Goal: Task Accomplishment & Management: Manage account settings

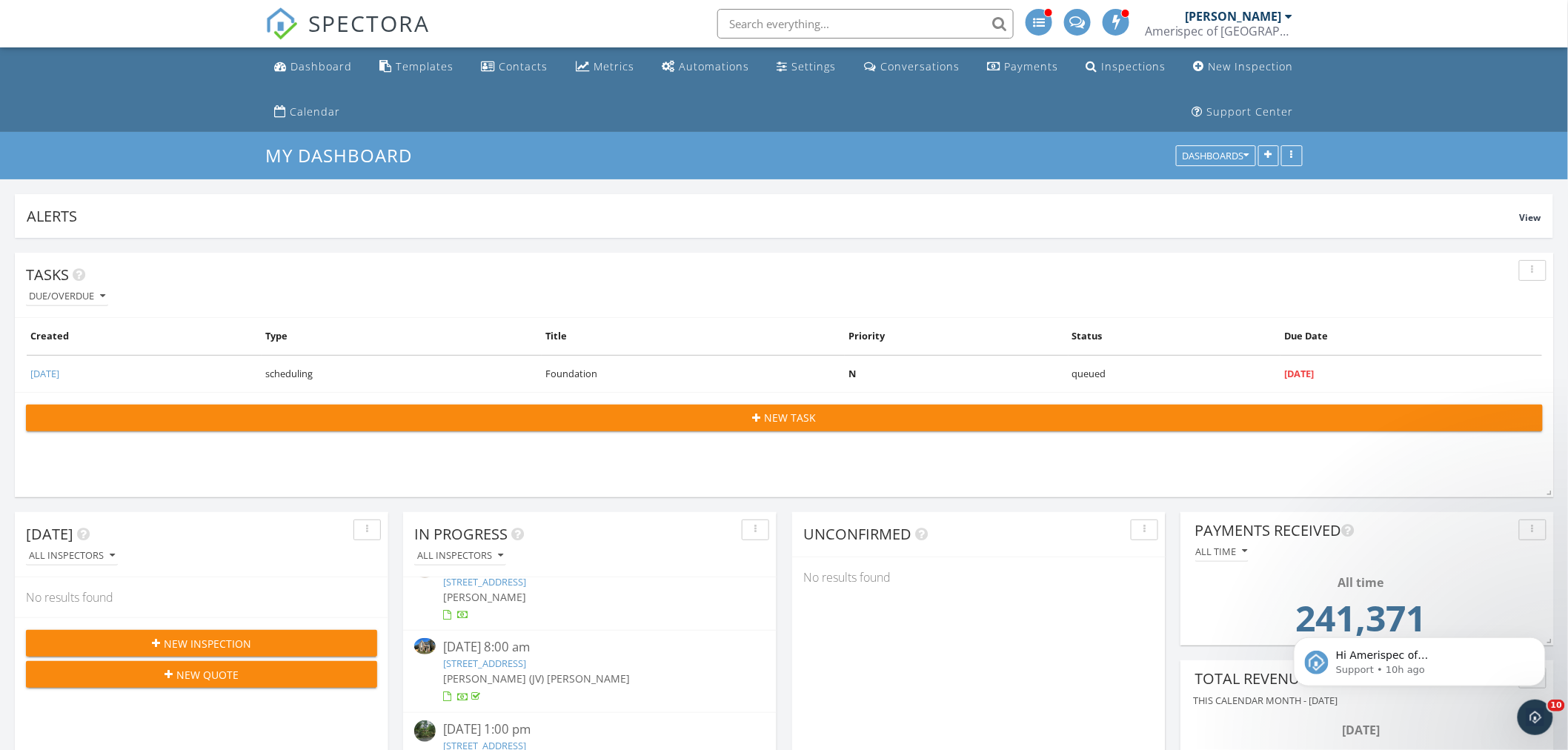
click at [1267, 20] on div "[PERSON_NAME]" at bounding box center [1234, 16] width 96 height 15
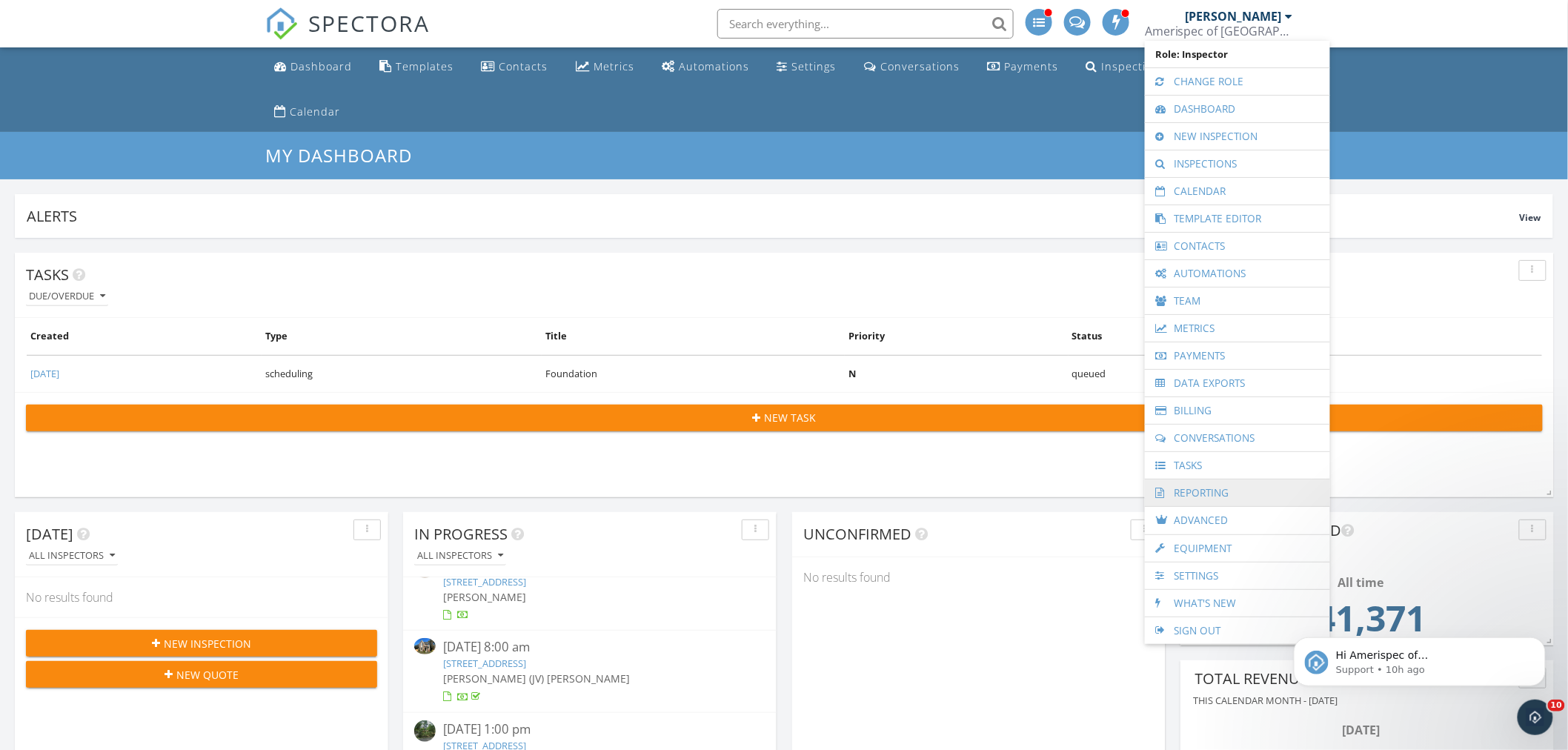
click at [1223, 490] on link "Reporting" at bounding box center [1237, 492] width 170 height 27
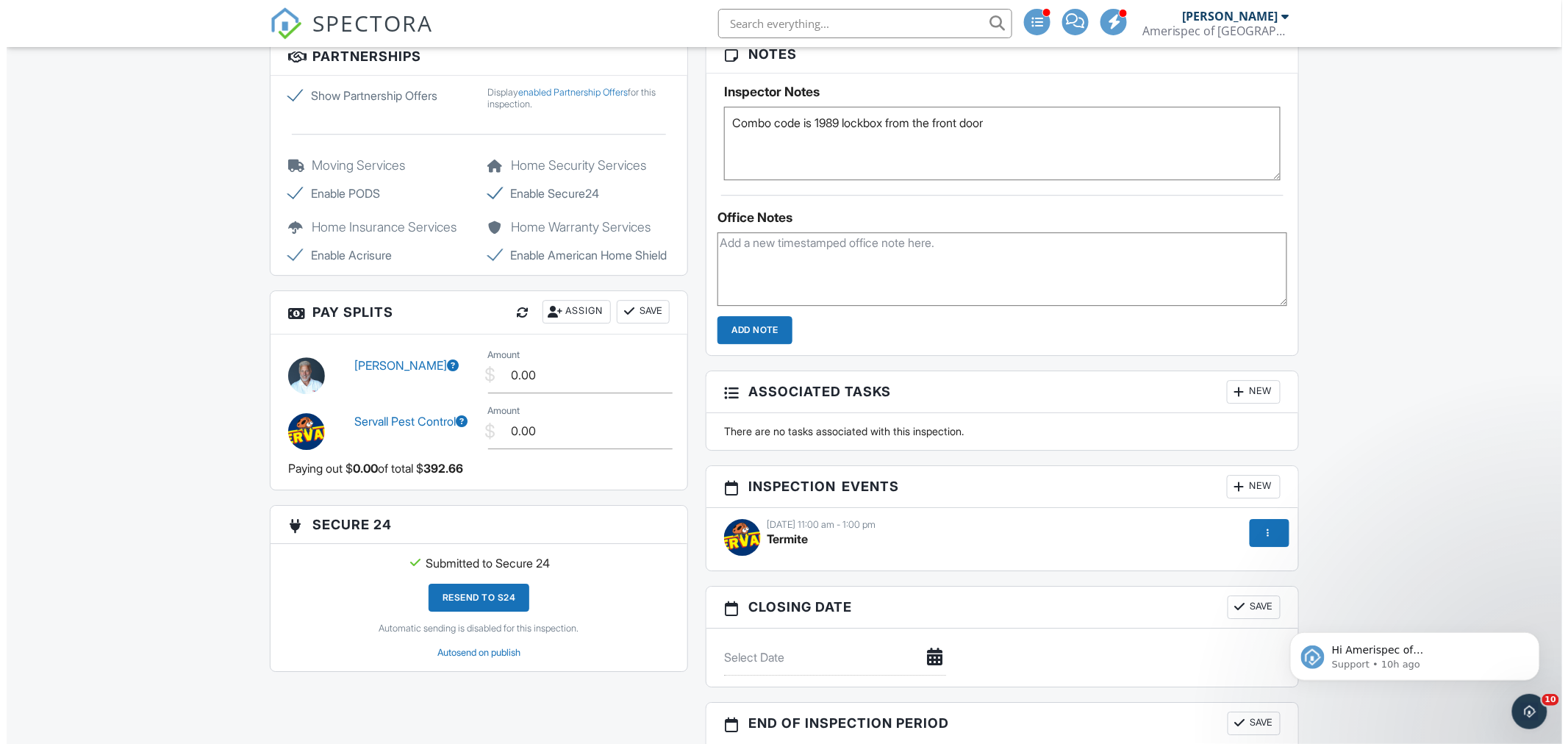
scroll to position [1728, 0]
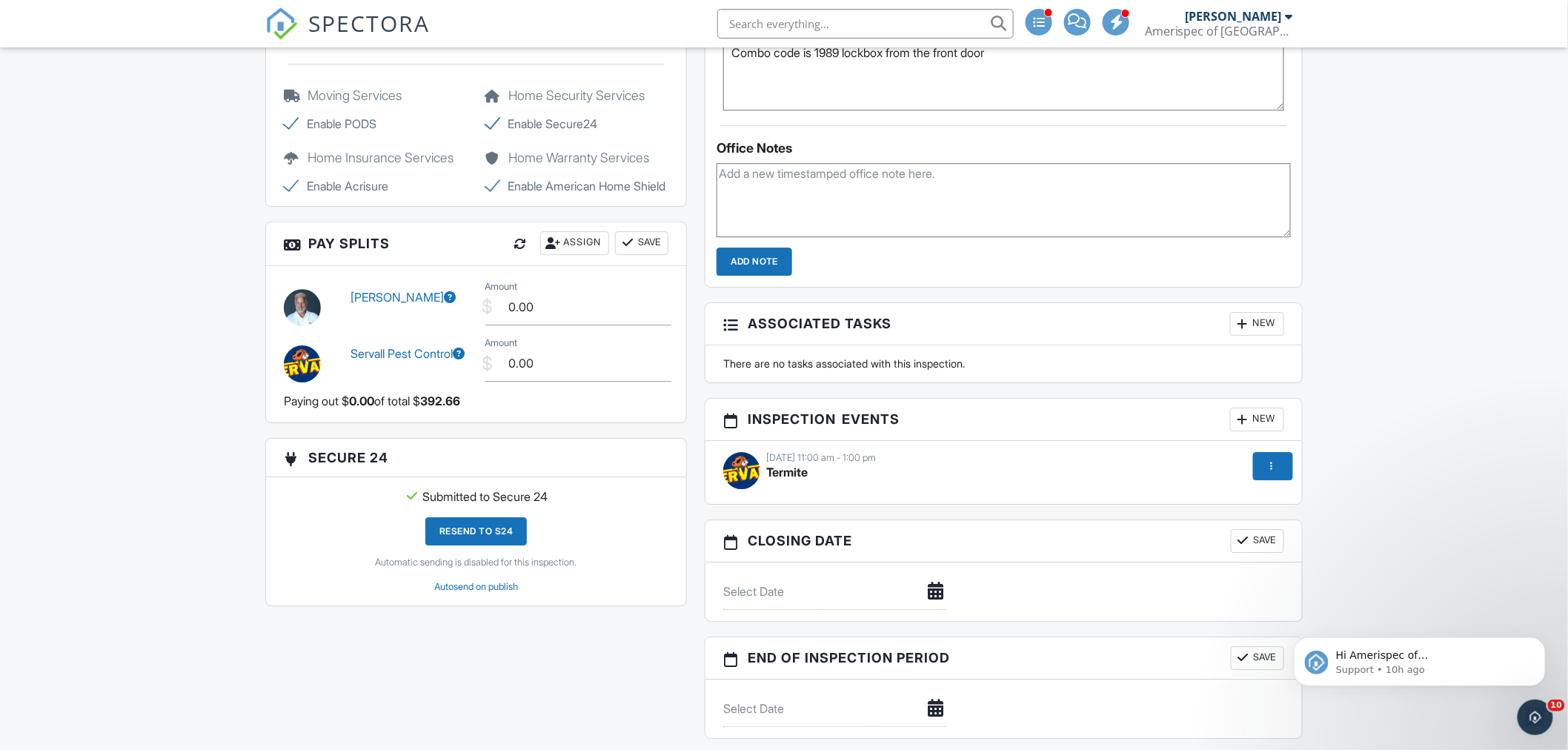
click at [575, 255] on div "Assign" at bounding box center [574, 243] width 69 height 24
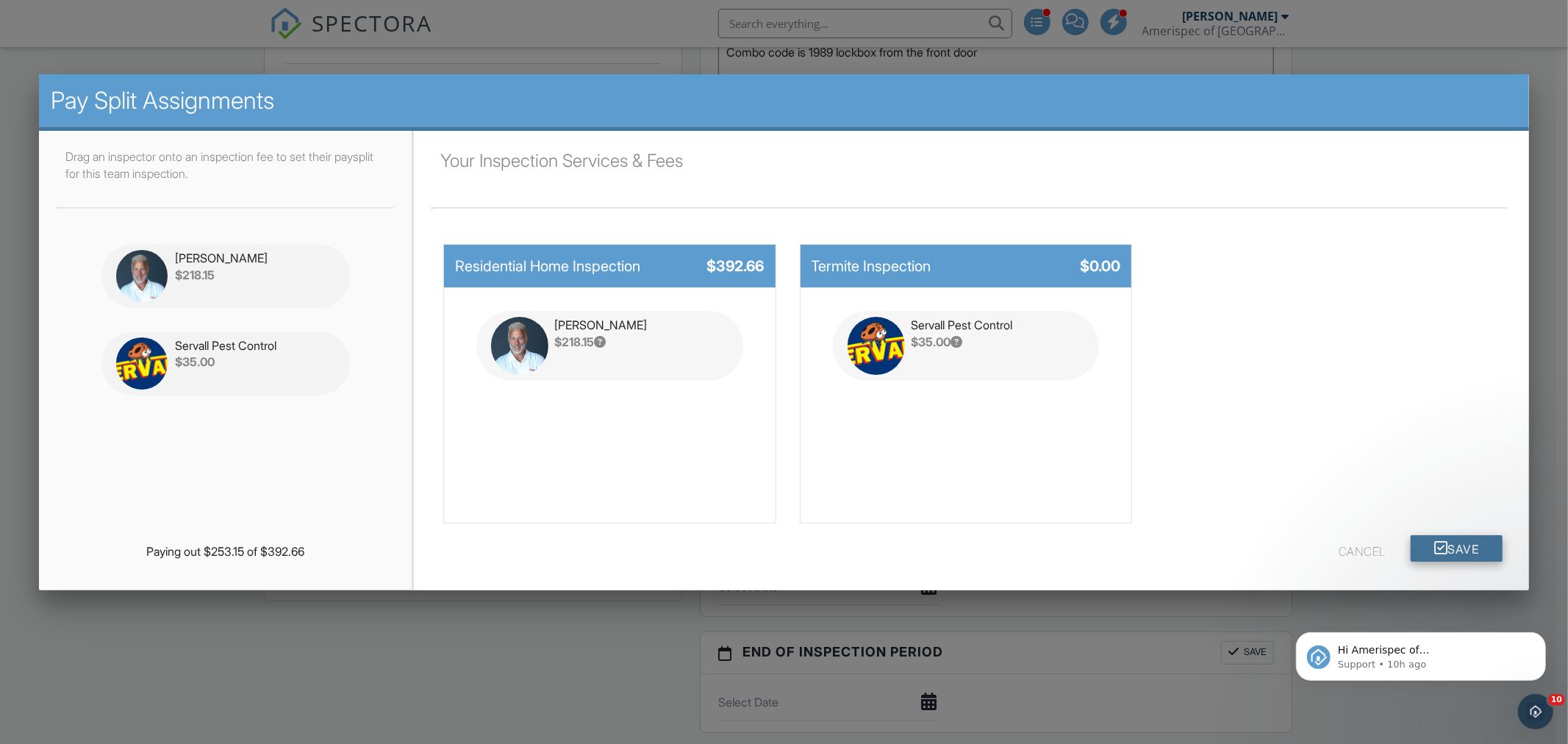
click at [1470, 545] on button "Save" at bounding box center [1457, 548] width 92 height 27
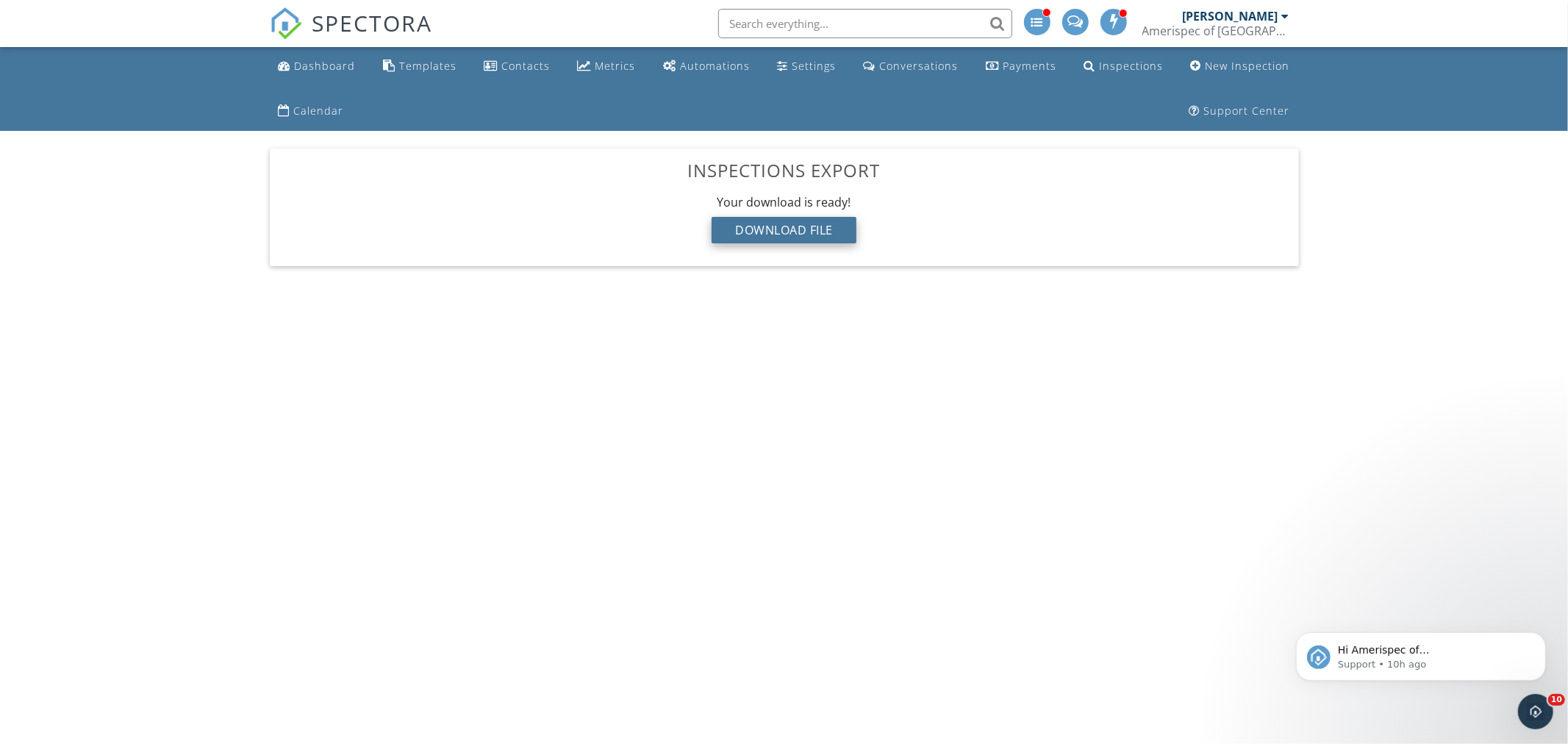
click at [834, 226] on div "Download File" at bounding box center [784, 230] width 145 height 27
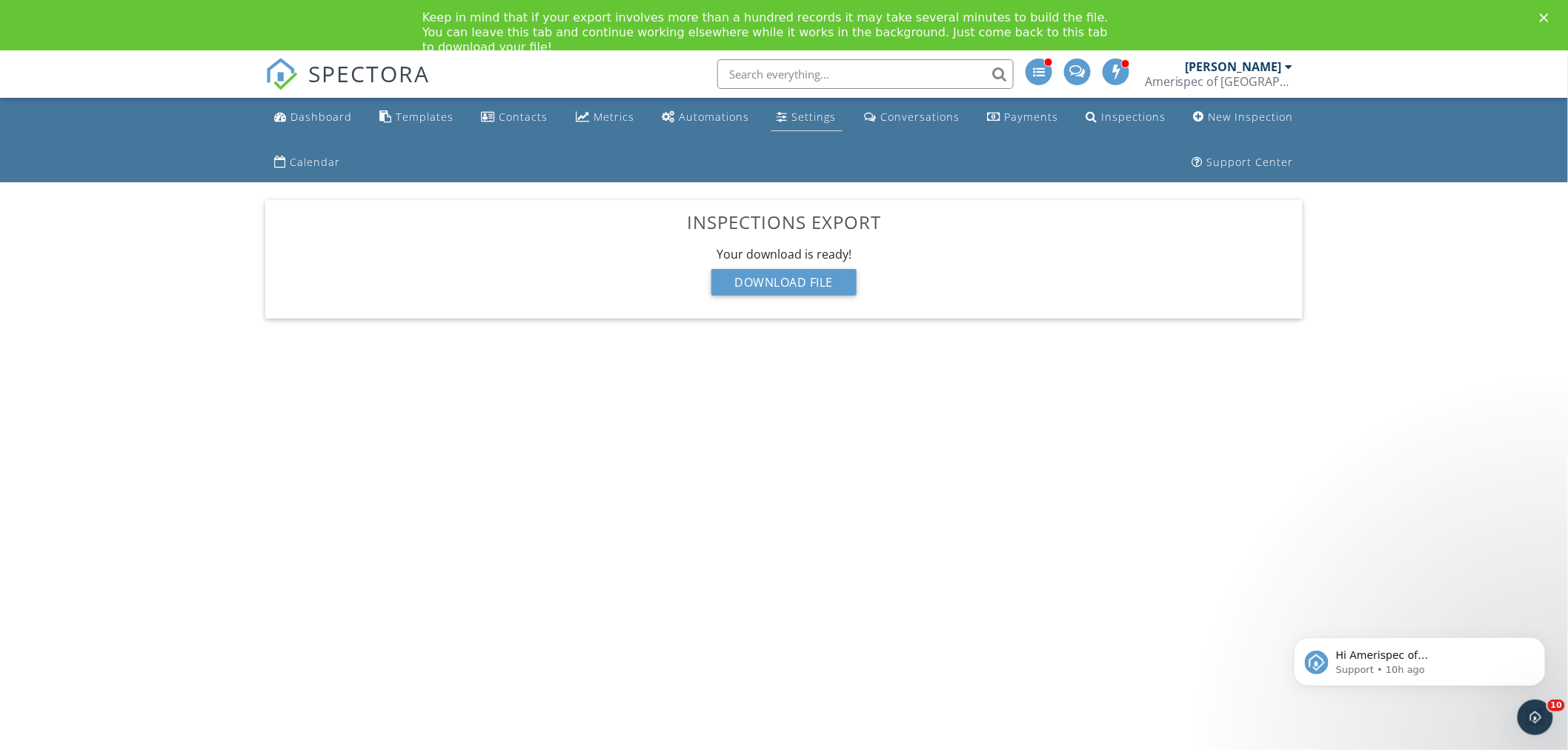
click at [829, 113] on div "Settings" at bounding box center [814, 117] width 45 height 14
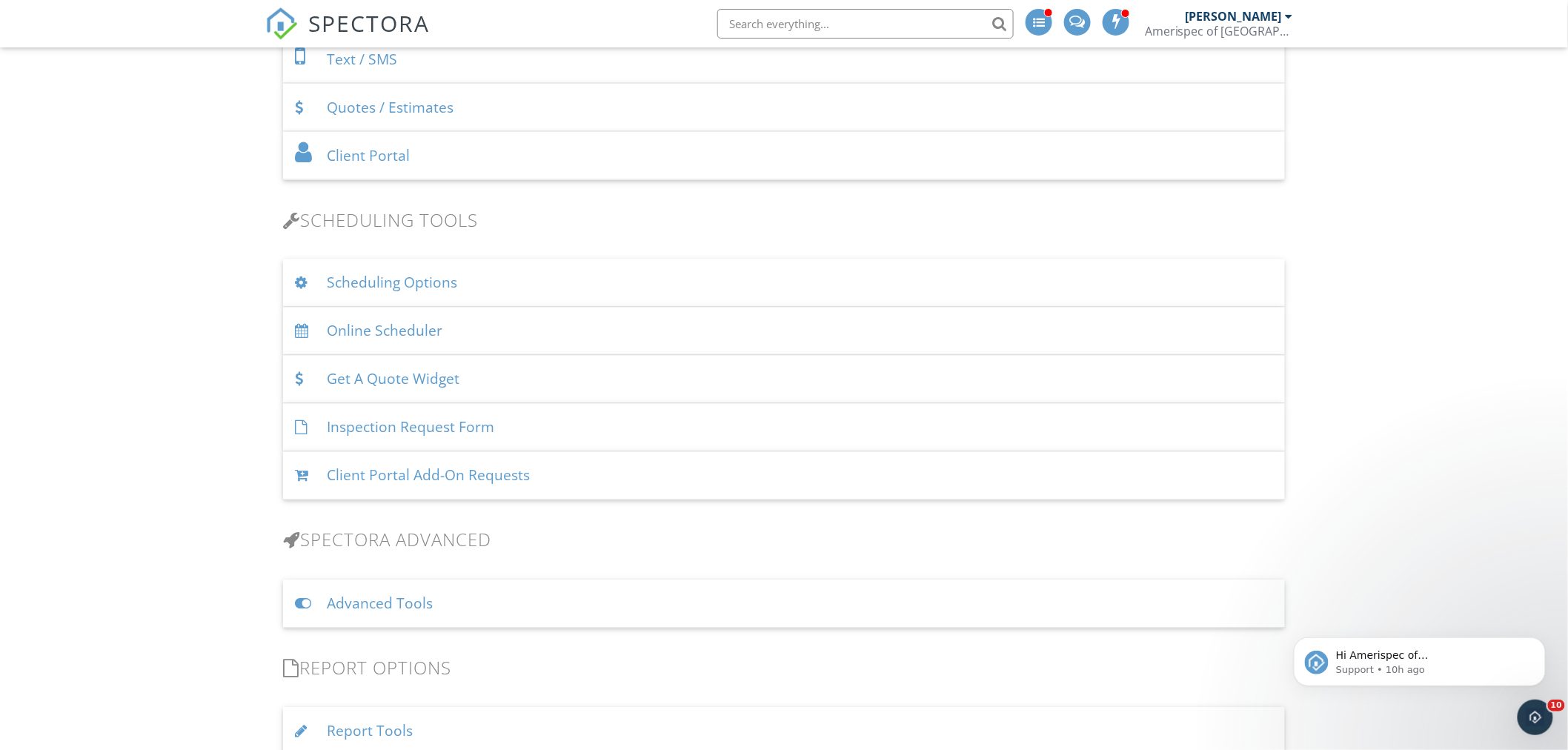
scroll to position [905, 0]
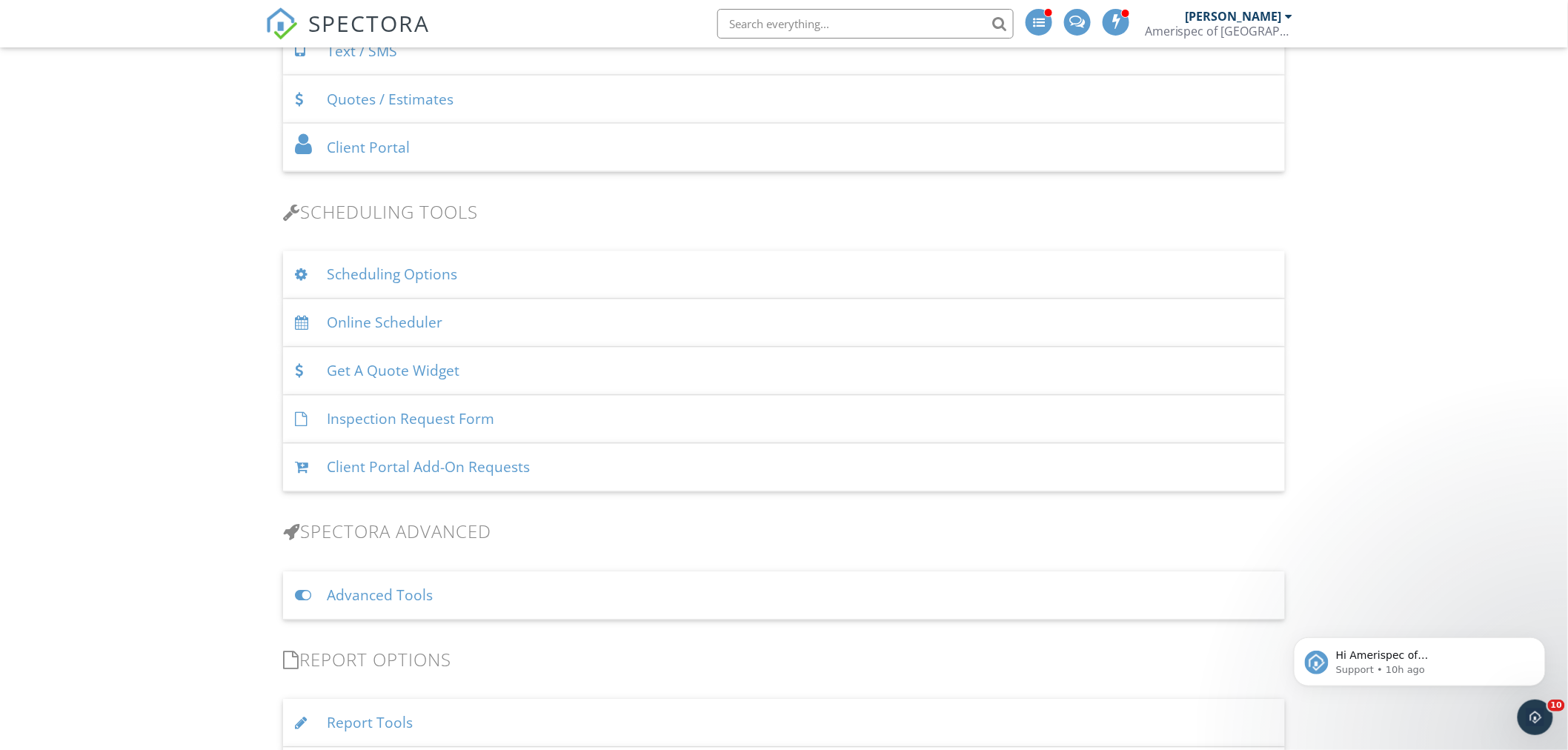
click at [376, 320] on div "Online Scheduler" at bounding box center [783, 324] width 1002 height 48
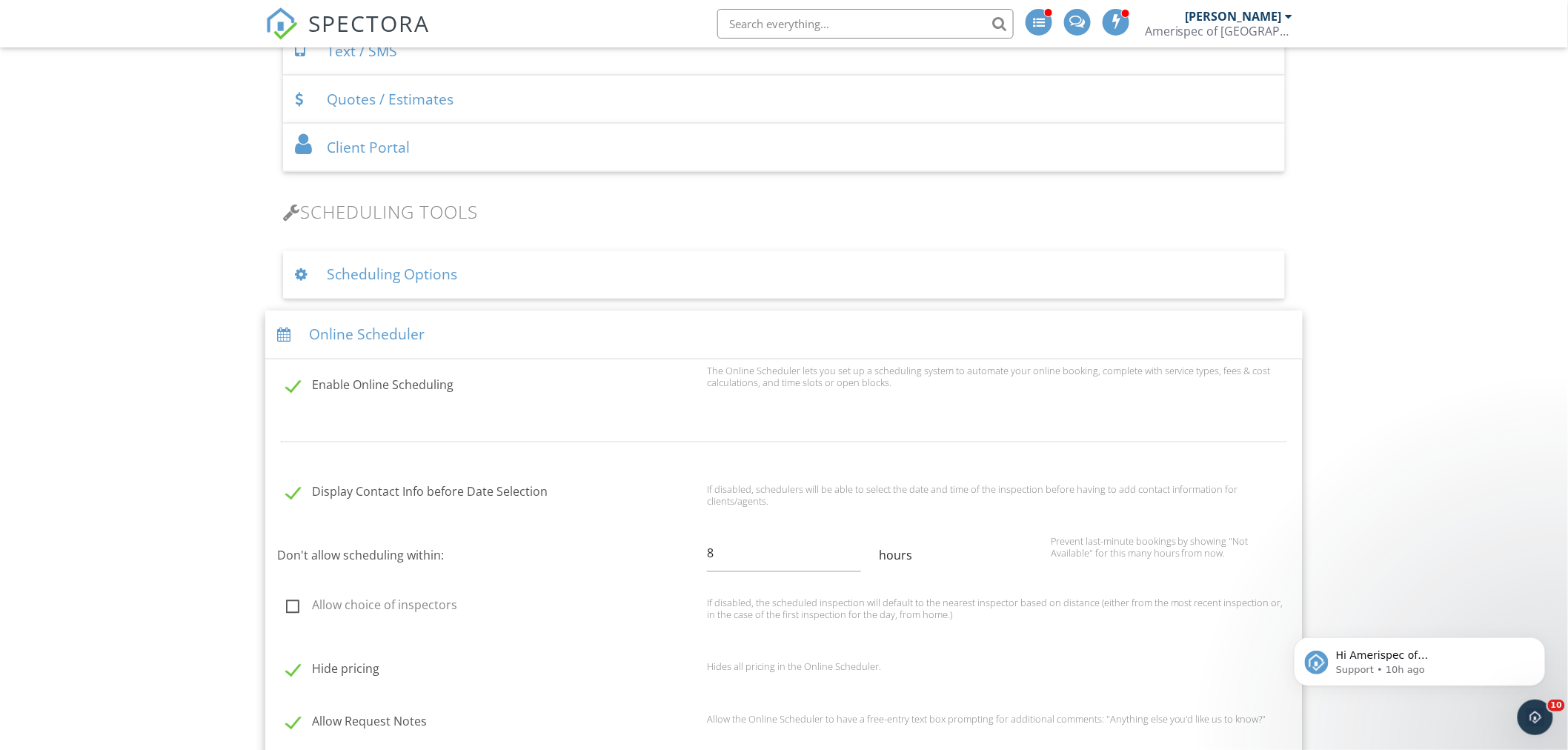
click at [387, 277] on div "Scheduling Options" at bounding box center [783, 276] width 1002 height 48
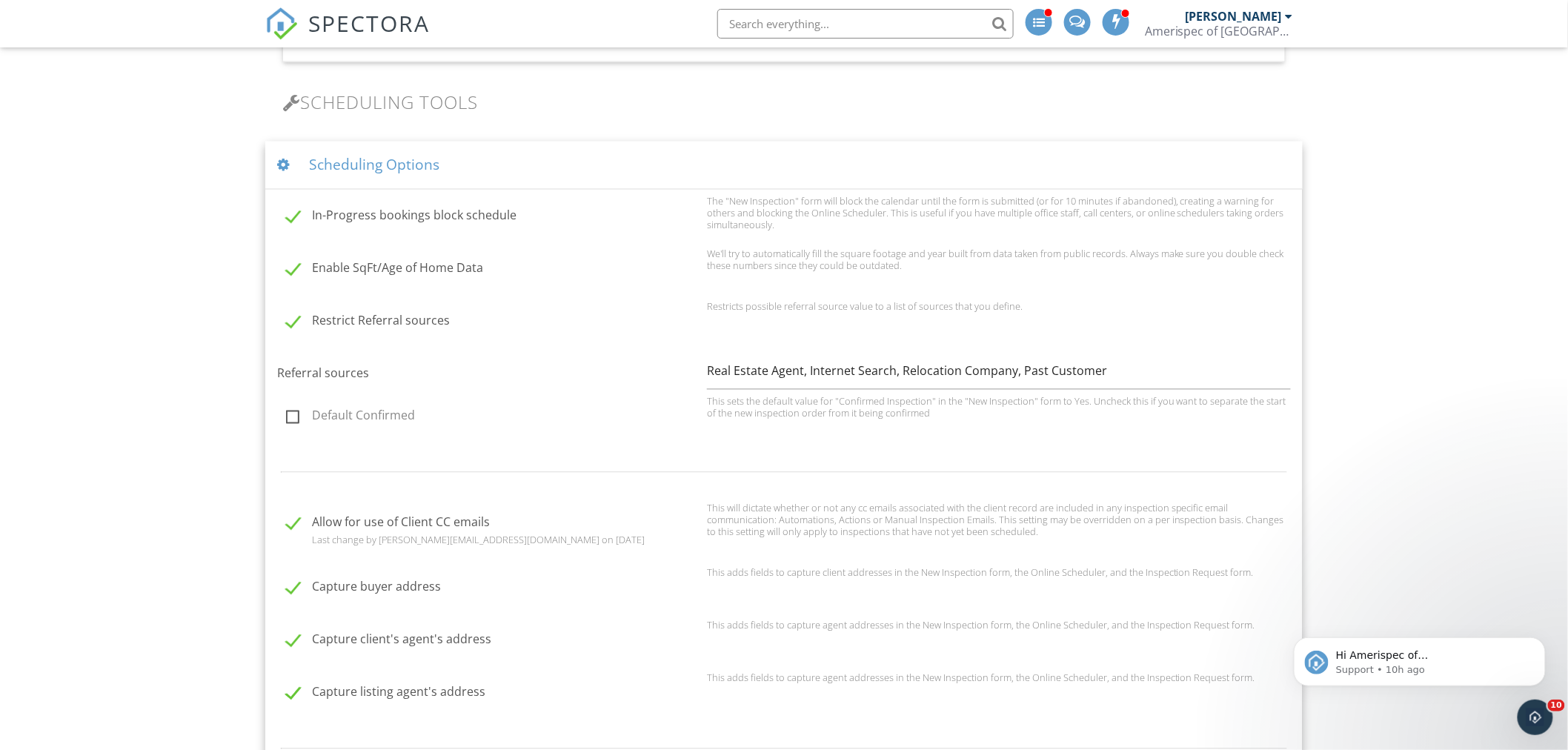
scroll to position [1234, 0]
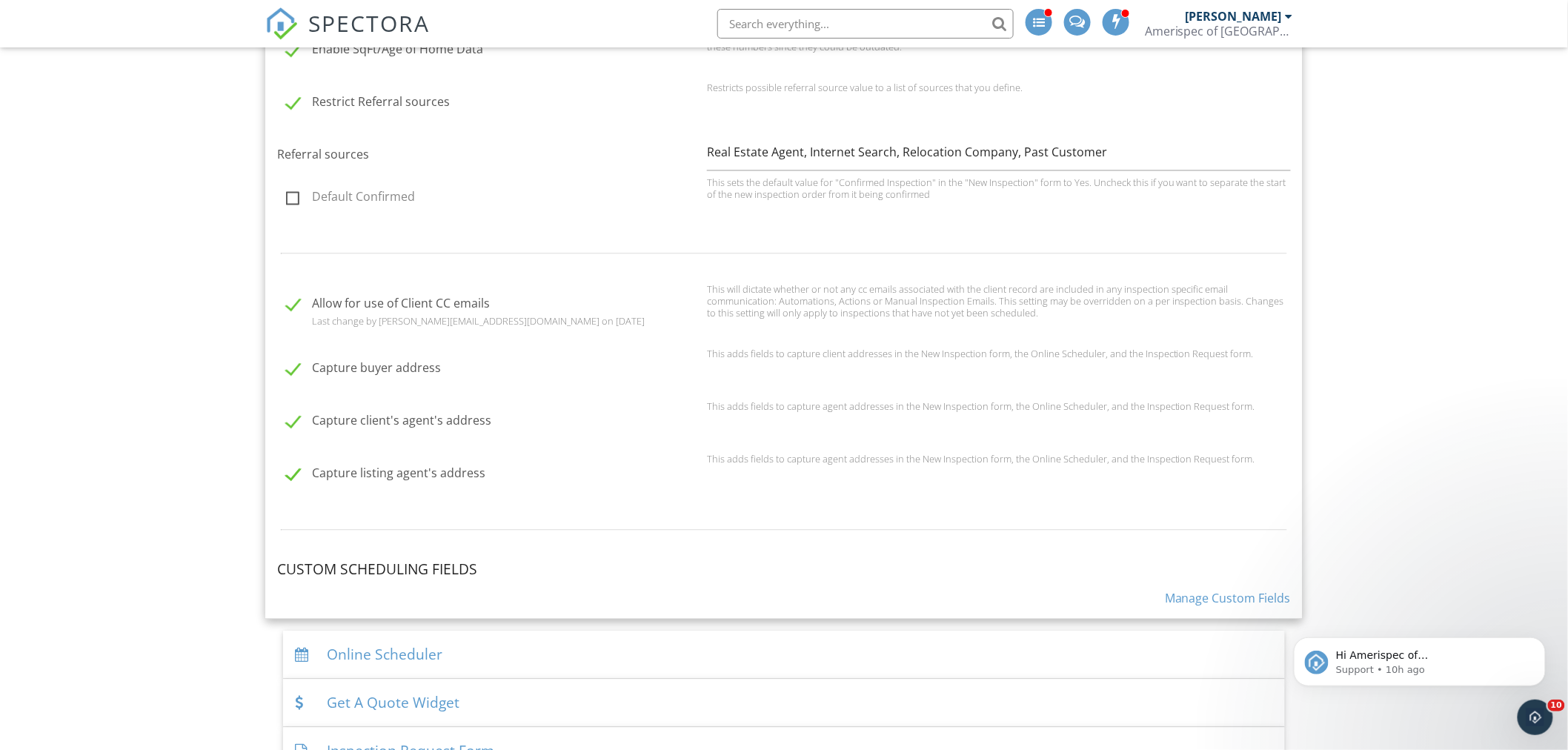
click at [1193, 594] on link "Manage Custom Fields" at bounding box center [1227, 598] width 126 height 16
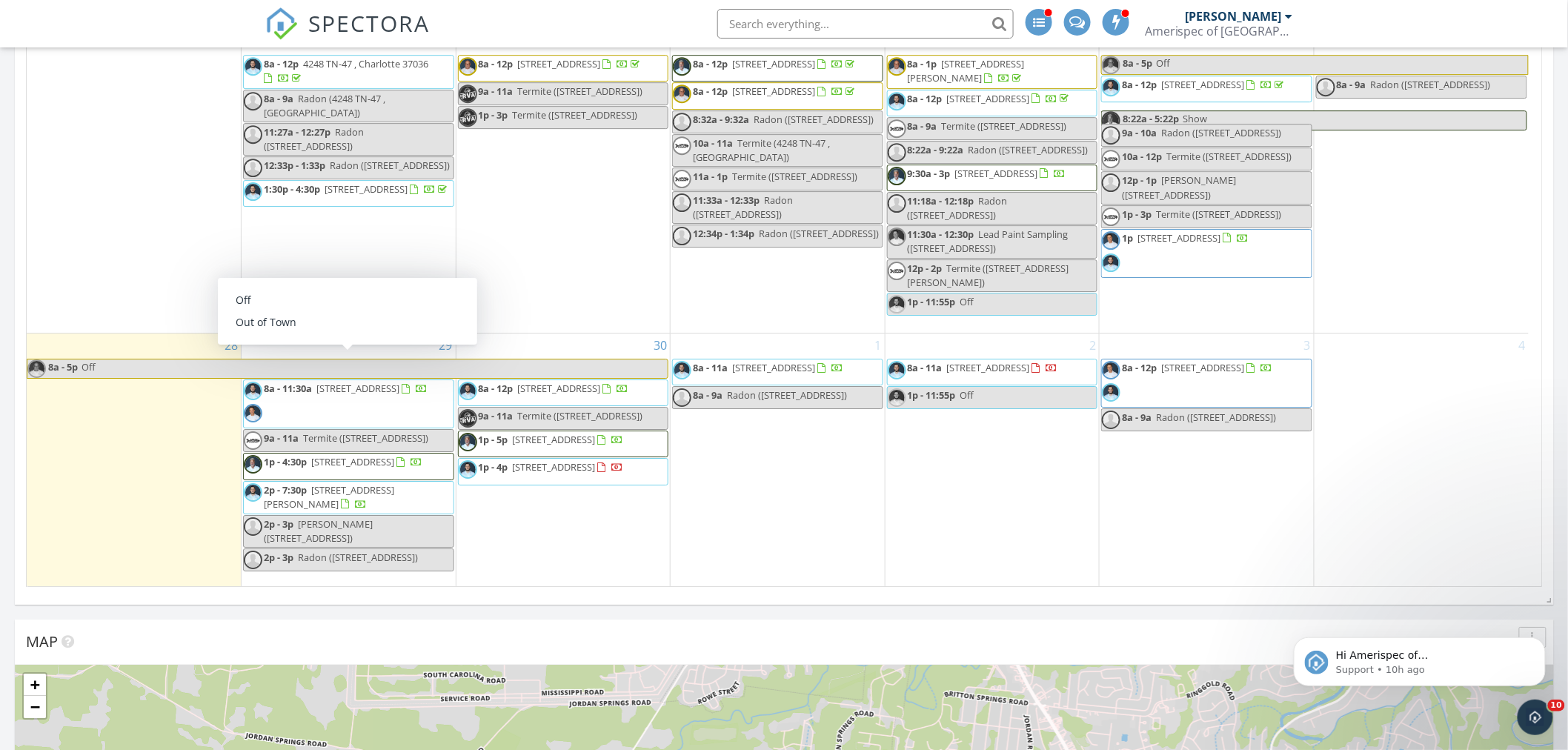
scroll to position [41, 0]
click at [405, 534] on div "2p - 3p Radon (1532 Neelys Bend Rd, Nashville)" at bounding box center [348, 532] width 210 height 29
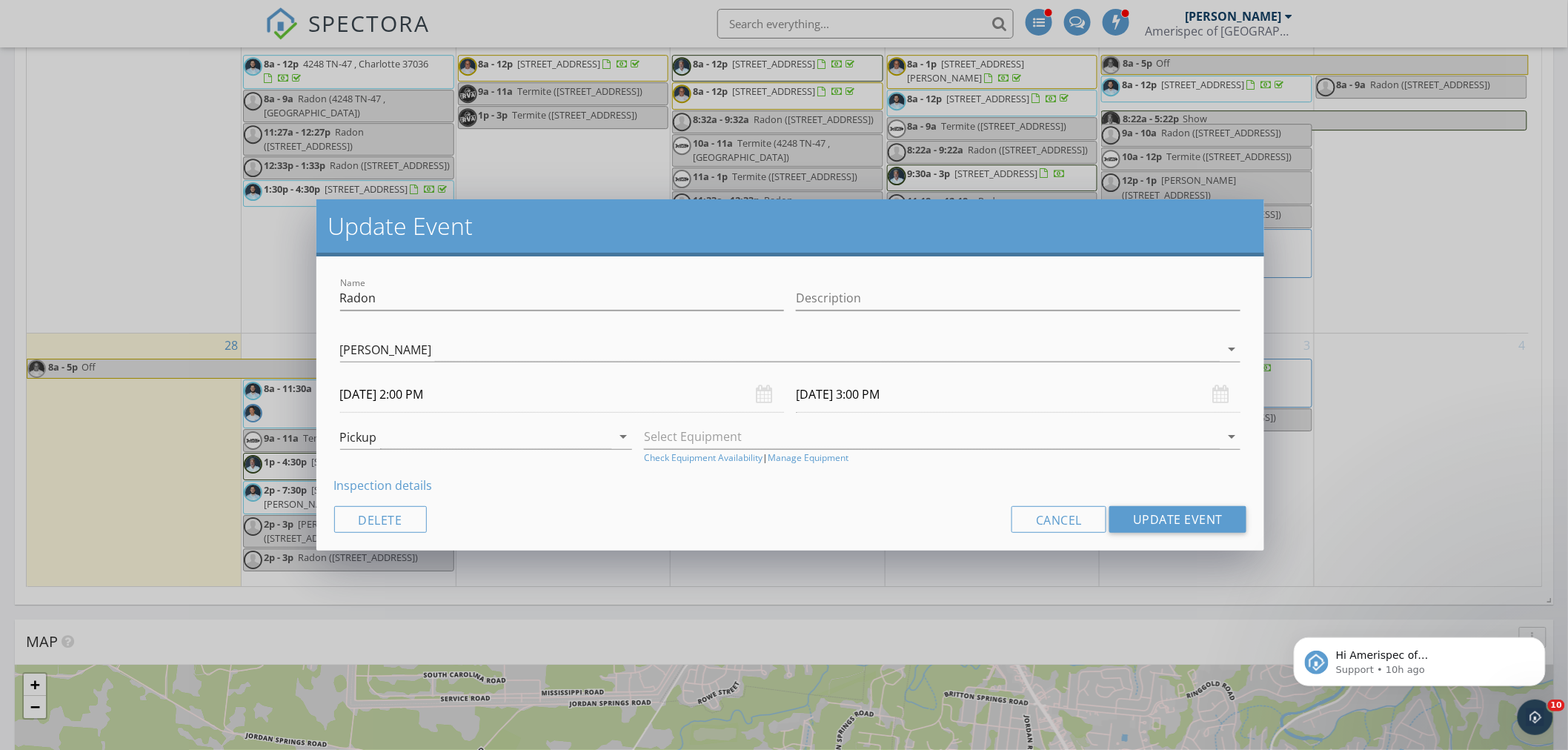
click at [598, 568] on div "Update Event Name Radon Description Kenneth Myers Frank Watkins Jon Gilles Jame…" at bounding box center [784, 375] width 1568 height 750
click at [1394, 499] on div "Update Event Name Radon Description Kenneth Myers Frank Watkins Jon Gilles Jame…" at bounding box center [784, 375] width 1568 height 750
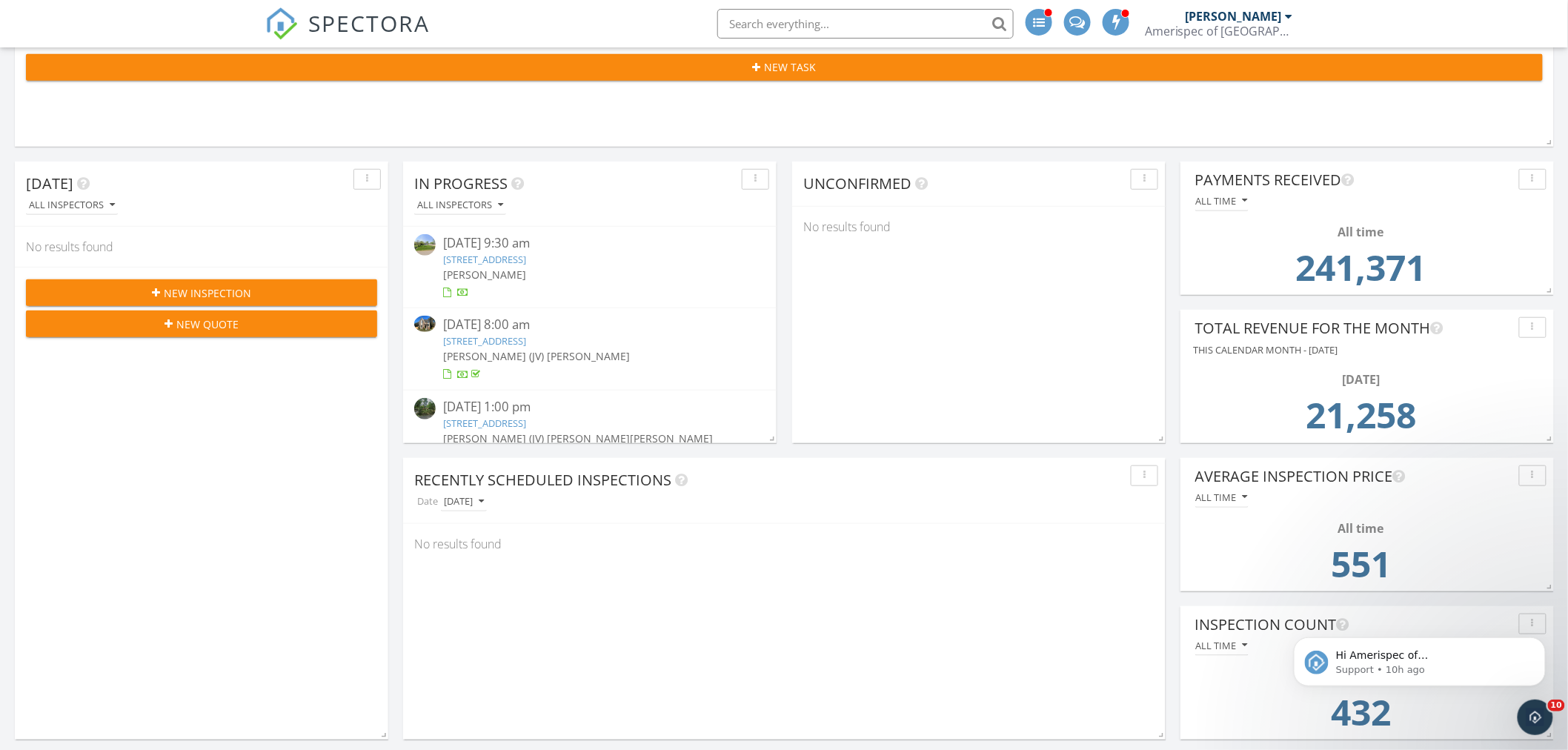
scroll to position [0, 0]
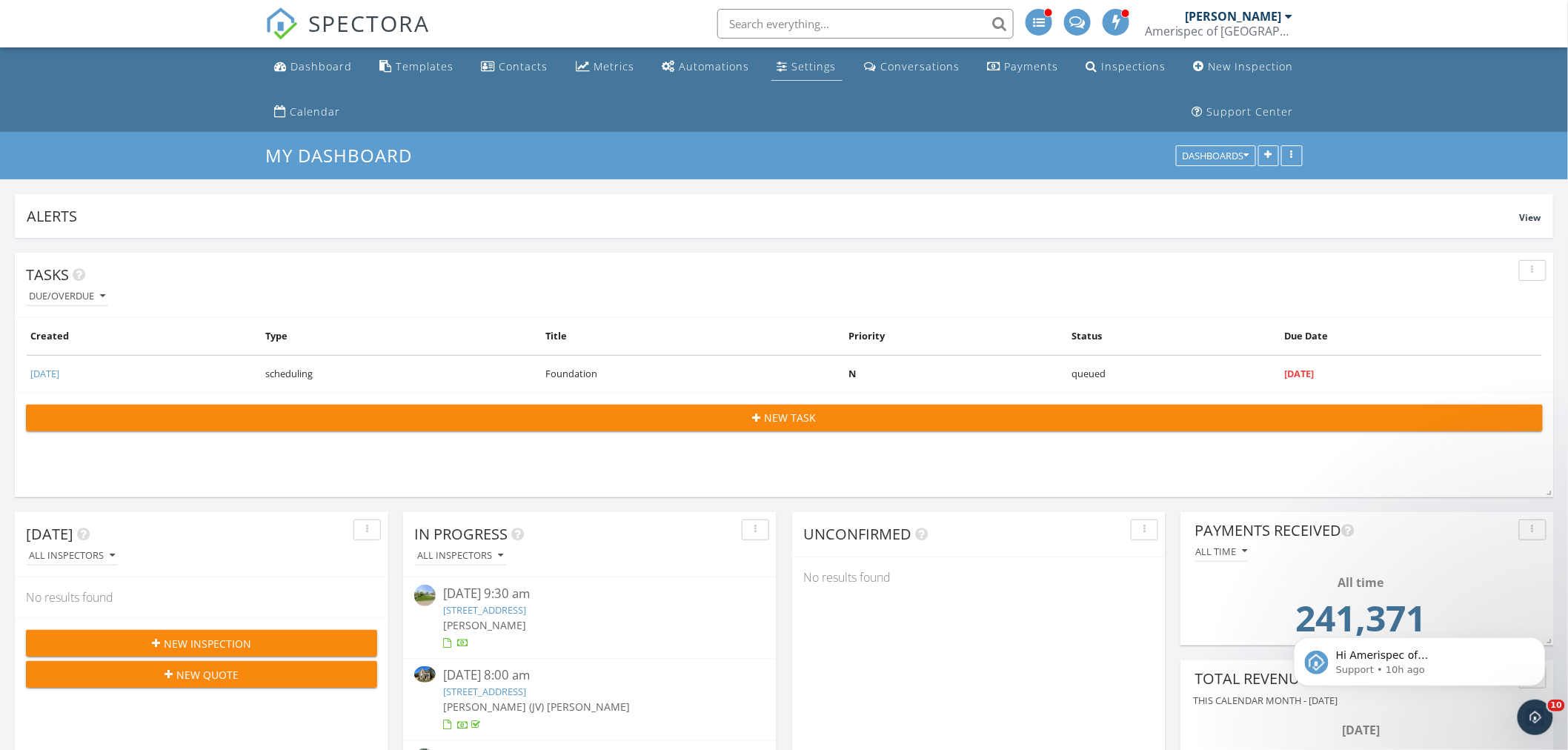
click at [812, 63] on div "Settings" at bounding box center [814, 66] width 45 height 14
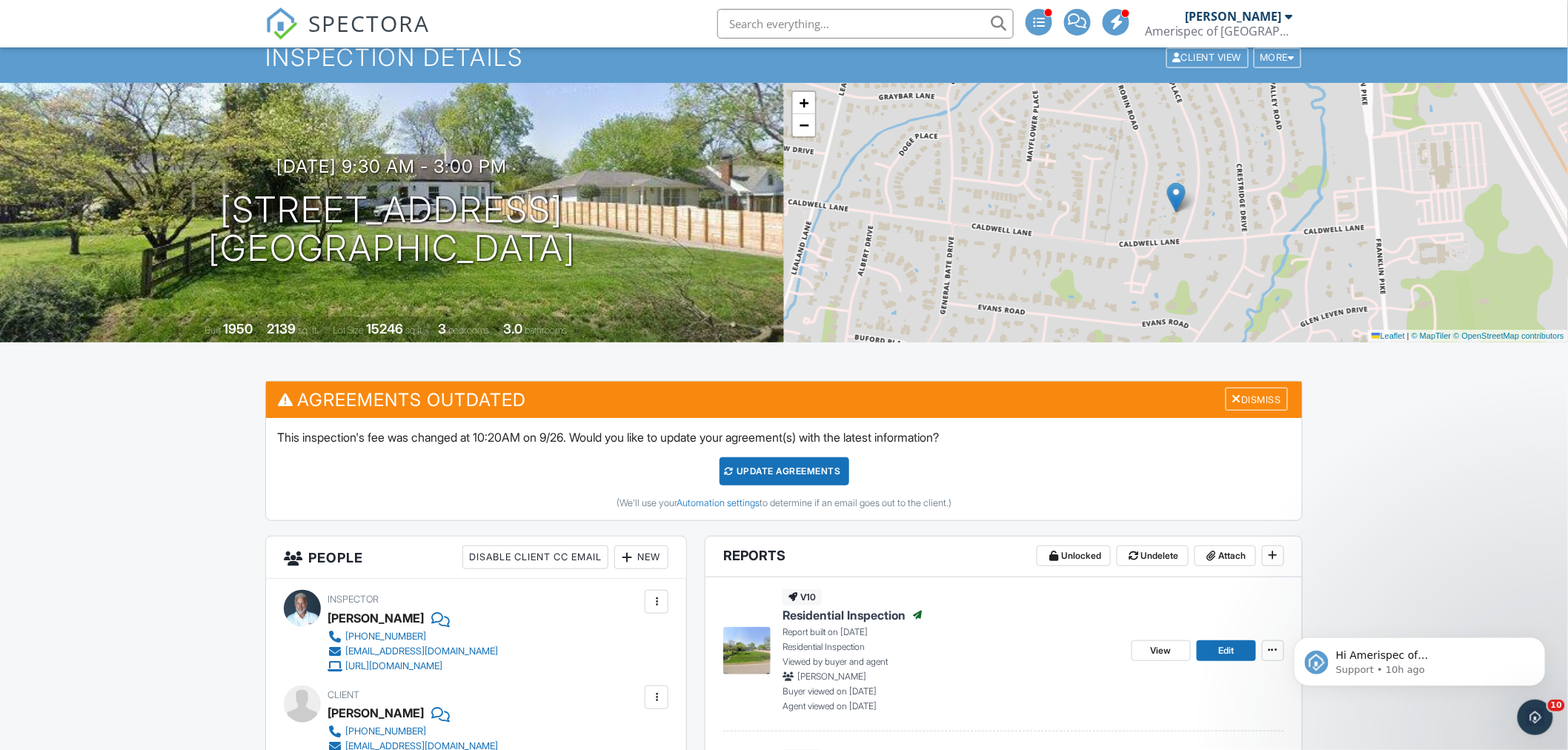
scroll to position [194, 0]
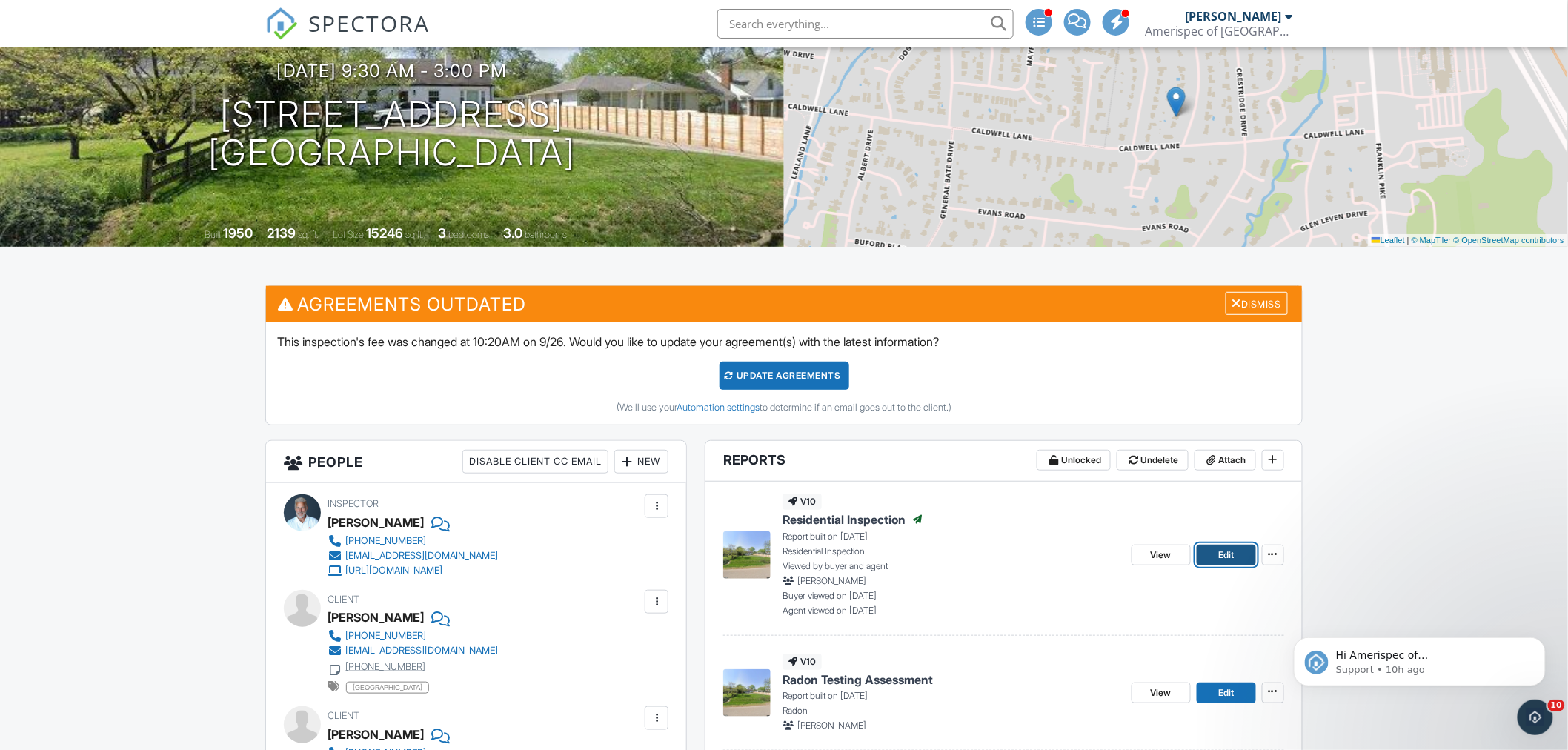
click at [1231, 554] on span "Edit" at bounding box center [1226, 555] width 15 height 15
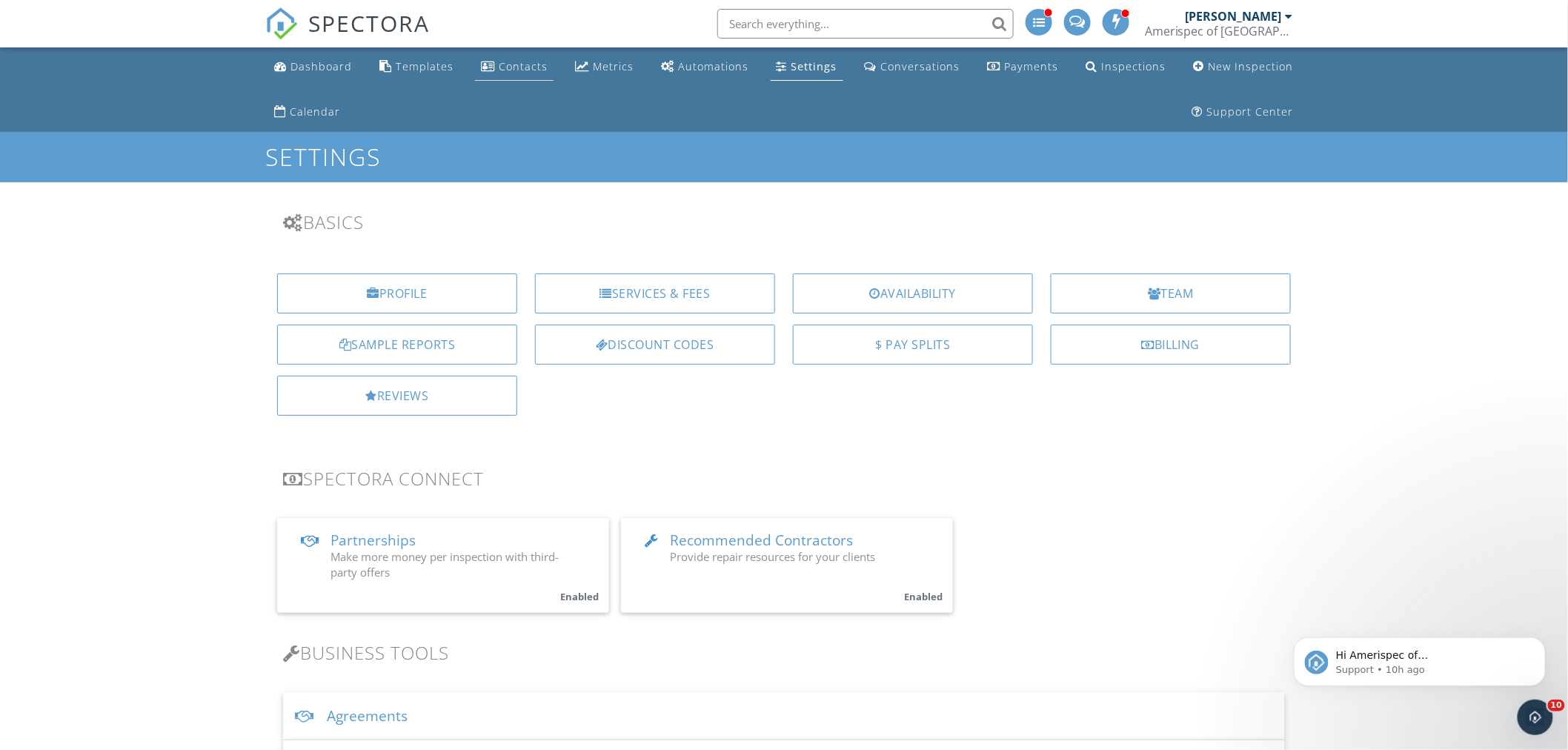
click at [530, 57] on link "Contacts" at bounding box center [514, 67] width 78 height 28
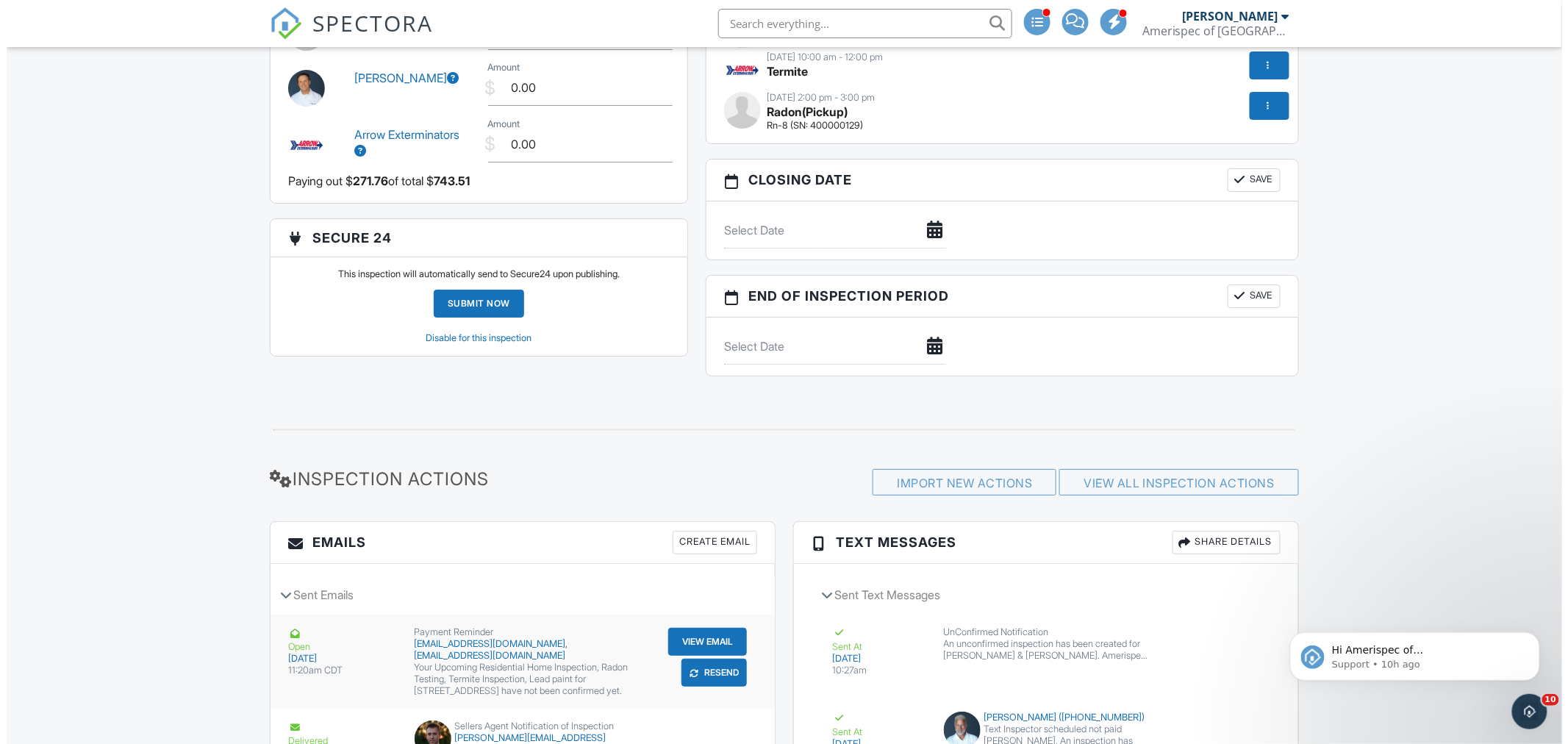
scroll to position [2368, 0]
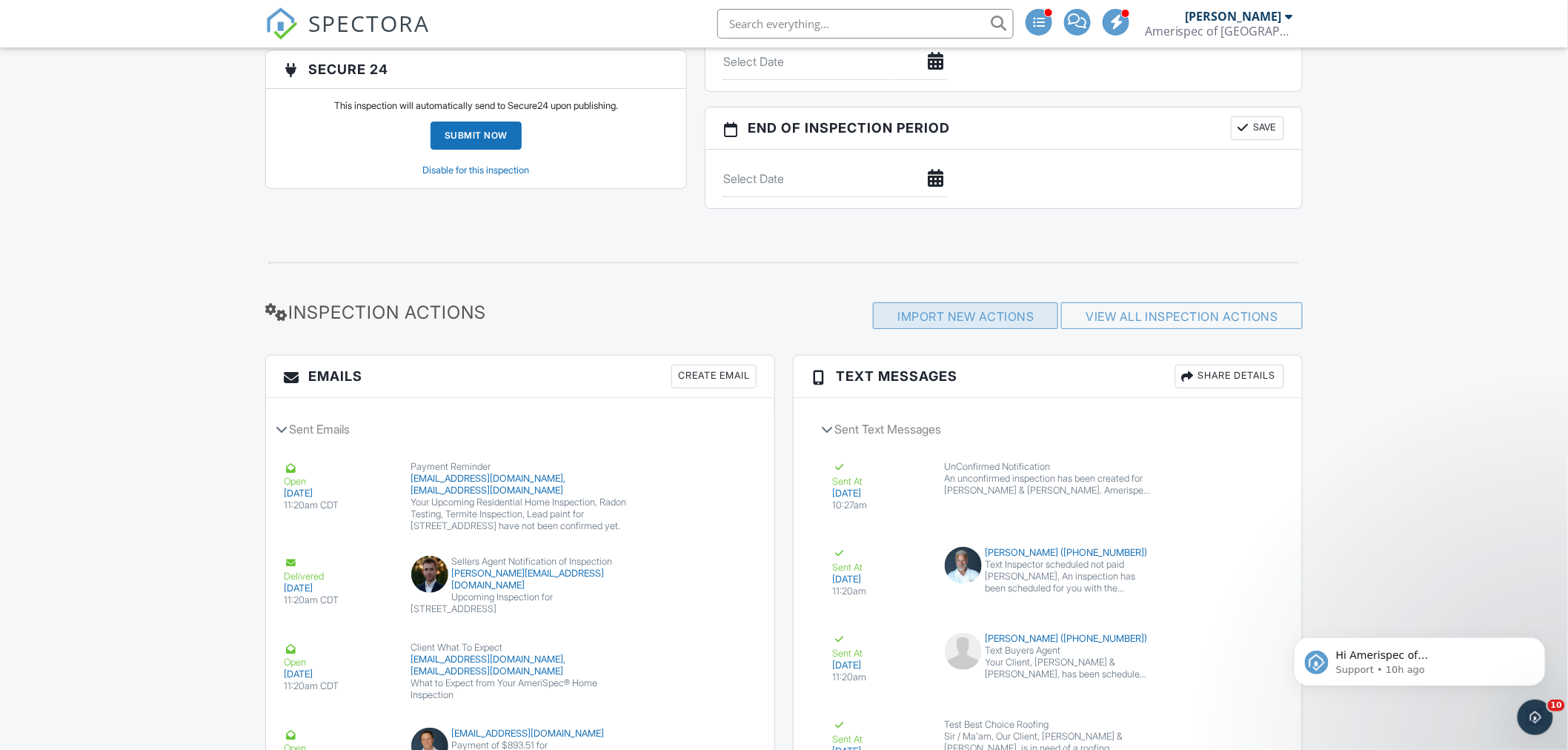
click at [967, 321] on div "Import New Actions" at bounding box center [966, 316] width 186 height 27
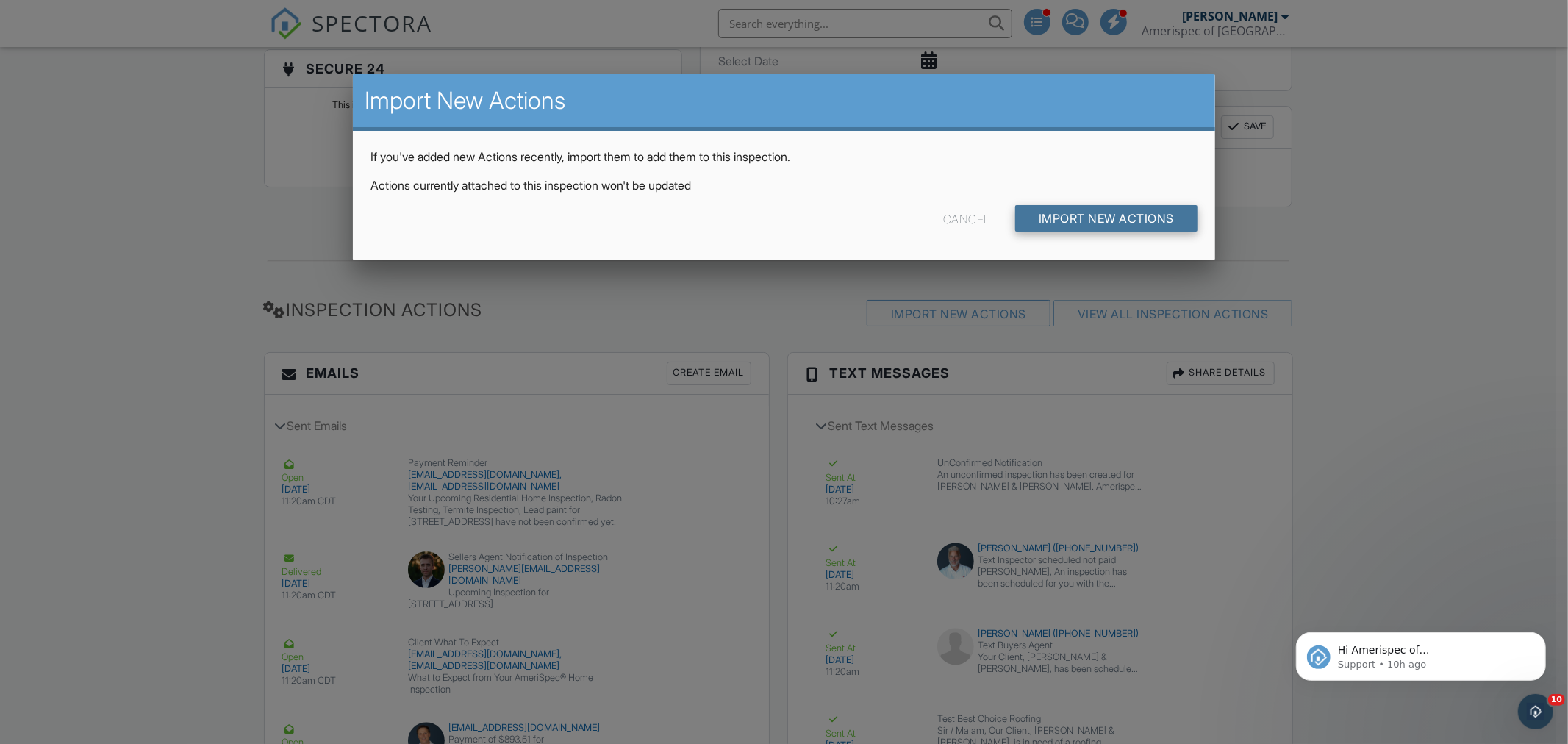
click at [1085, 210] on input "Import New Actions" at bounding box center [1106, 219] width 182 height 27
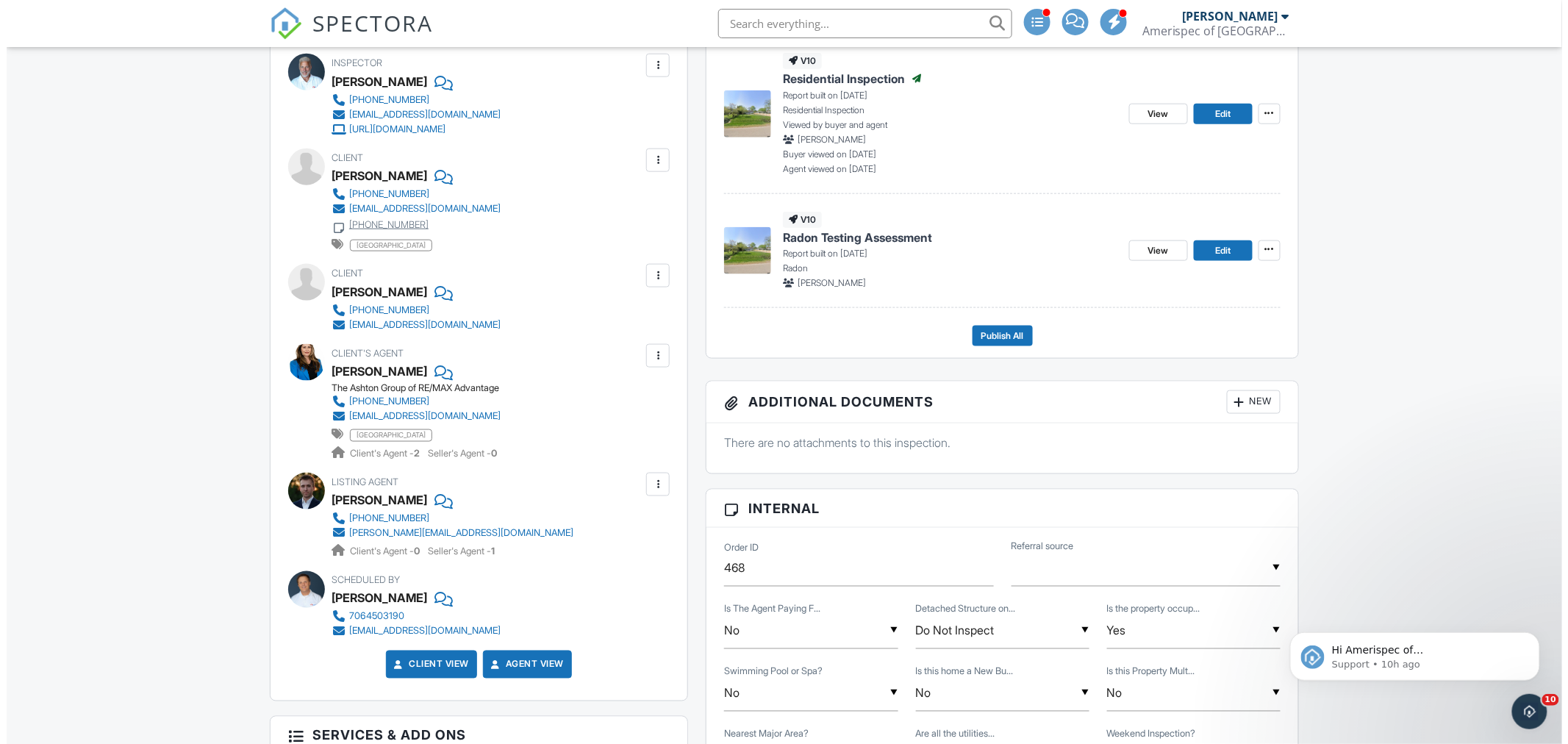
scroll to position [408, 0]
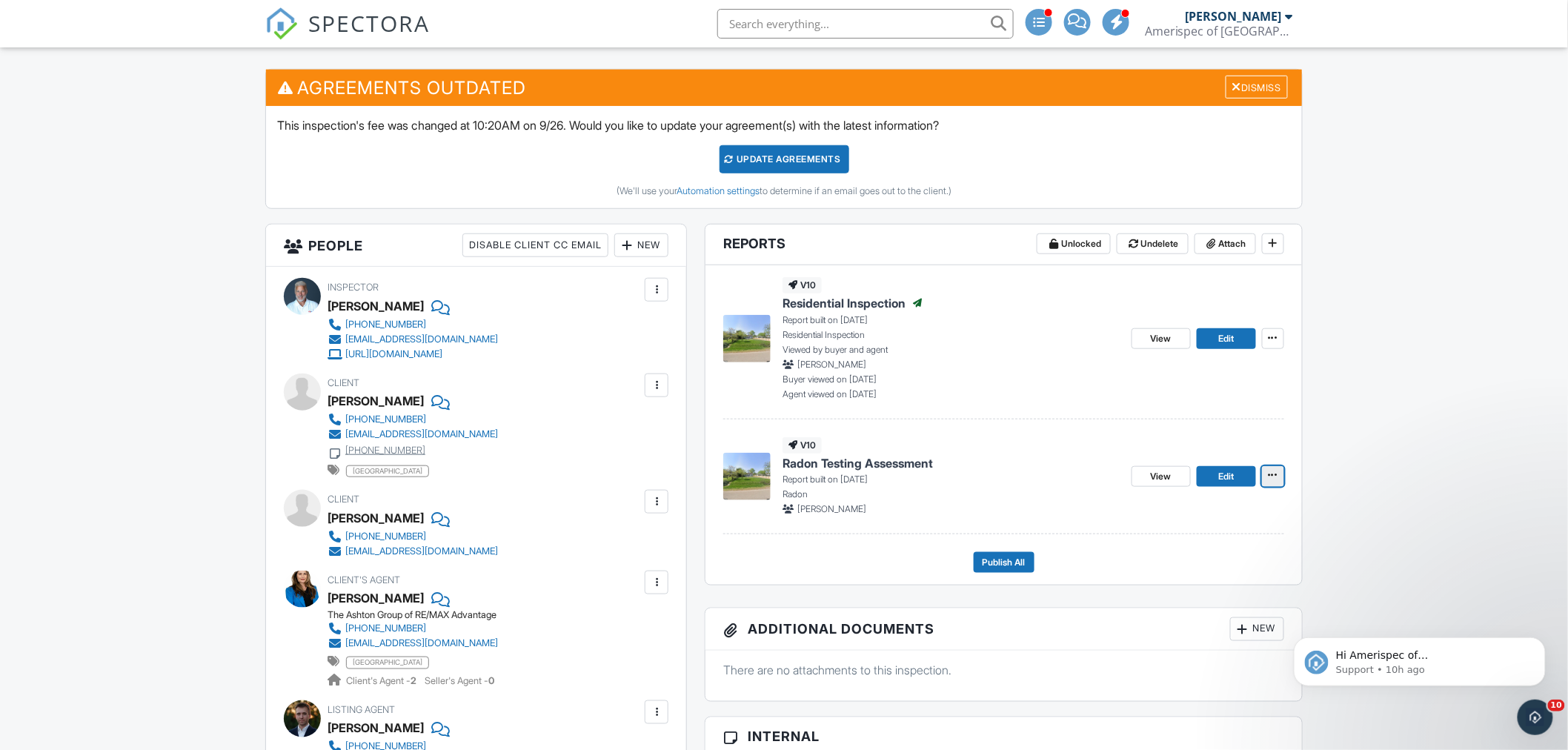
click at [1273, 475] on icon at bounding box center [1273, 475] width 9 height 11
click at [1191, 616] on input "Delete Report" at bounding box center [1198, 620] width 151 height 33
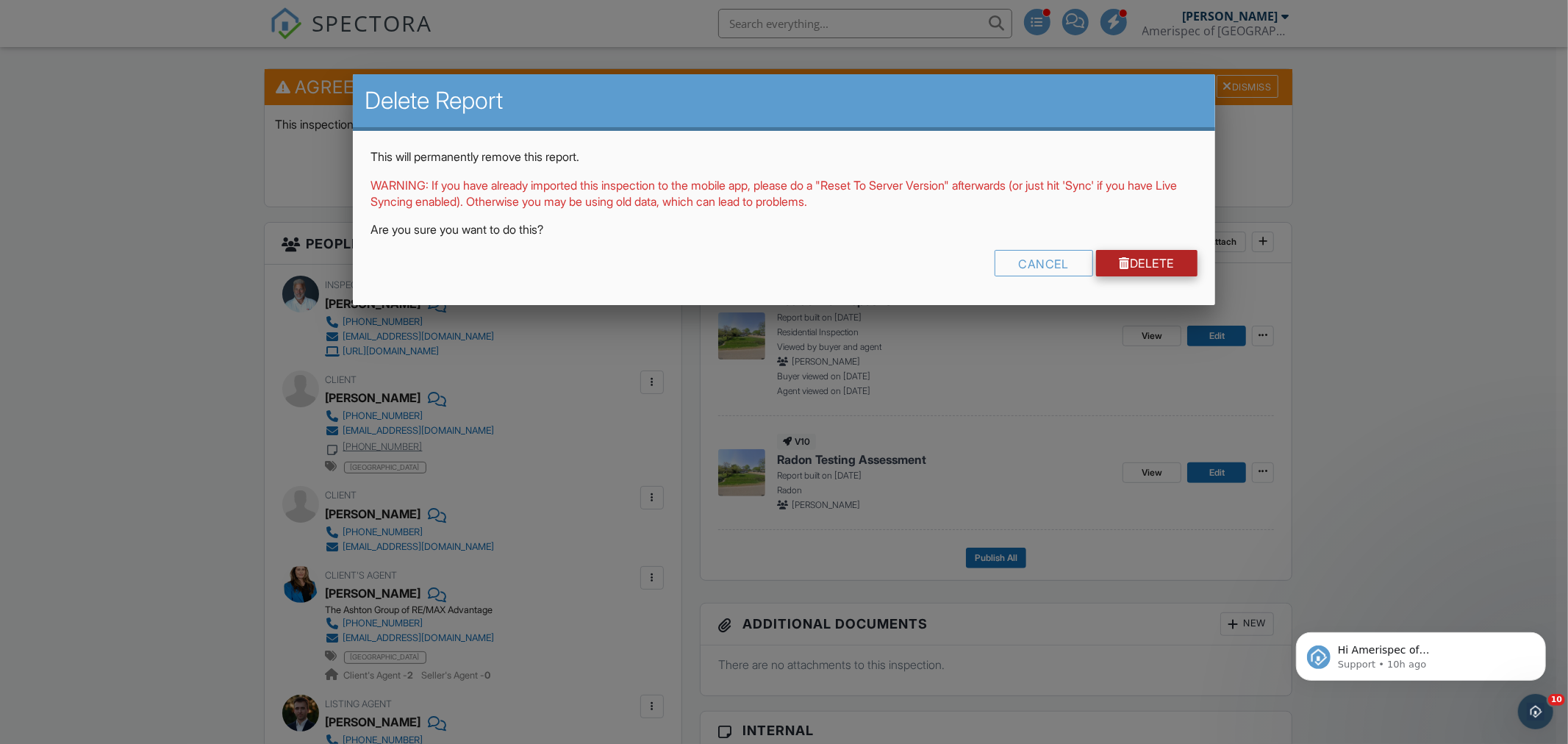
click at [1145, 271] on link "Delete" at bounding box center [1147, 263] width 102 height 27
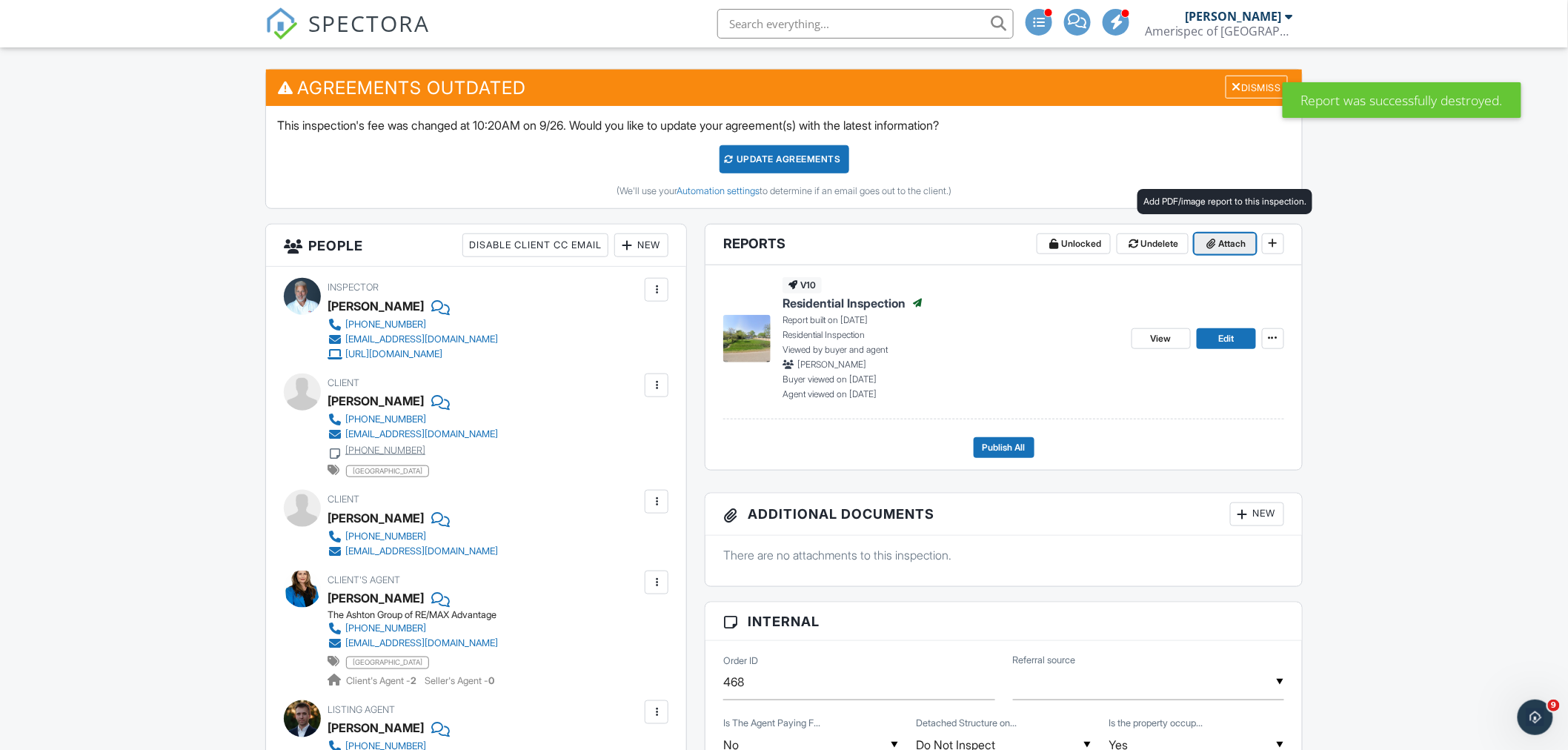
click at [1224, 243] on span "Attach" at bounding box center [1233, 243] width 28 height 15
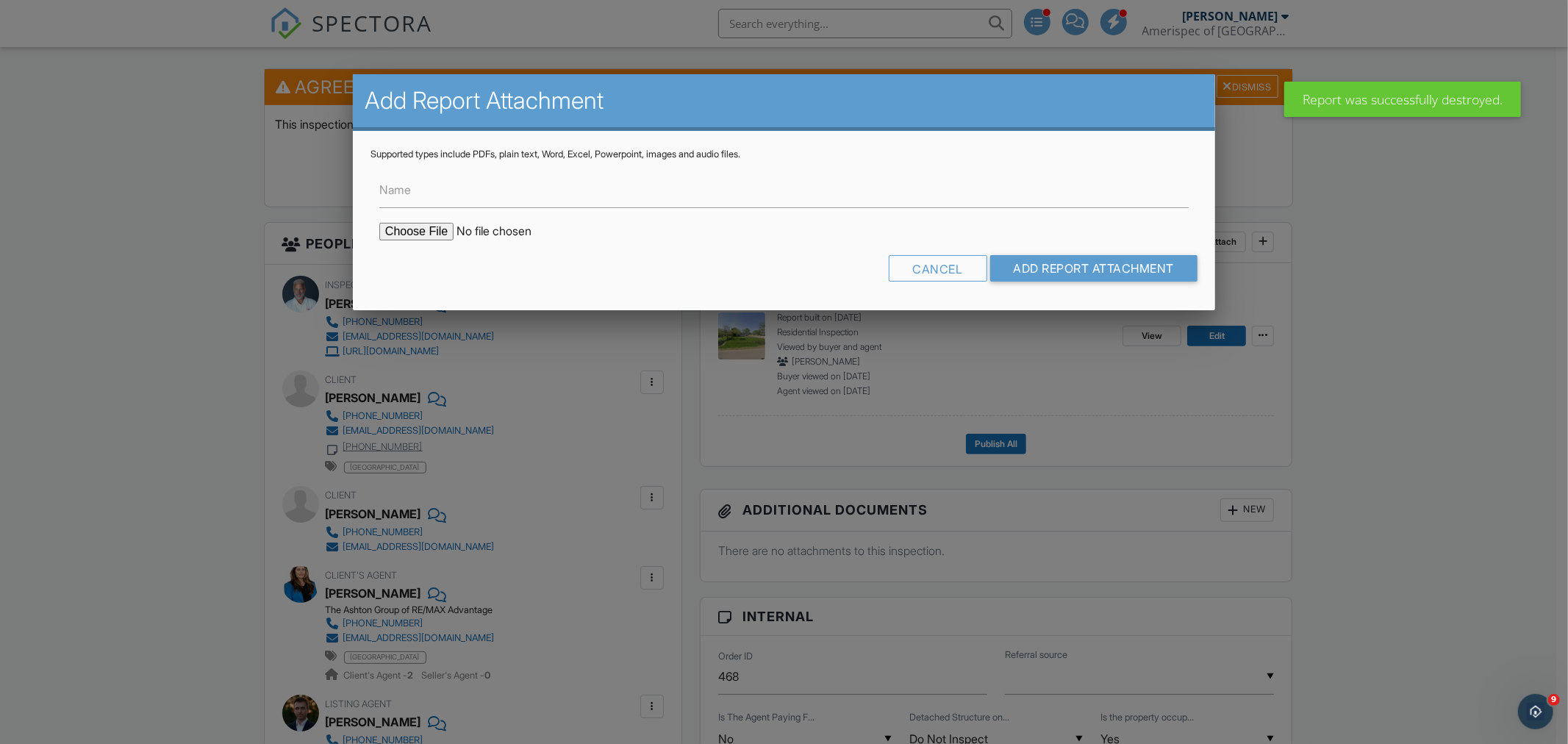
click at [401, 188] on label "Name" at bounding box center [396, 189] width 32 height 16
click at [401, 188] on input "Name" at bounding box center [784, 189] width 810 height 36
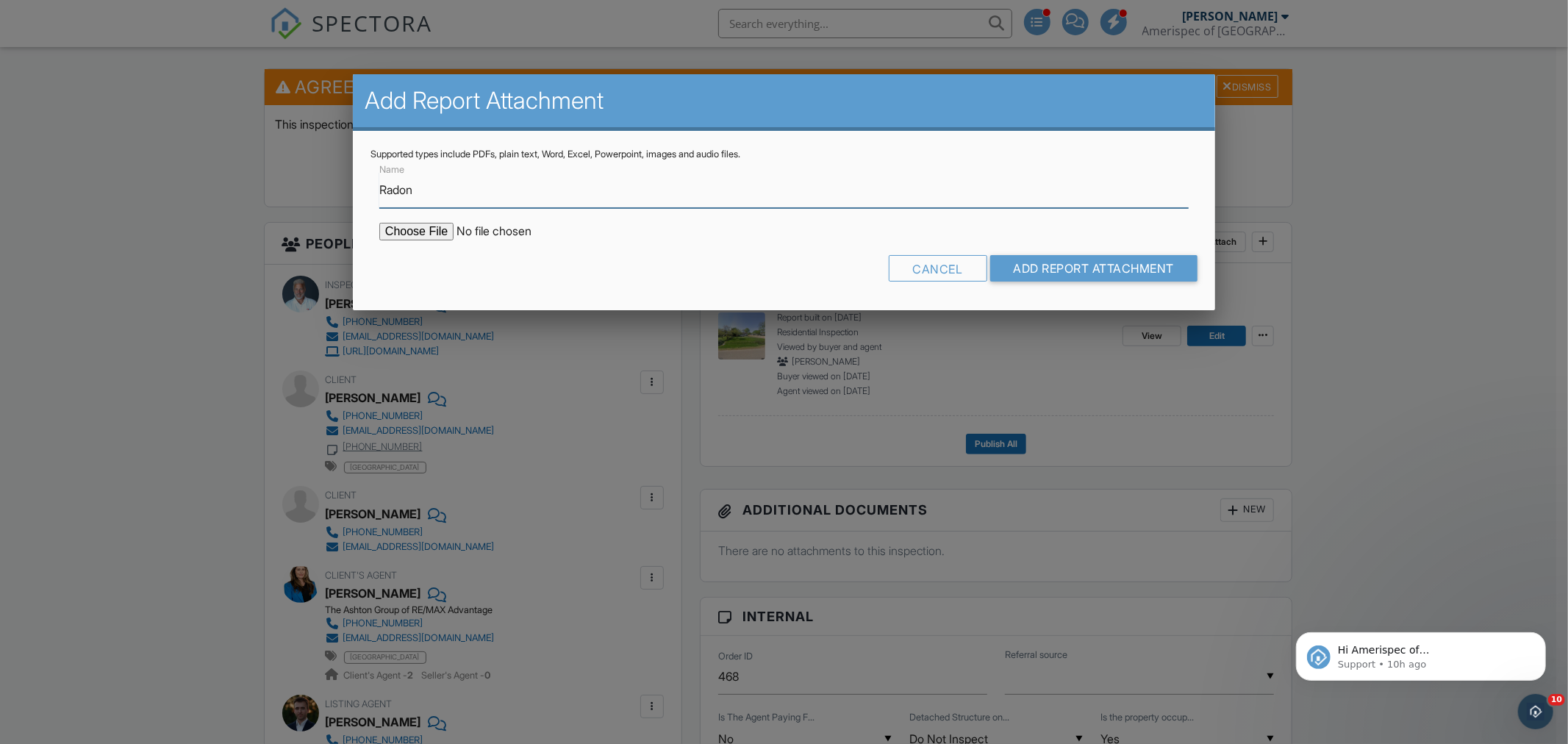
type input "Radon"
click at [416, 231] on input "file" at bounding box center [504, 232] width 250 height 18
type input "C:\fakepath\INSP359355_09282025.pdf"
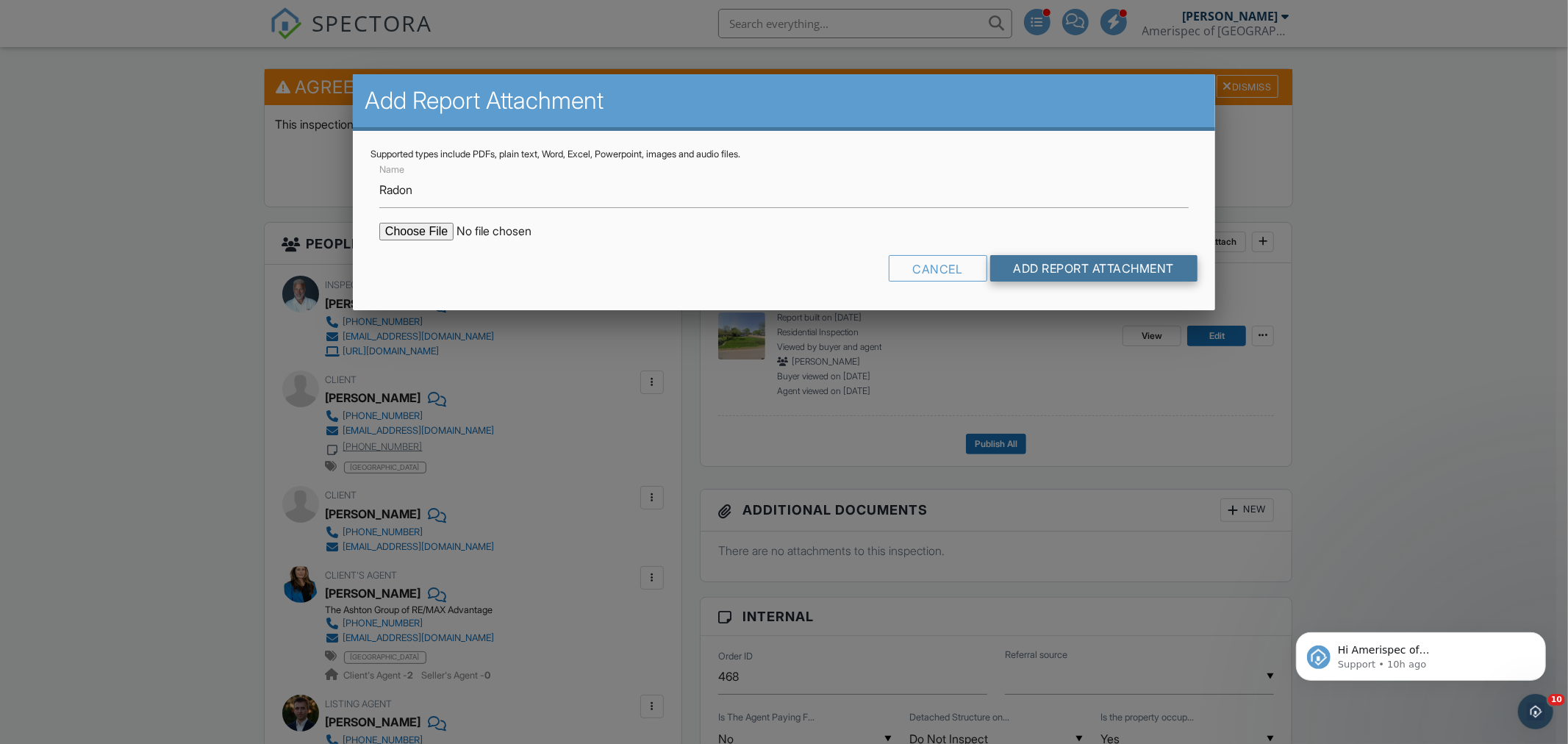
click at [1083, 267] on input "Add Report Attachment" at bounding box center [1094, 268] width 208 height 27
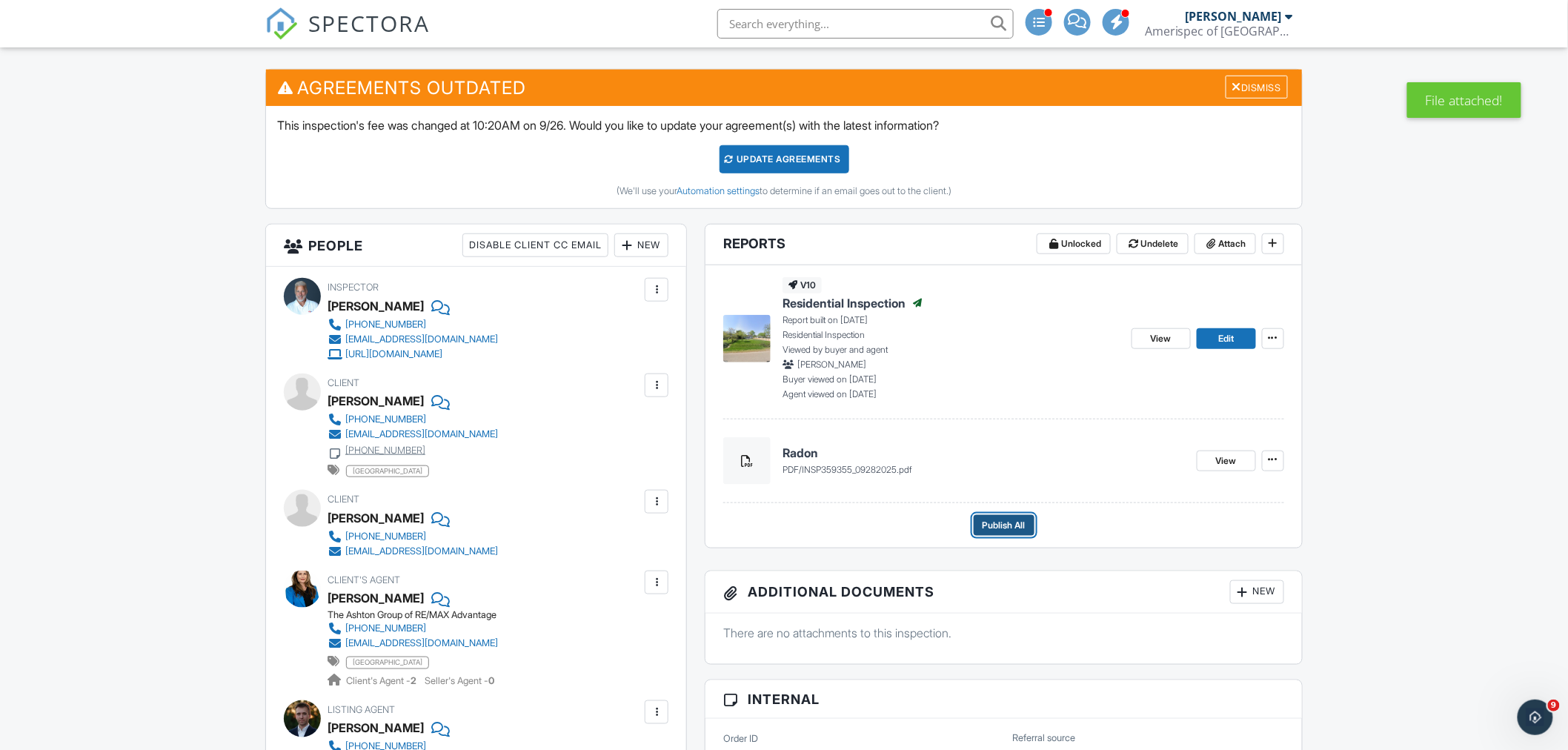
click at [1000, 523] on span "Publish All" at bounding box center [1004, 525] width 43 height 15
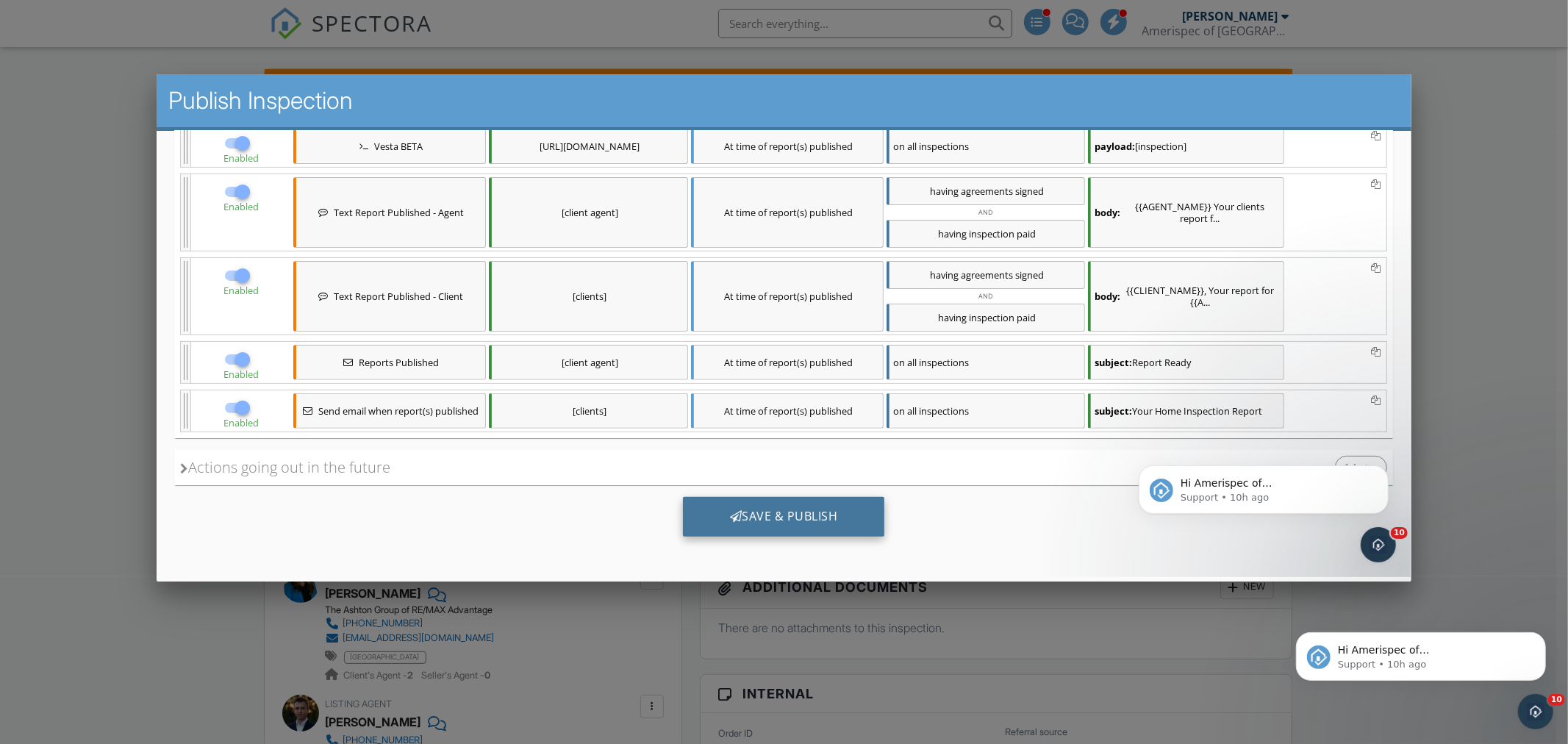
scroll to position [349, 0]
click at [779, 521] on div "Save & Publish" at bounding box center [784, 517] width 202 height 40
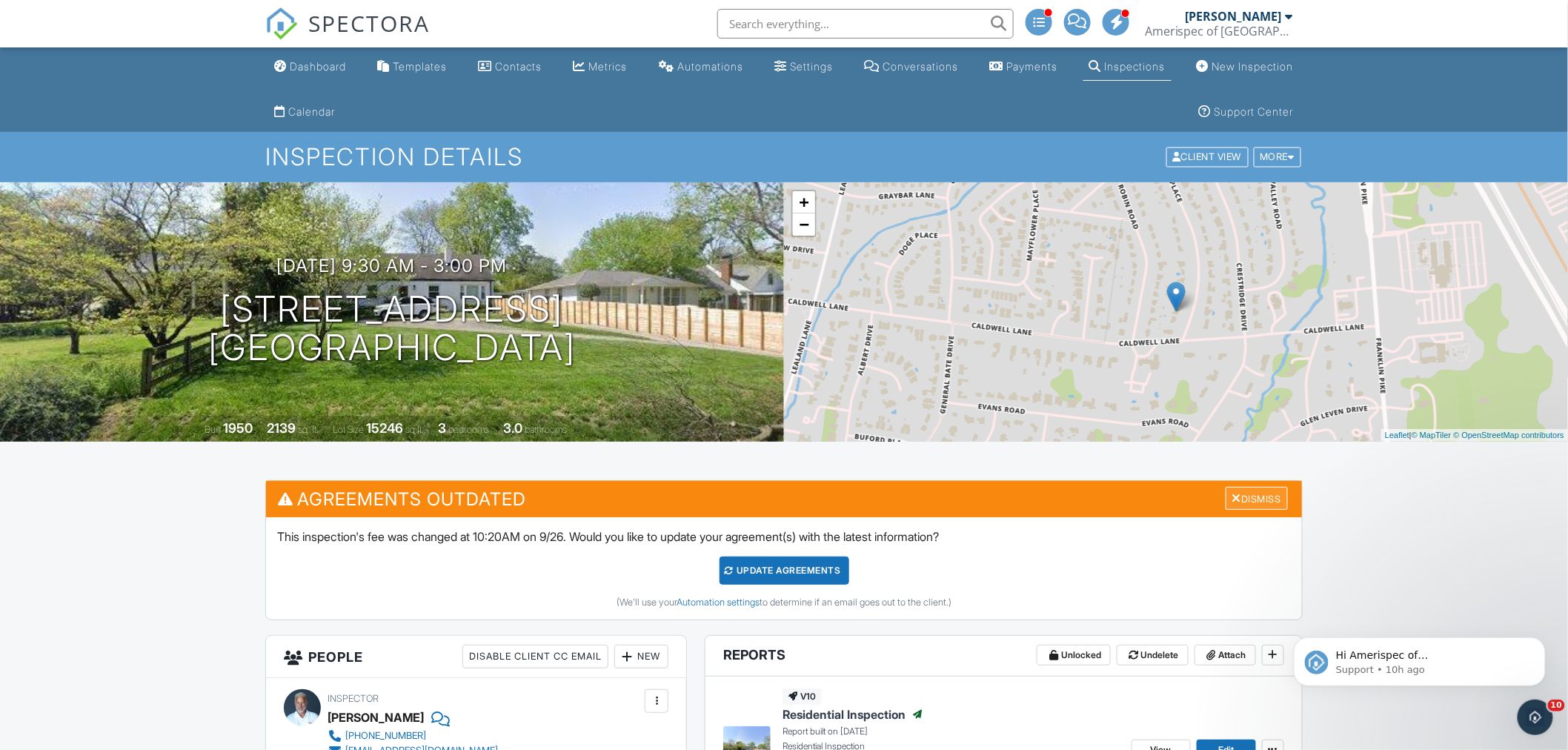
click at [1254, 499] on div "Dismiss" at bounding box center [1257, 499] width 62 height 23
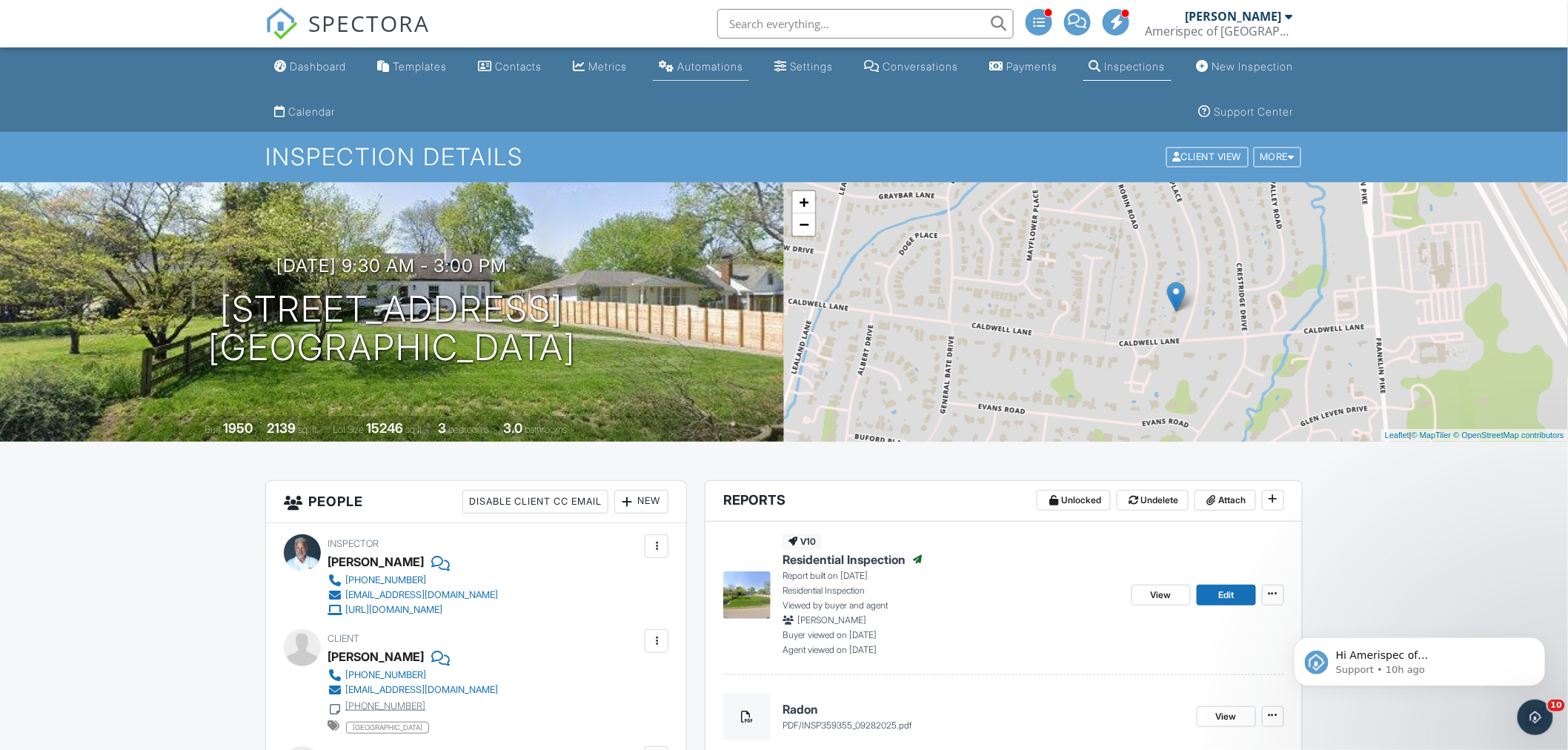
click at [730, 70] on div "Automations" at bounding box center [710, 66] width 66 height 12
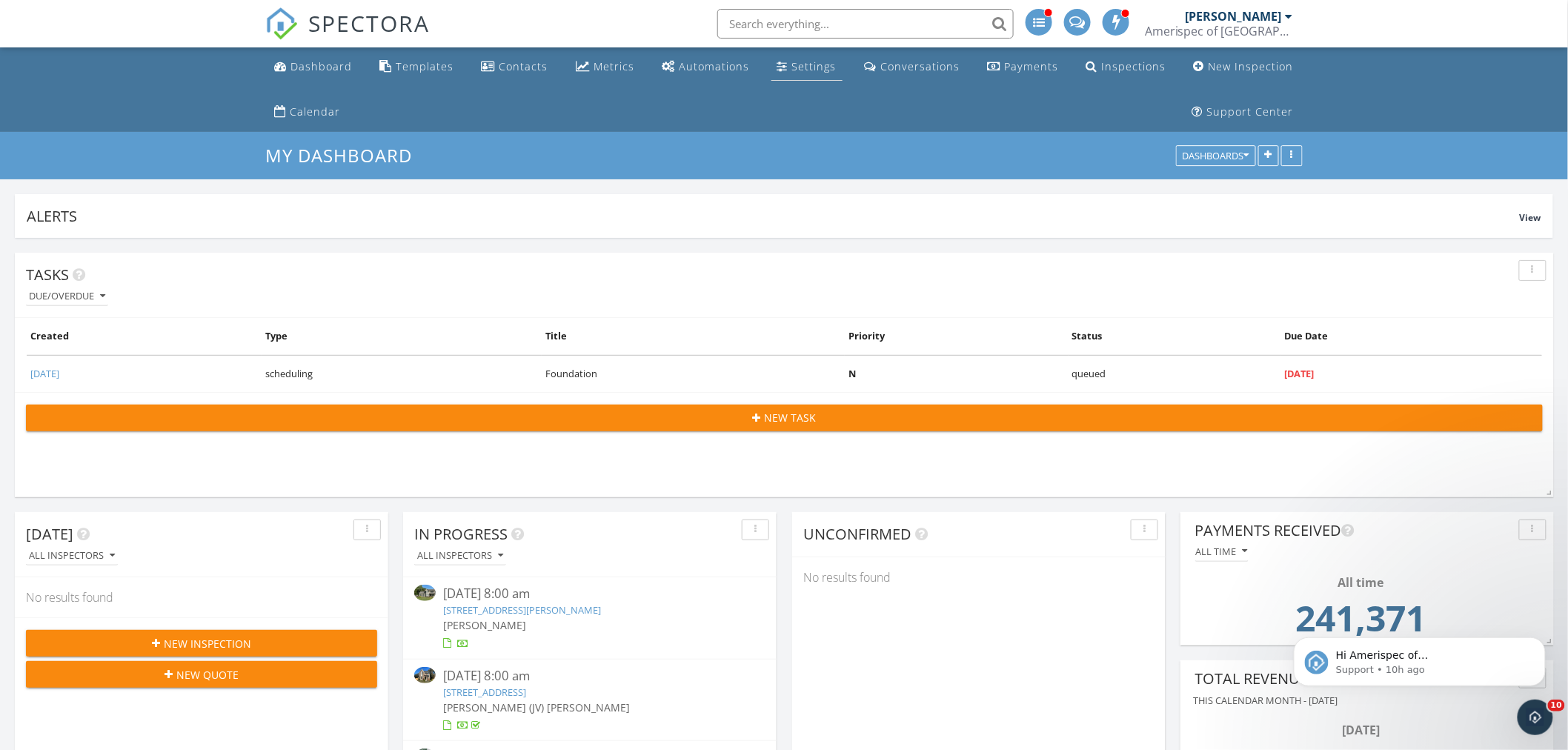
click at [800, 67] on div "Settings" at bounding box center [814, 66] width 45 height 14
click at [715, 68] on div "Automations" at bounding box center [714, 66] width 70 height 14
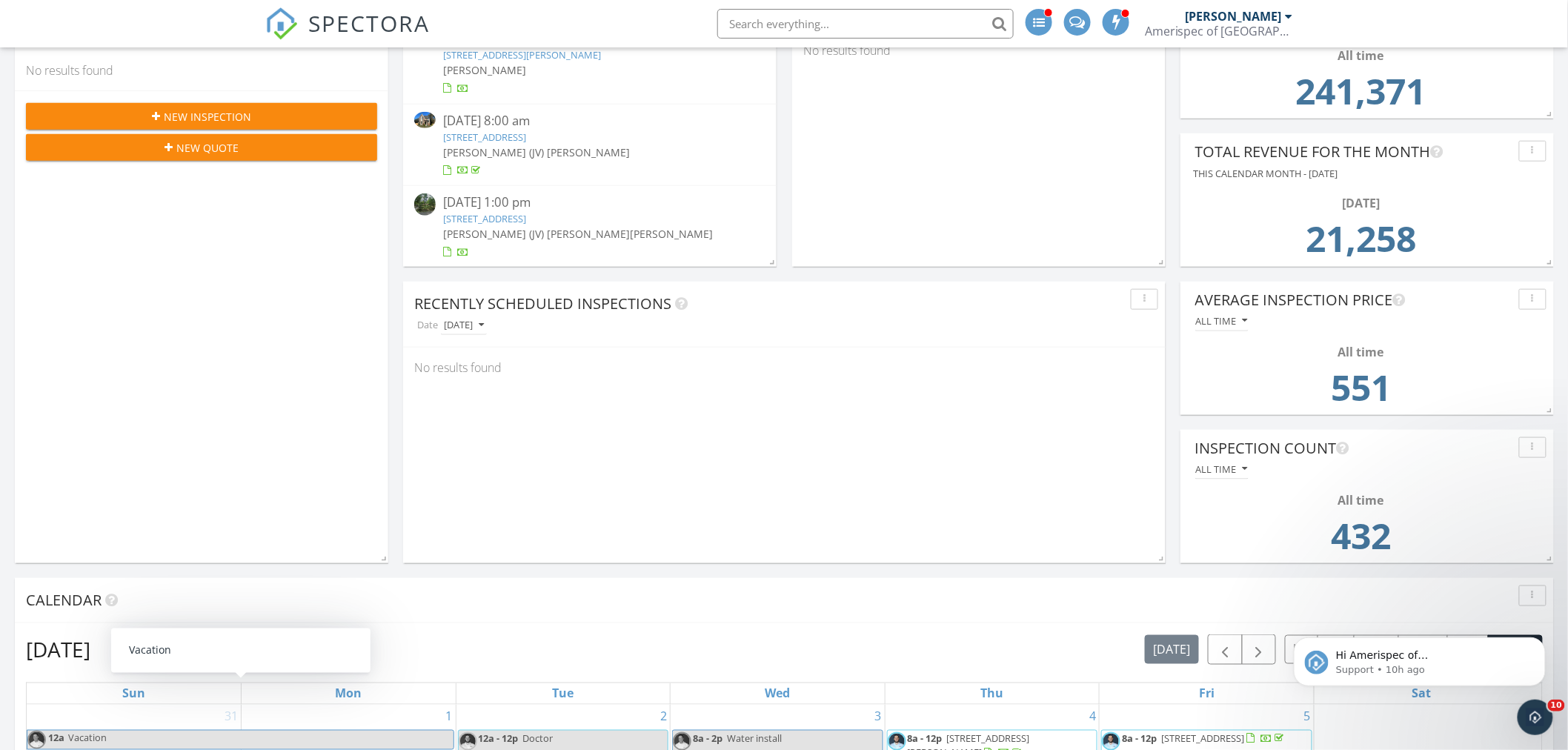
scroll to position [247, 0]
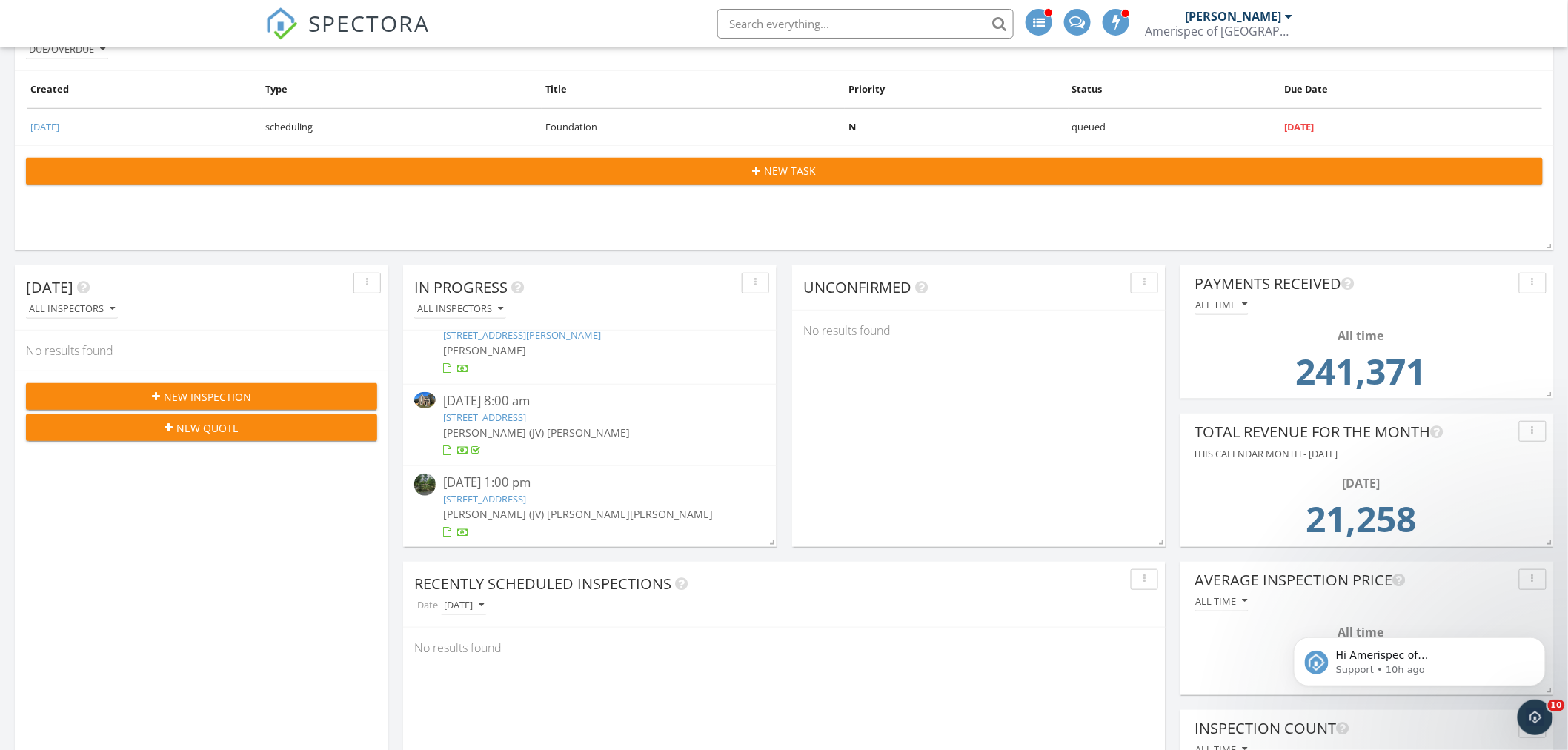
click at [526, 413] on link "1532 Neelys Bend Rd, Nashville, TN 37115" at bounding box center [484, 416] width 83 height 13
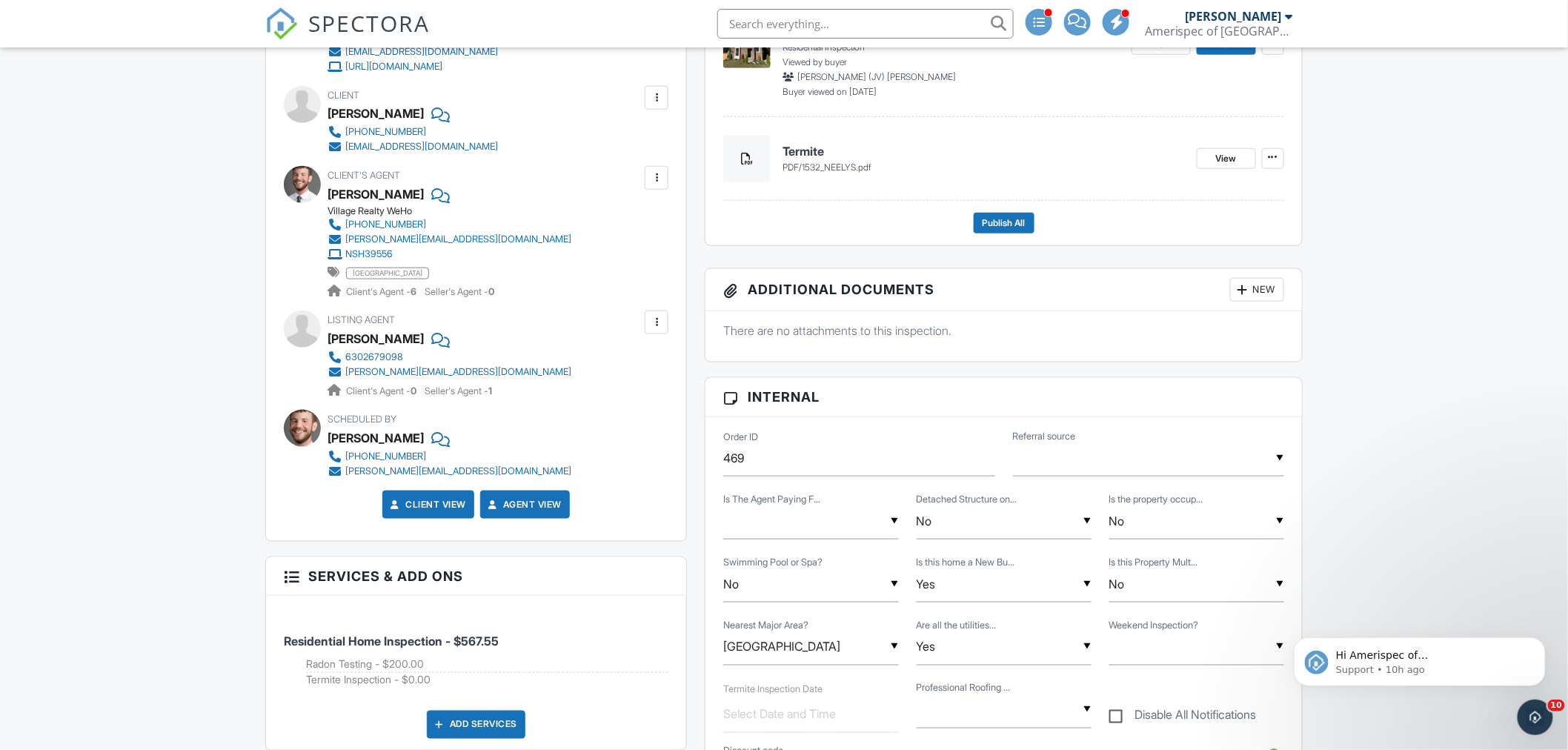
scroll to position [247, 0]
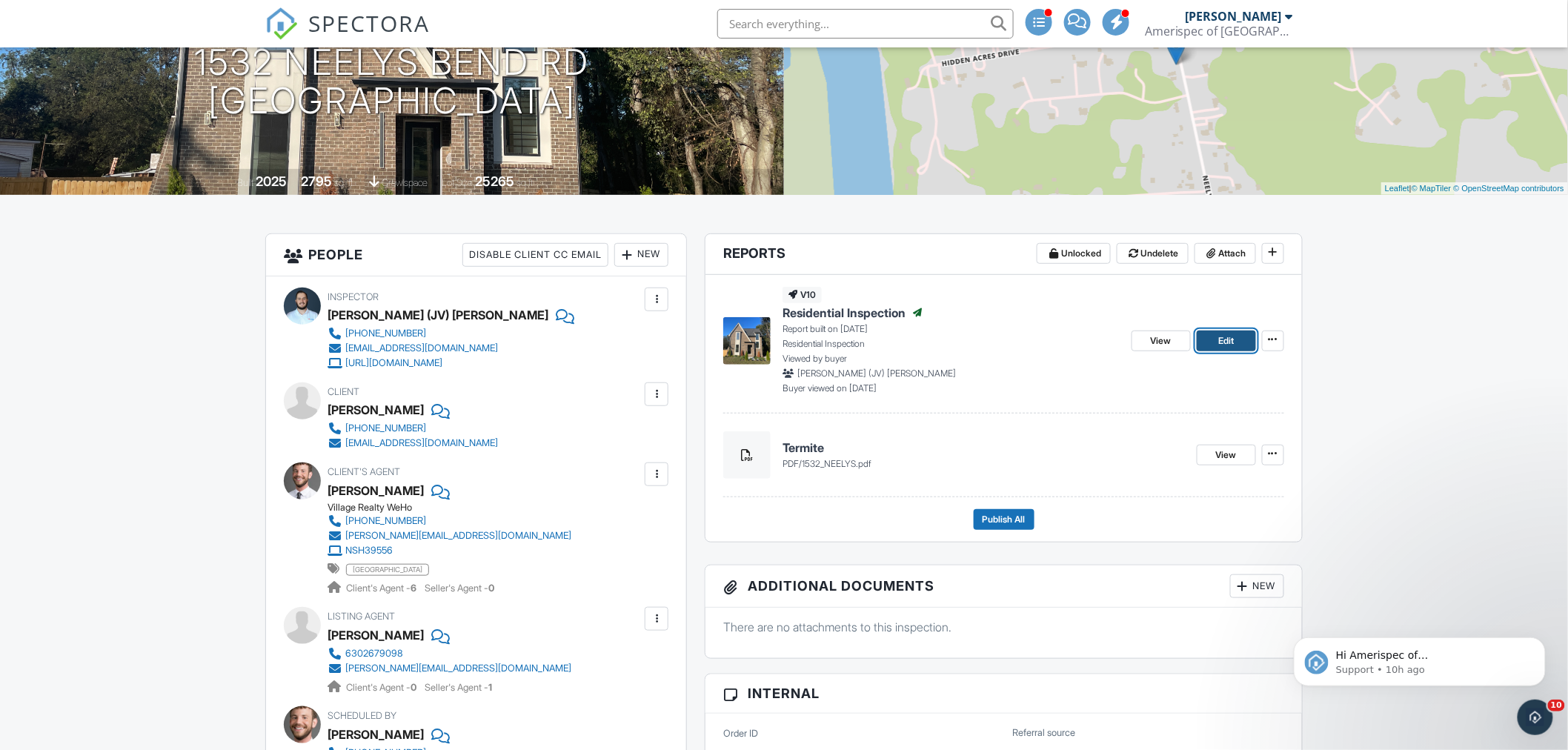
click at [1219, 339] on span "Edit" at bounding box center [1226, 341] width 15 height 15
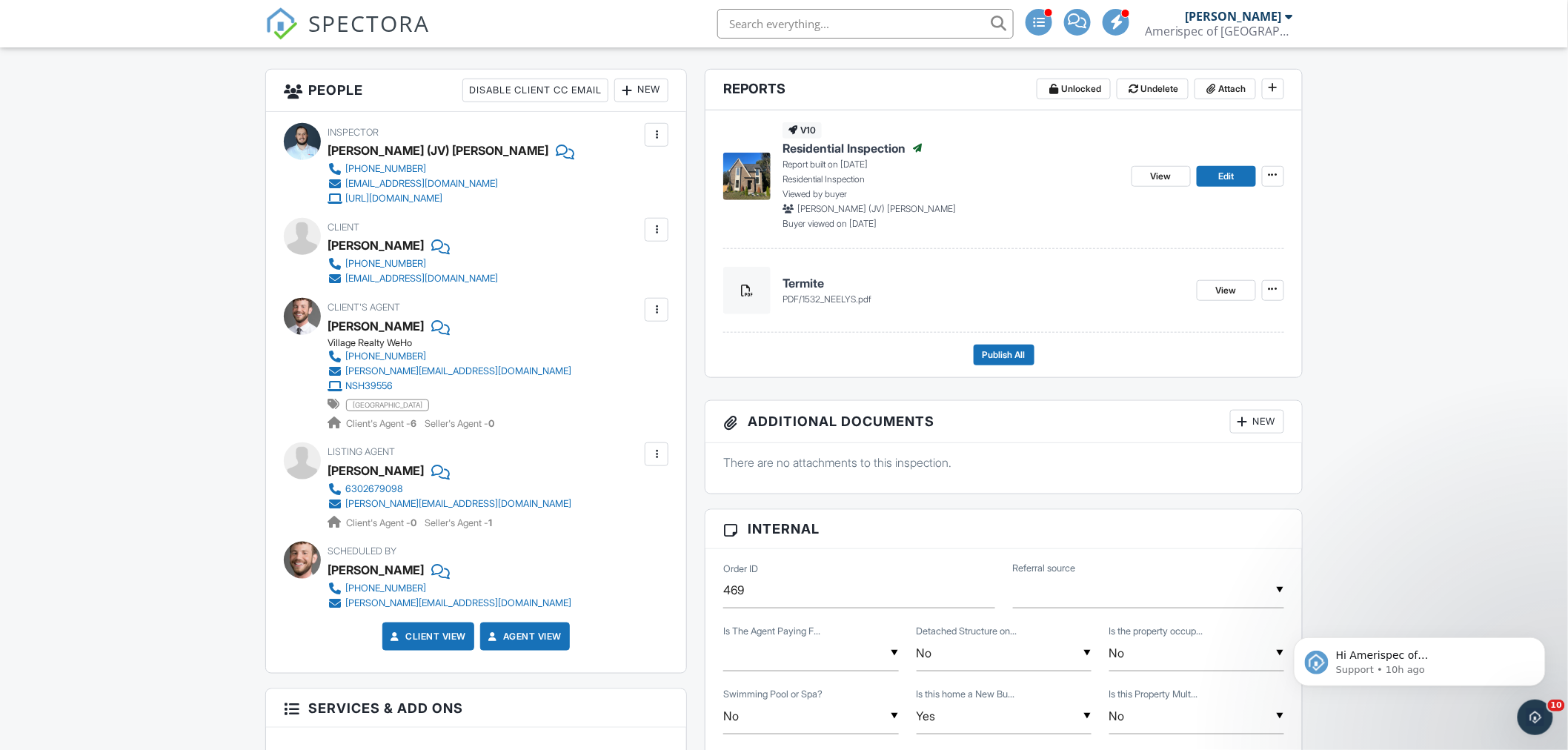
click at [1249, 423] on div "New" at bounding box center [1257, 421] width 54 height 24
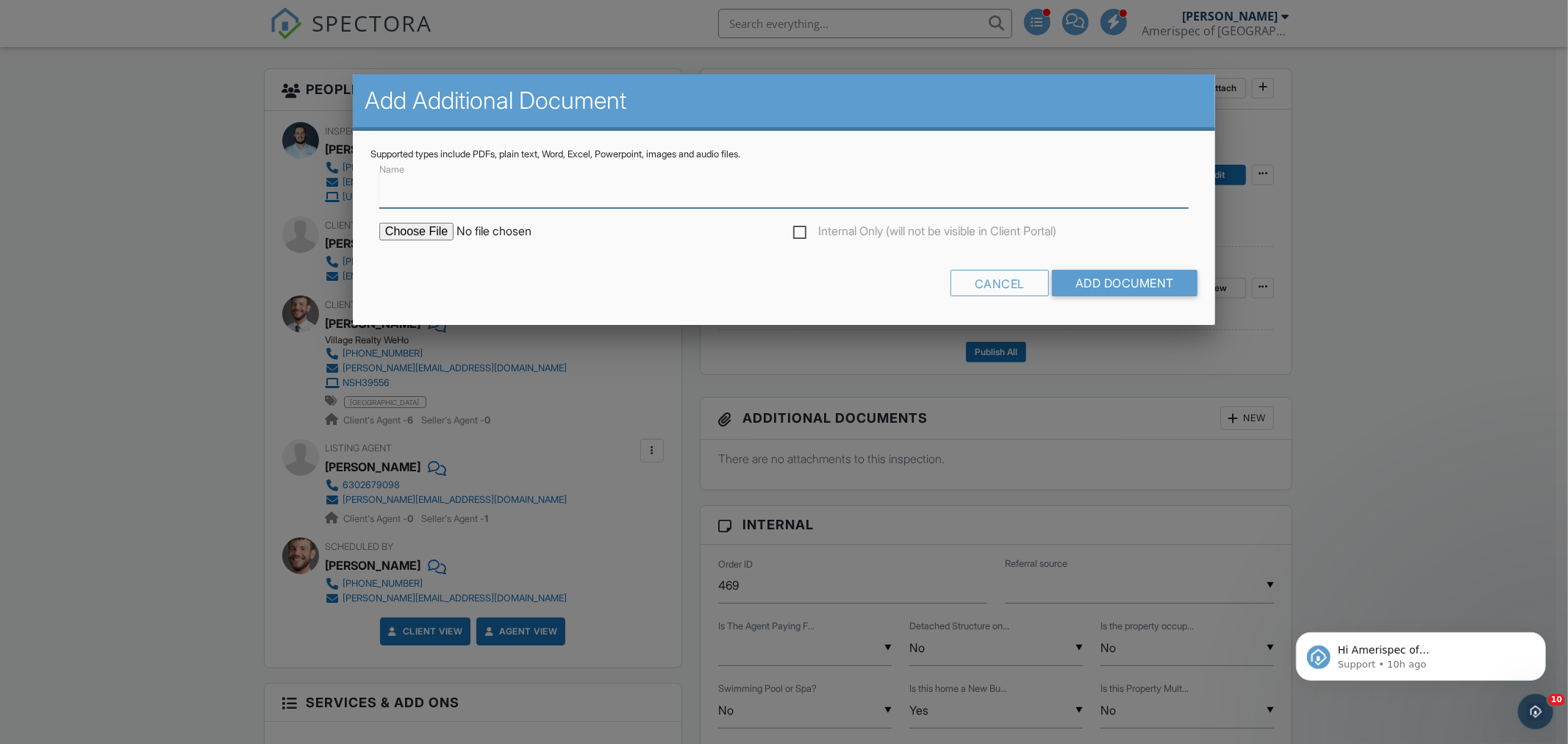
click at [474, 194] on input "Name" at bounding box center [784, 189] width 810 height 36
type input "Radon"
click at [416, 224] on input "file" at bounding box center [504, 232] width 250 height 18
type input "C:\fakepath\INSP359740_09282025.pdf"
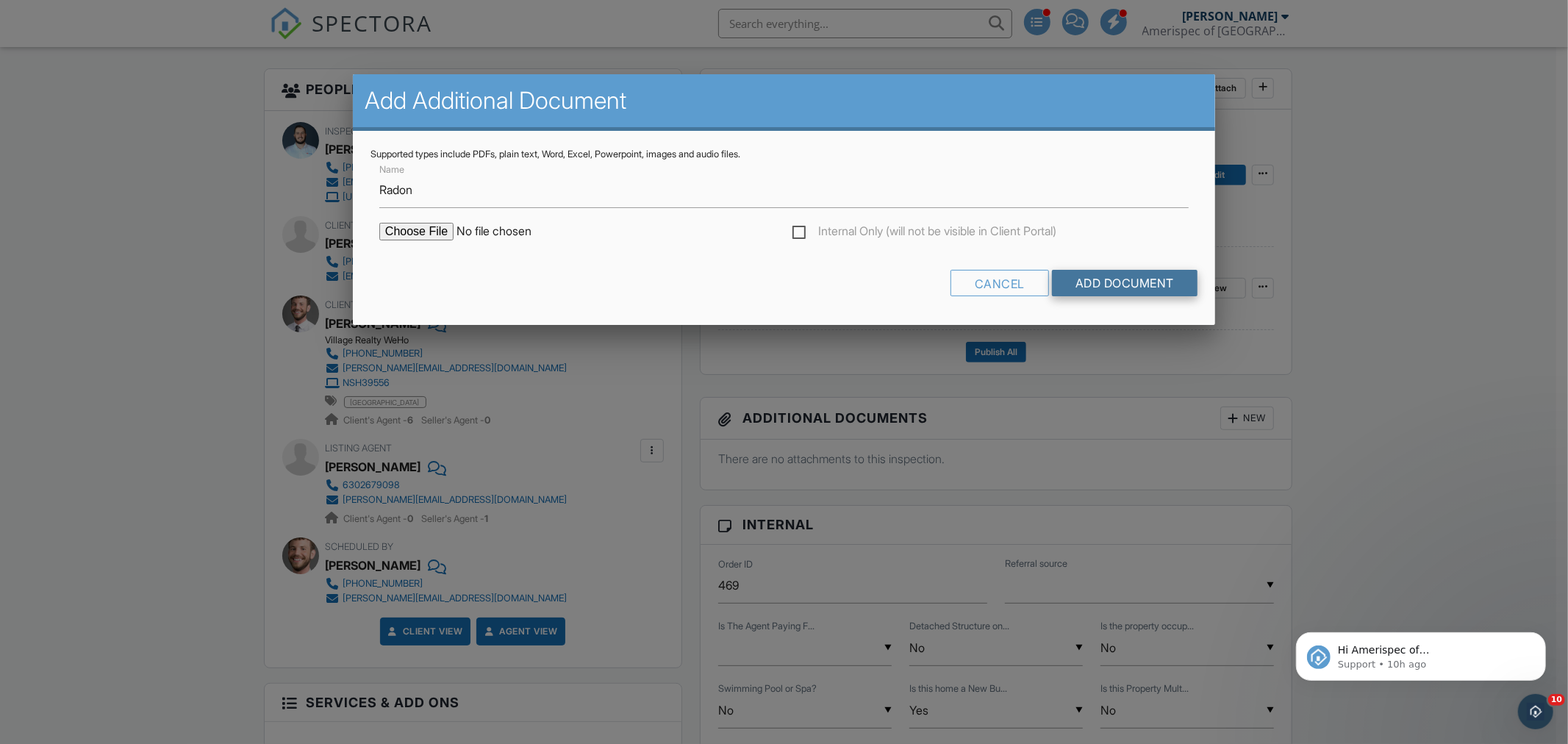
click at [1130, 280] on input "Add Document" at bounding box center [1125, 283] width 145 height 27
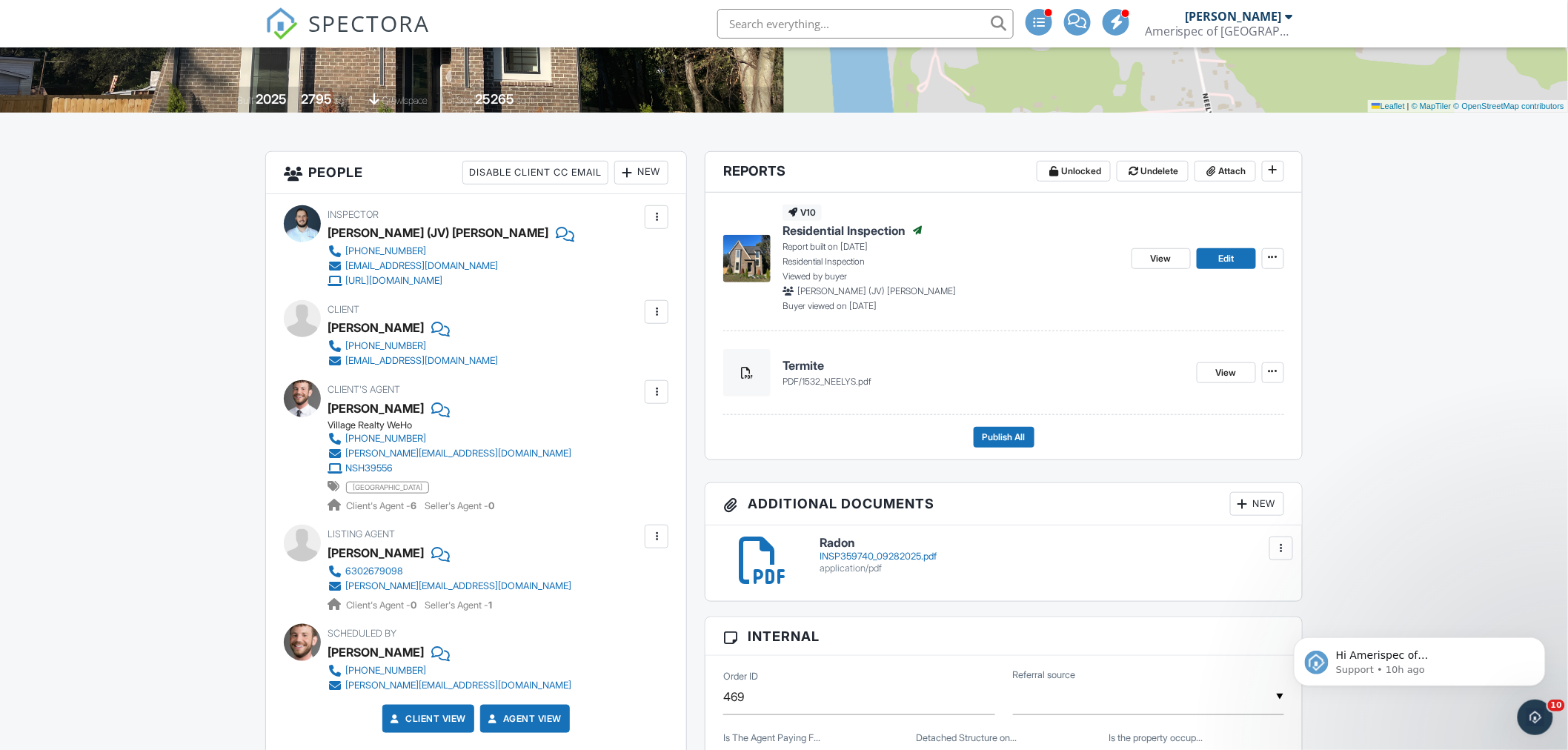
click at [1280, 549] on div at bounding box center [1281, 548] width 15 height 15
click at [1250, 613] on link "Delete" at bounding box center [1250, 614] width 54 height 16
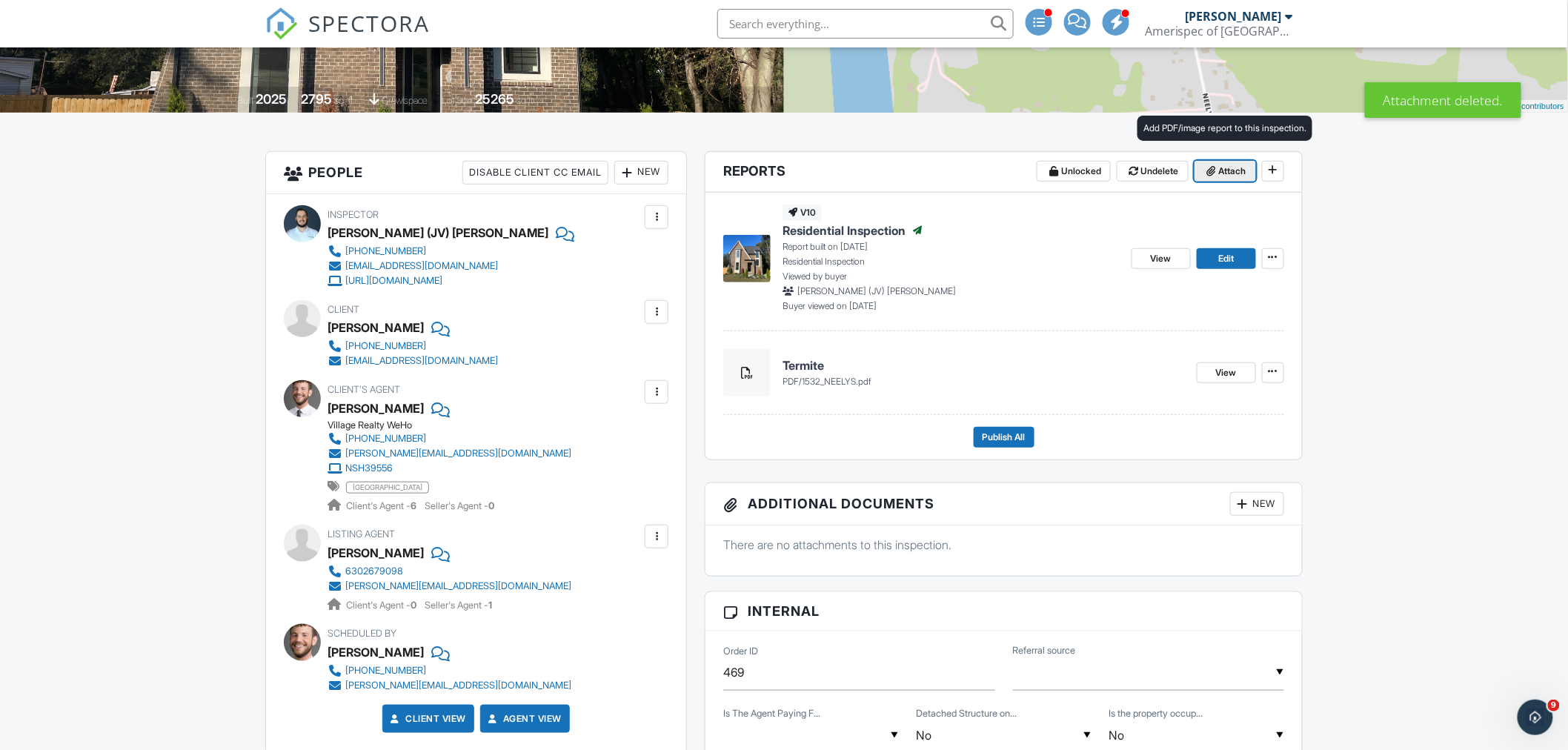
click at [1221, 169] on span "Attach" at bounding box center [1233, 171] width 28 height 15
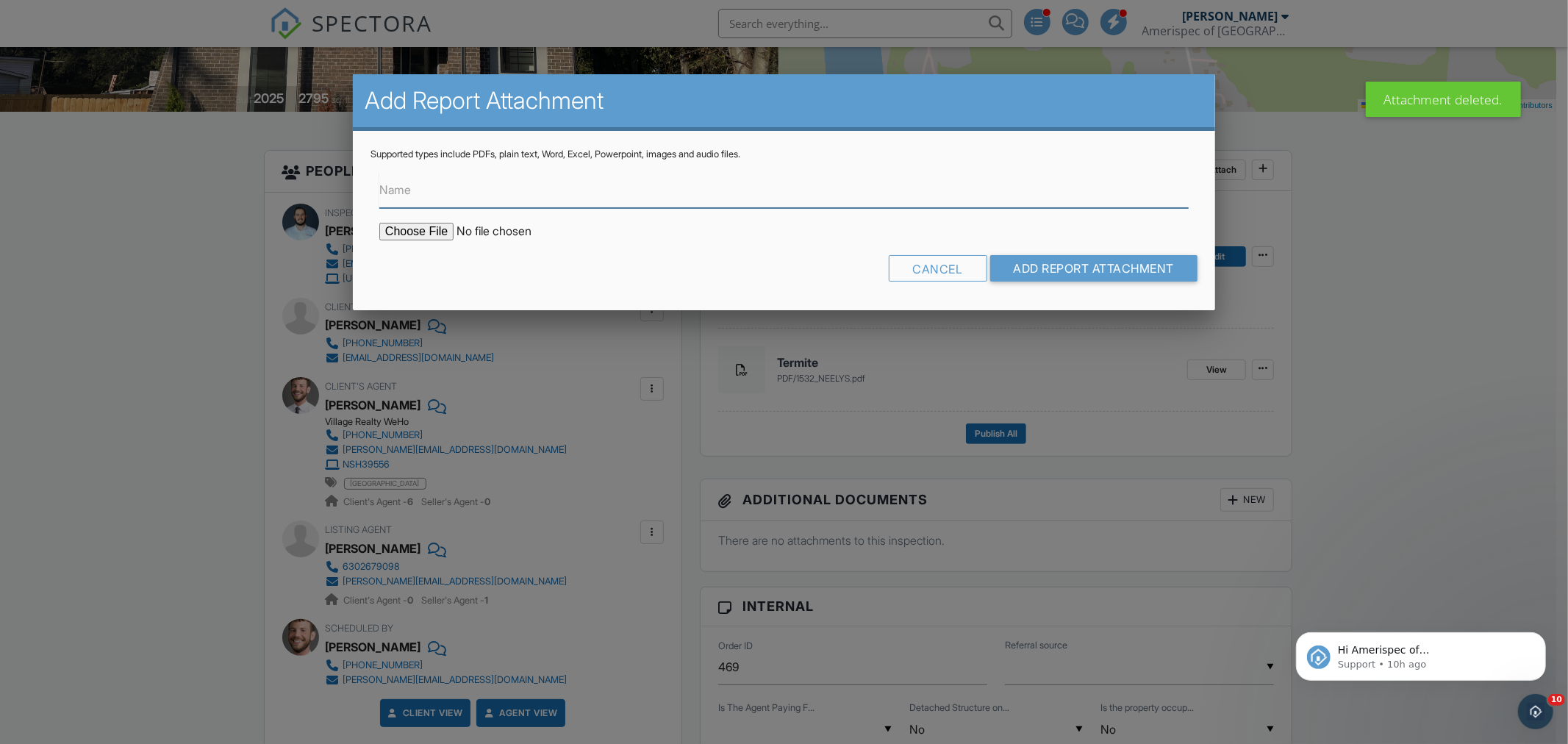
click at [413, 185] on input "Name" at bounding box center [784, 189] width 810 height 36
type input "Radon"
click at [422, 231] on input "file" at bounding box center [504, 232] width 250 height 18
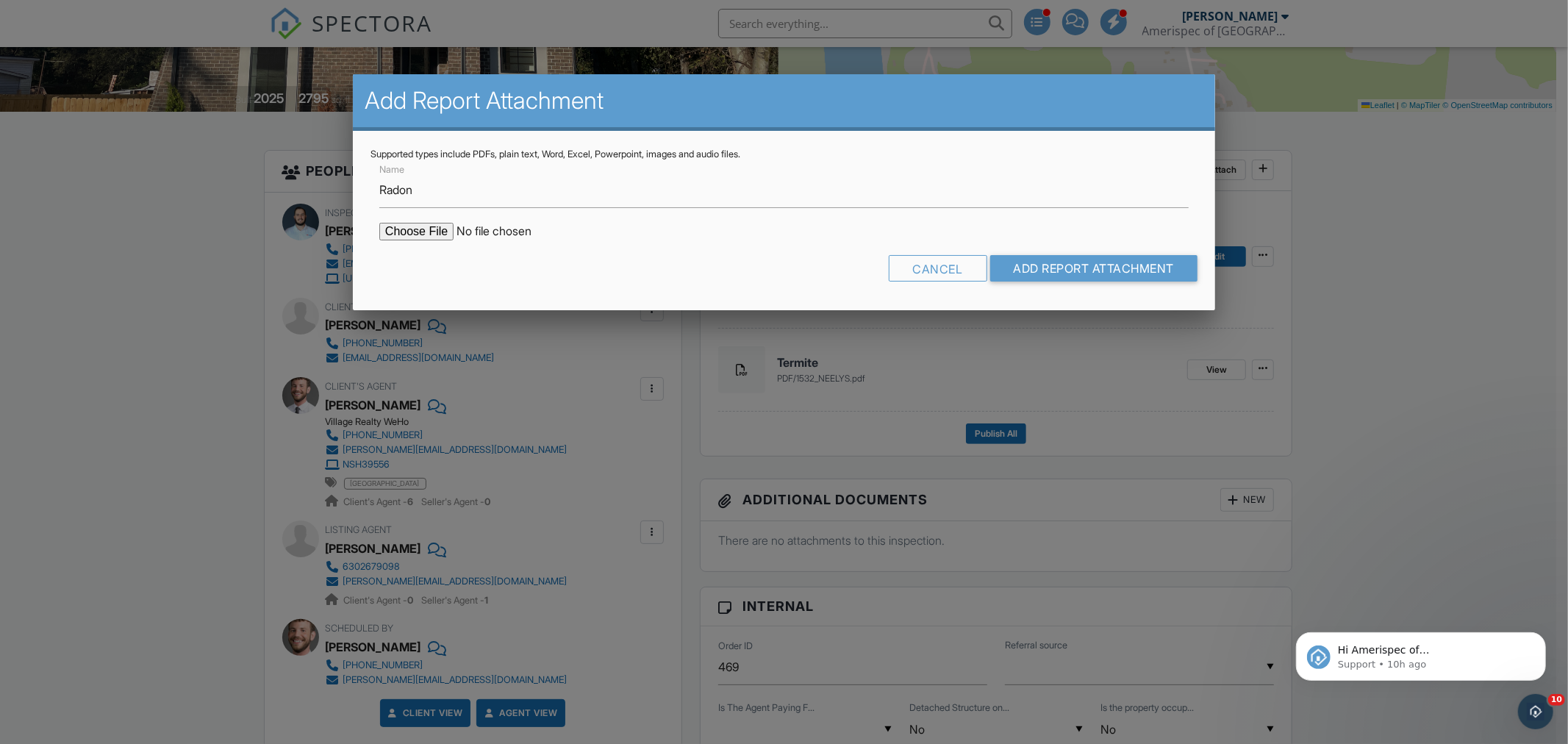
type input "C:\fakepath\INSP359740_09282025.pdf"
click at [1079, 268] on input "Add Report Attachment" at bounding box center [1094, 268] width 208 height 27
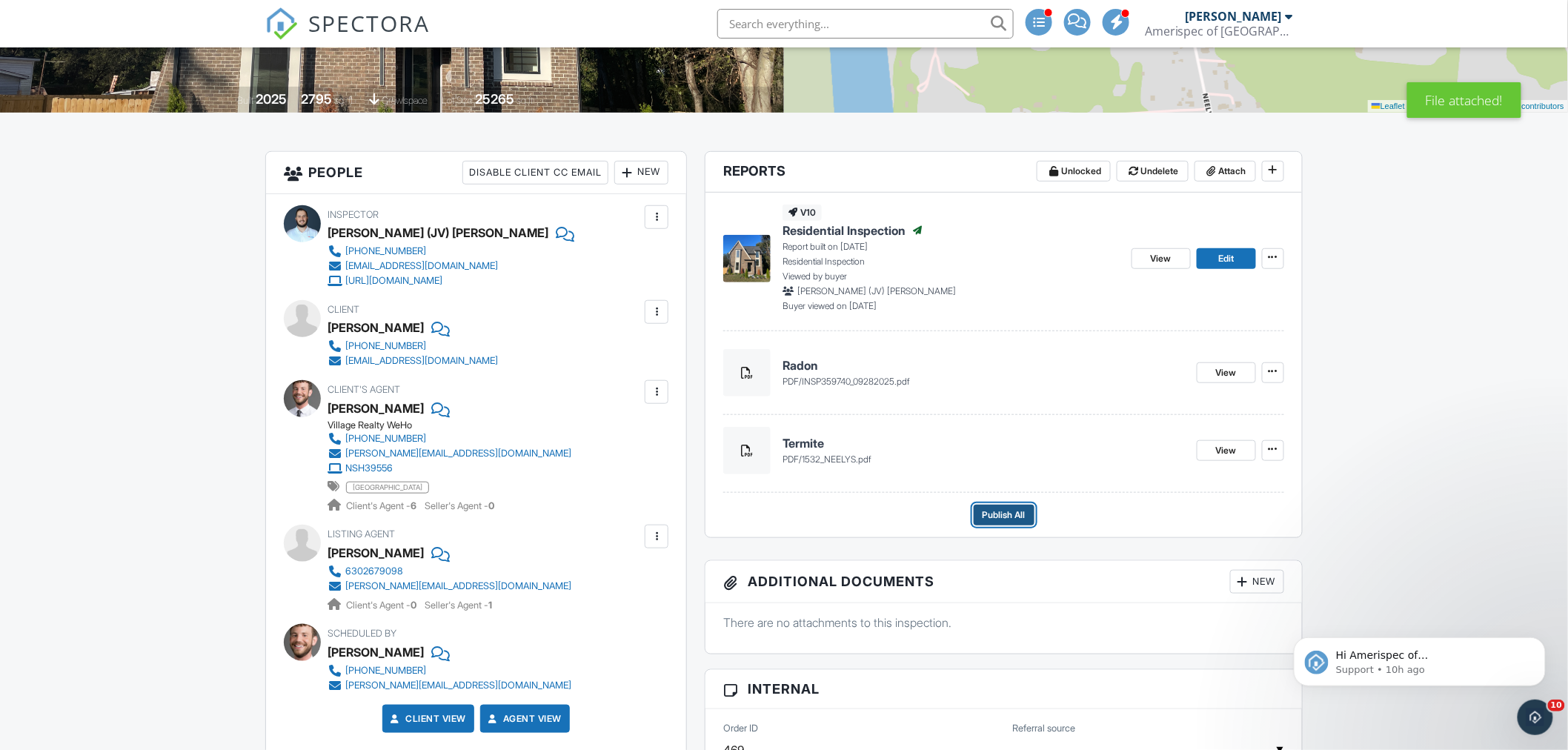
click at [1005, 519] on span "Publish All" at bounding box center [1004, 515] width 43 height 15
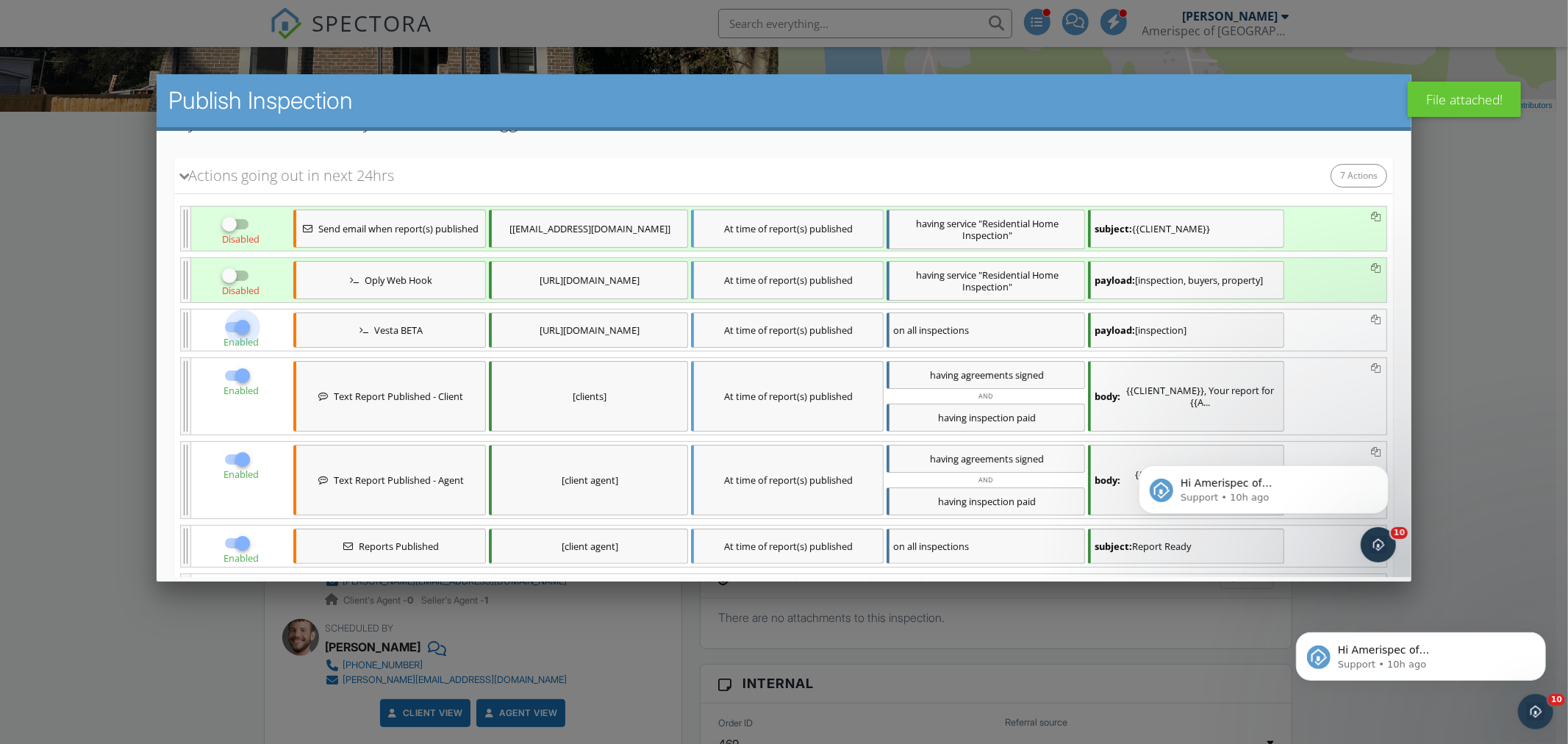
click at [236, 327] on div at bounding box center [242, 327] width 25 height 25
checkbox input "false"
click at [239, 378] on div at bounding box center [242, 375] width 25 height 25
checkbox input "false"
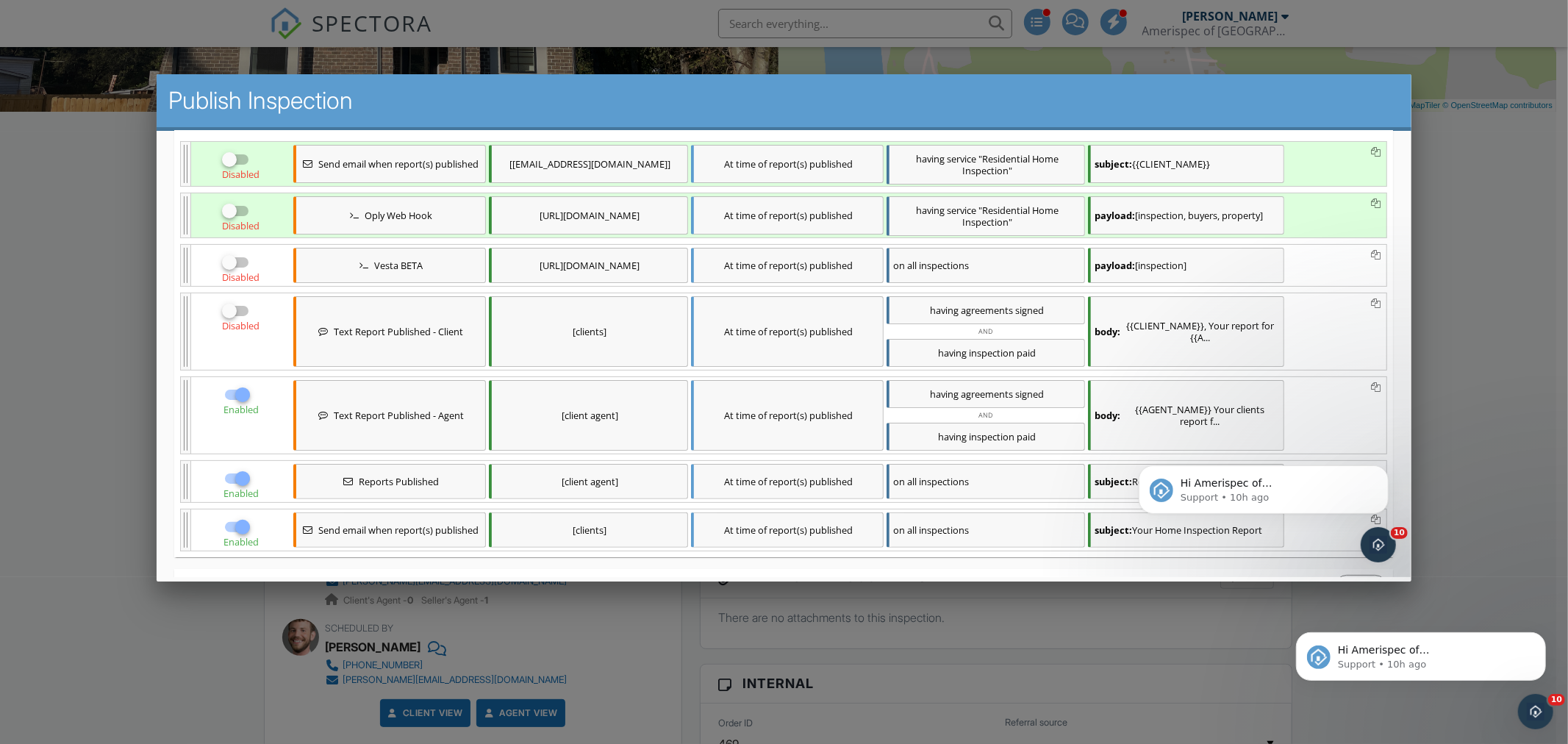
scroll to position [326, 0]
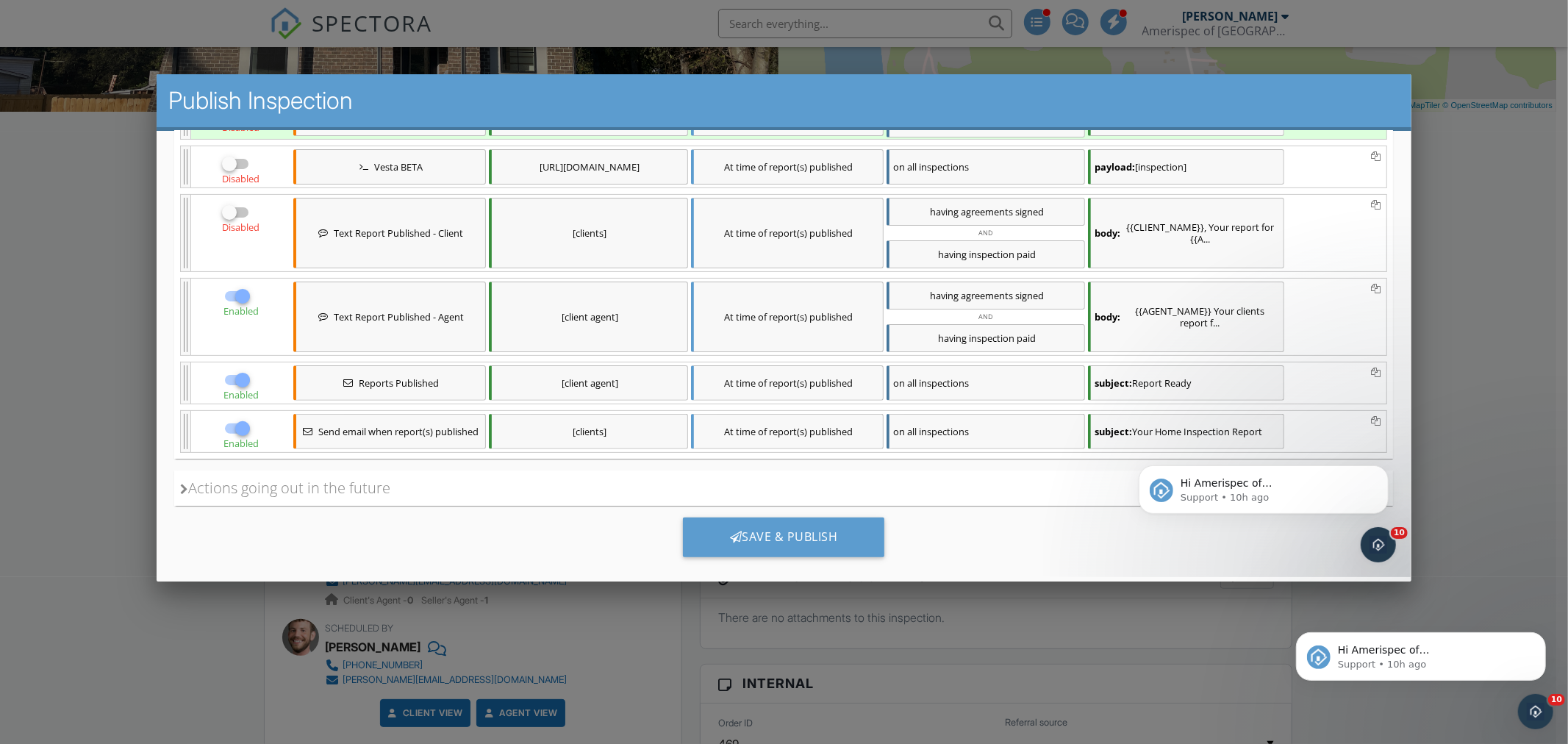
click at [235, 295] on div at bounding box center [242, 296] width 25 height 25
checkbox input "false"
click at [235, 377] on div at bounding box center [242, 380] width 25 height 25
checkbox input "false"
click at [233, 435] on div at bounding box center [242, 428] width 25 height 25
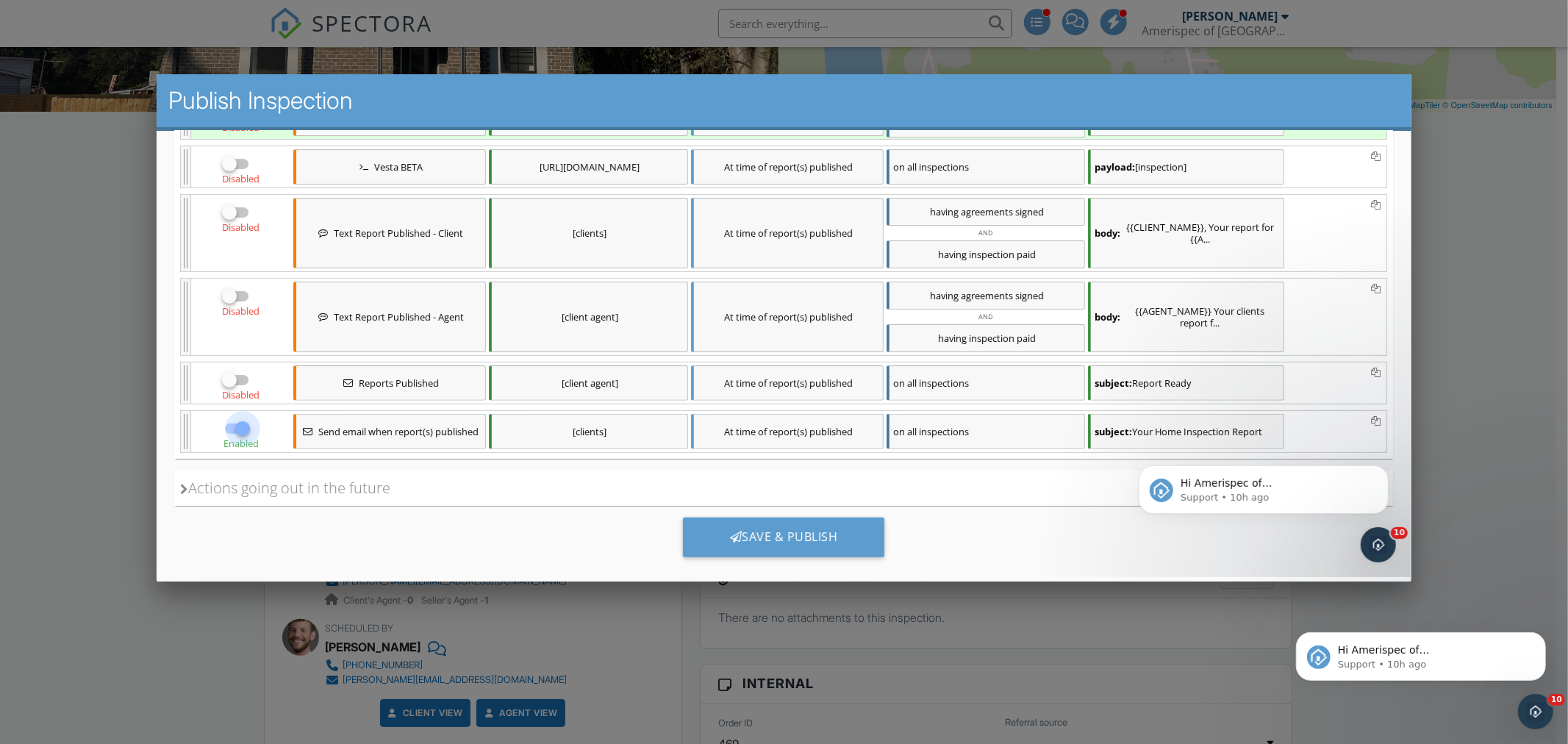
checkbox input "false"
click at [866, 549] on div "Save & Publish" at bounding box center [784, 537] width 202 height 40
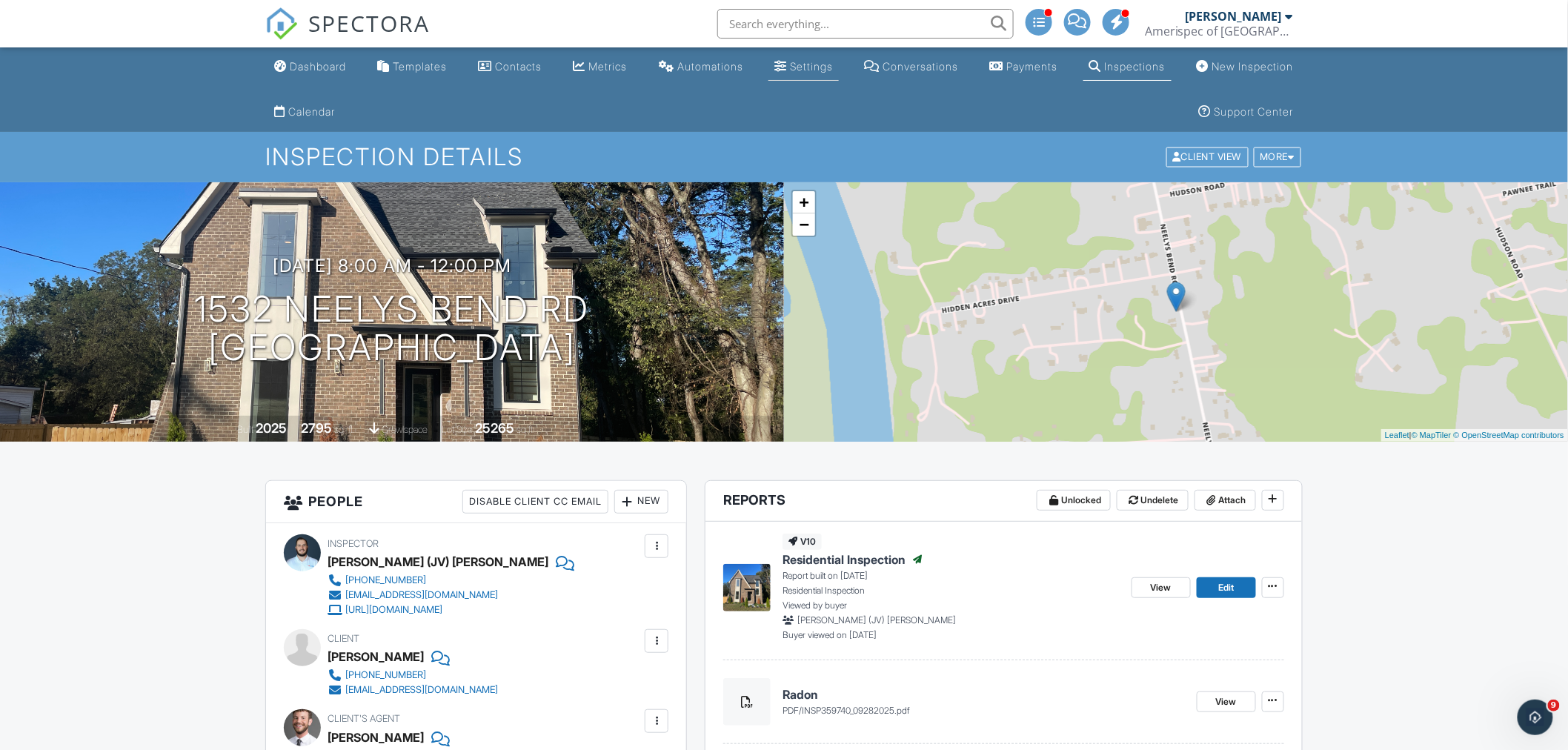
click at [790, 70] on div "Settings" at bounding box center [812, 66] width 43 height 12
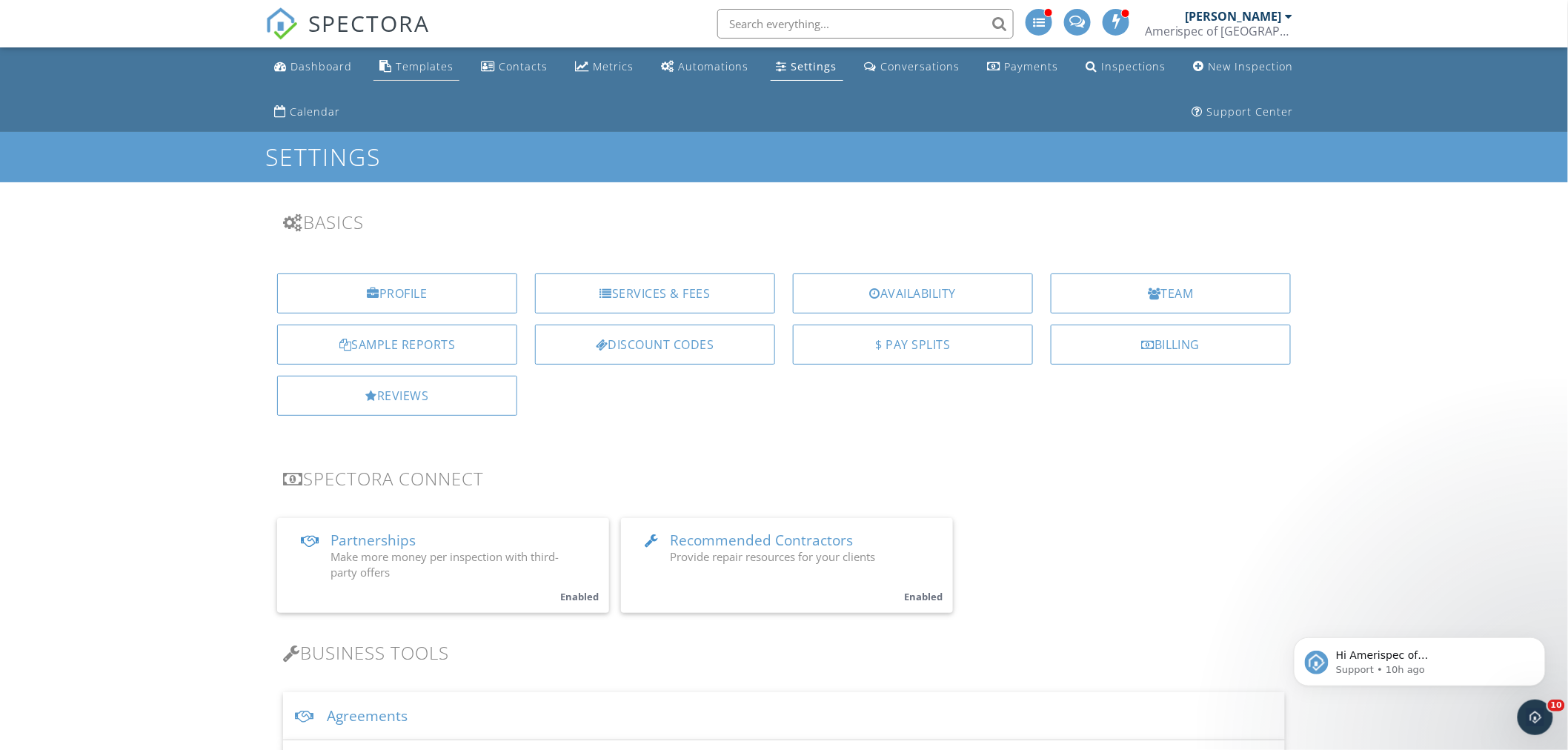
click at [419, 68] on div "Templates" at bounding box center [425, 66] width 58 height 14
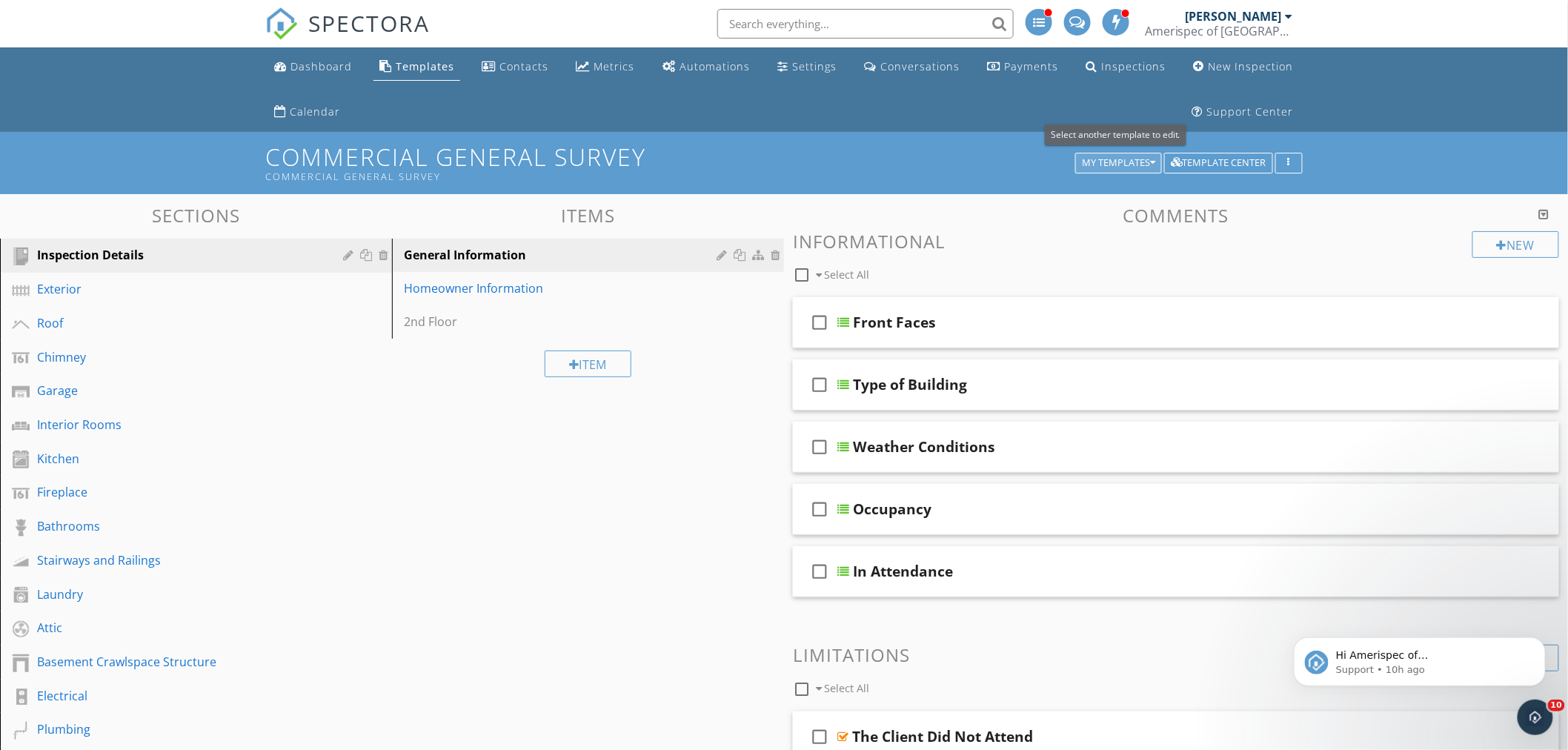
click at [1118, 164] on div "My Templates" at bounding box center [1118, 163] width 73 height 11
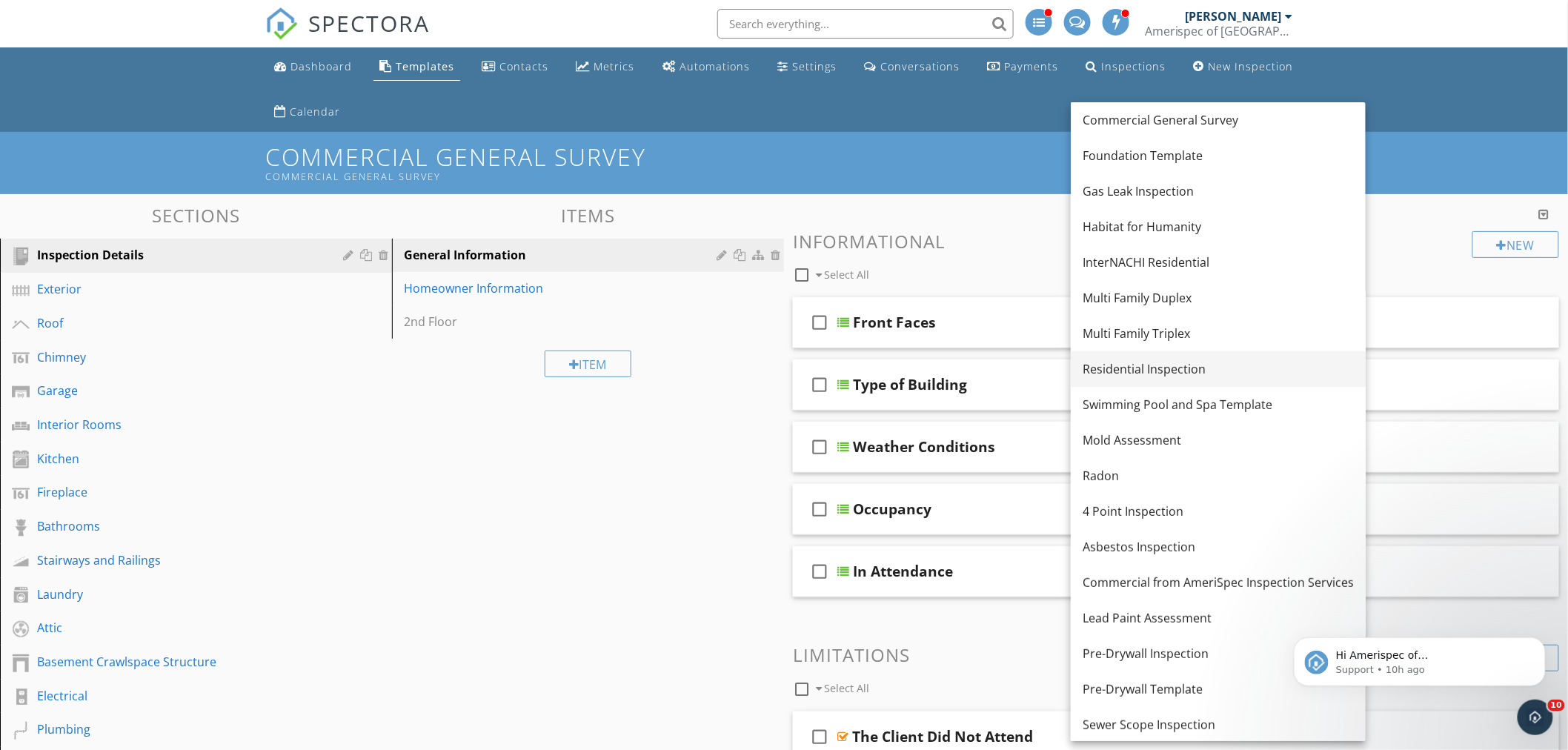
click at [1171, 366] on div "Residential Inspection" at bounding box center [1218, 369] width 271 height 18
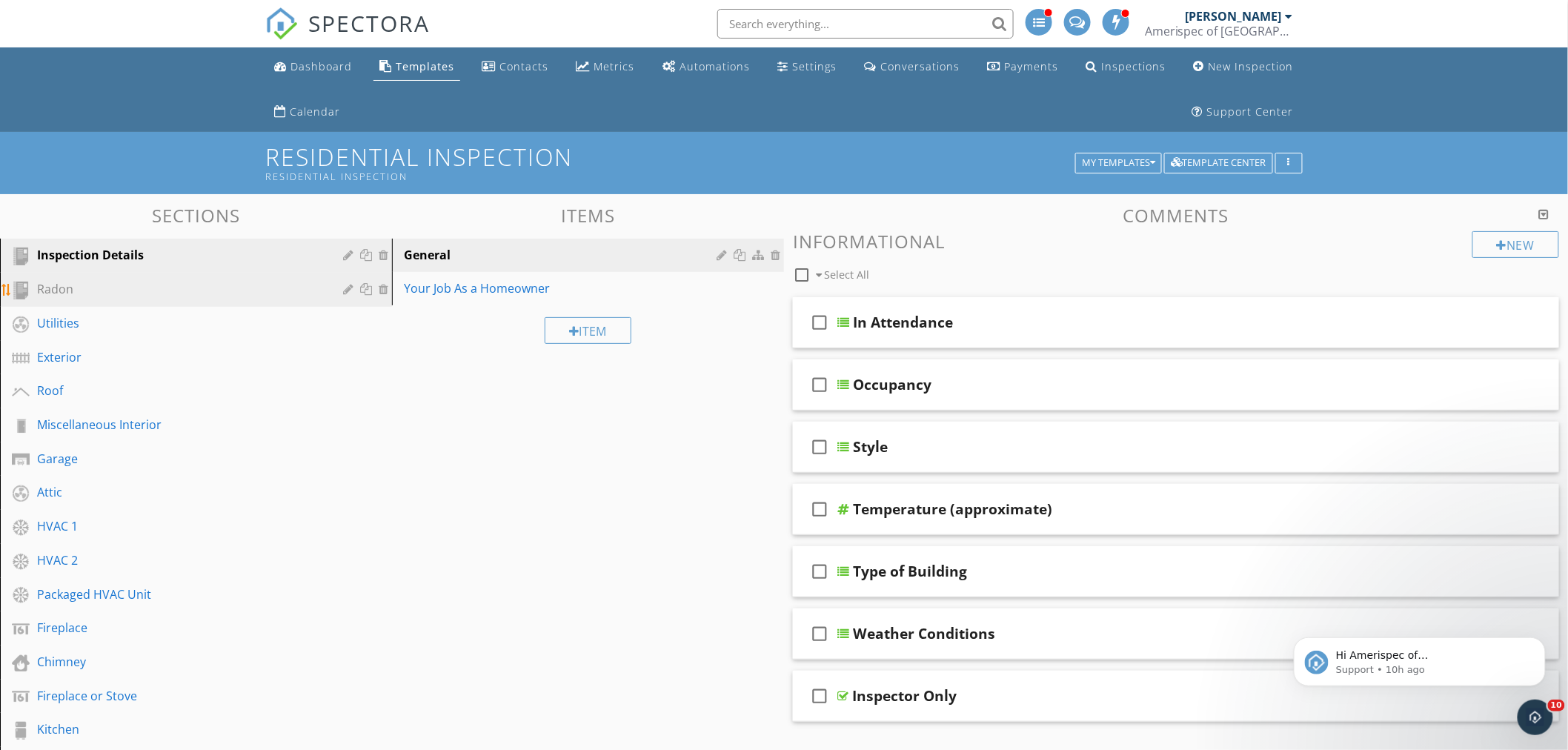
click at [104, 294] on div "Radon" at bounding box center [179, 289] width 285 height 18
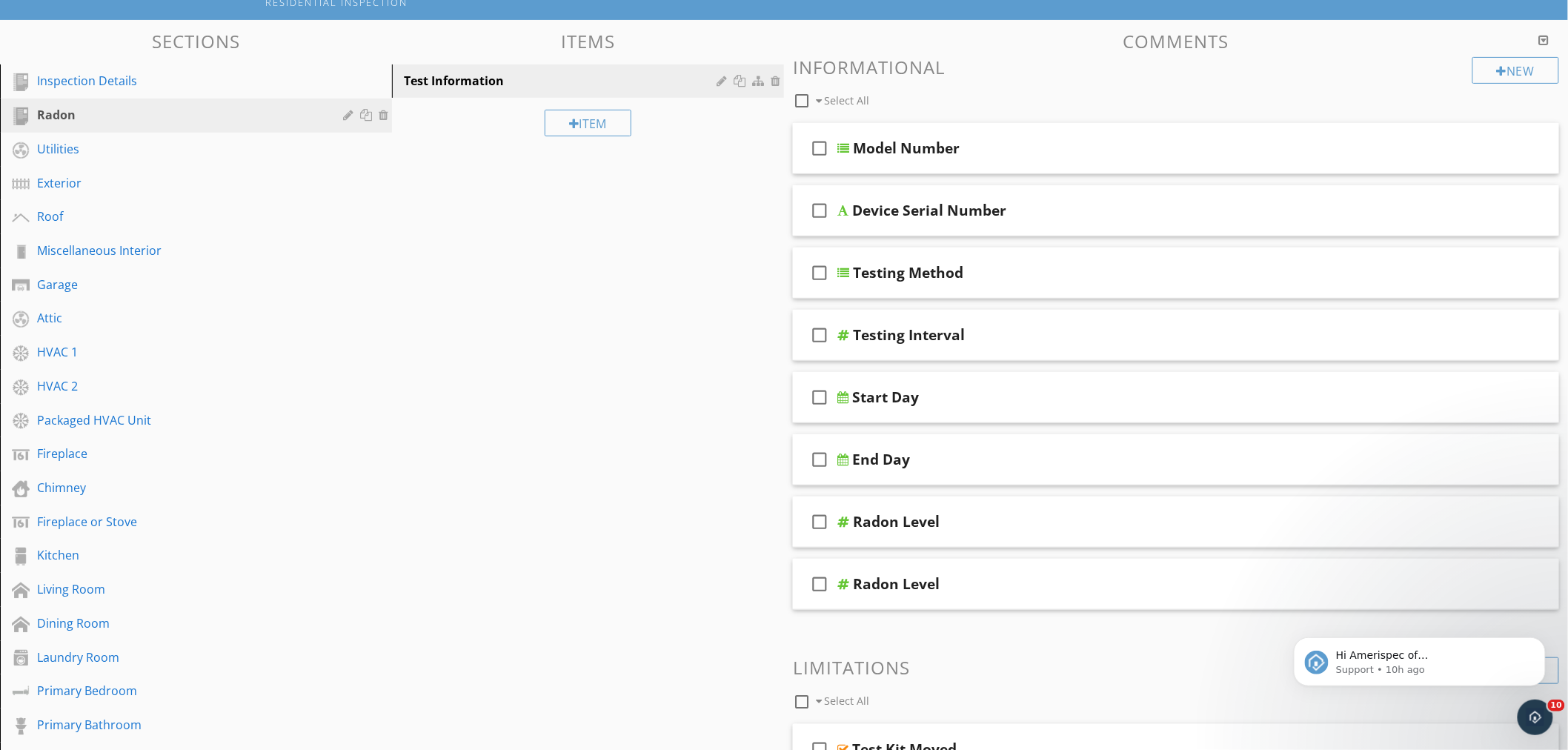
scroll to position [247, 0]
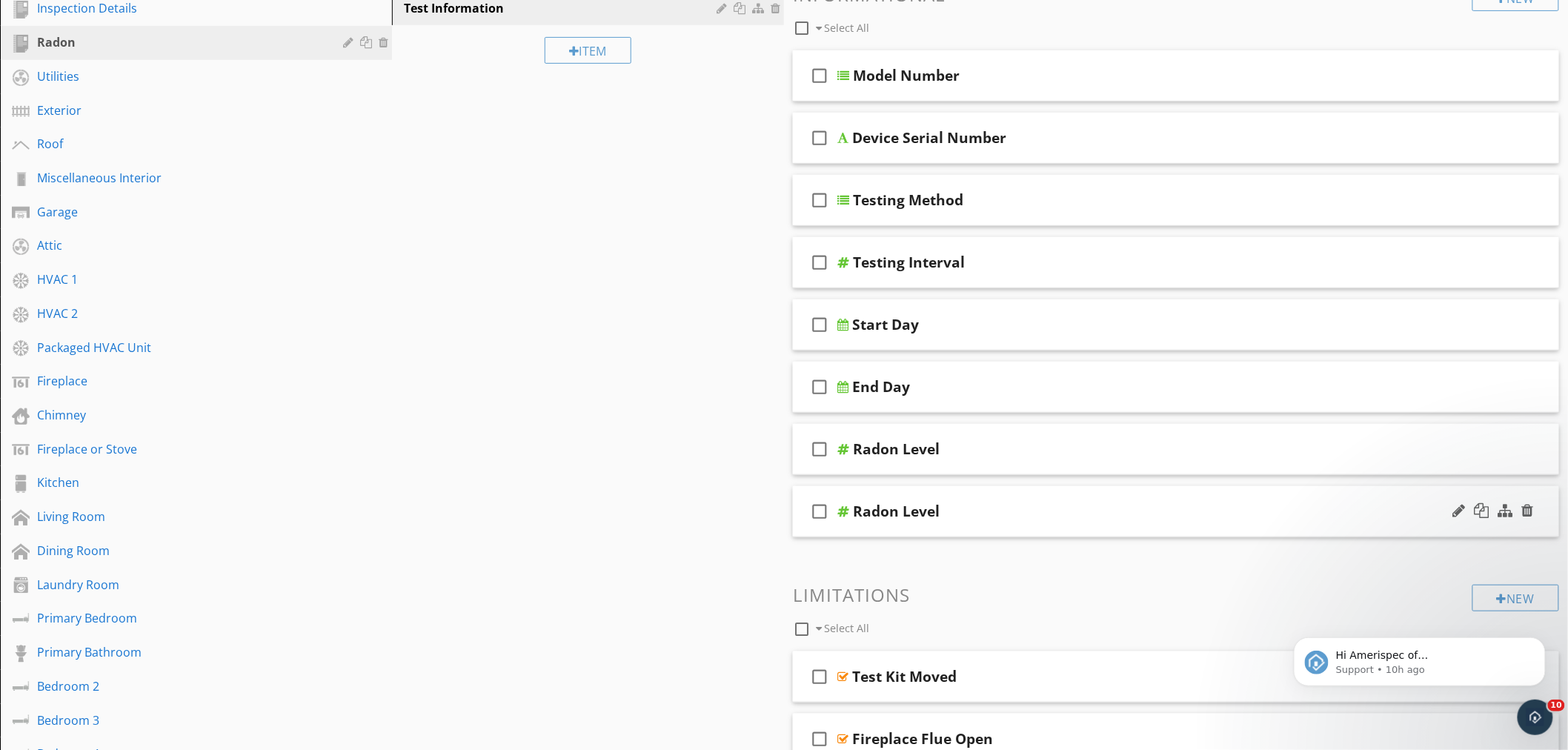
click at [1027, 517] on div "Radon Level" at bounding box center [1129, 511] width 553 height 18
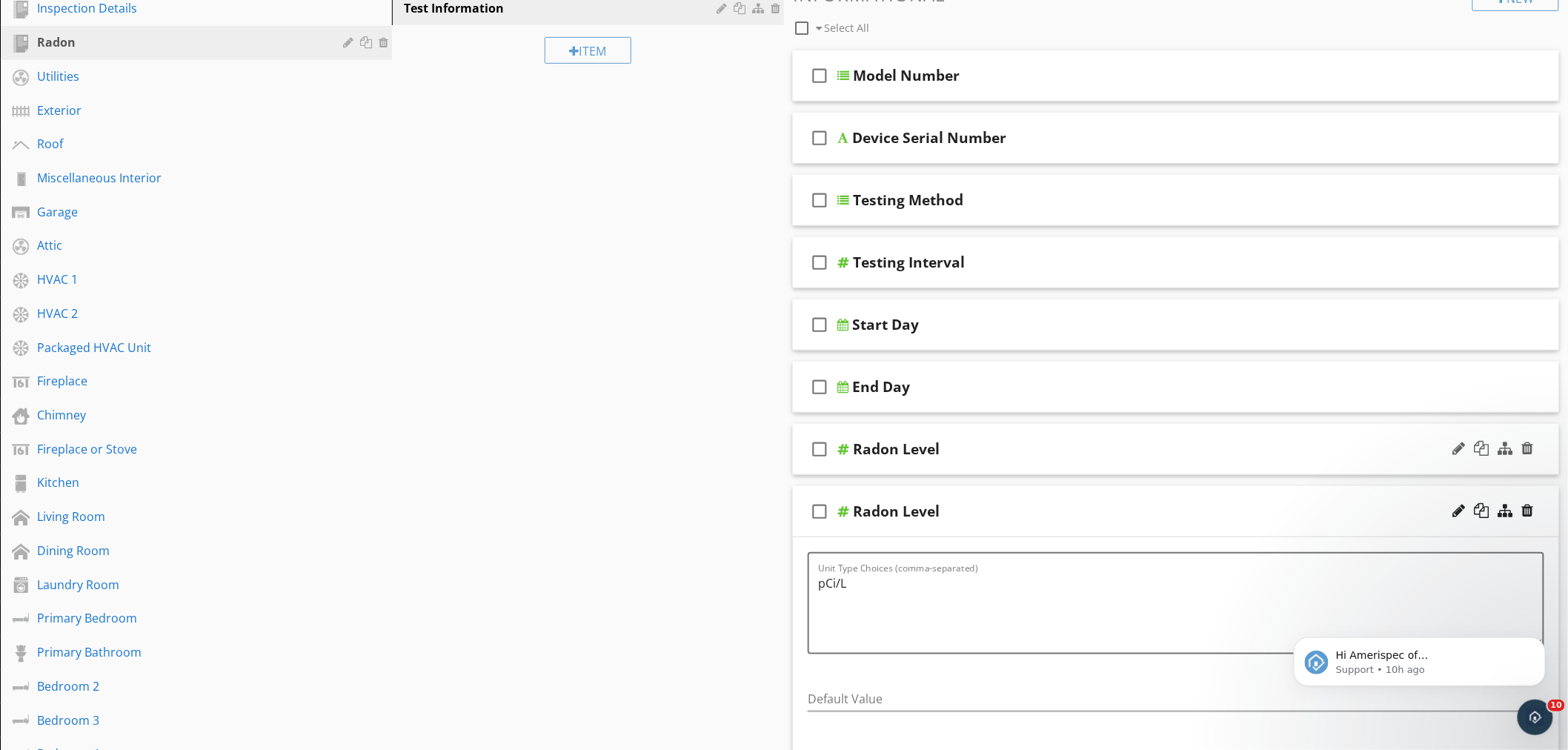
click at [1004, 454] on div "Radon Level" at bounding box center [1129, 449] width 553 height 18
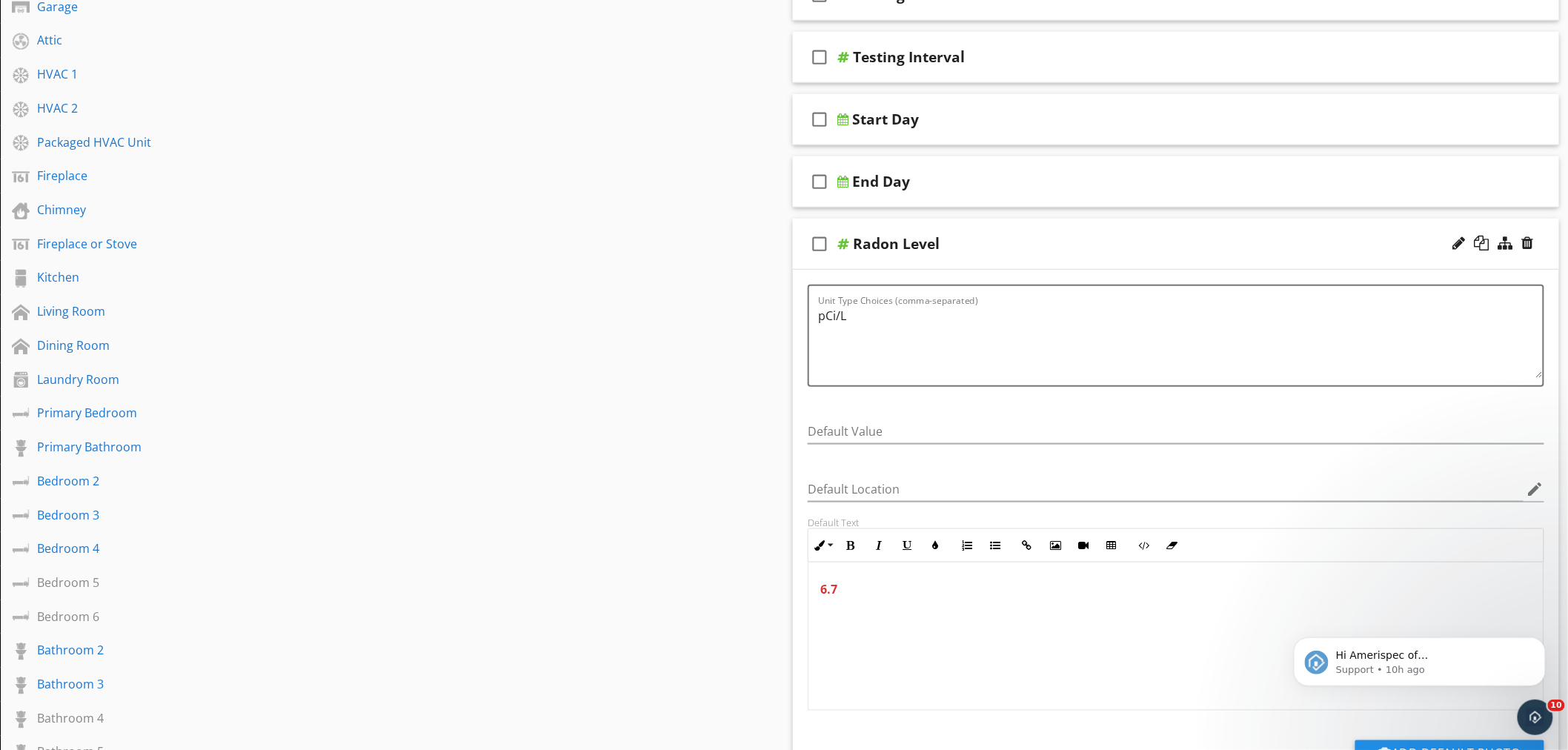
scroll to position [493, 0]
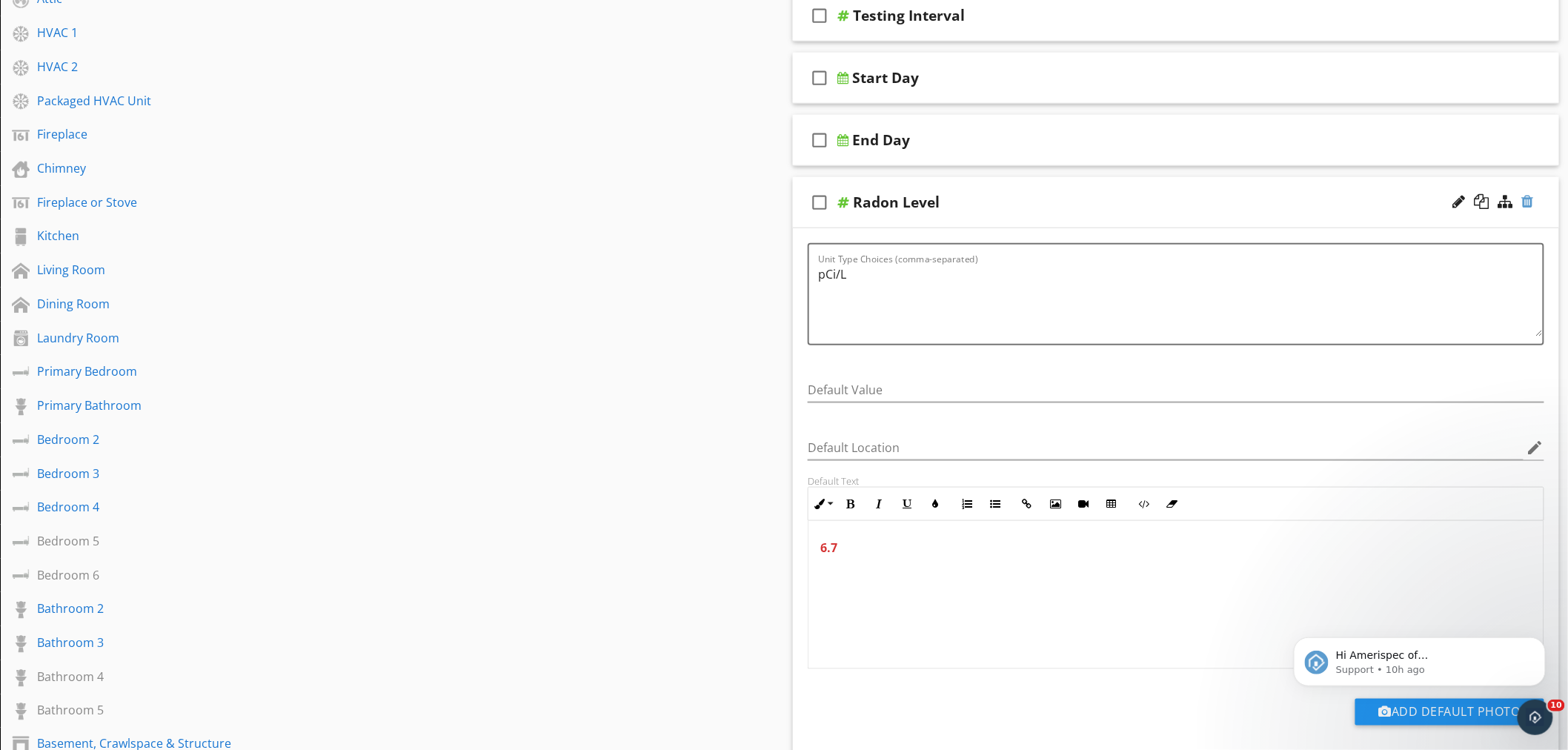
click at [1527, 205] on div at bounding box center [1527, 202] width 12 height 15
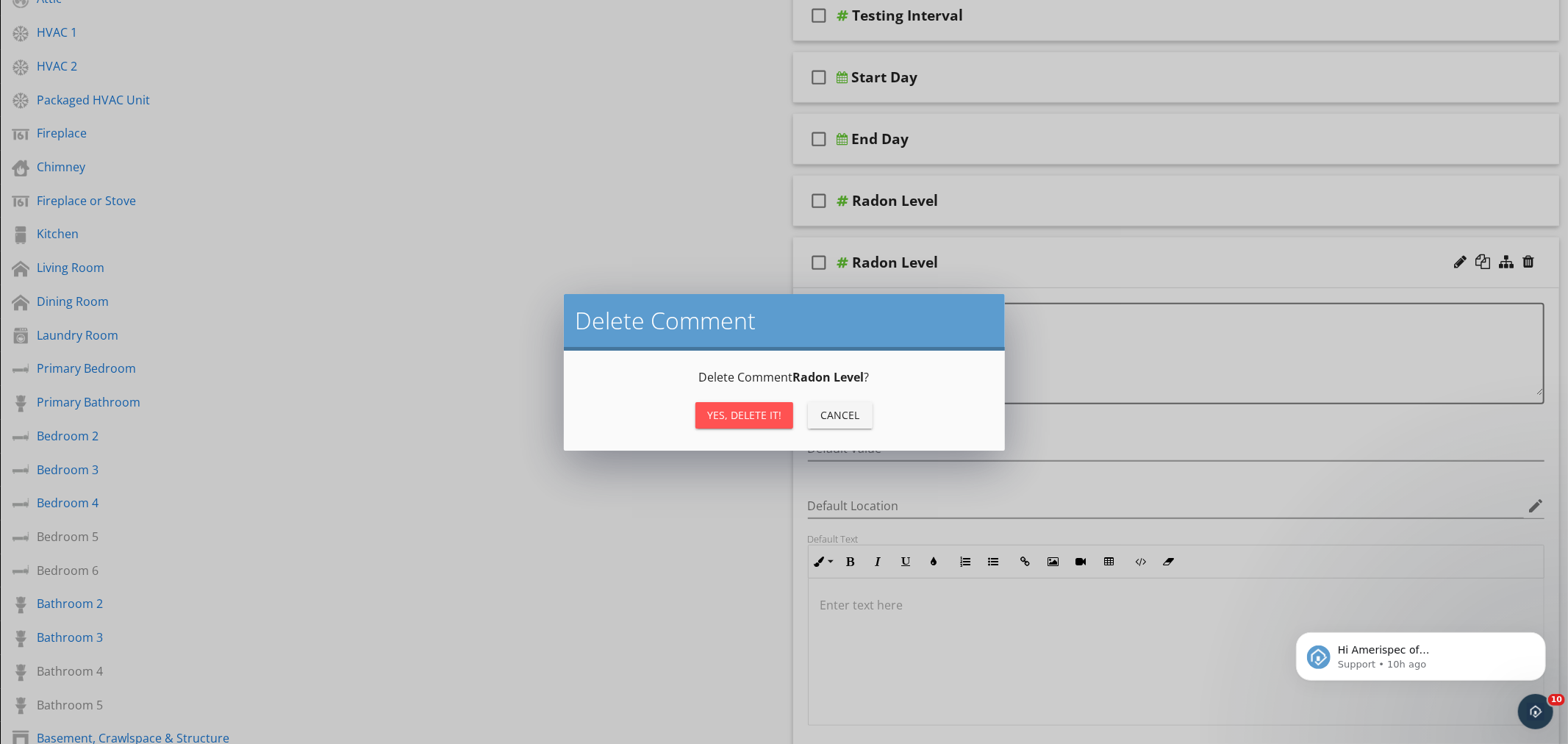
click at [754, 417] on div "Yes, Delete it!" at bounding box center [744, 414] width 74 height 15
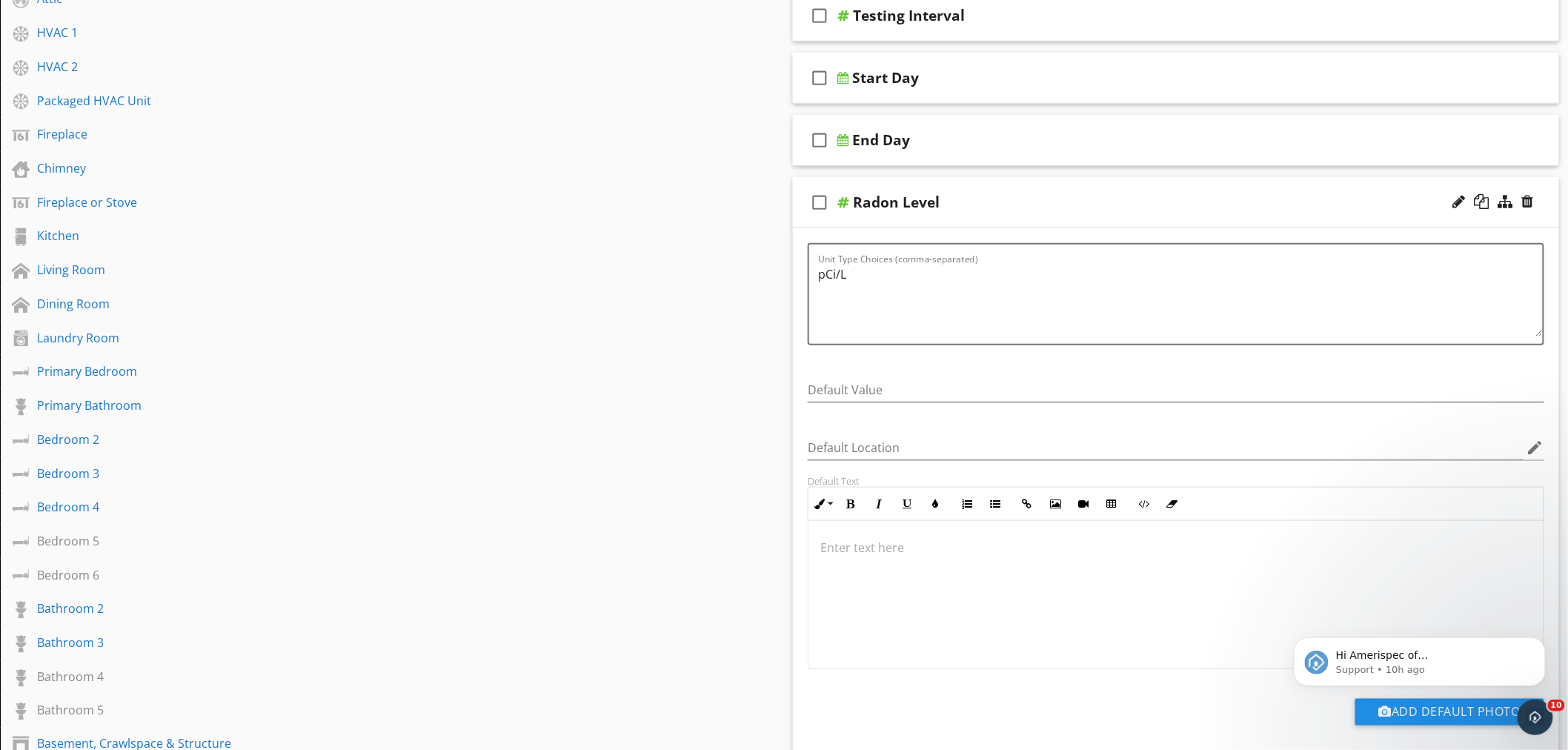
click at [819, 204] on icon "check_box_outline_blank" at bounding box center [819, 202] width 24 height 36
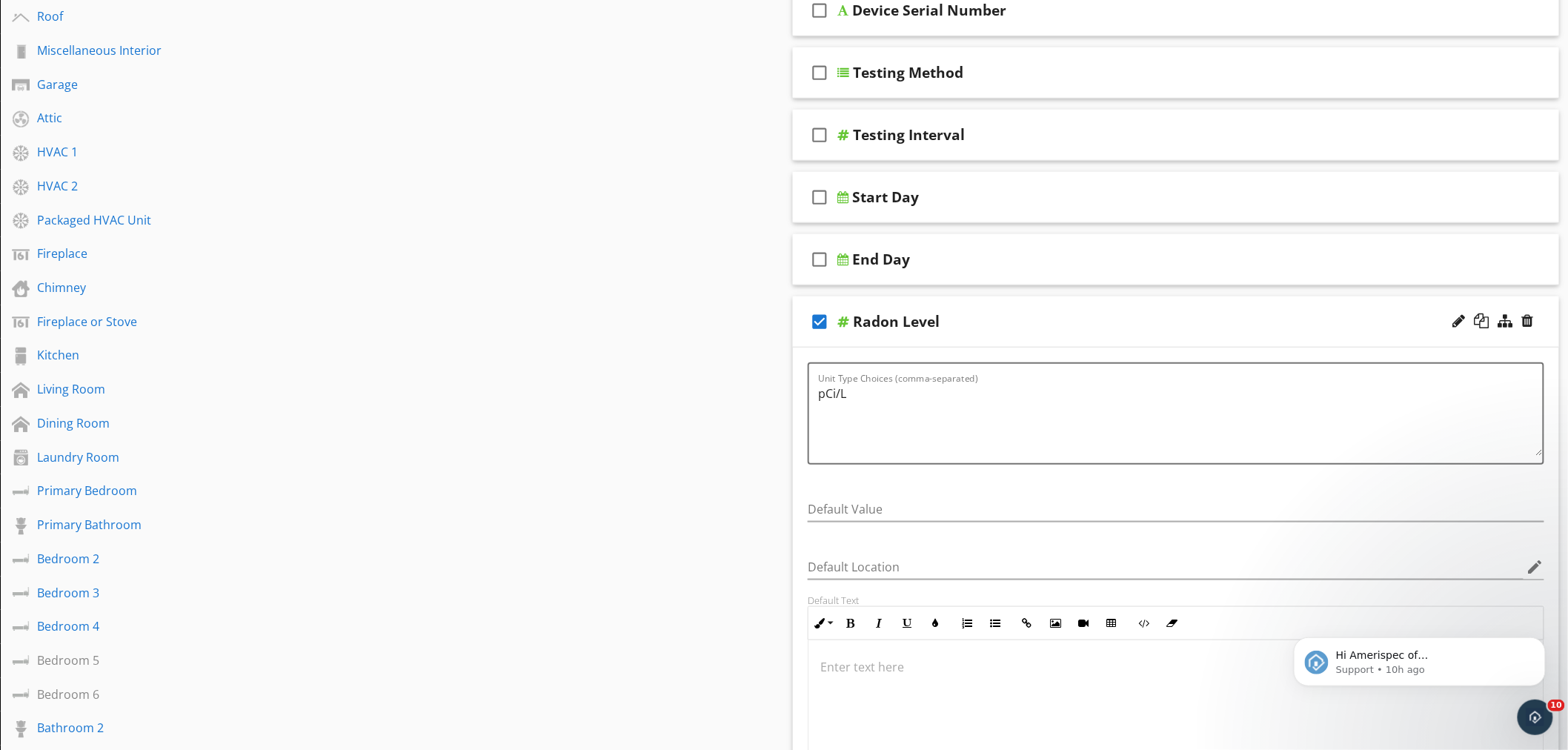
scroll to position [247, 0]
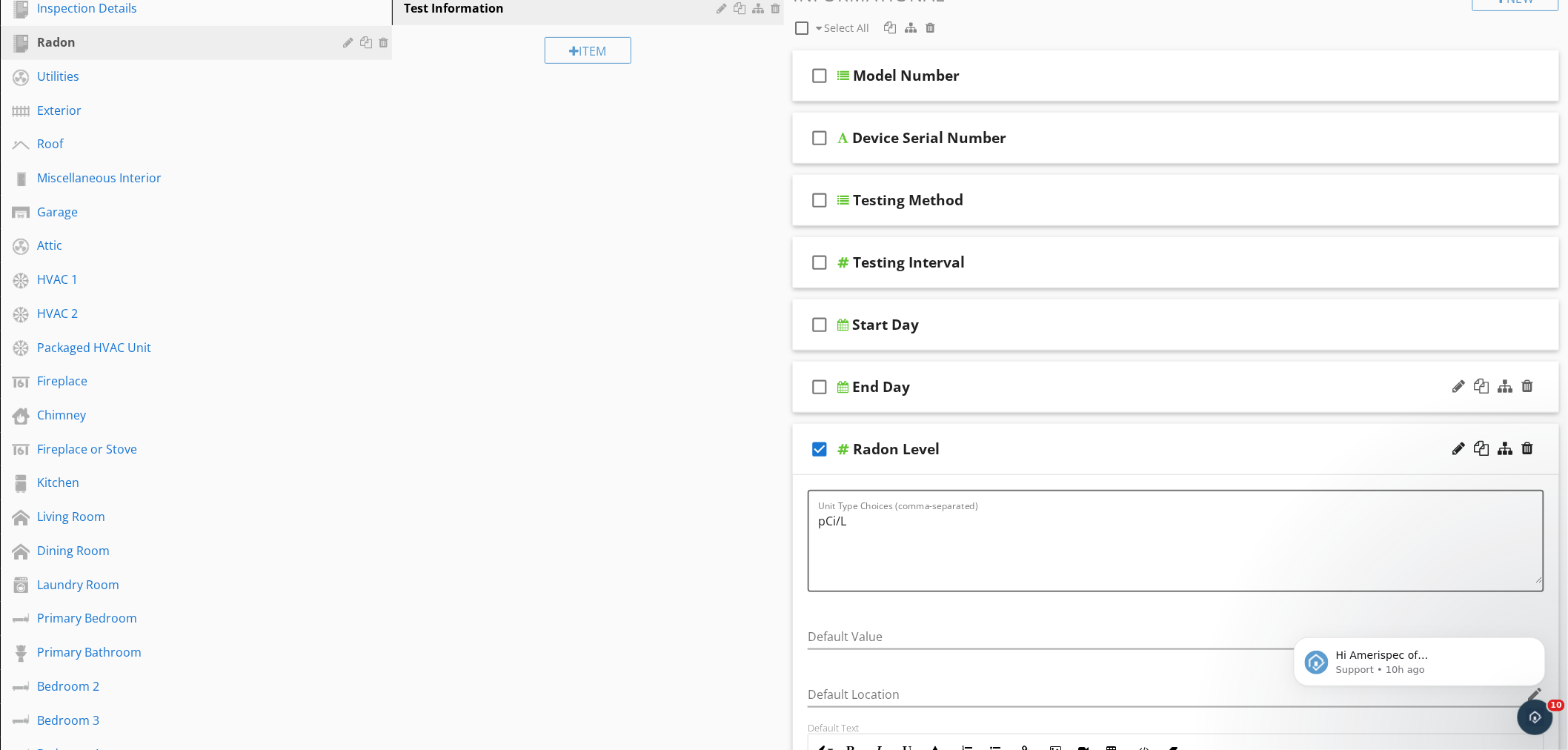
click at [821, 388] on icon "check_box_outline_blank" at bounding box center [819, 387] width 24 height 36
click at [1105, 394] on div "End Day" at bounding box center [1128, 387] width 553 height 18
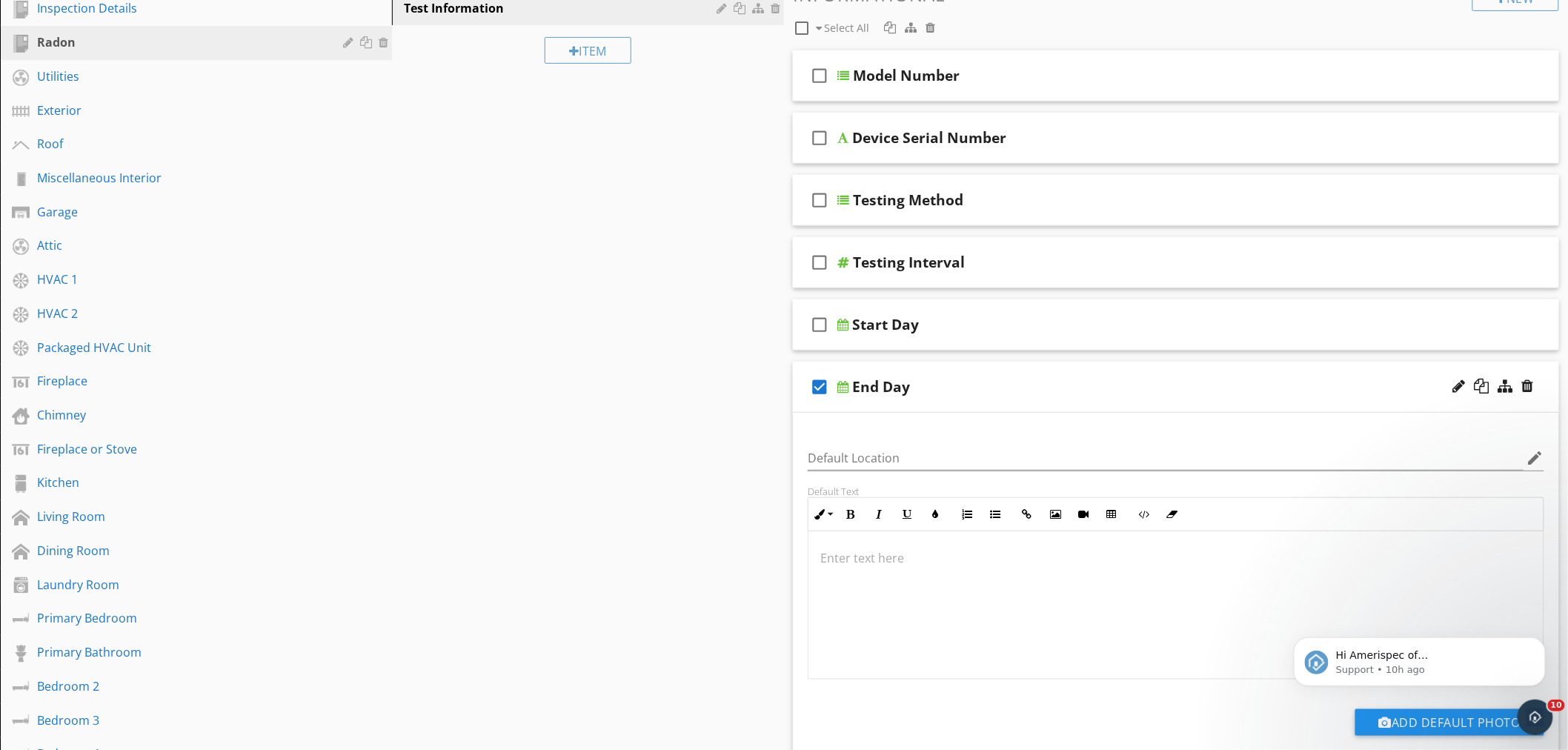
click at [1105, 394] on div "End Day" at bounding box center [1128, 387] width 553 height 18
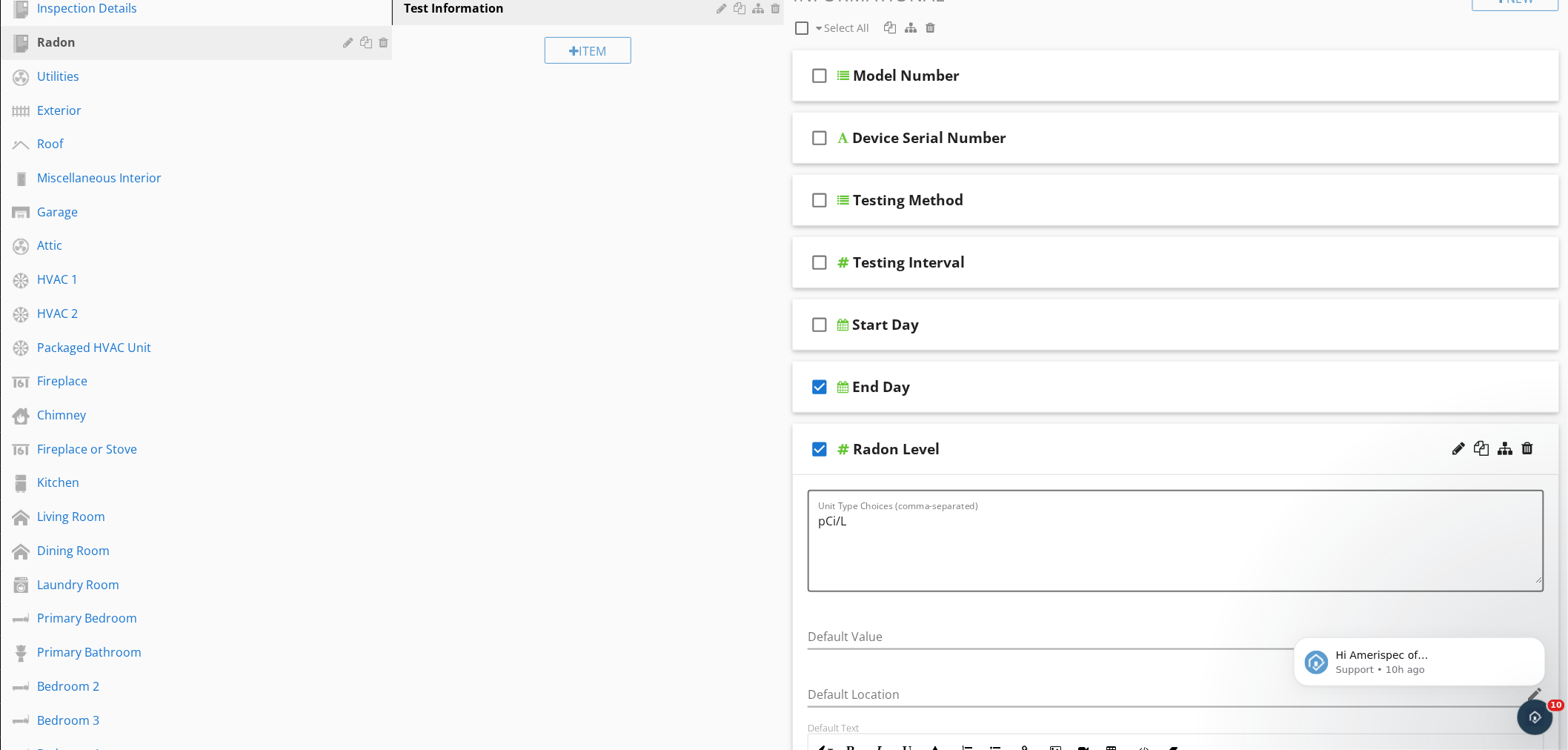
click at [821, 383] on icon "check_box" at bounding box center [819, 387] width 24 height 36
click at [813, 449] on icon "check_box" at bounding box center [819, 449] width 24 height 36
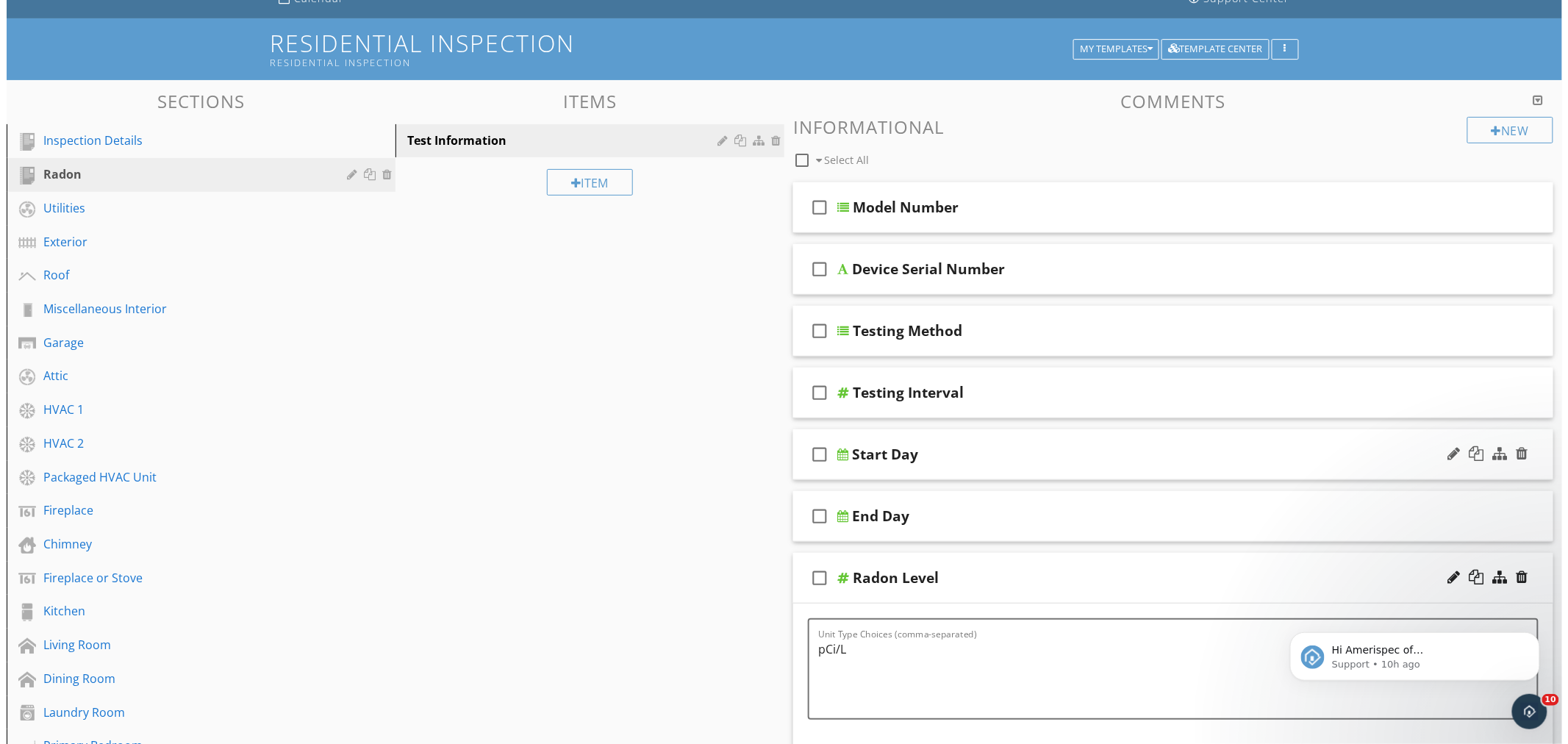
scroll to position [0, 0]
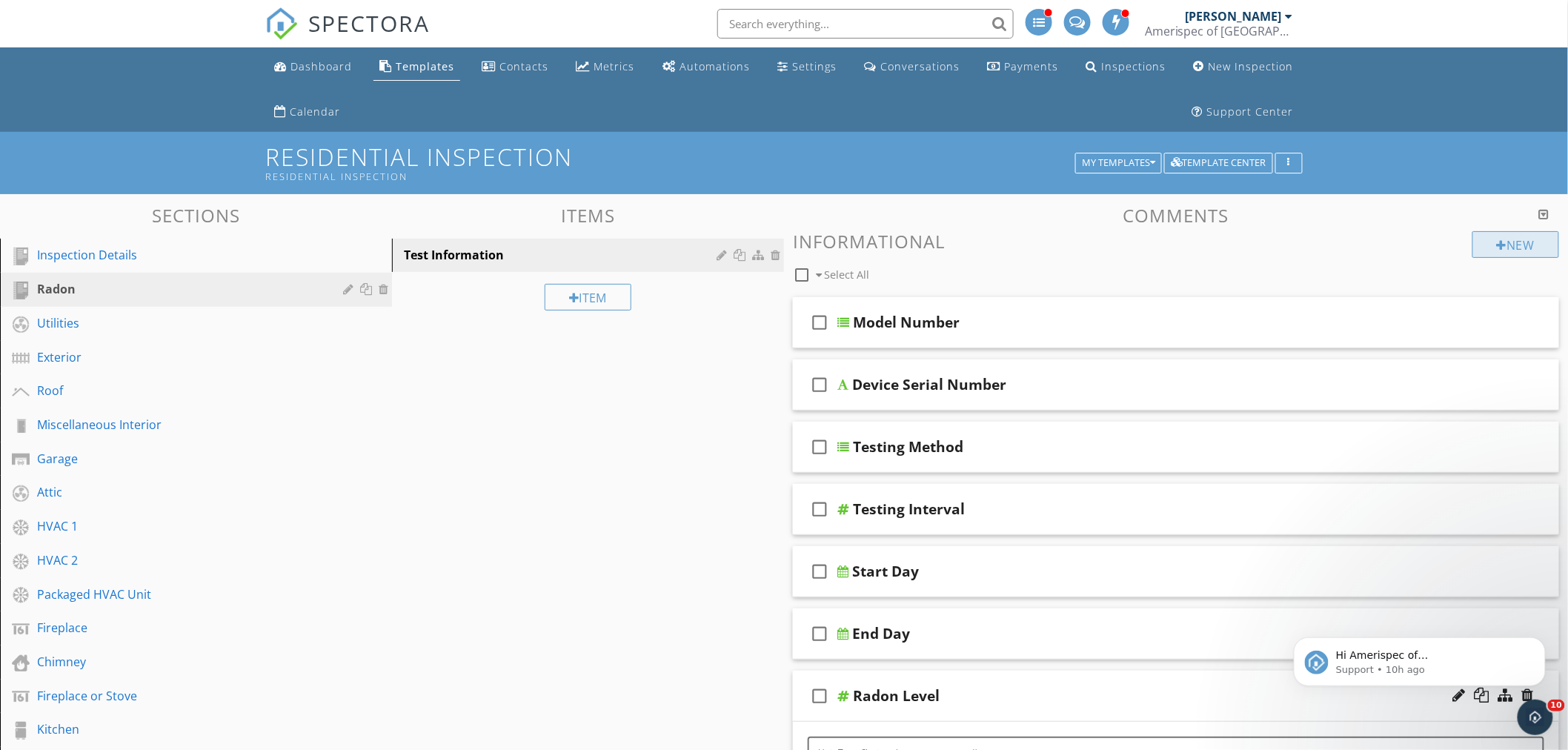
click at [1500, 243] on div at bounding box center [1502, 244] width 11 height 12
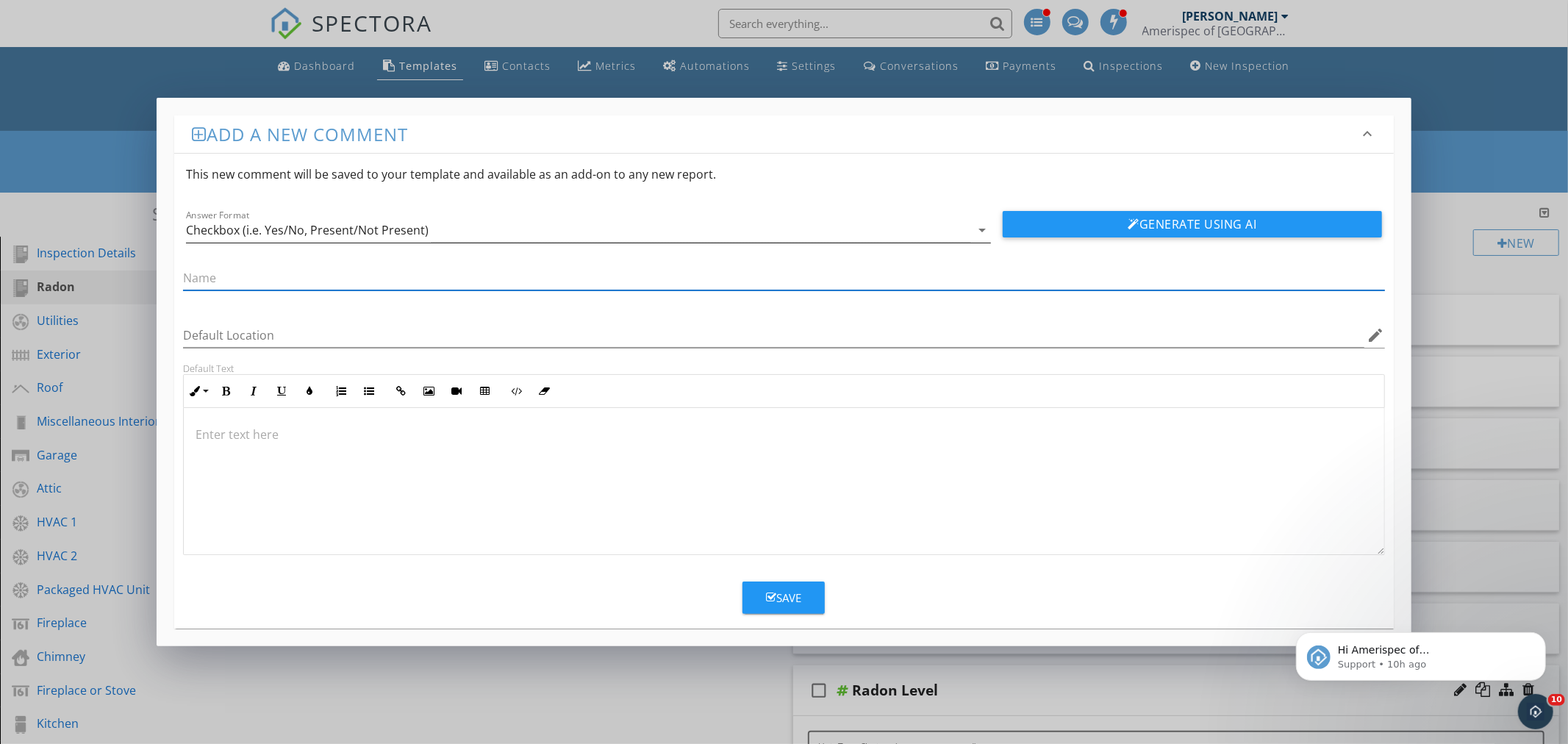
click at [510, 233] on div "Checkbox (i.e. Yes/No, Present/Not Present)" at bounding box center [578, 230] width 784 height 24
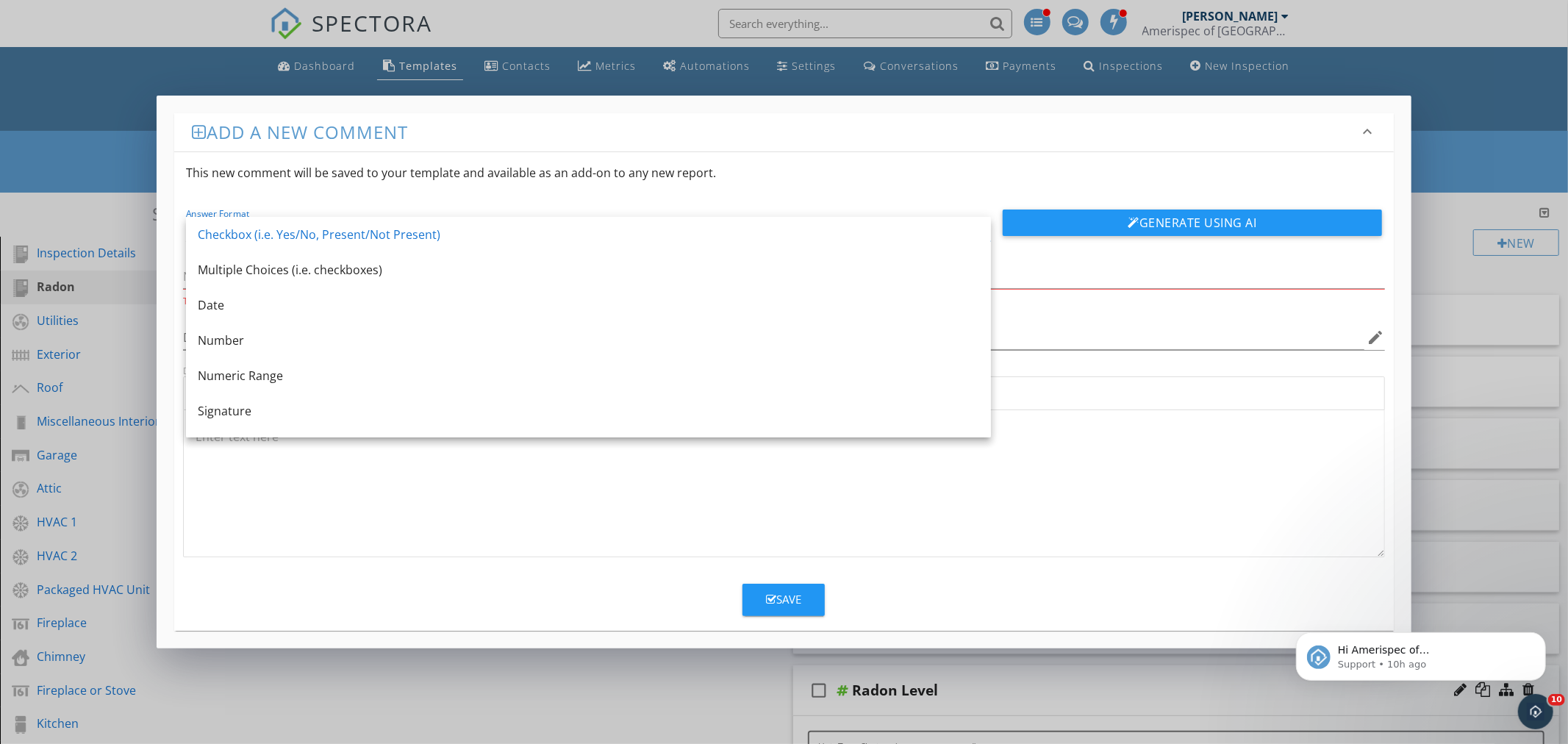
click at [510, 233] on div "Checkbox (i.e. Yes/No, Present/Not Present)" at bounding box center [588, 234] width 781 height 18
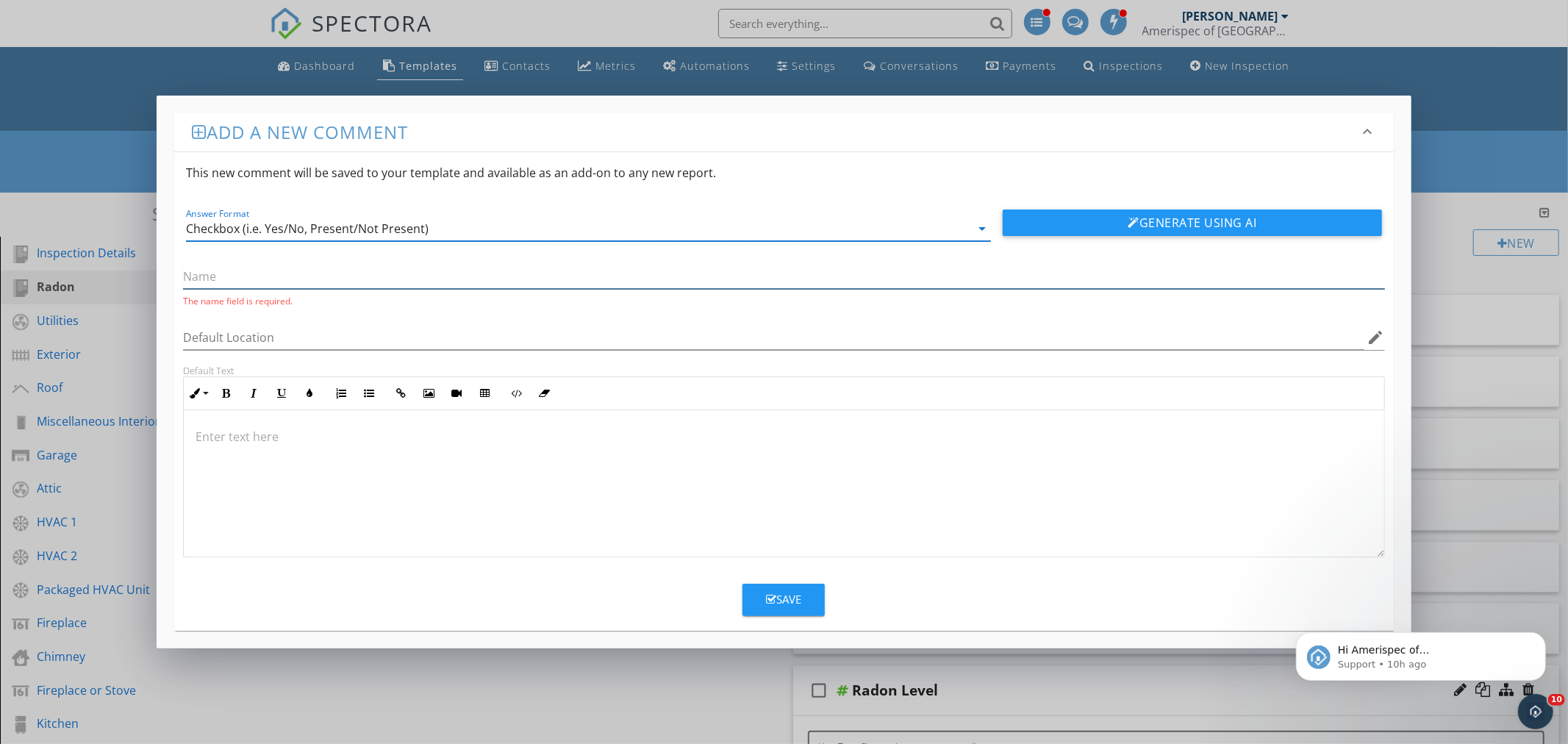
click at [267, 282] on input "text" at bounding box center [783, 276] width 1201 height 24
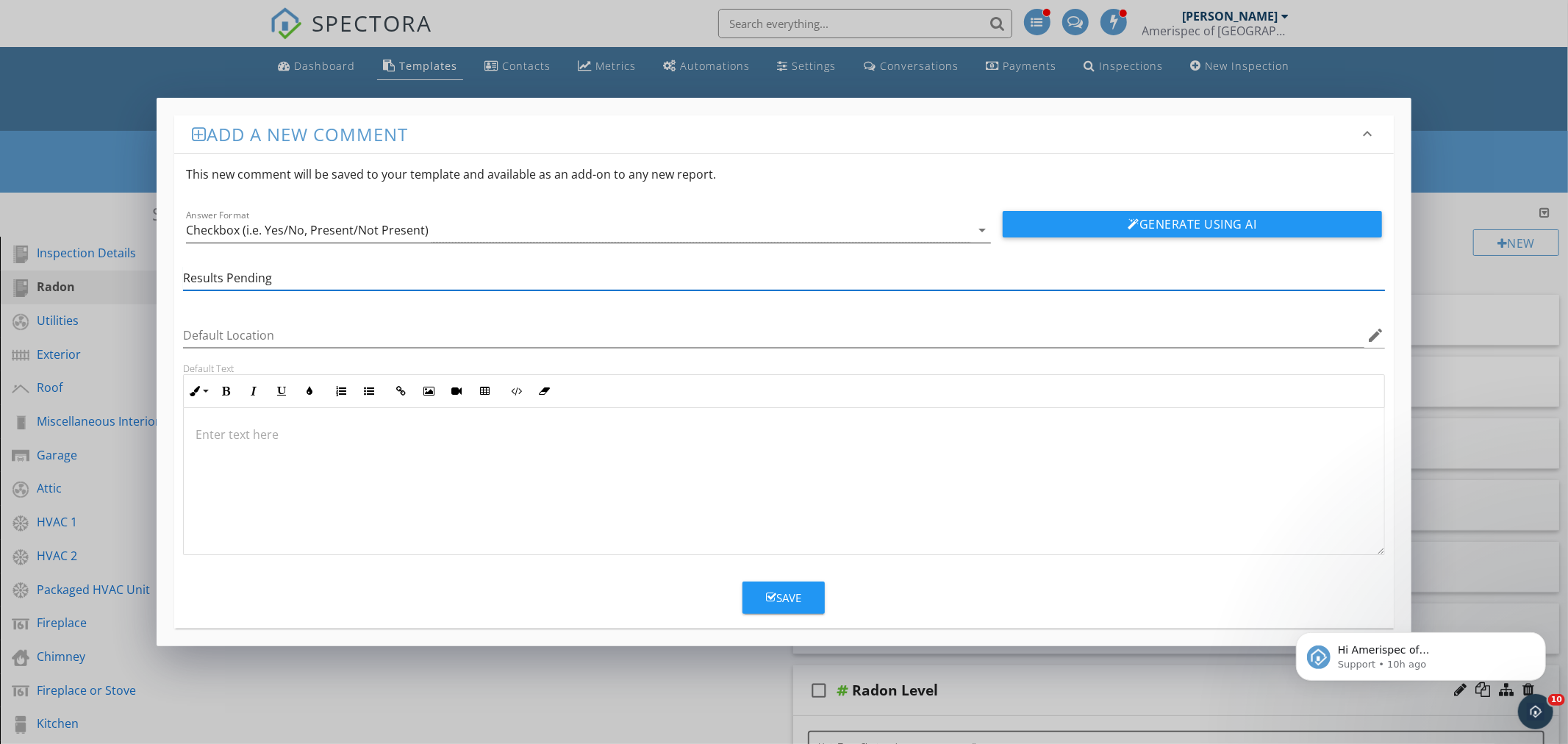
type input "Results Pending"
click at [882, 229] on div "Checkbox (i.e. Yes/No, Present/Not Present)" at bounding box center [578, 230] width 784 height 24
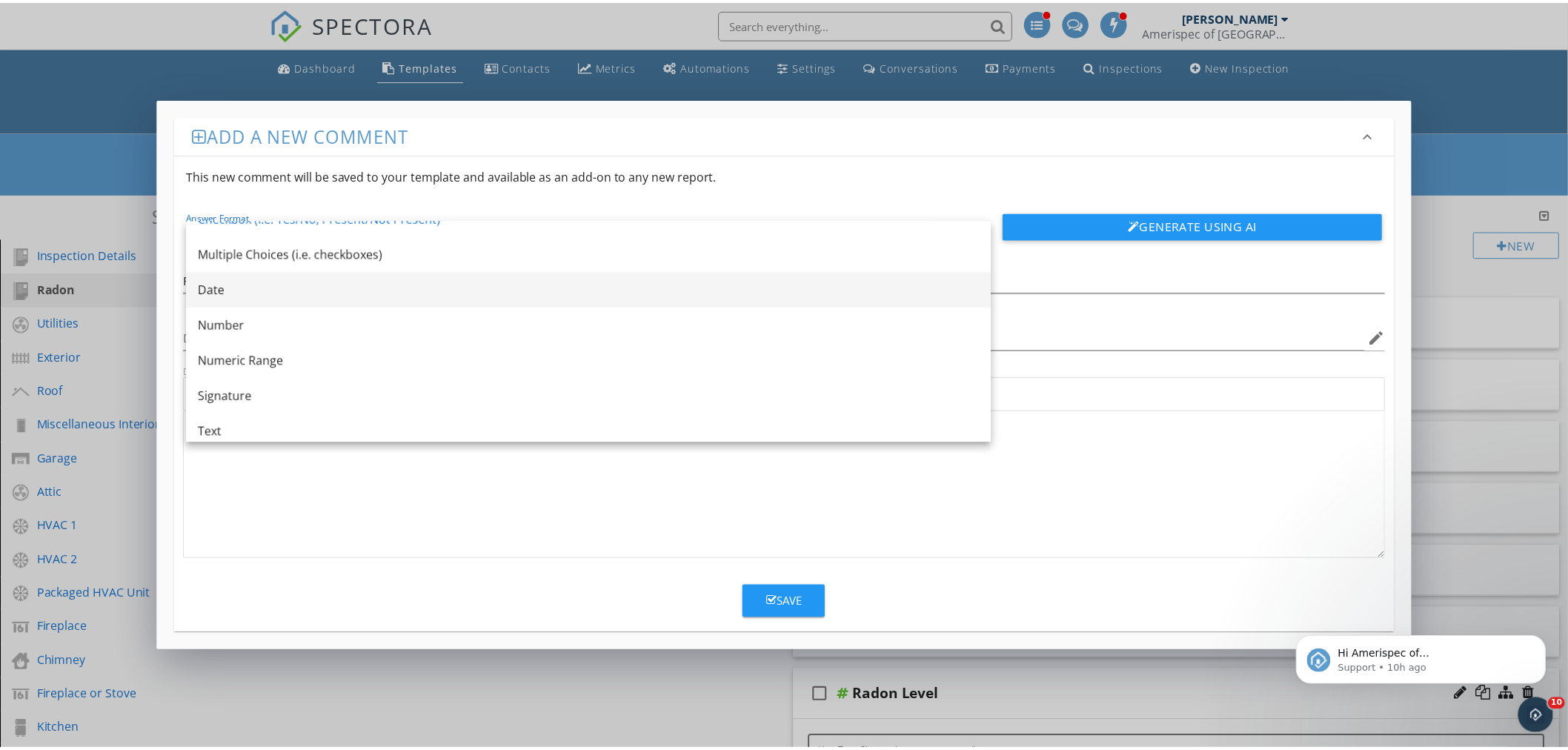
scroll to position [26, 0]
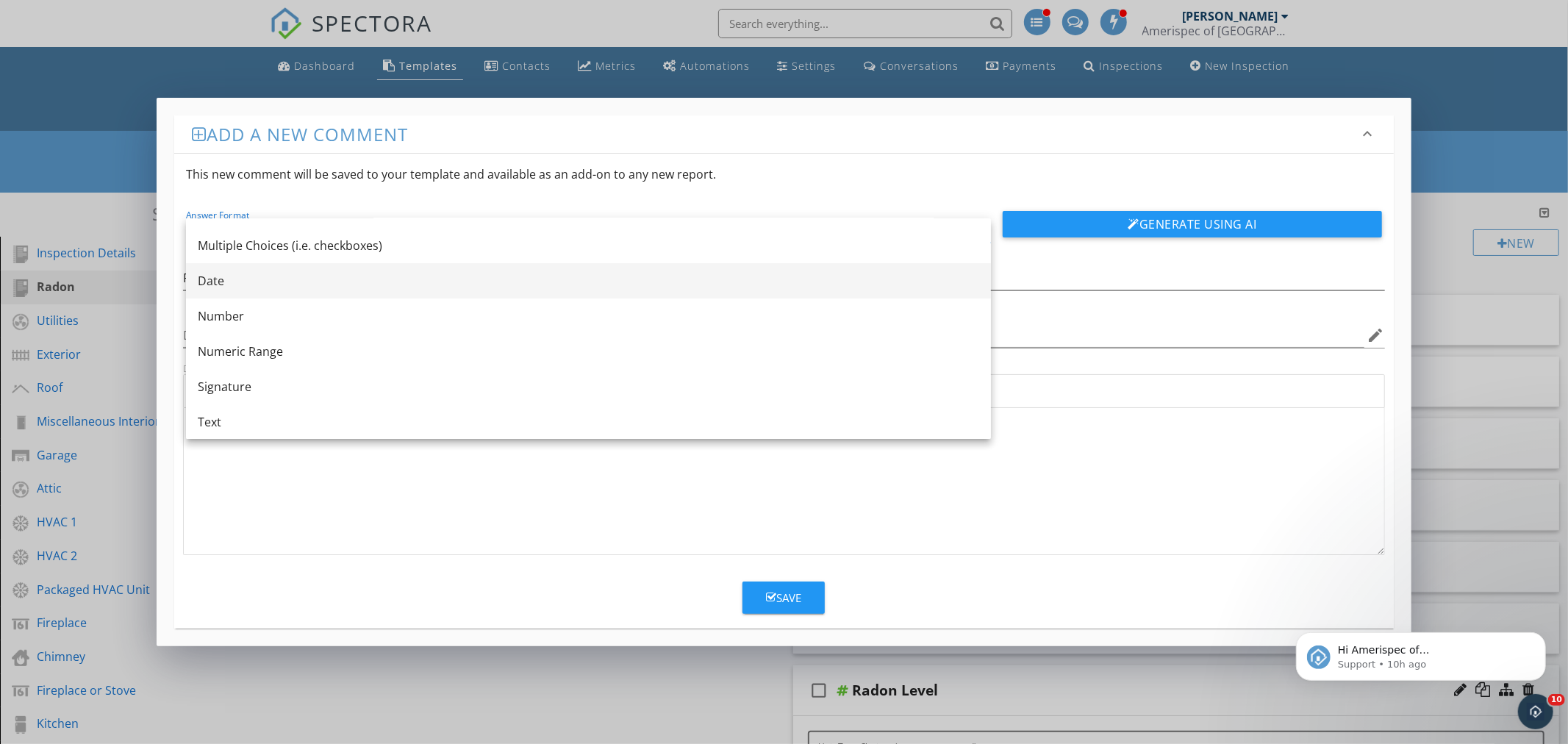
click at [213, 277] on div "Date" at bounding box center [588, 280] width 781 height 18
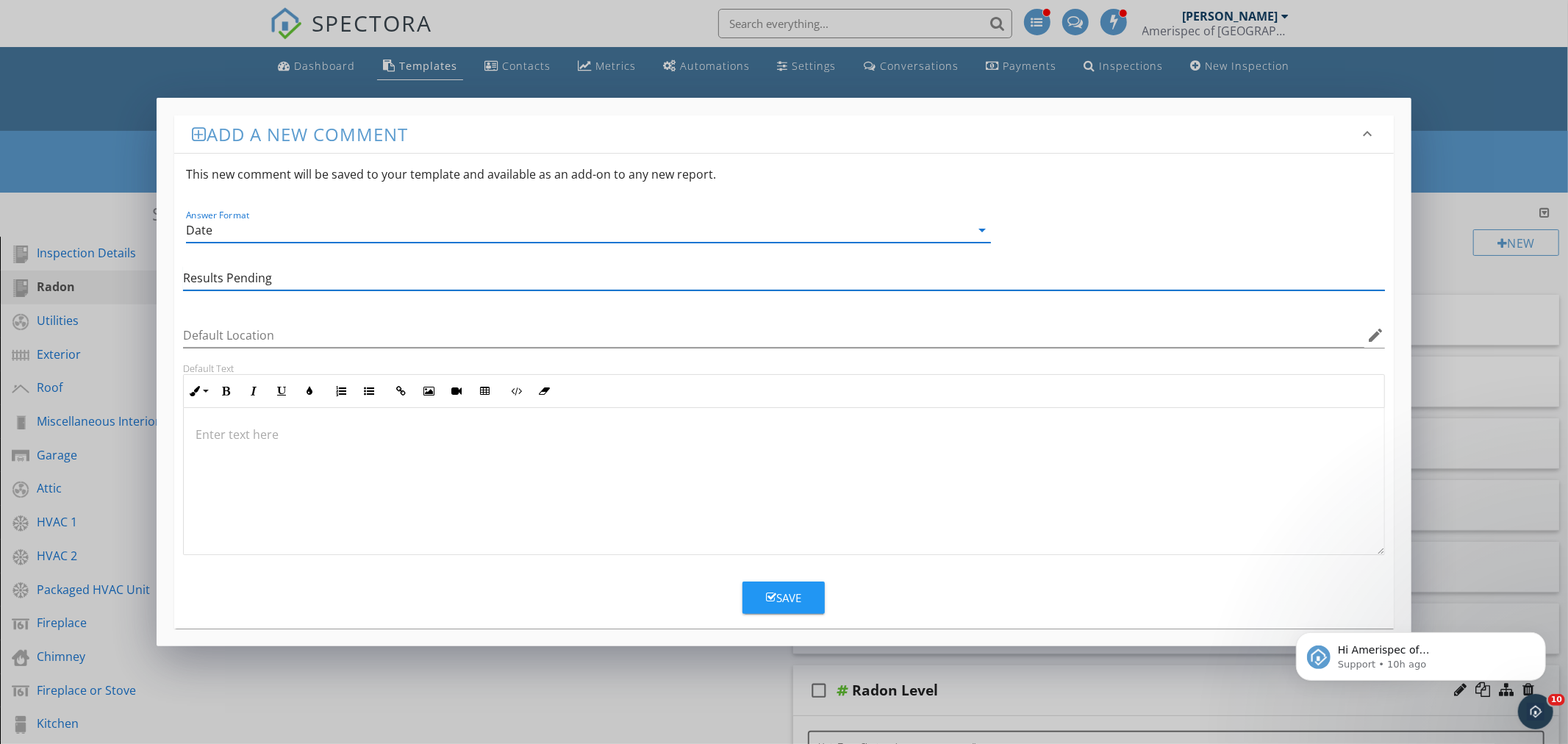
click at [306, 280] on input "Results Pending" at bounding box center [783, 278] width 1201 height 24
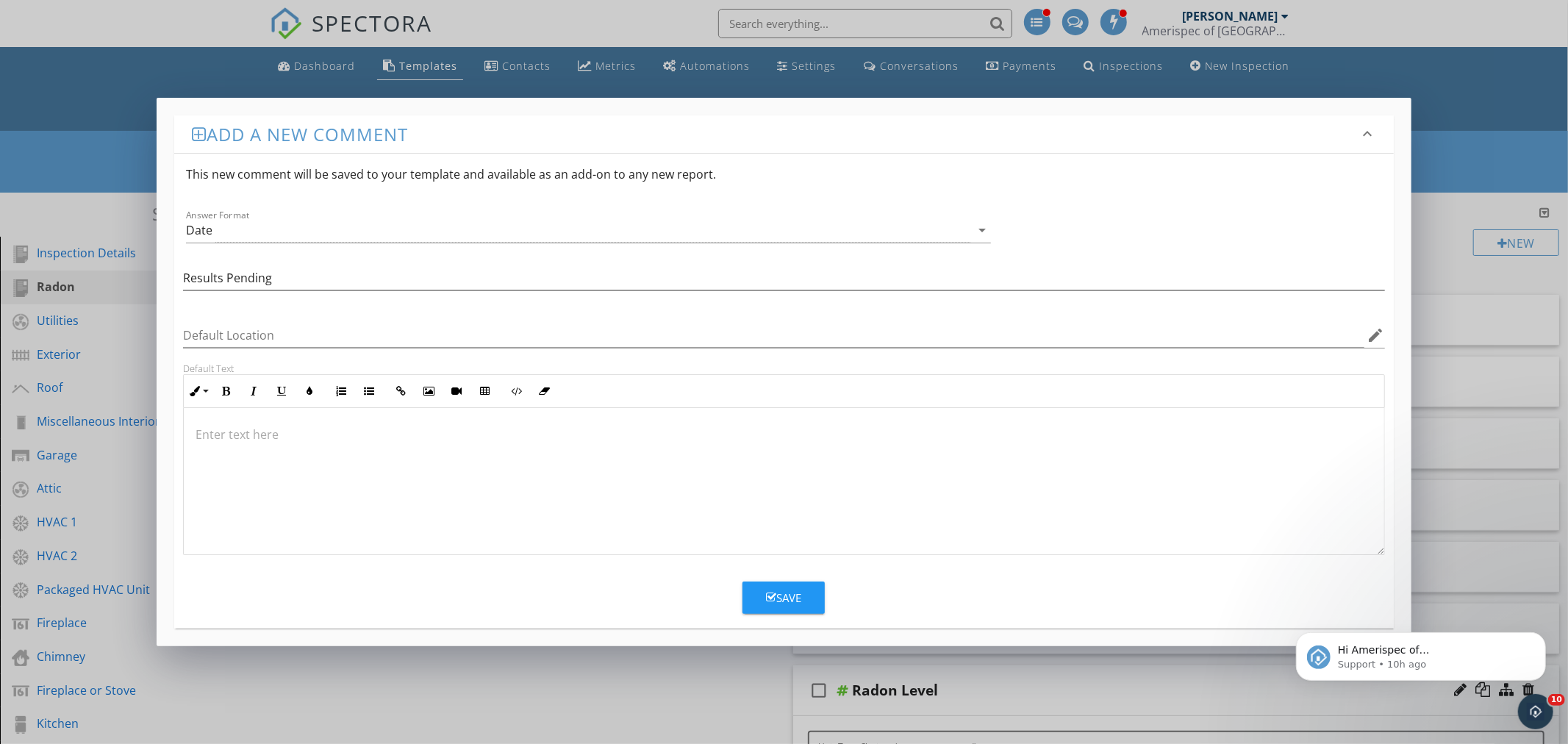
click at [302, 437] on p at bounding box center [783, 434] width 1176 height 18
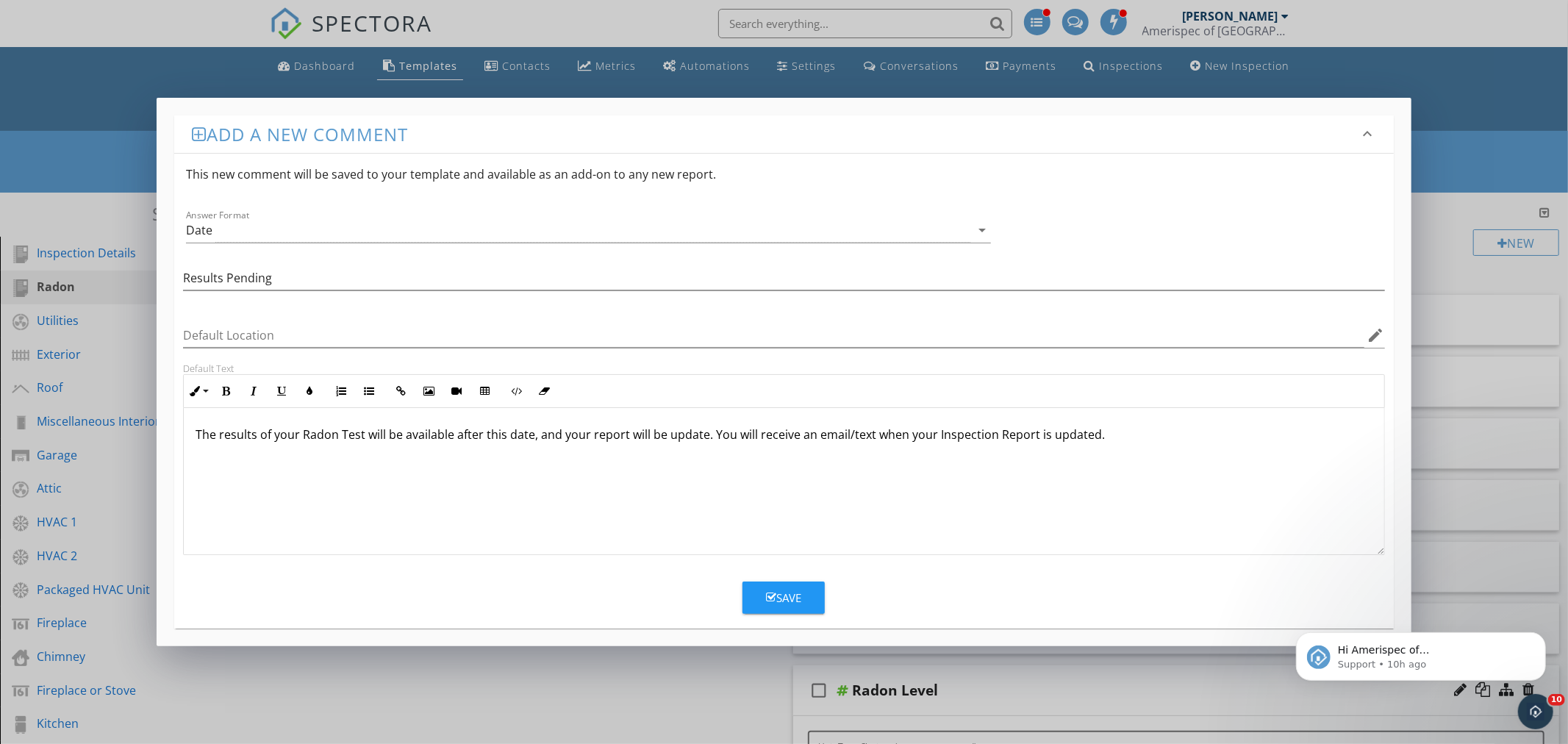
click at [768, 602] on icon "button" at bounding box center [772, 597] width 11 height 11
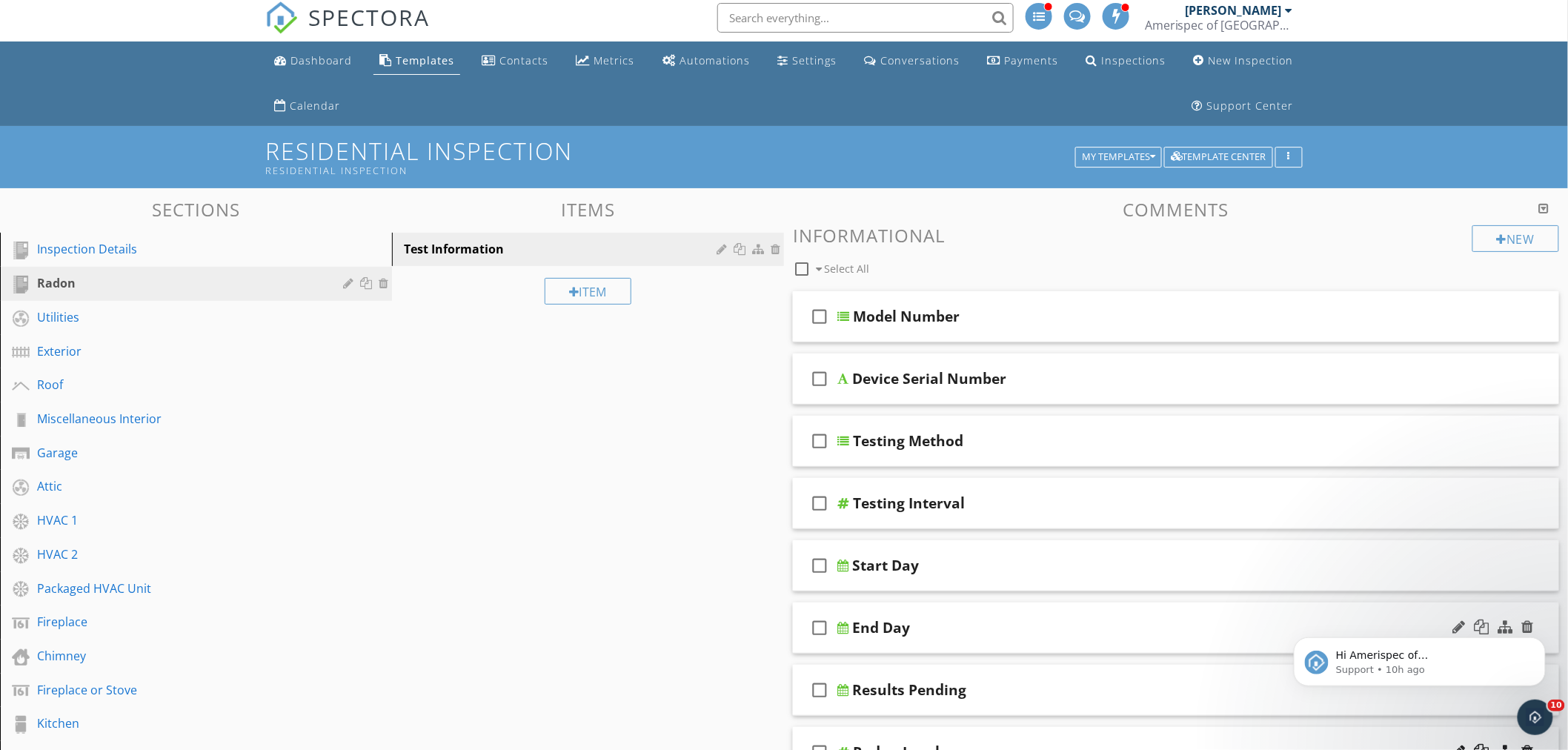
scroll to position [0, 0]
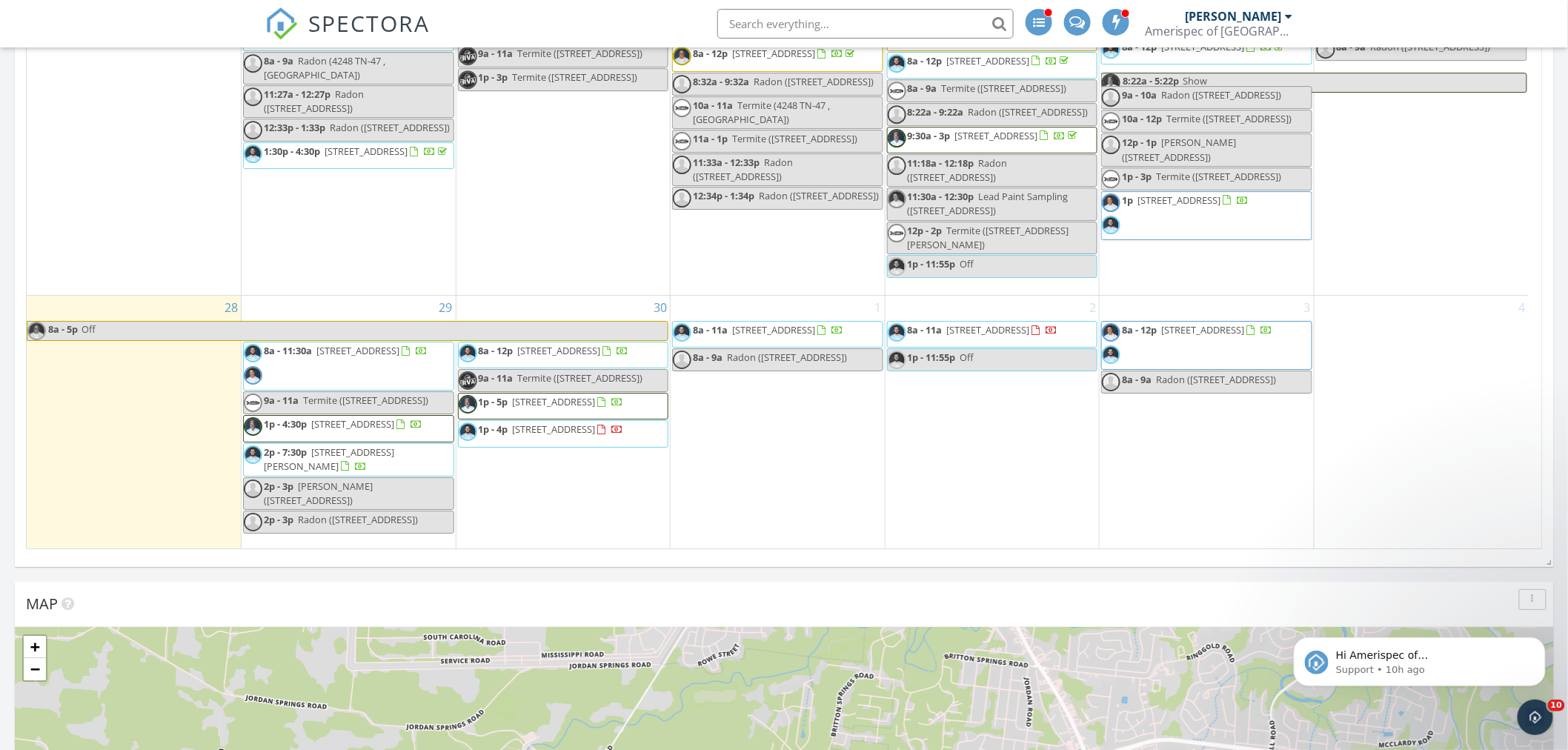
scroll to position [1975, 0]
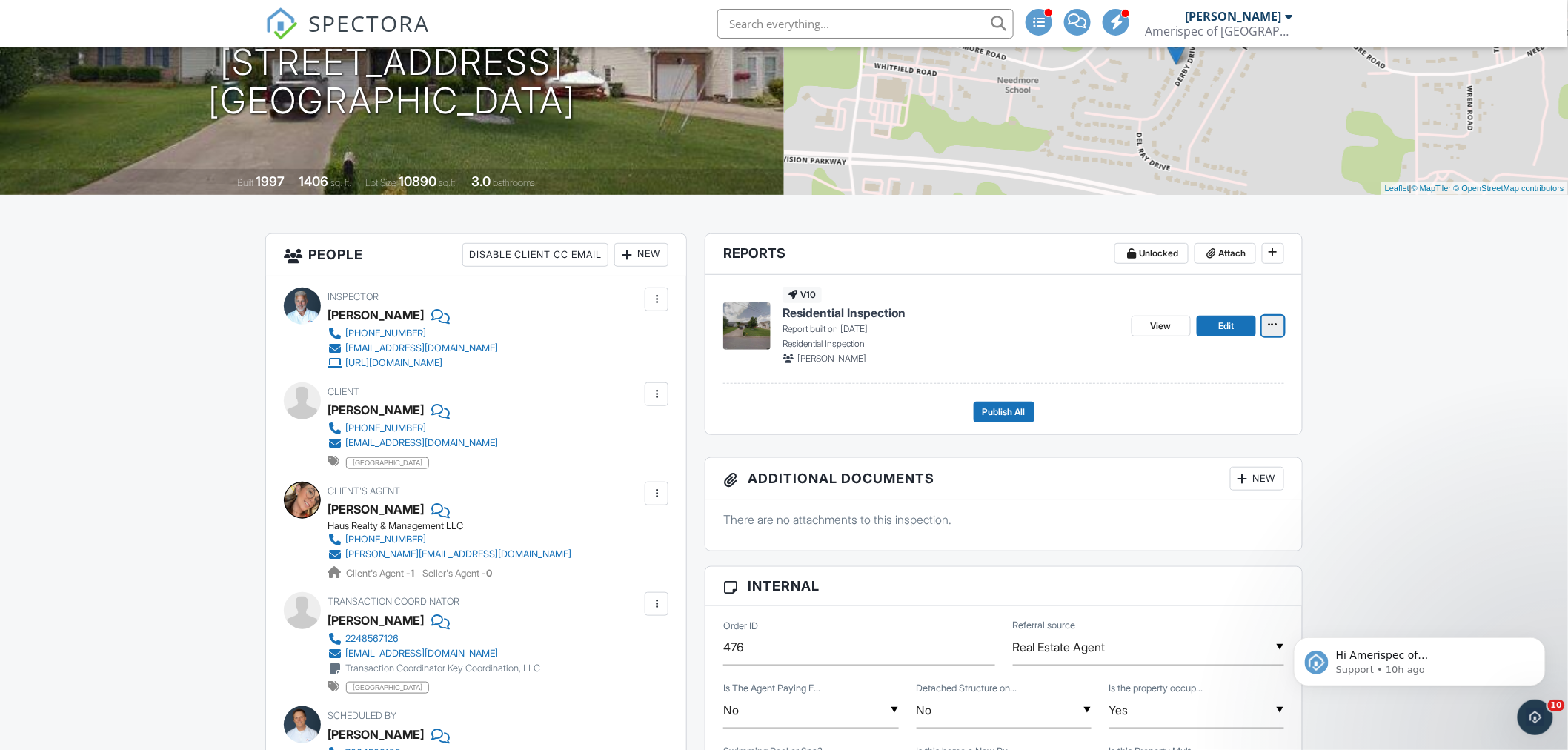
click at [1275, 324] on icon at bounding box center [1273, 325] width 9 height 11
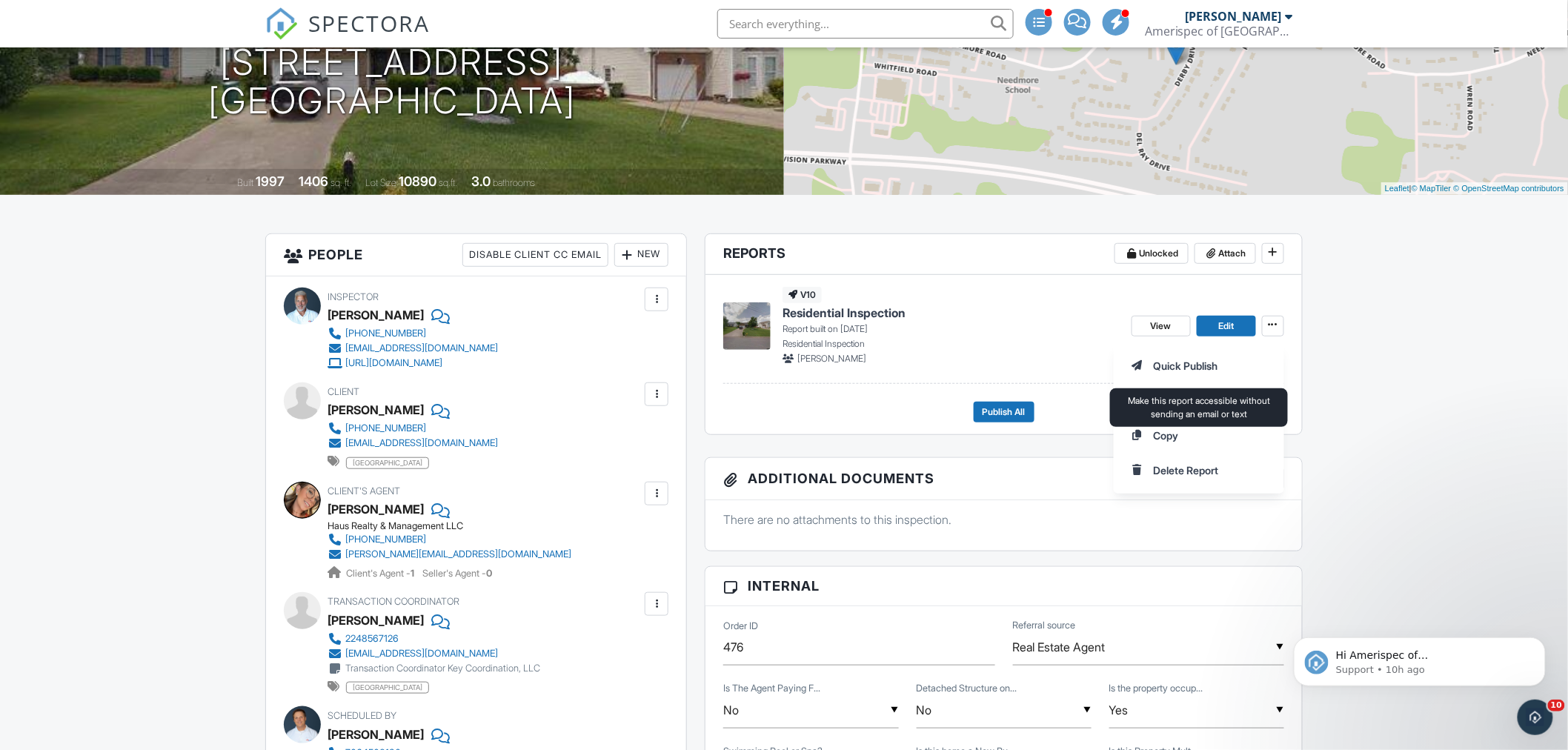
click at [1344, 343] on div "Quick Publish Assign Inspectors Copy Delete Report Make this report accessible …" at bounding box center [1341, 417] width 454 height 151
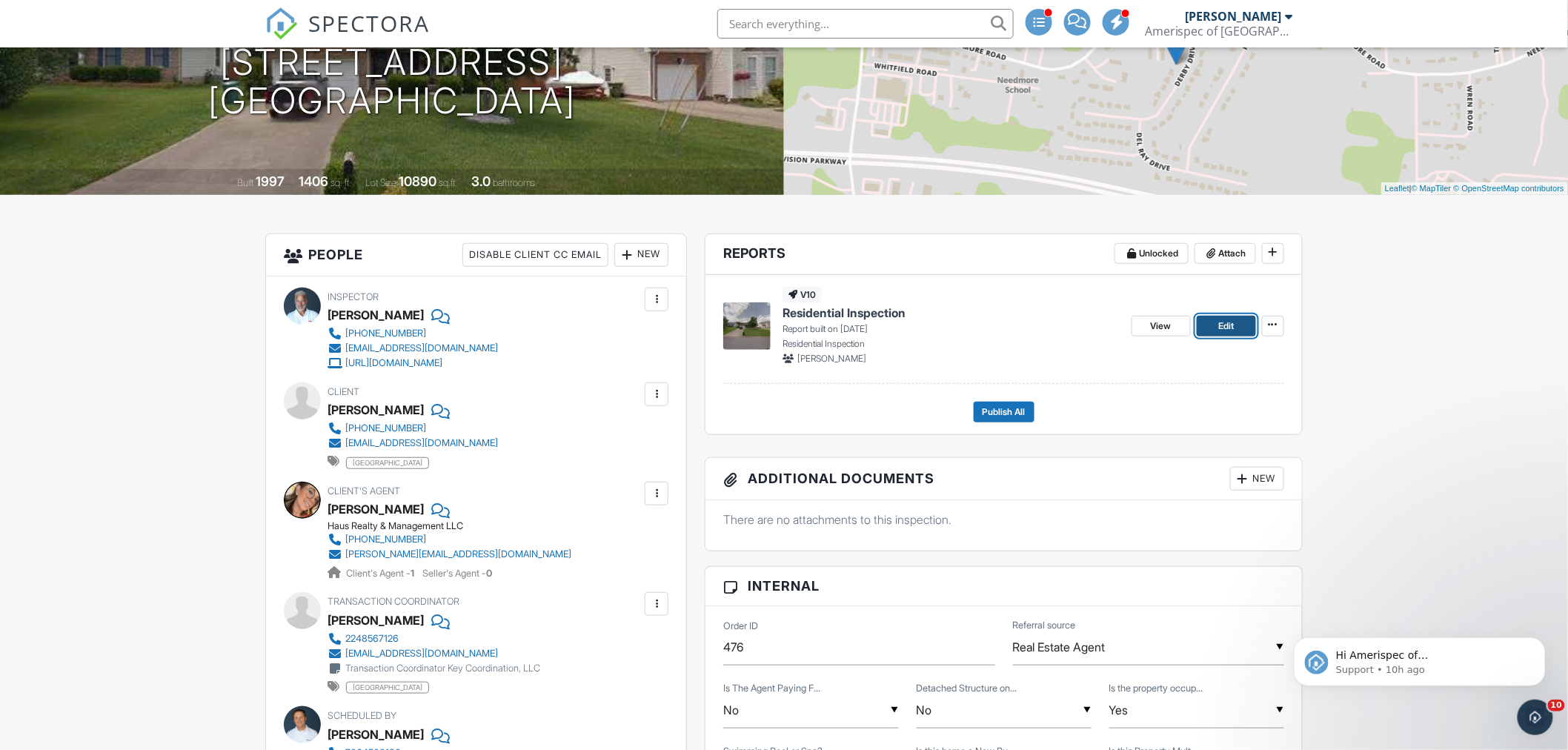
click at [1239, 325] on link "Edit" at bounding box center [1226, 326] width 59 height 21
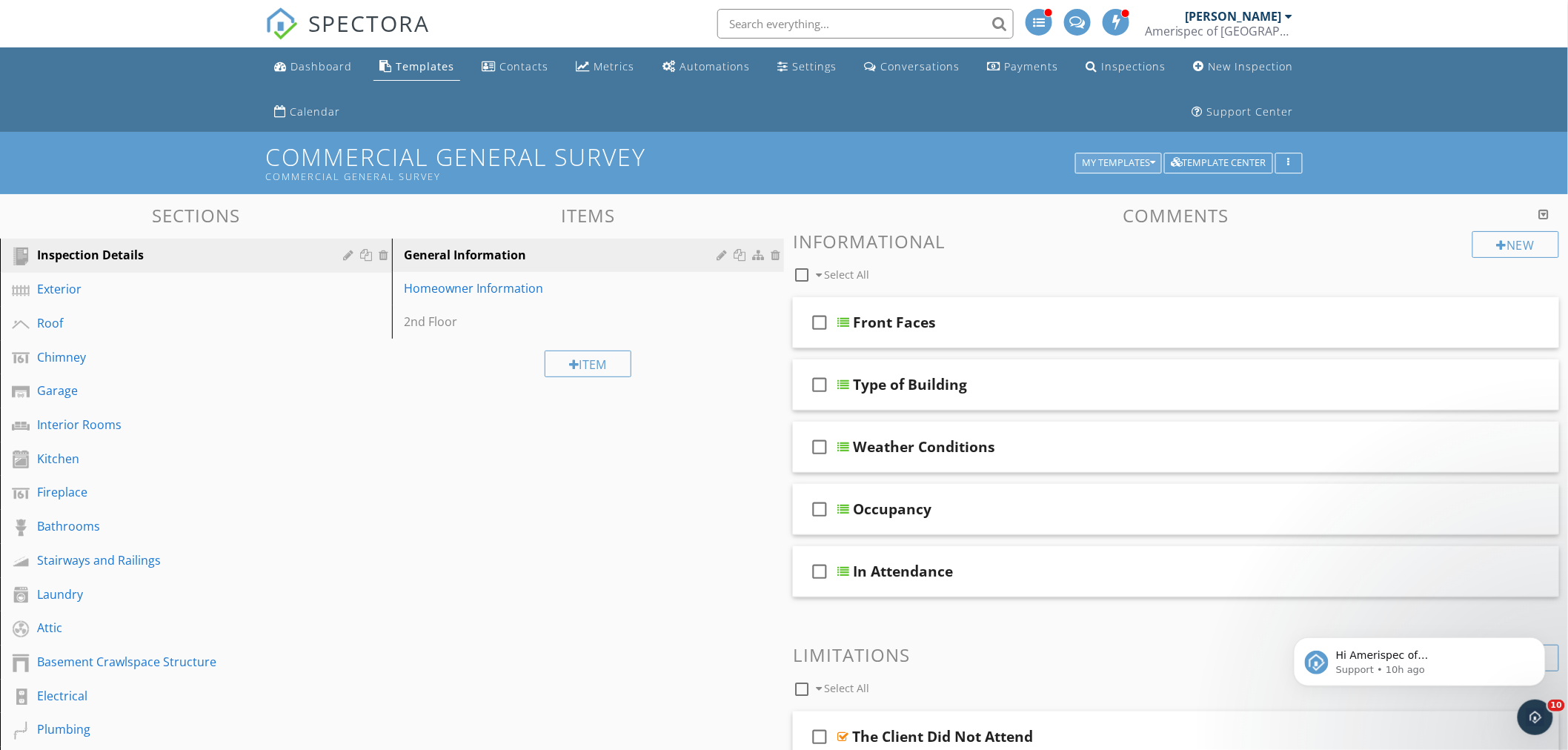
click at [1126, 161] on div "My Templates" at bounding box center [1118, 163] width 73 height 11
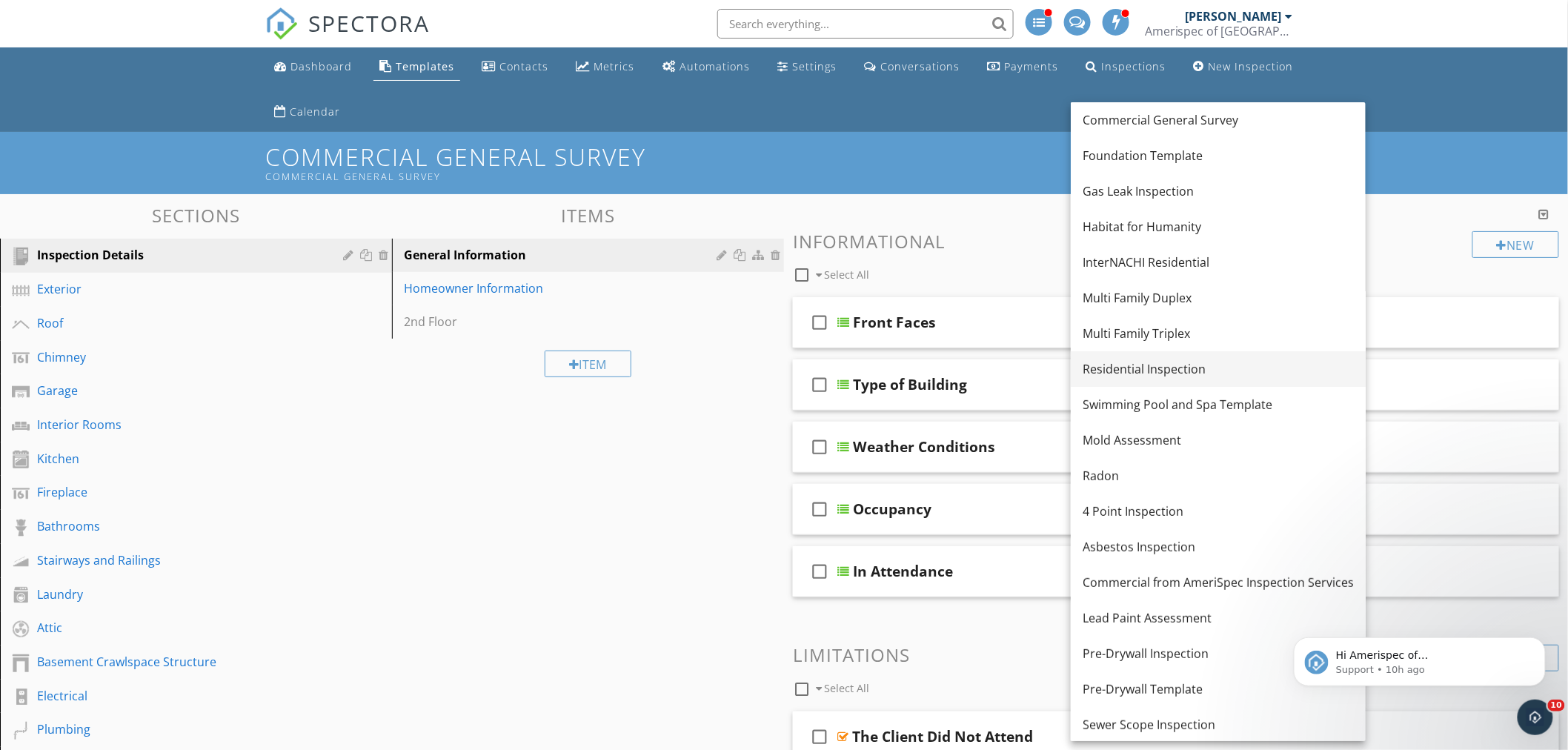
click at [1137, 361] on div "Residential Inspection" at bounding box center [1218, 369] width 271 height 18
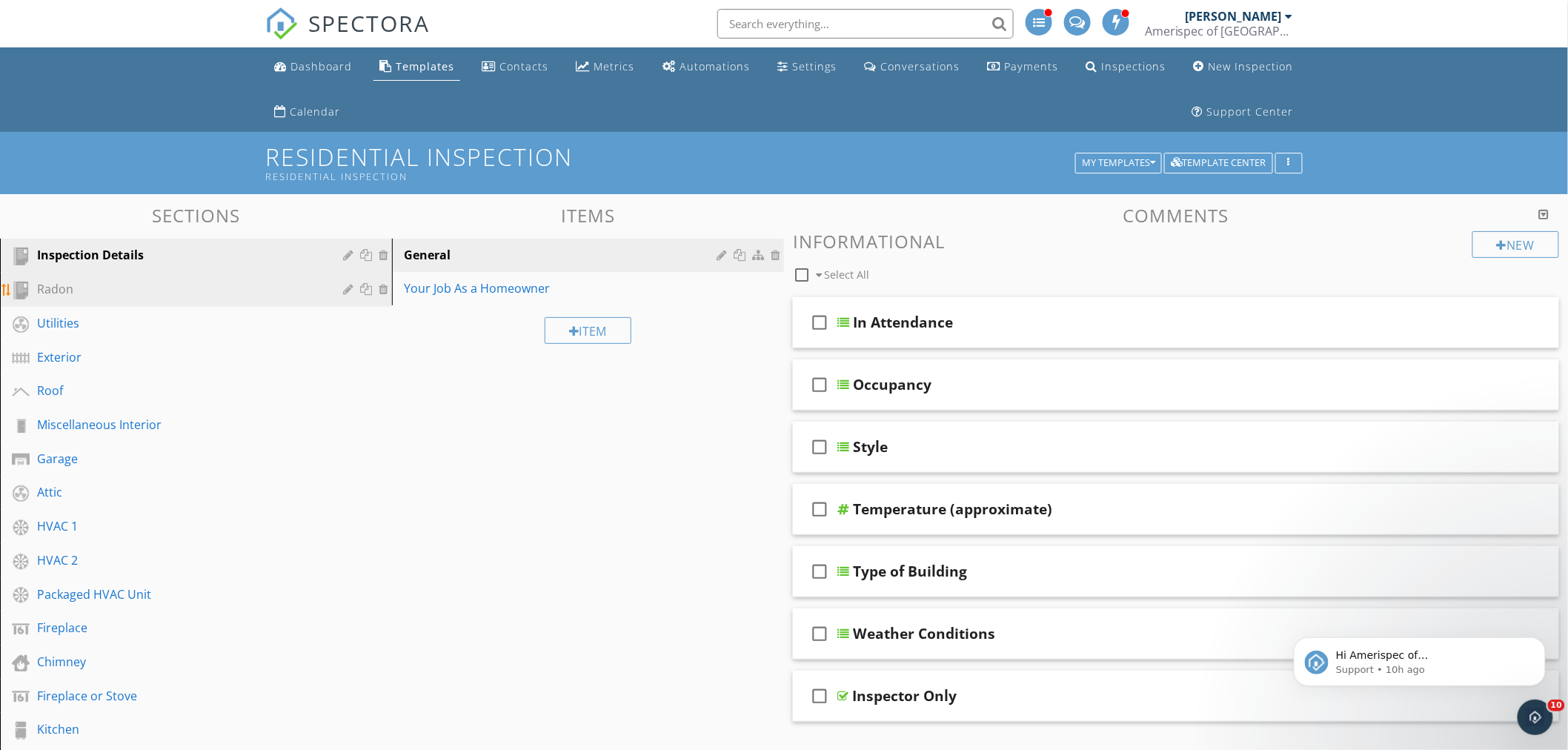
click at [345, 292] on div at bounding box center [351, 288] width 14 height 12
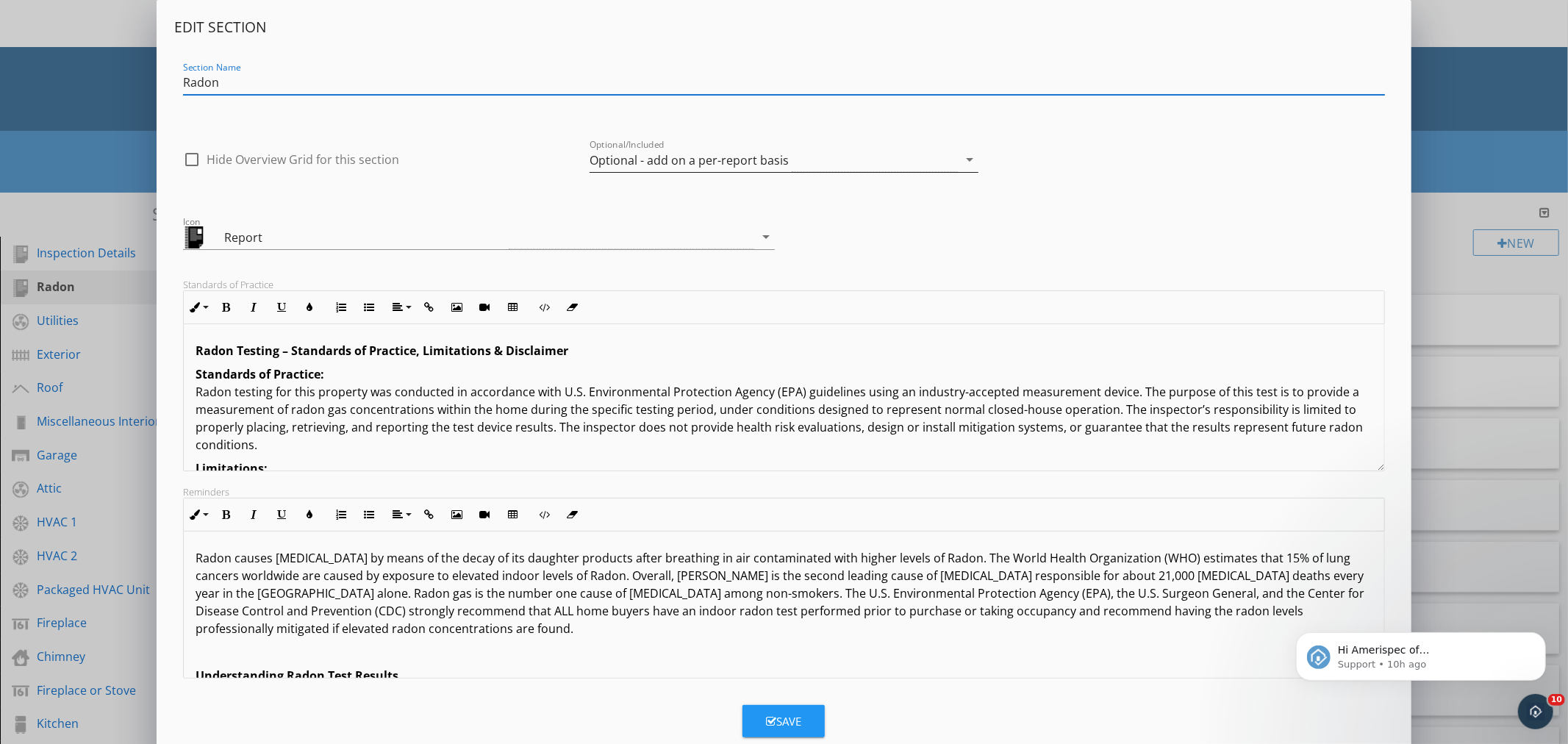
click at [844, 165] on div "Optional - add on a per-report basis" at bounding box center [773, 159] width 368 height 24
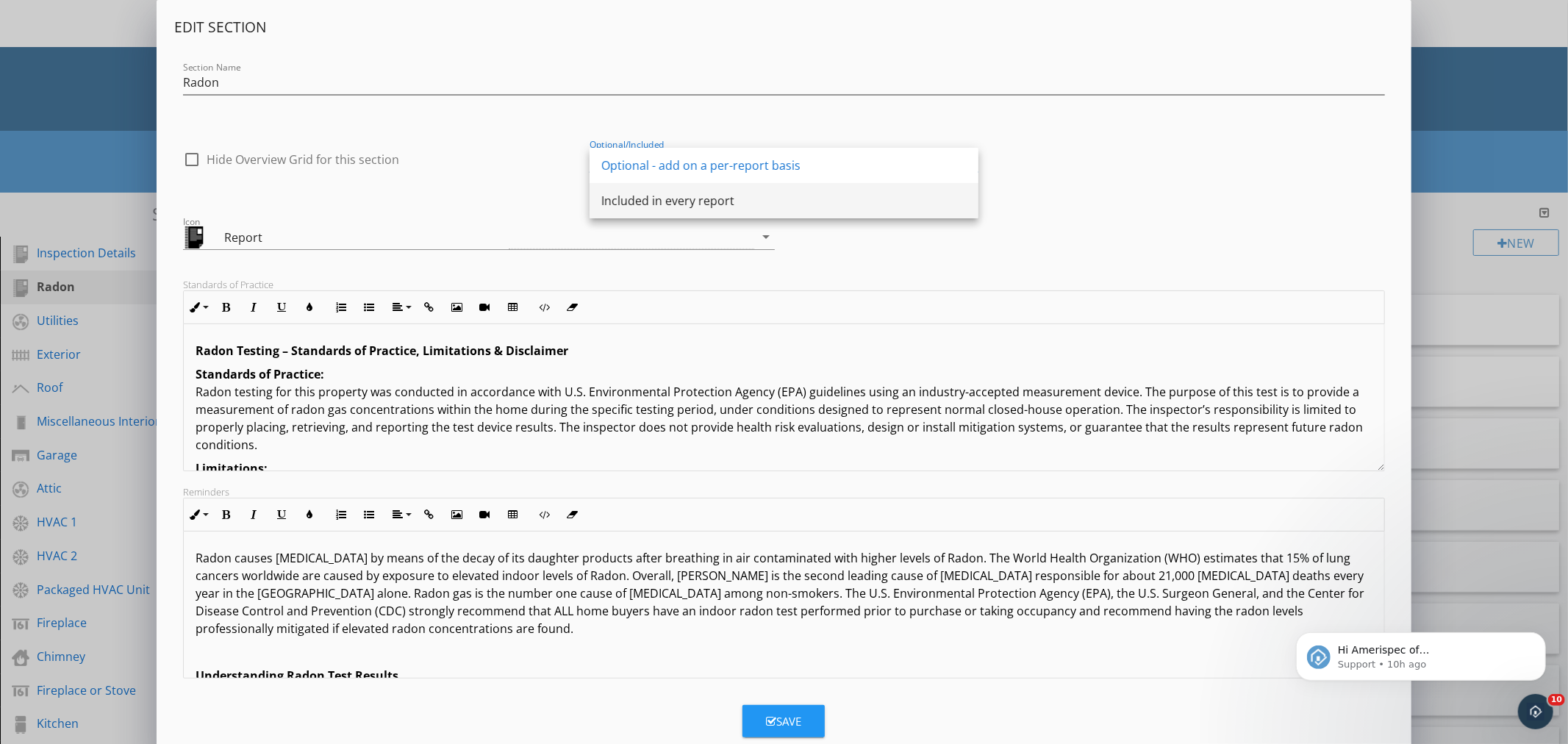
click at [723, 197] on div "Included in every report" at bounding box center [784, 201] width 365 height 18
click at [755, 714] on button "Save" at bounding box center [783, 721] width 82 height 33
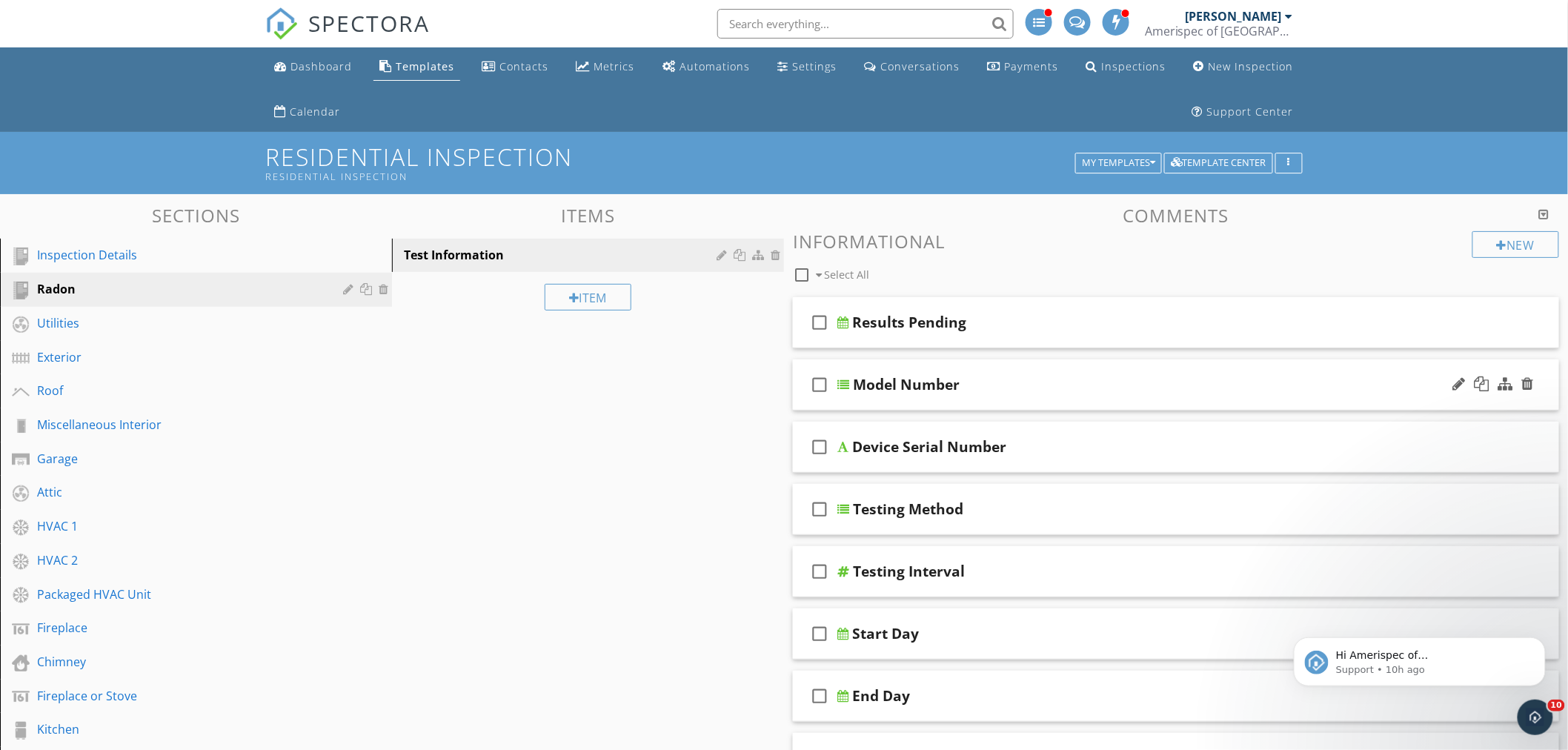
click at [1089, 383] on div "Model Number" at bounding box center [1129, 384] width 553 height 18
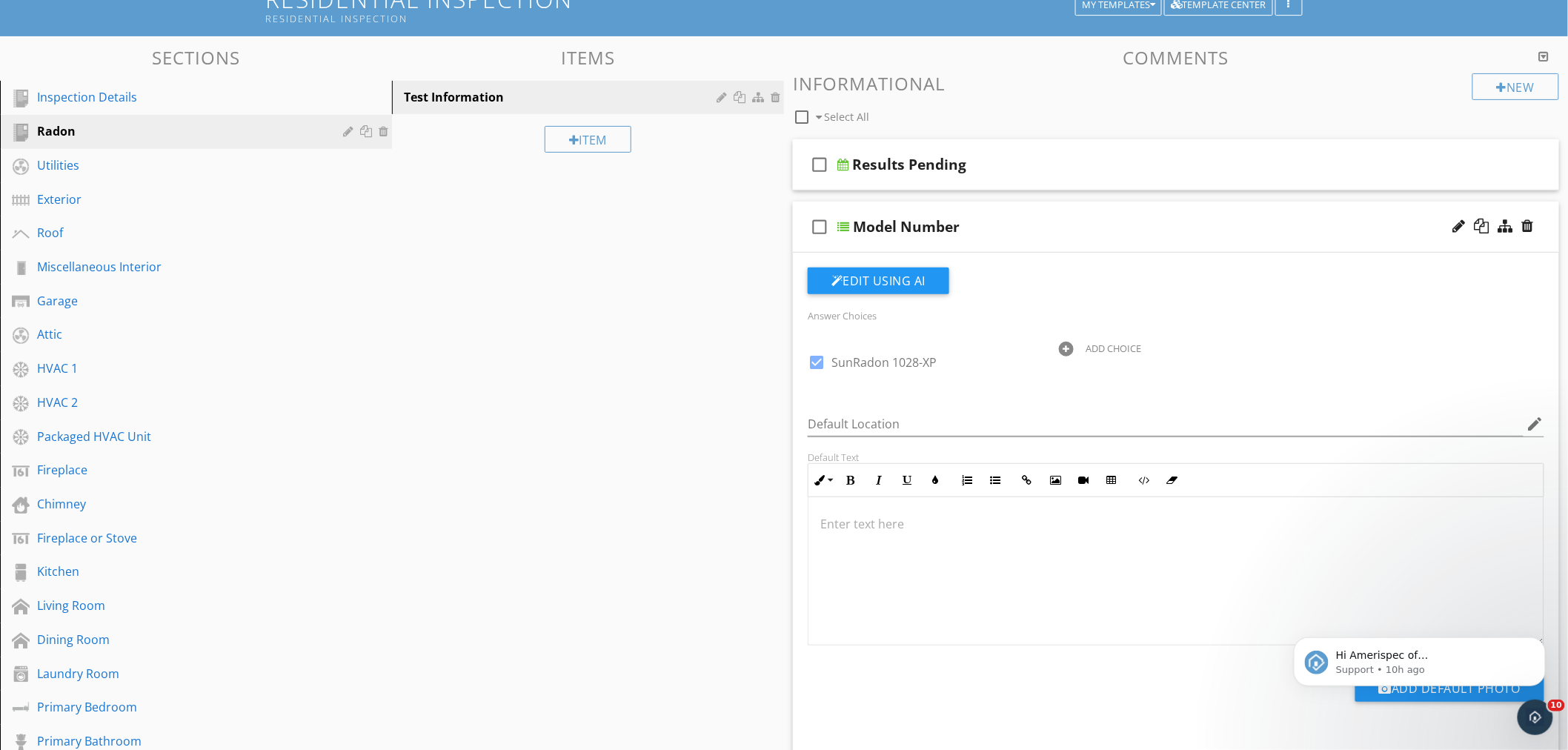
scroll to position [164, 0]
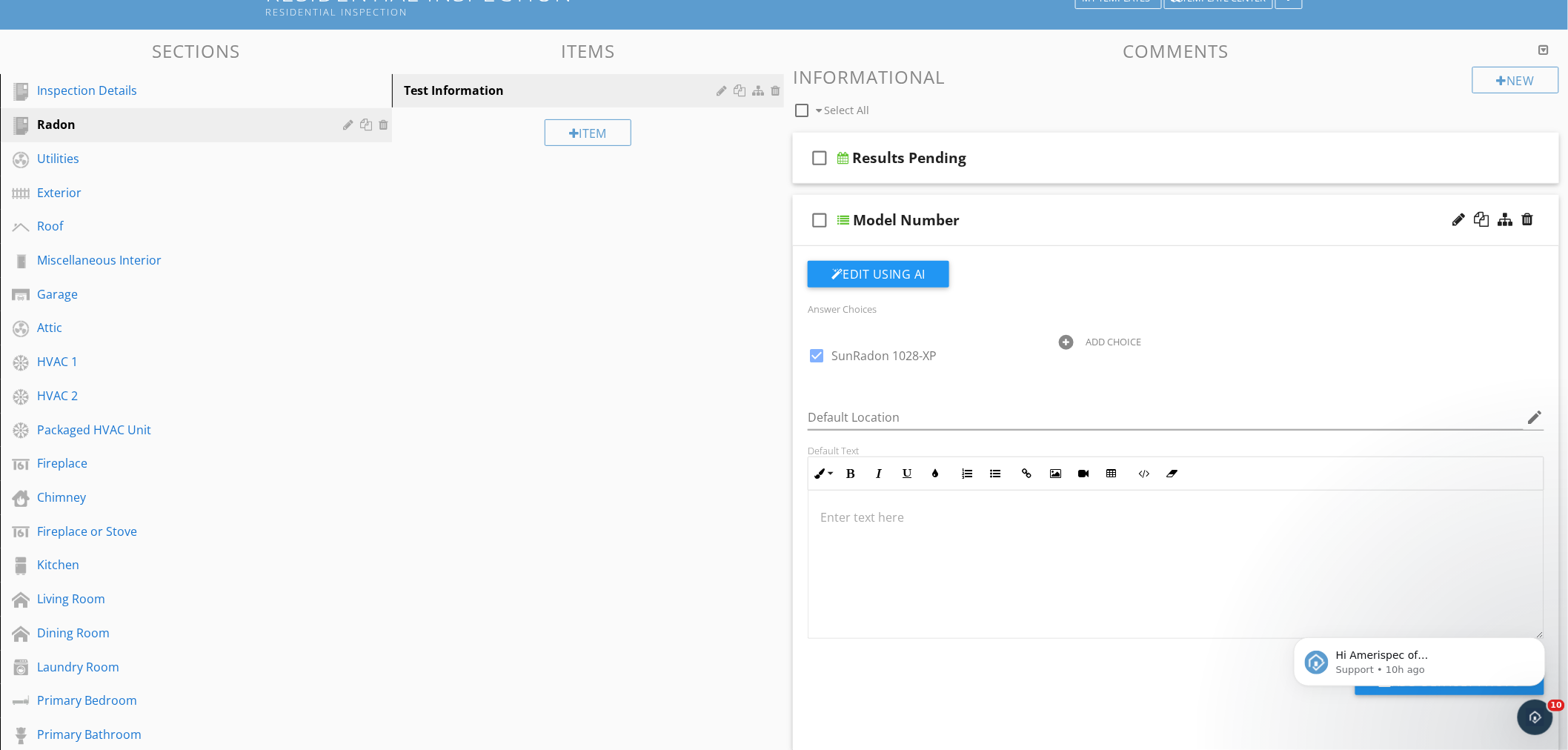
click at [1098, 223] on div "Model Number" at bounding box center [1129, 220] width 553 height 18
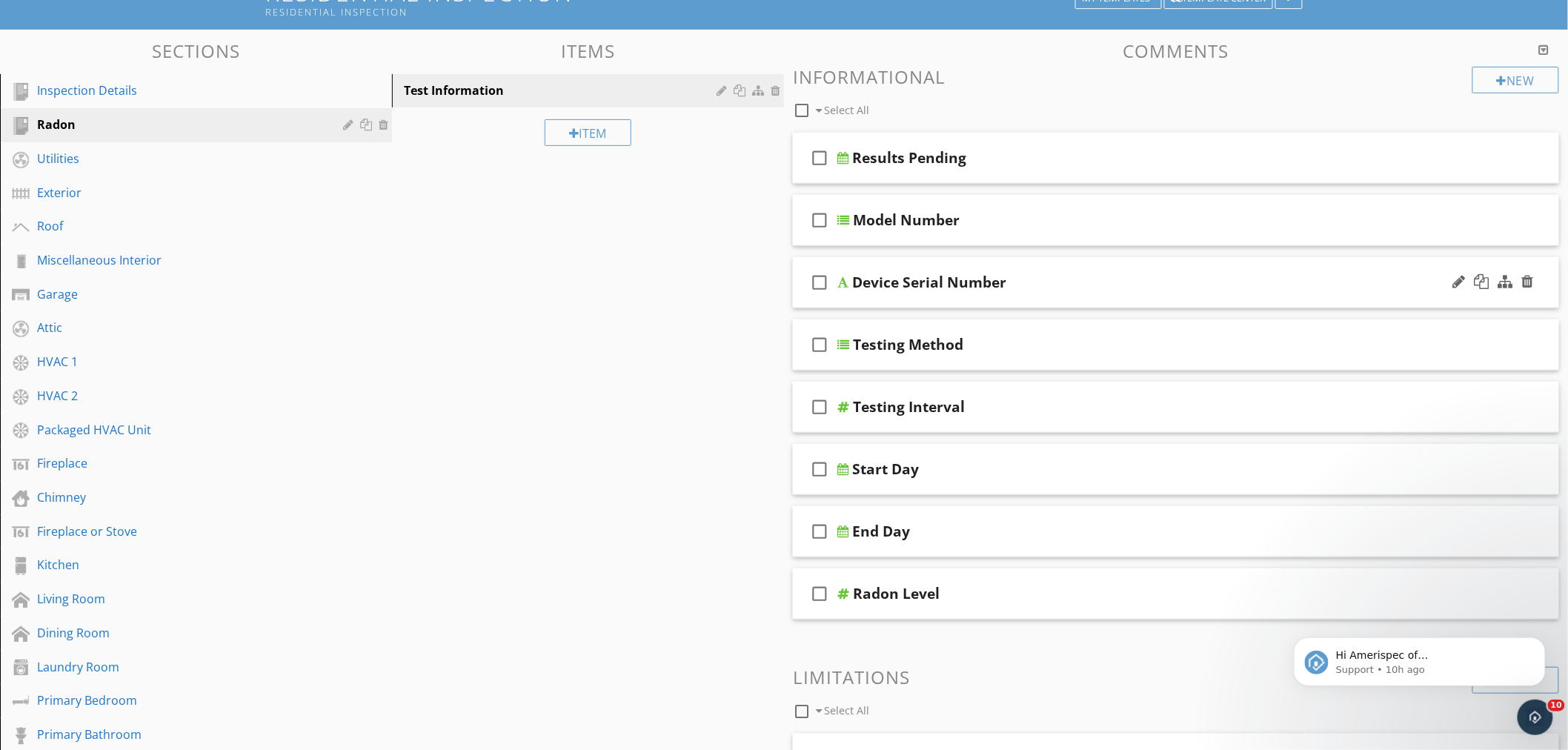
click at [1045, 287] on div "Device Serial Number" at bounding box center [1128, 283] width 553 height 18
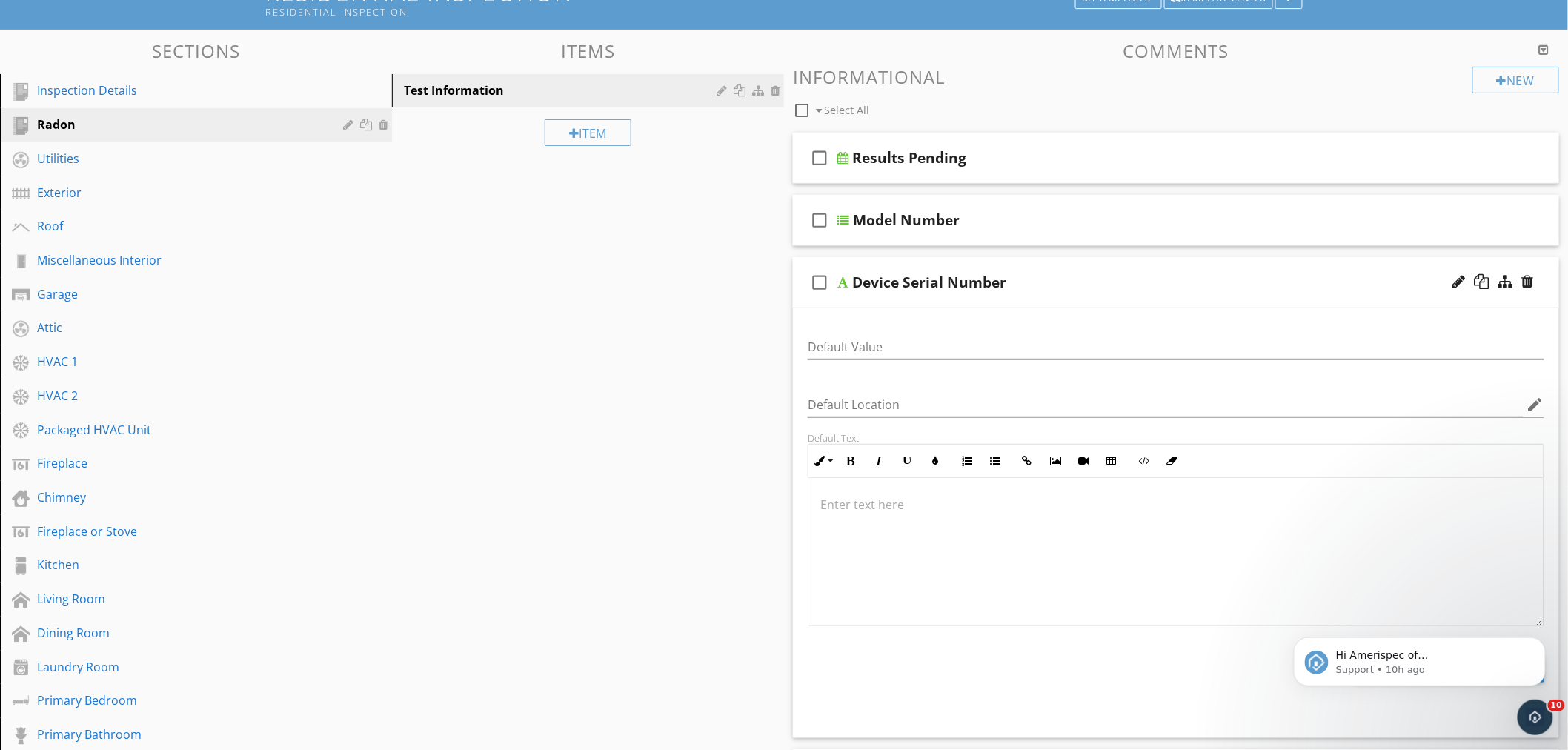
click at [1027, 277] on div "Device Serial Number" at bounding box center [1128, 283] width 553 height 18
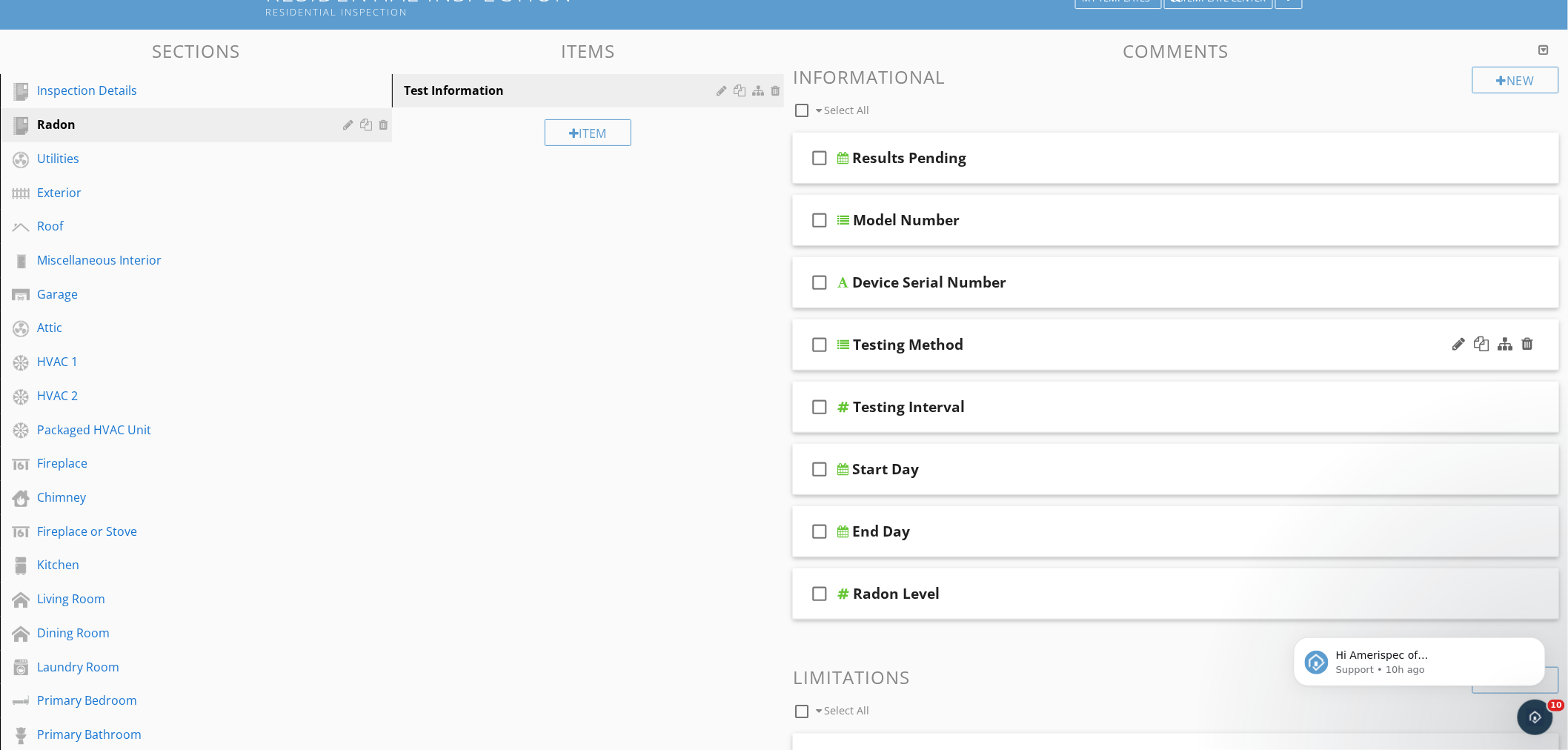
click at [1031, 347] on div "Testing Method" at bounding box center [1129, 344] width 553 height 18
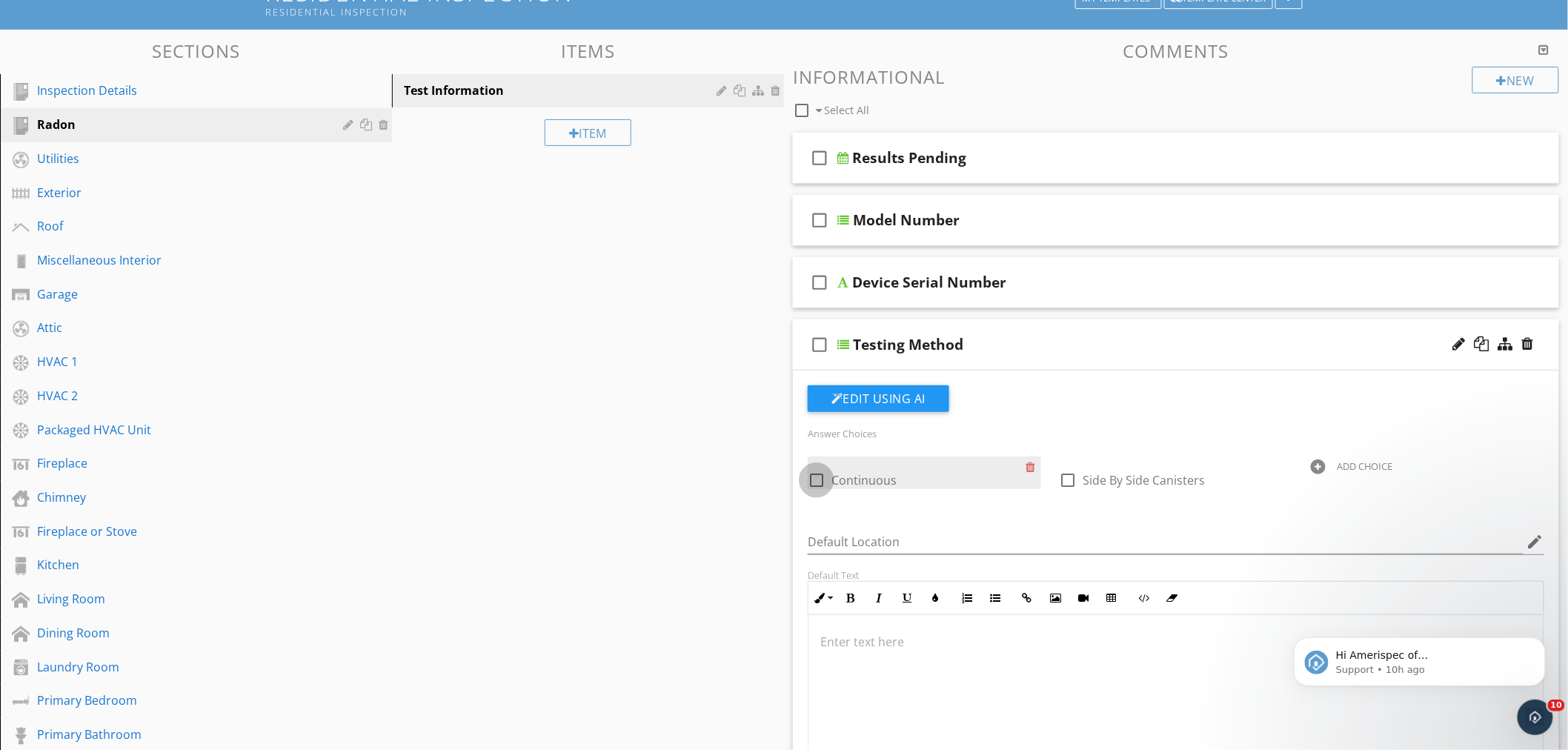
click at [821, 479] on div at bounding box center [816, 480] width 25 height 25
click at [822, 482] on div at bounding box center [816, 480] width 25 height 25
checkbox input "false"
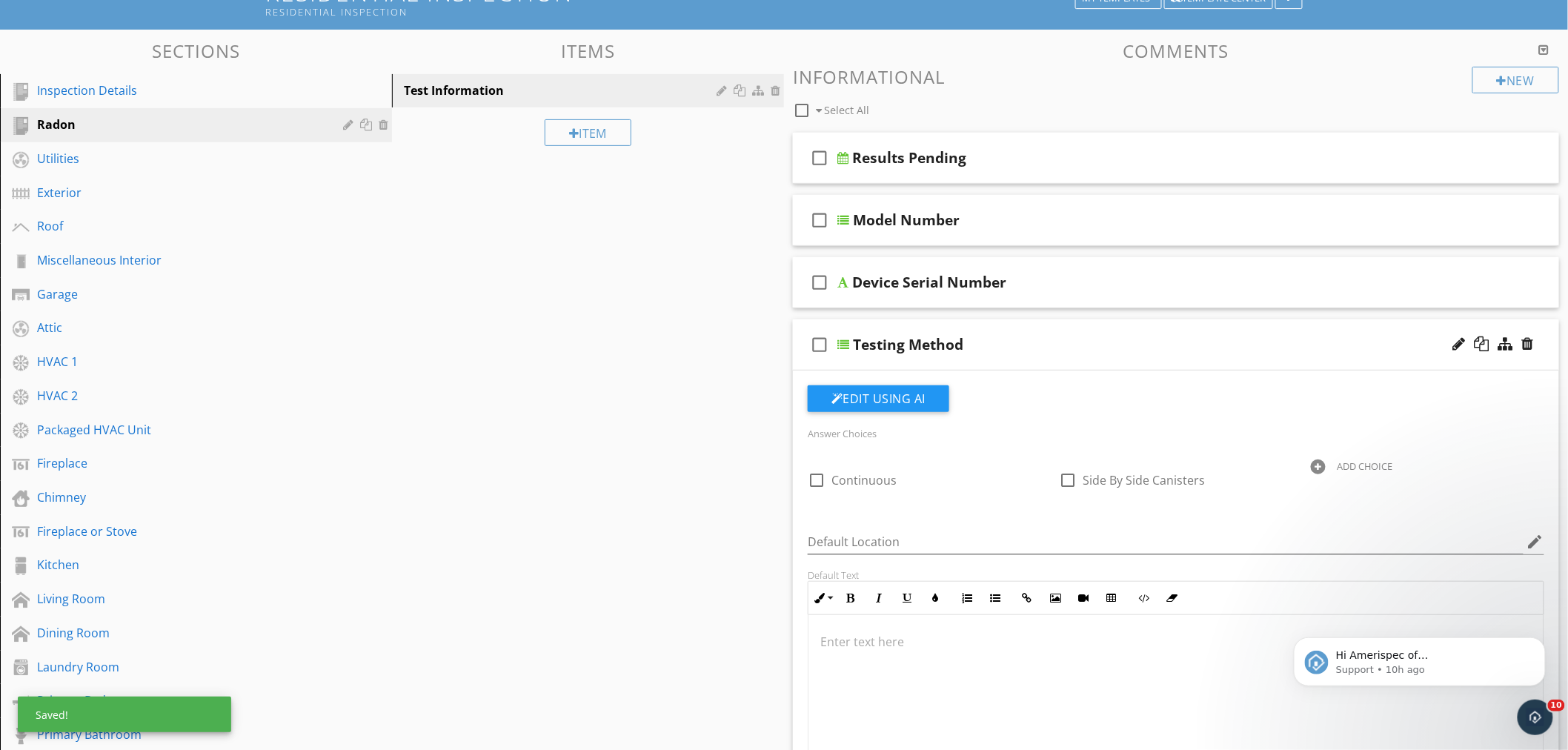
click at [1085, 352] on div "Testing Method" at bounding box center [1129, 344] width 553 height 18
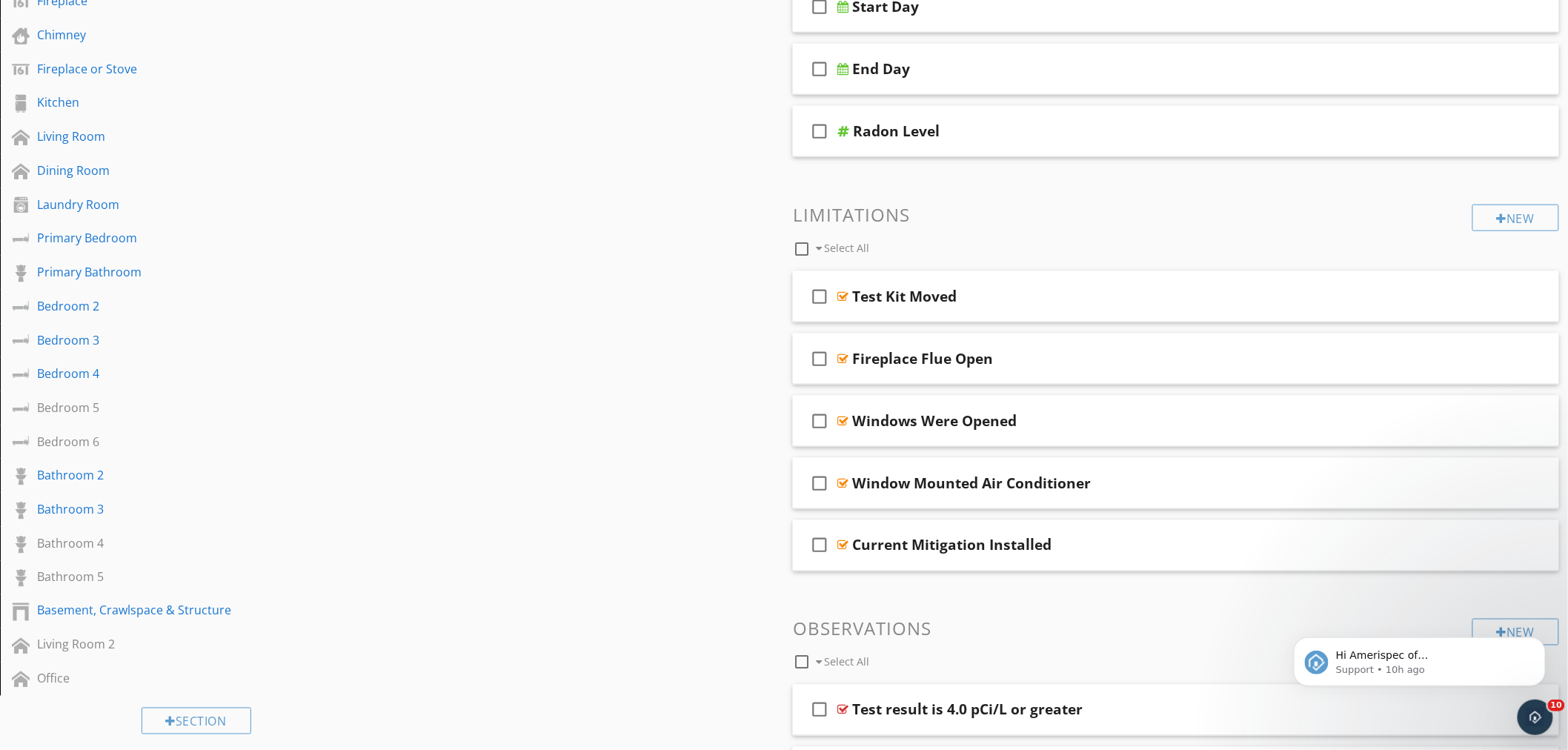
scroll to position [0, 0]
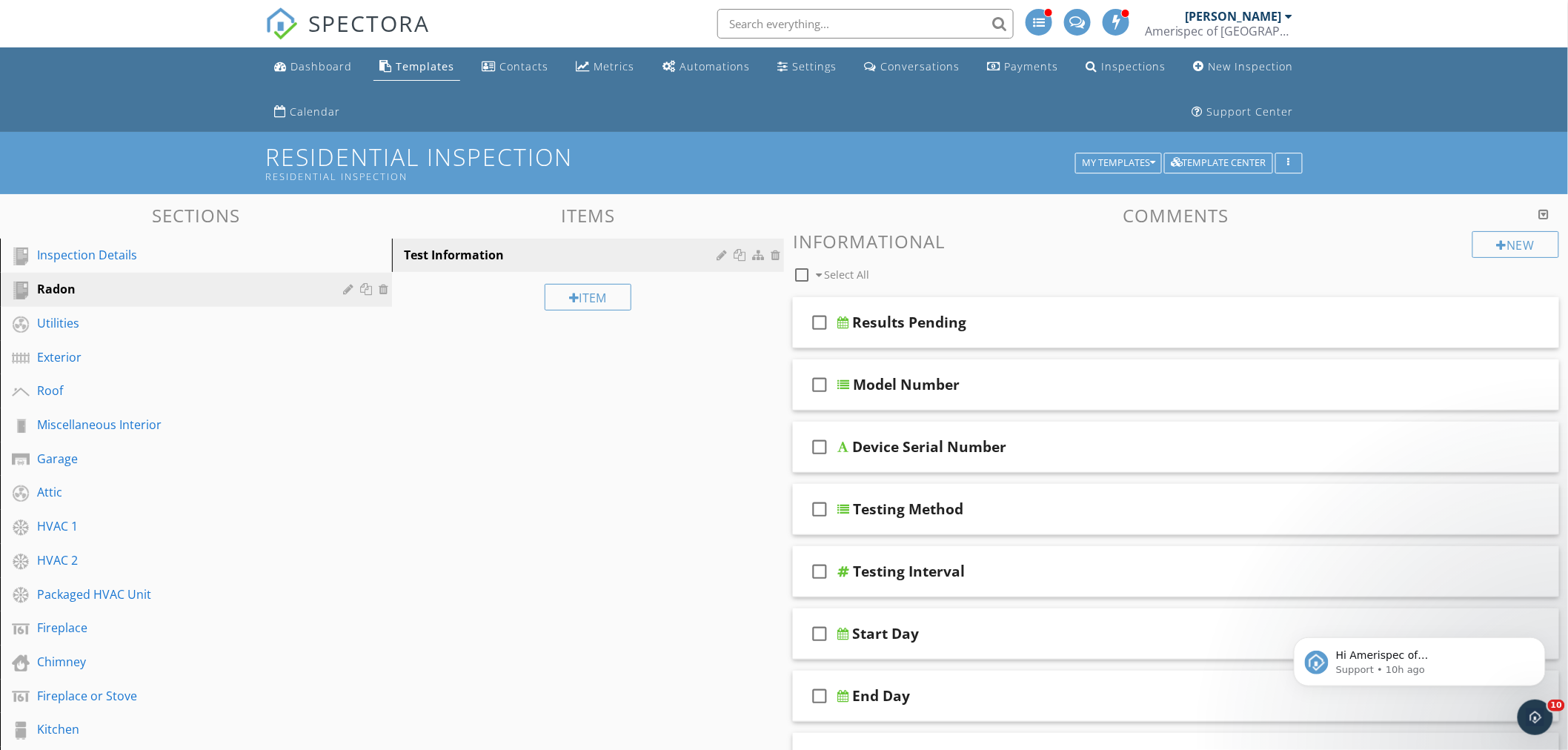
drag, startPoint x: 664, startPoint y: 650, endPoint x: 636, endPoint y: 320, distance: 331.2
click at [304, 62] on div "Dashboard" at bounding box center [321, 66] width 62 height 14
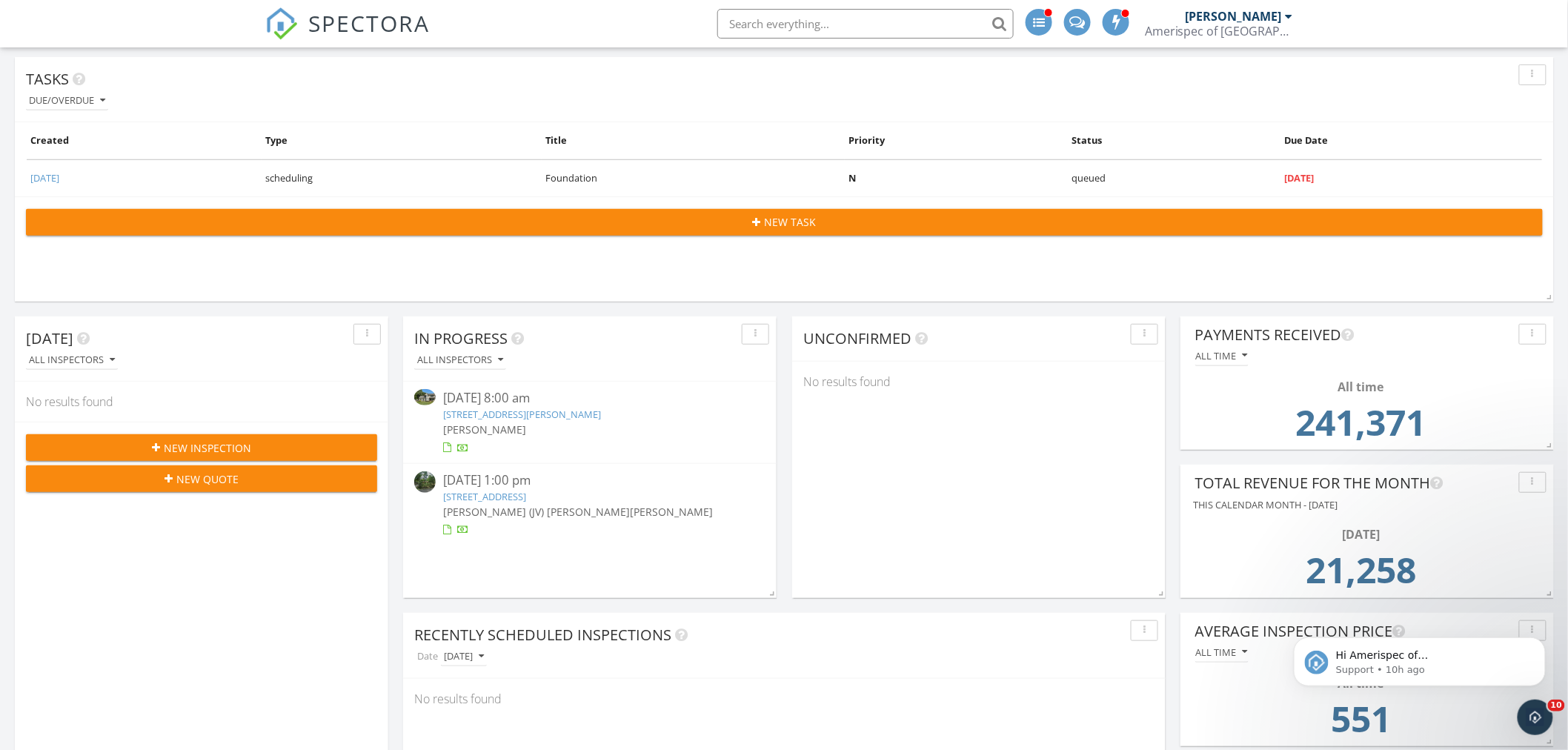
scroll to position [247, 0]
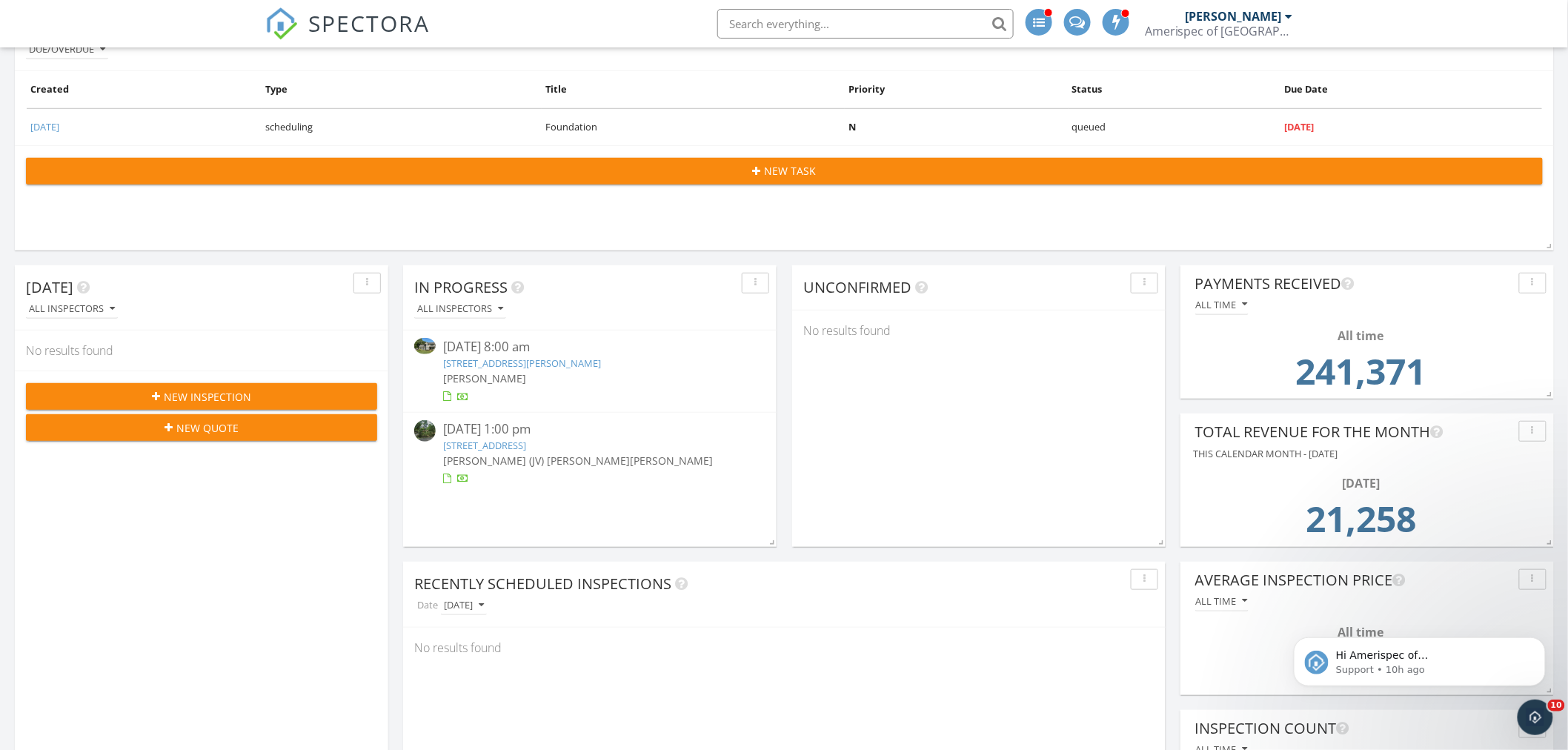
click at [526, 441] on link "2524 Old Dover Rd, Woodlawn, TN 37191" at bounding box center [484, 445] width 83 height 13
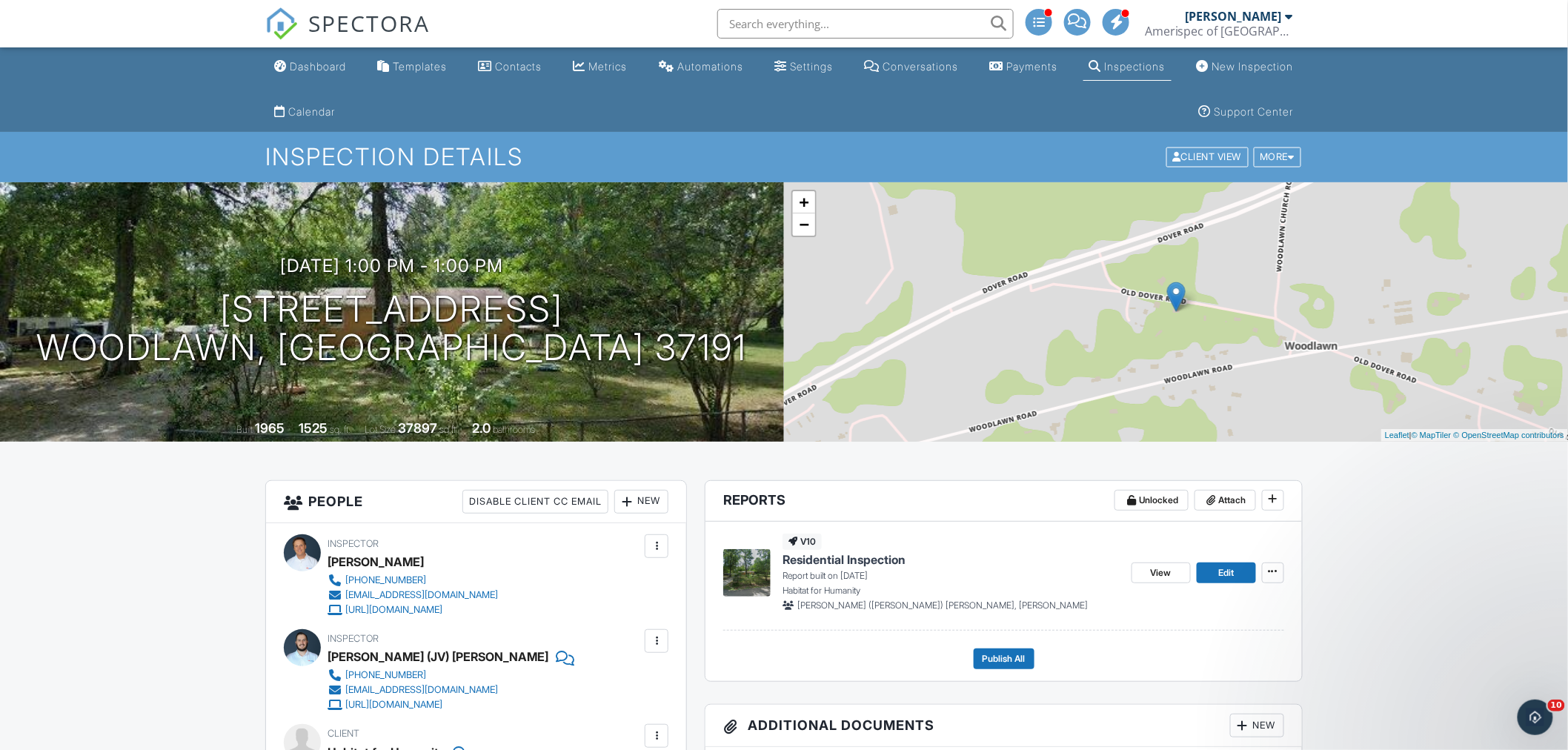
click at [834, 556] on span "Residential Inspection" at bounding box center [844, 559] width 123 height 16
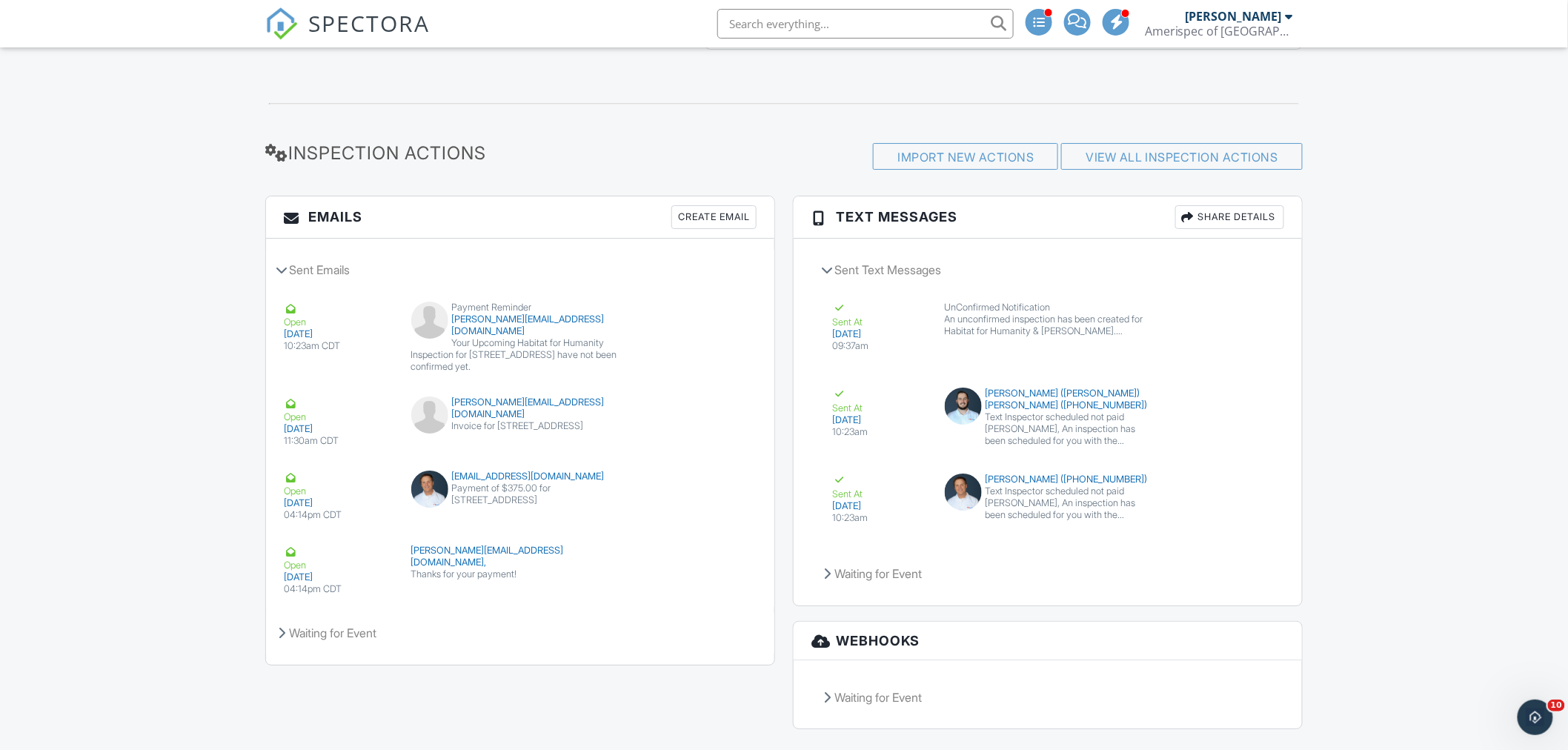
scroll to position [2132, 0]
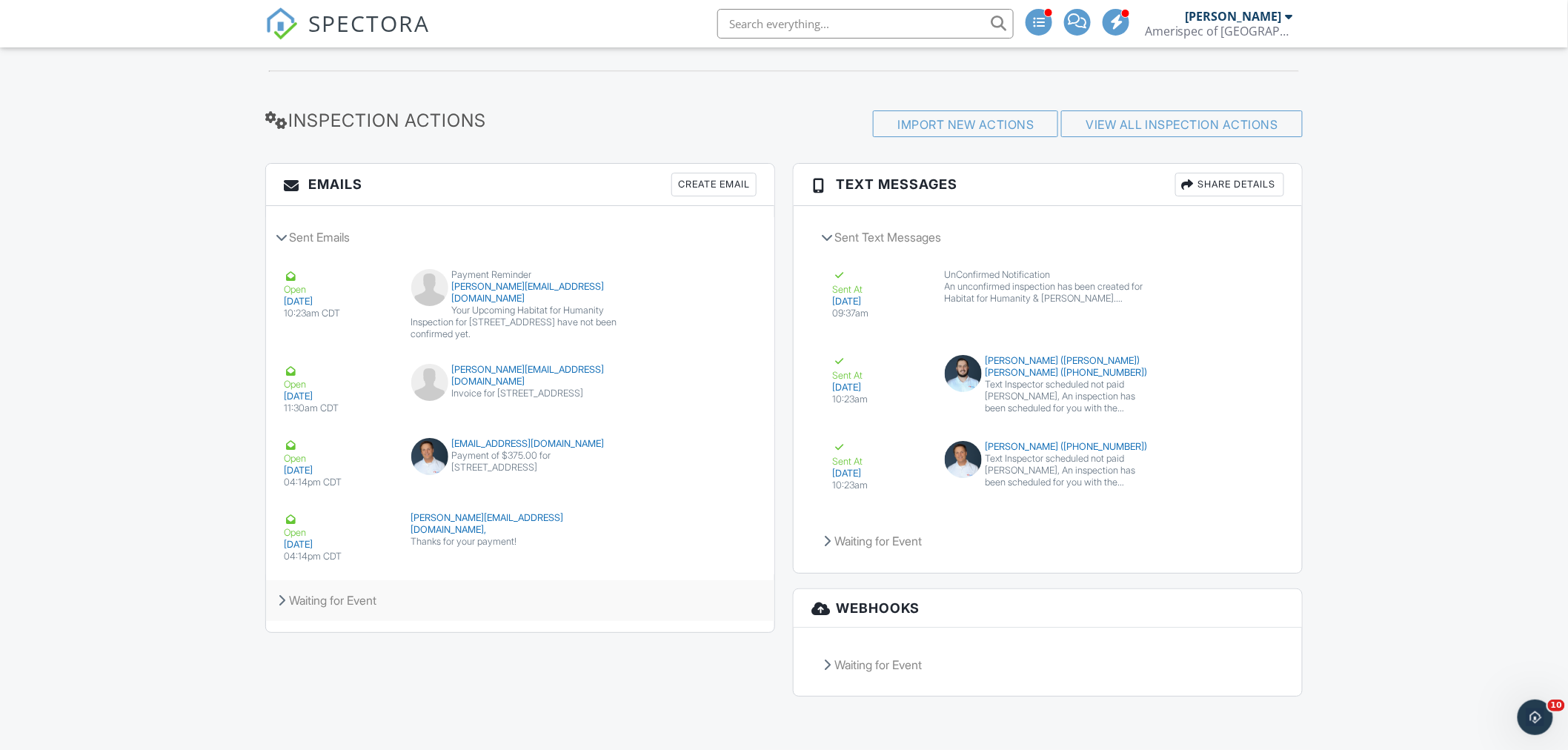
drag, startPoint x: 326, startPoint y: 597, endPoint x: 283, endPoint y: 602, distance: 43.3
click at [326, 597] on div "Waiting for Event" at bounding box center [520, 599] width 508 height 40
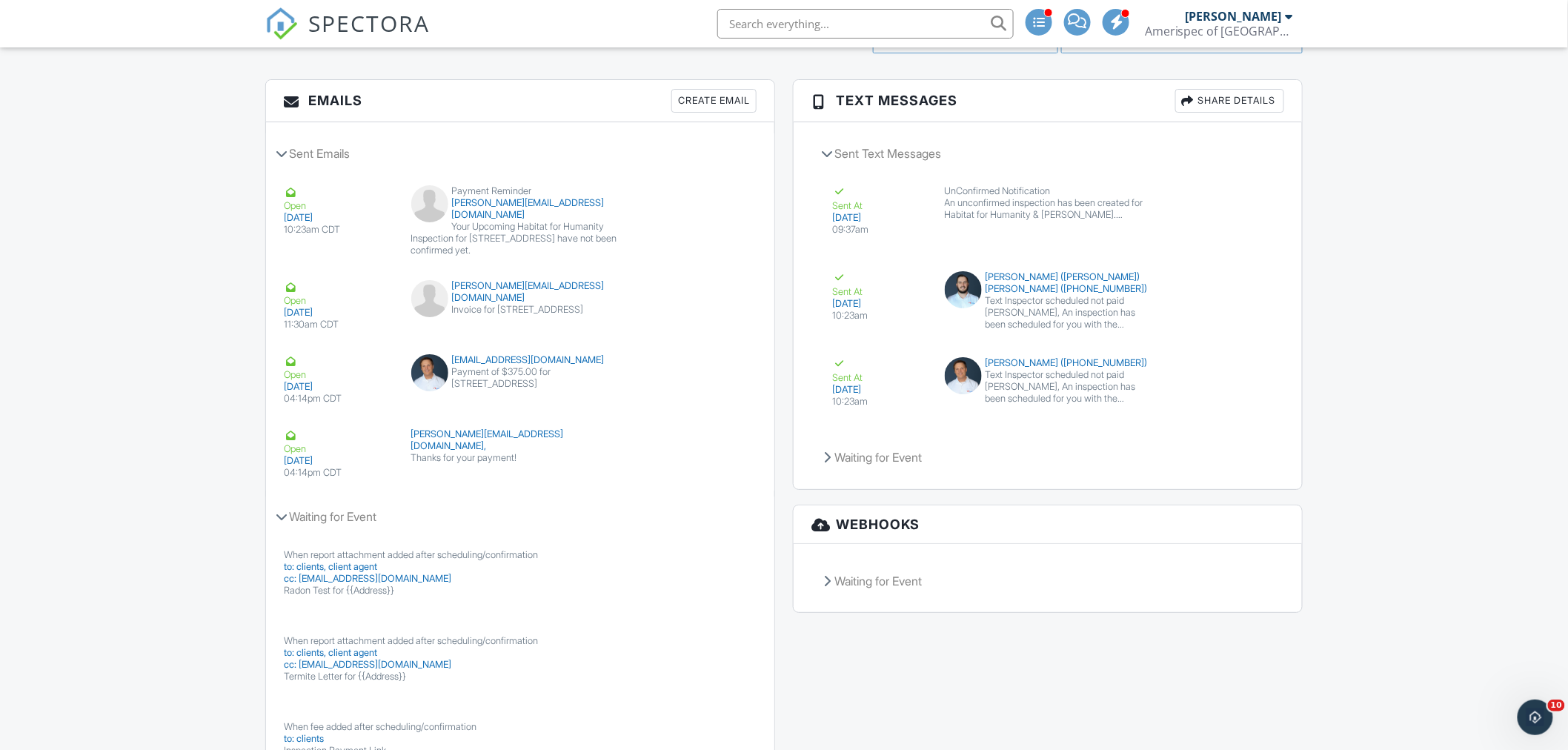
scroll to position [2204, 0]
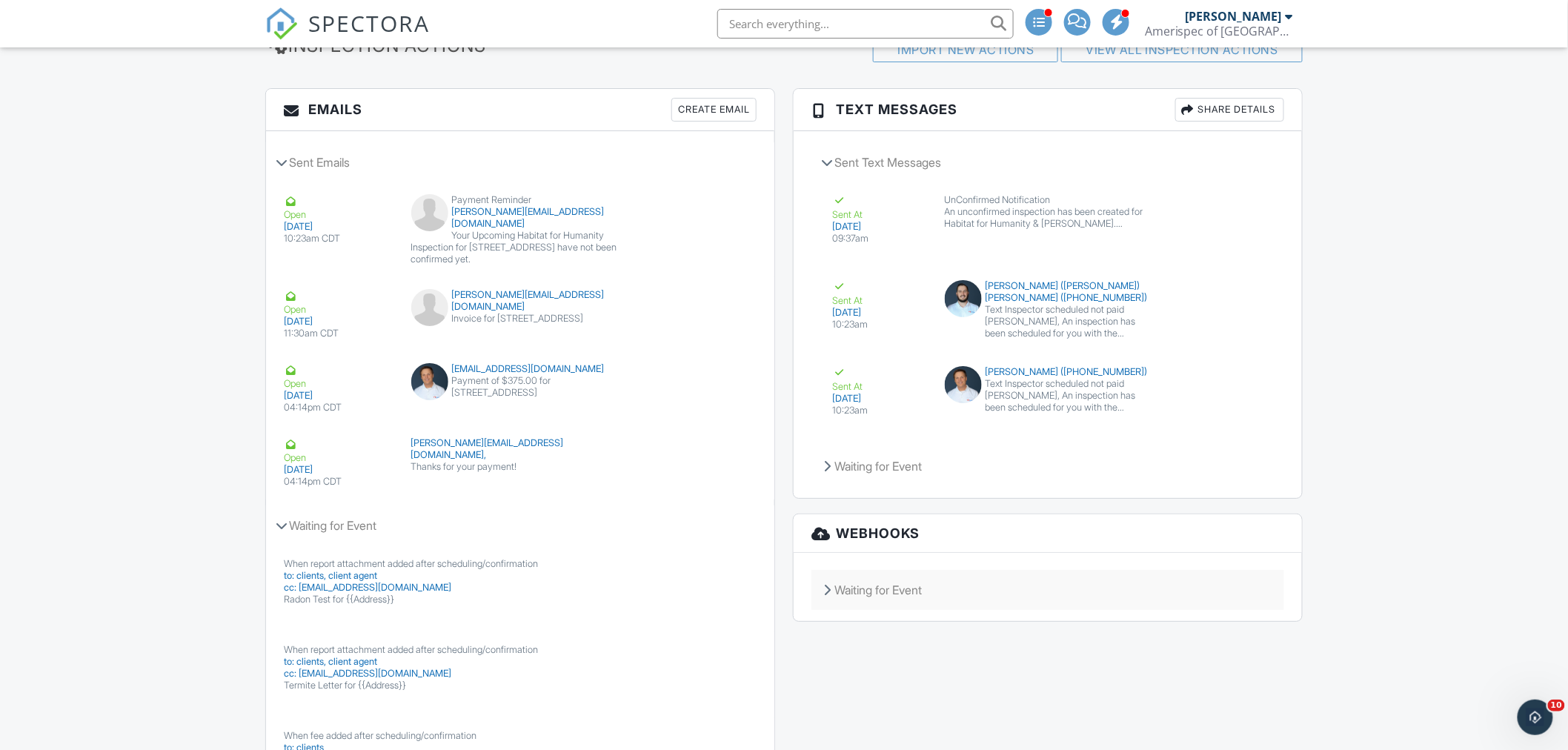
click at [880, 598] on div "Waiting for Event" at bounding box center [1048, 589] width 473 height 40
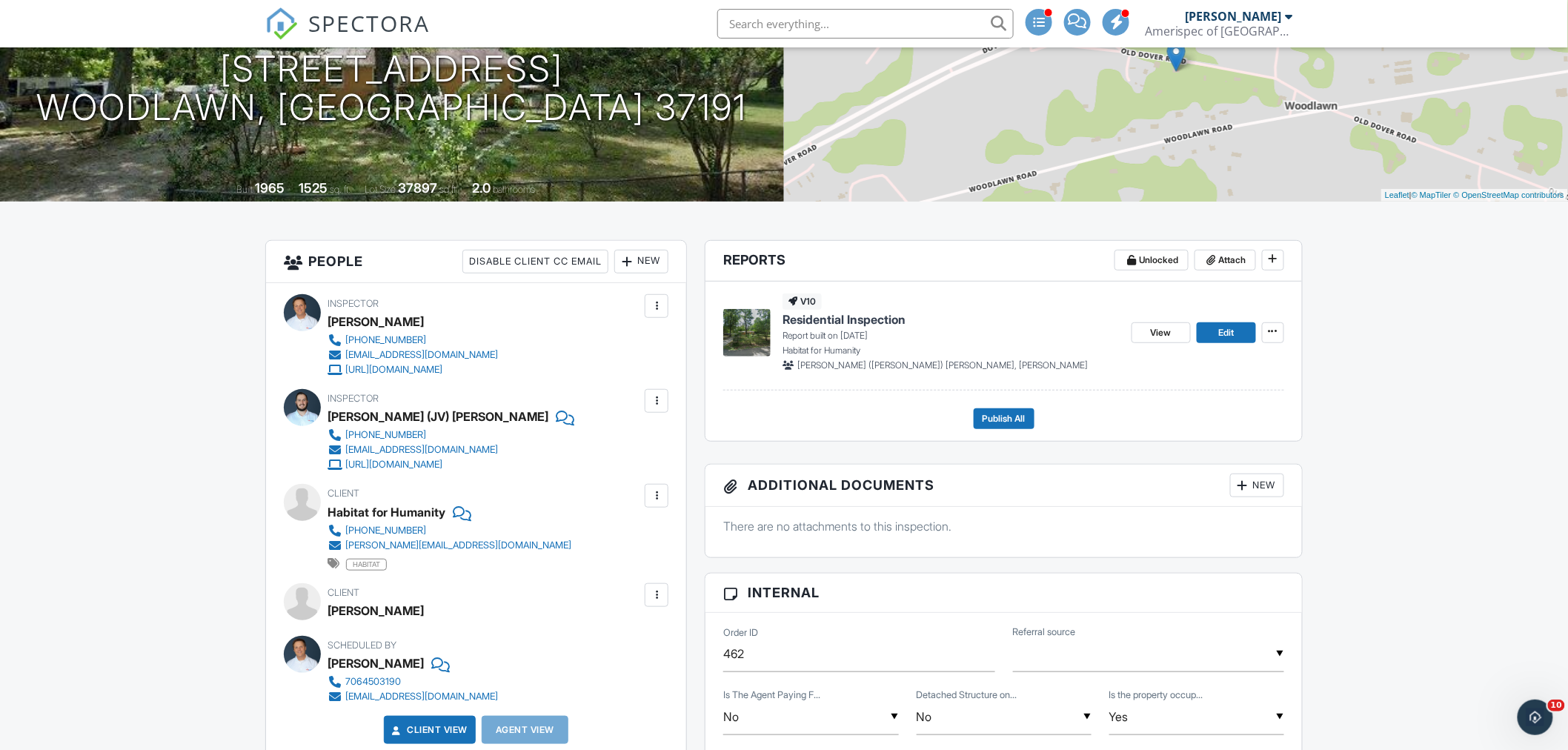
scroll to position [0, 0]
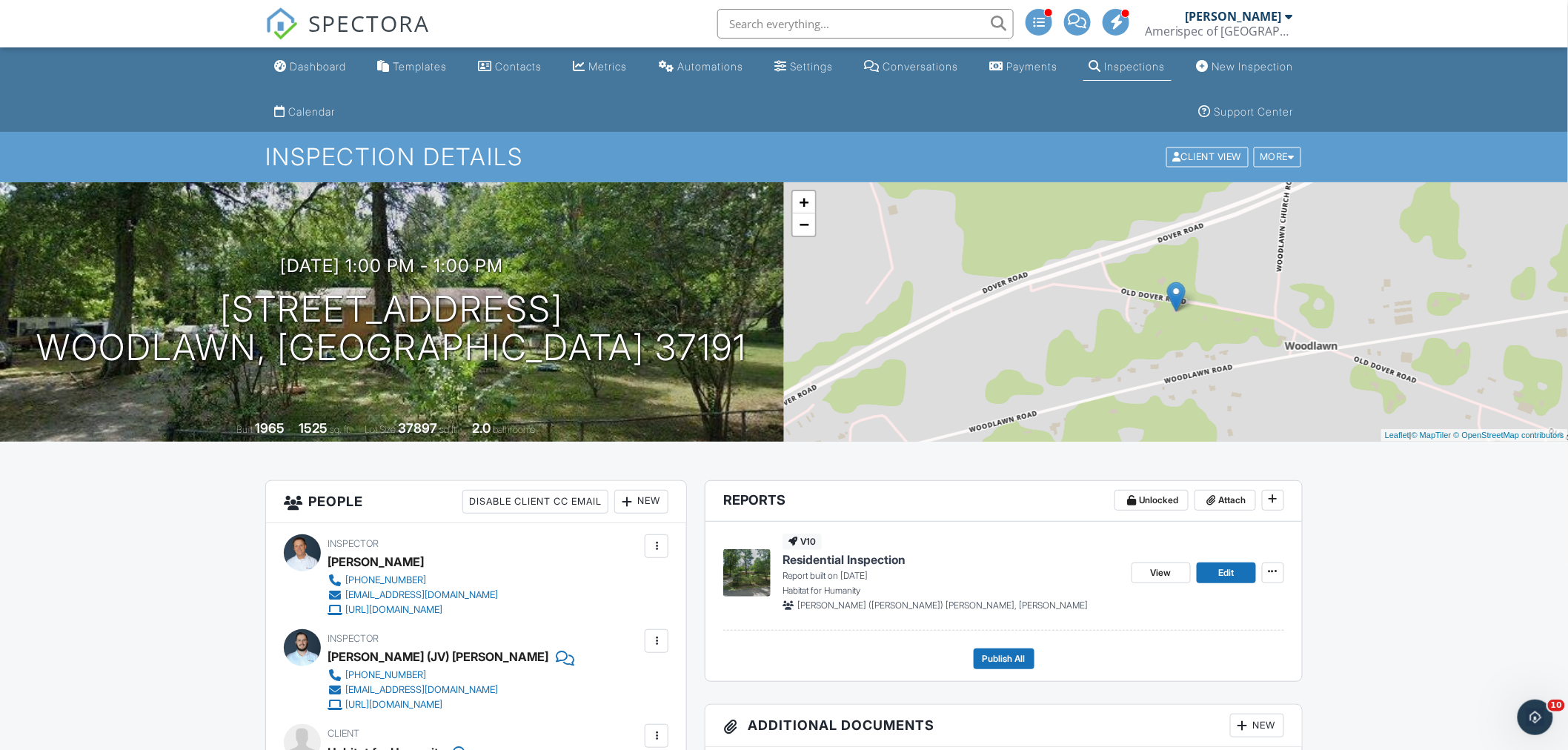
drag, startPoint x: 1388, startPoint y: 678, endPoint x: 1432, endPoint y: 247, distance: 433.2
click at [698, 69] on div "Automations" at bounding box center [710, 66] width 66 height 12
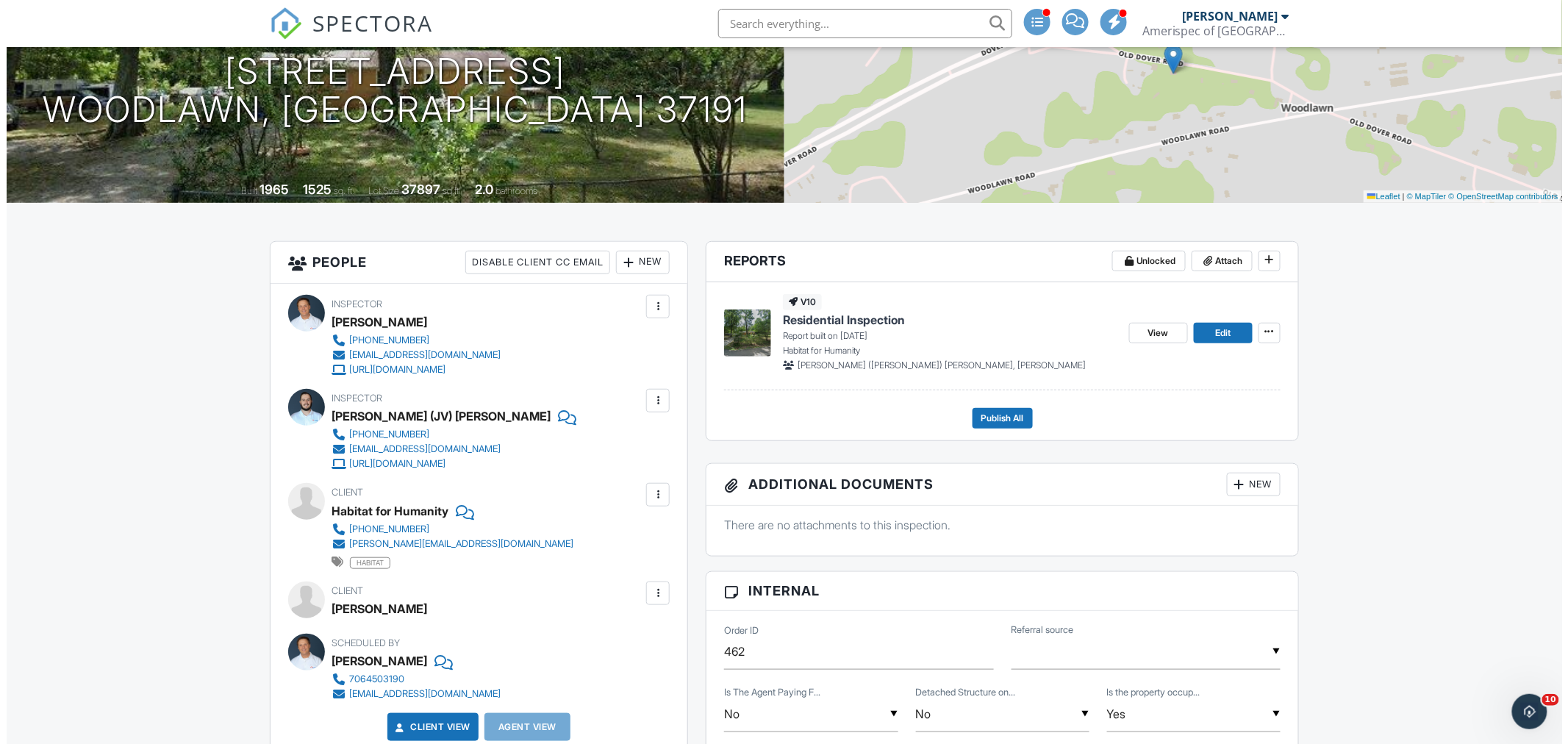
scroll to position [245, 0]
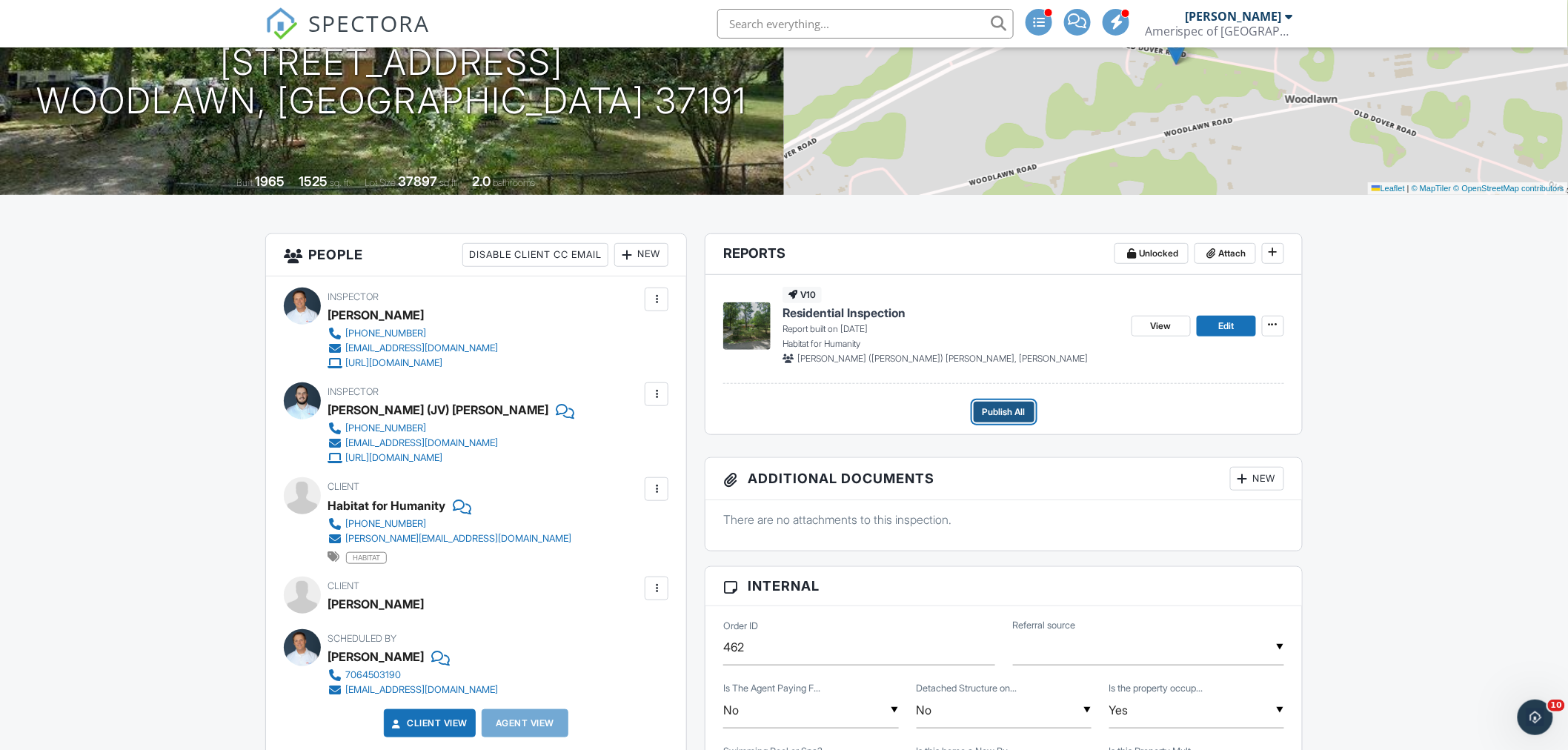
click at [996, 408] on span "Publish All" at bounding box center [1004, 412] width 43 height 15
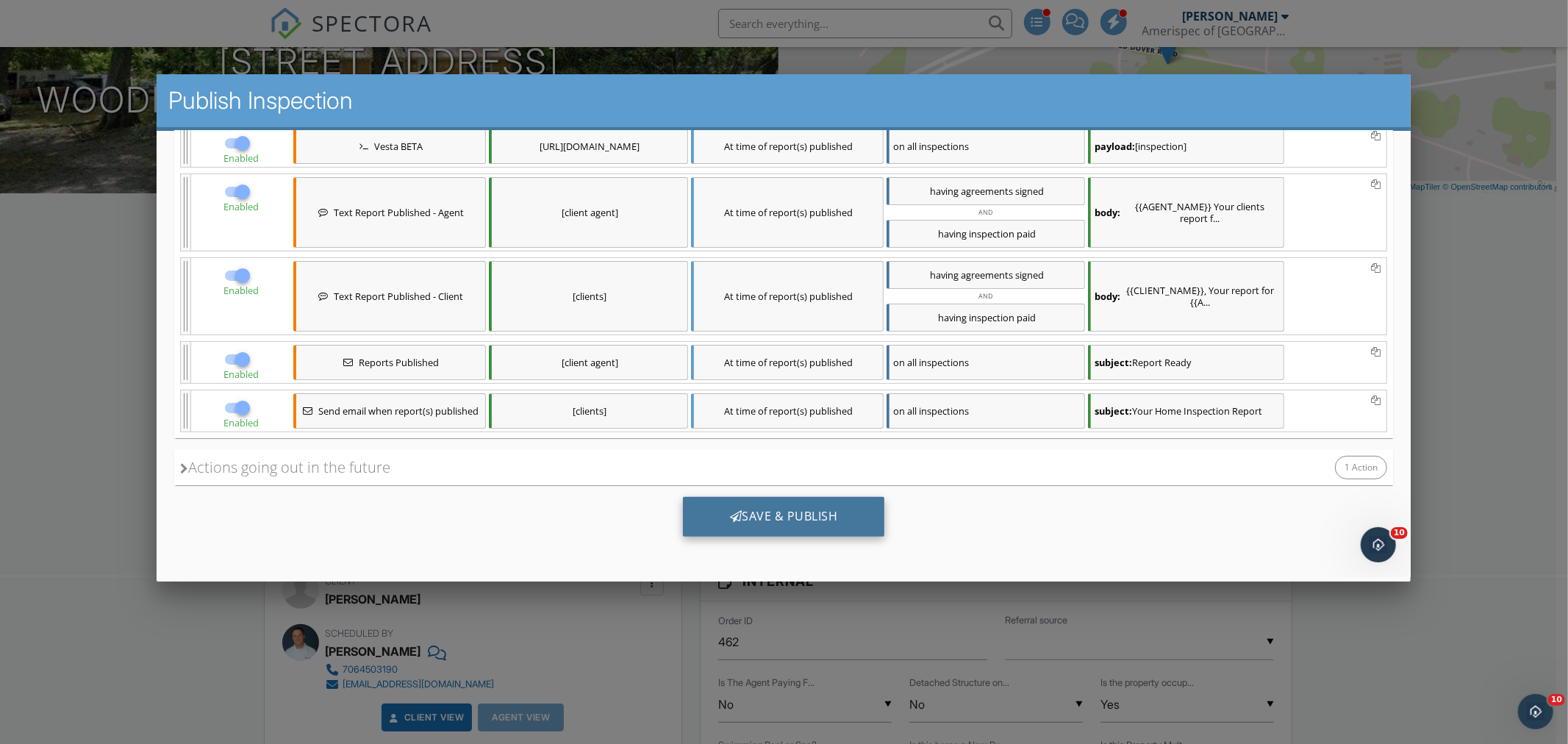
click at [803, 522] on div "Save & Publish" at bounding box center [784, 517] width 202 height 40
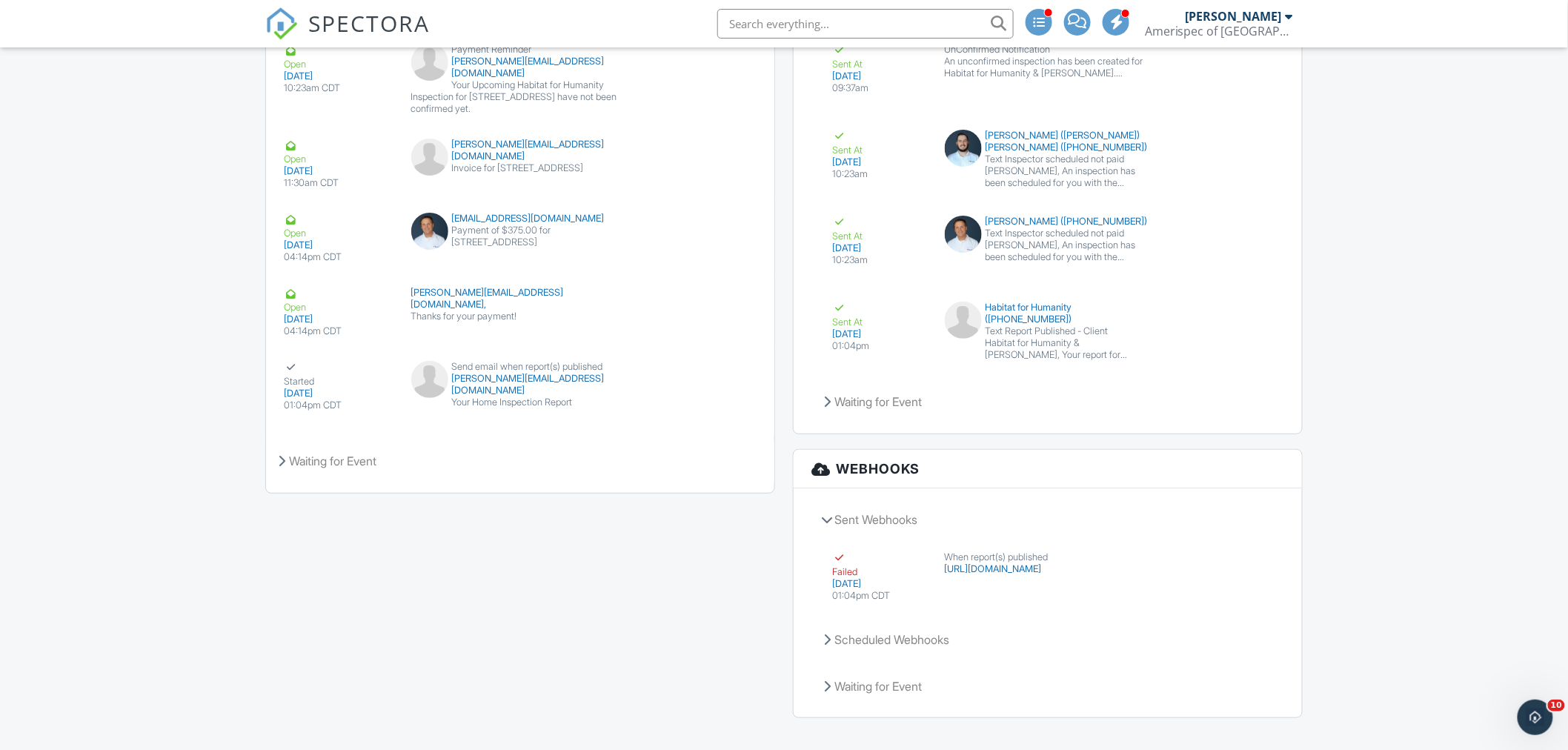
scroll to position [2398, 0]
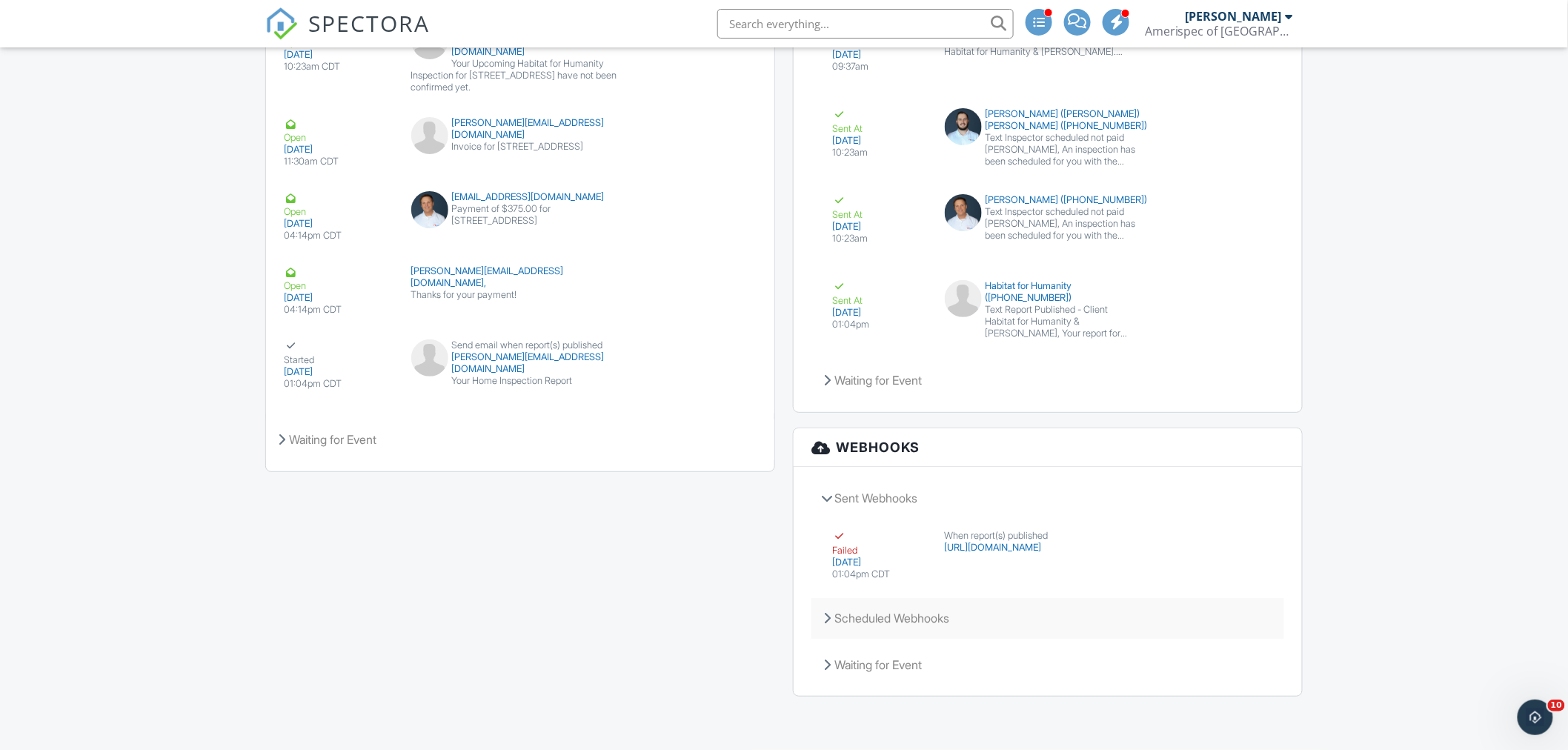
click at [829, 615] on icon at bounding box center [827, 617] width 7 height 12
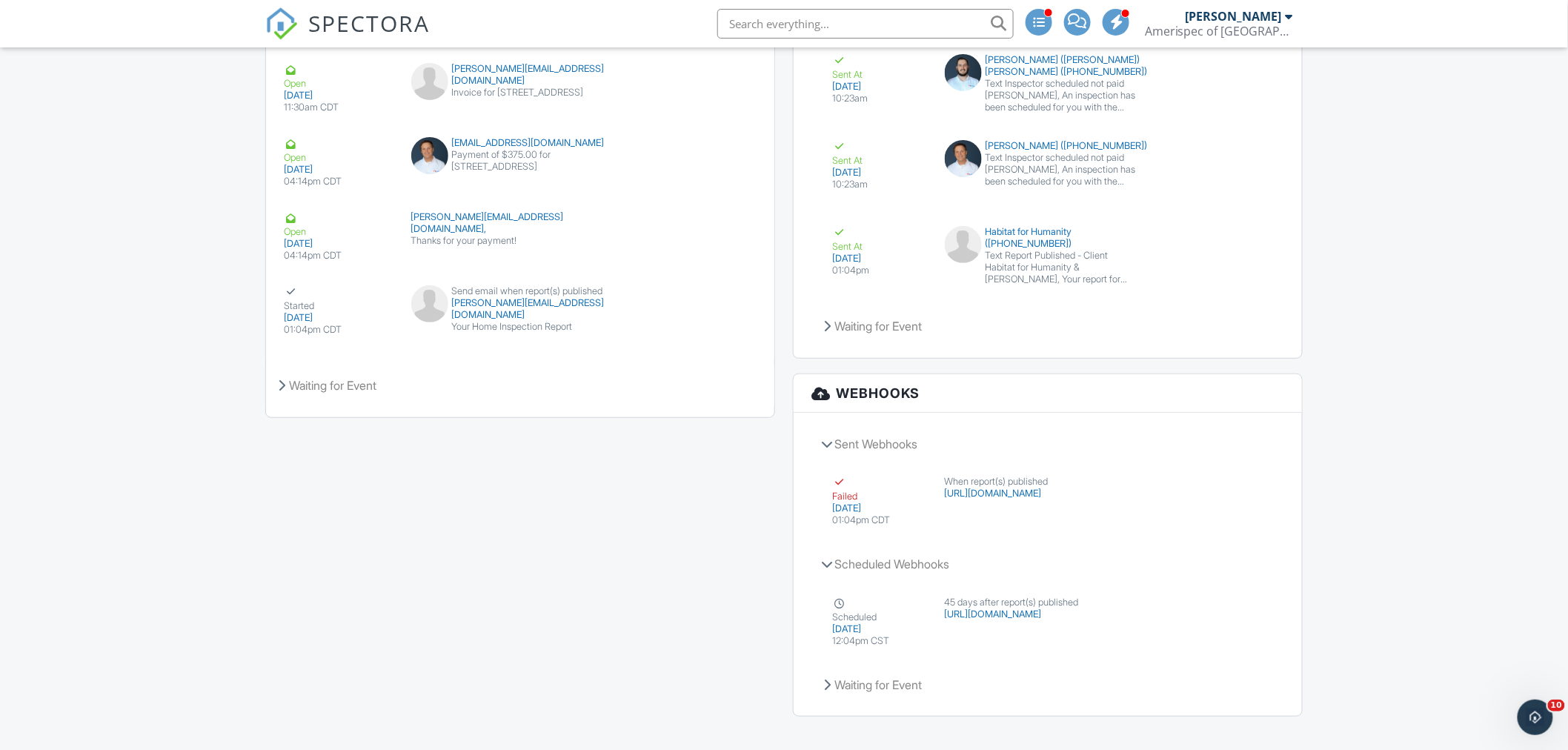
scroll to position [2472, 0]
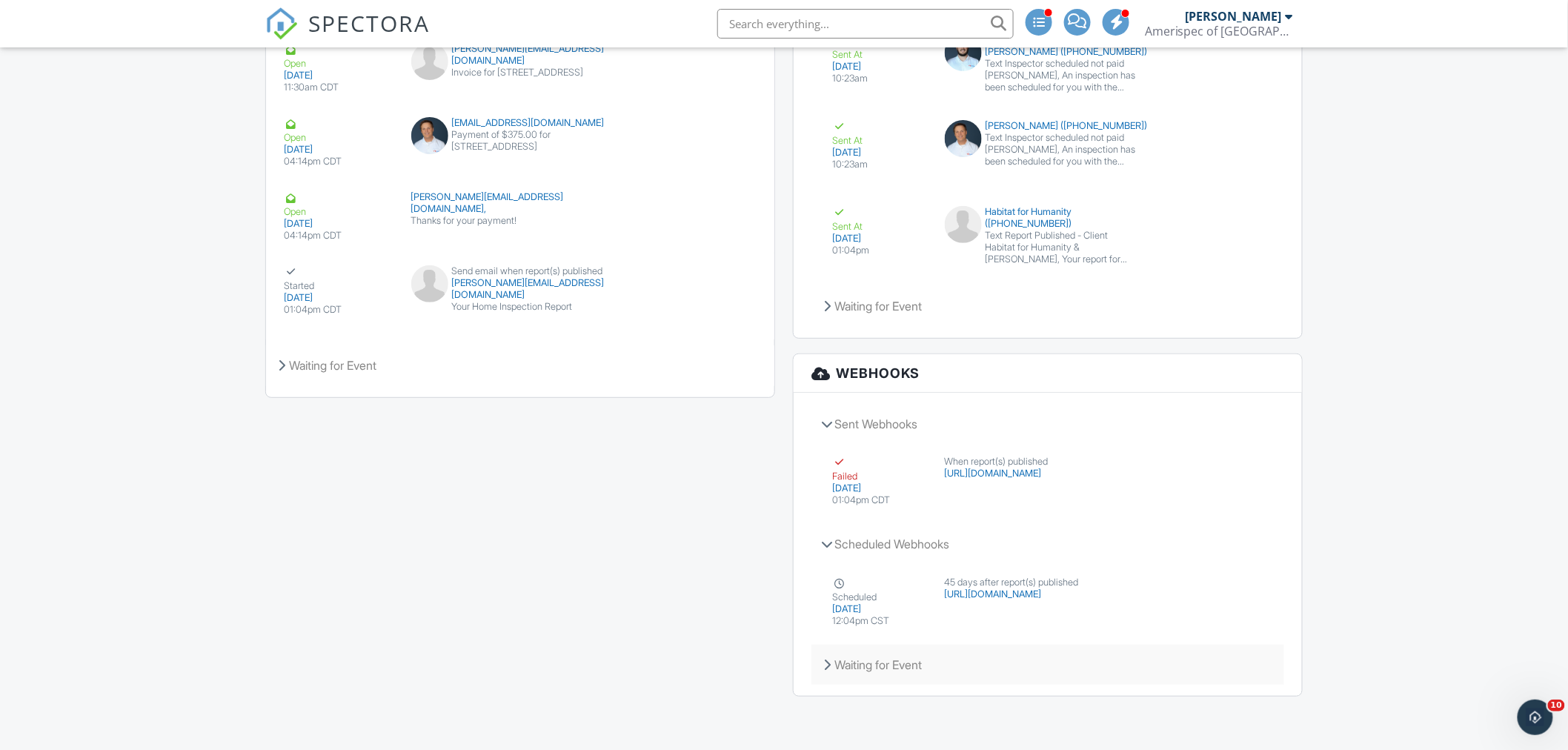
click at [832, 665] on div "Waiting for Event" at bounding box center [1048, 664] width 473 height 40
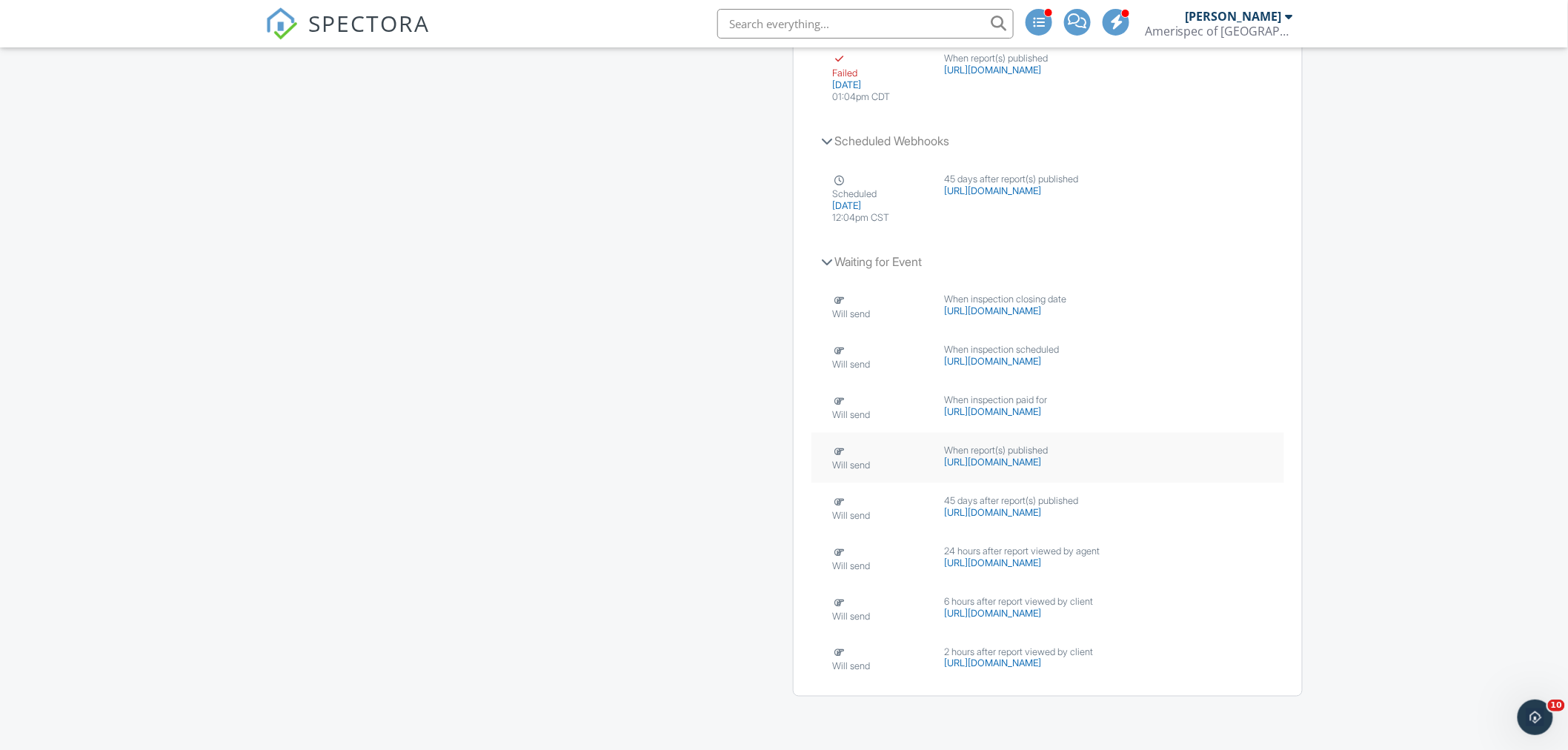
scroll to position [2876, 0]
click at [876, 663] on div "Will send" at bounding box center [879, 659] width 95 height 27
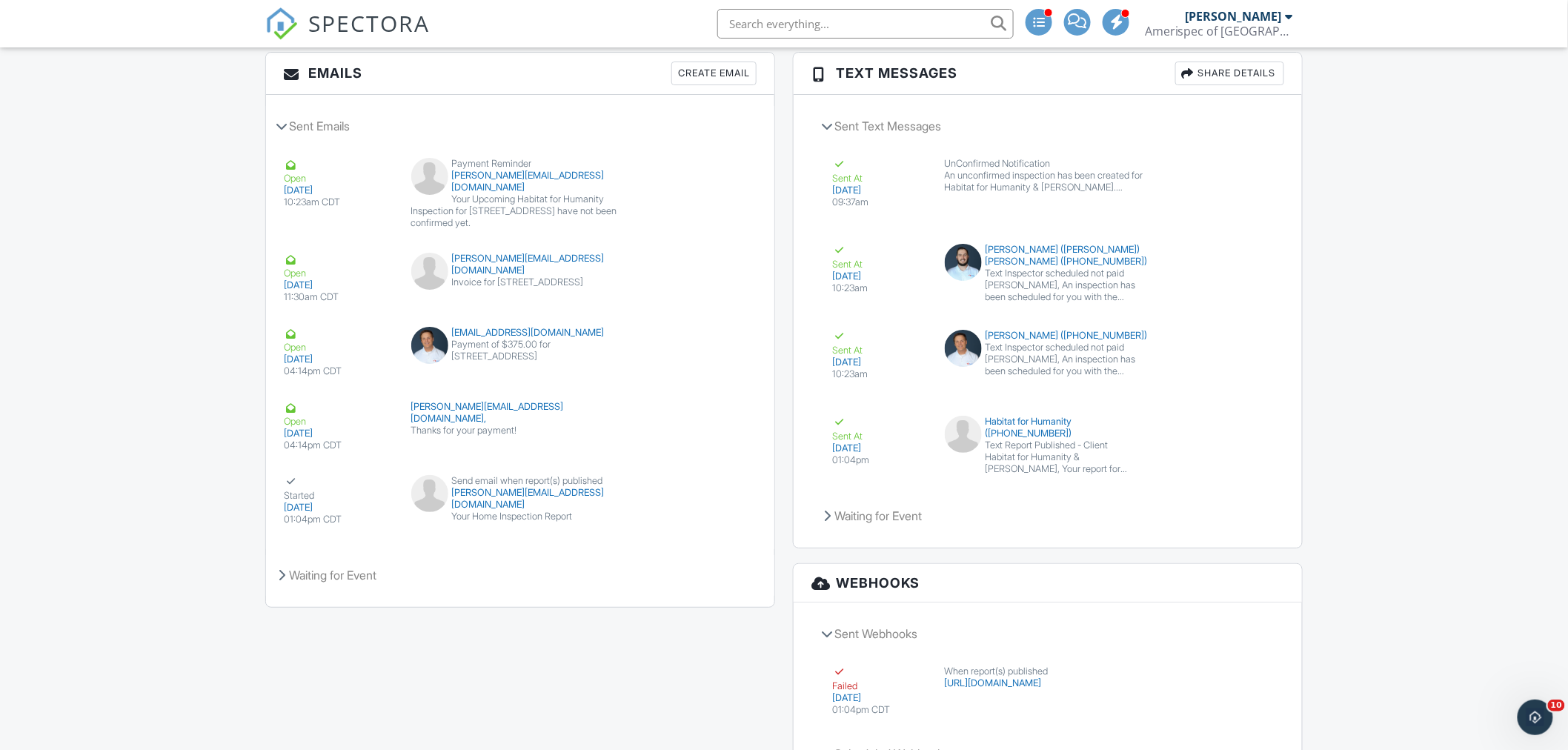
scroll to position [2053, 0]
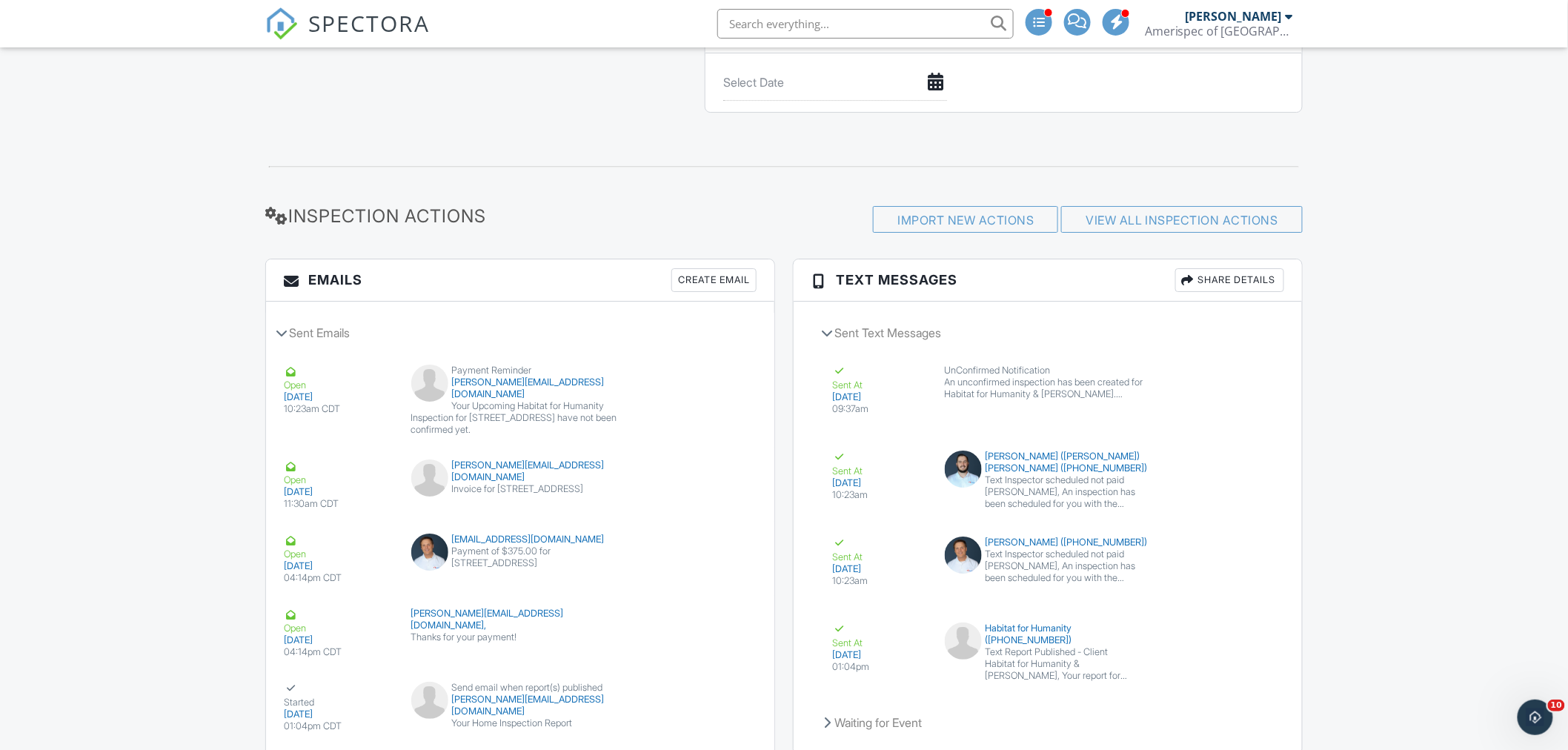
click at [372, 17] on span "SPECTORA" at bounding box center [369, 22] width 121 height 31
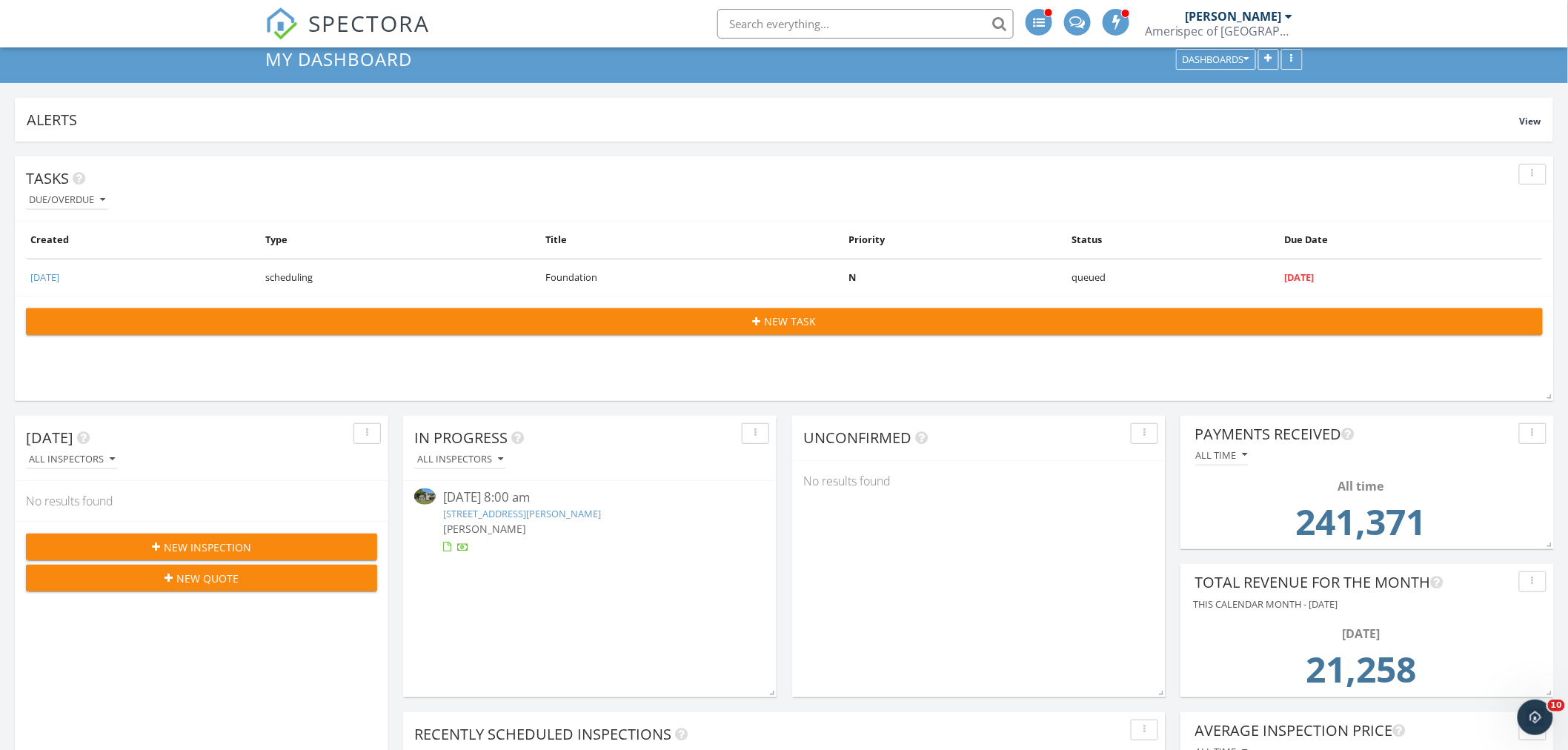
scroll to position [247, 0]
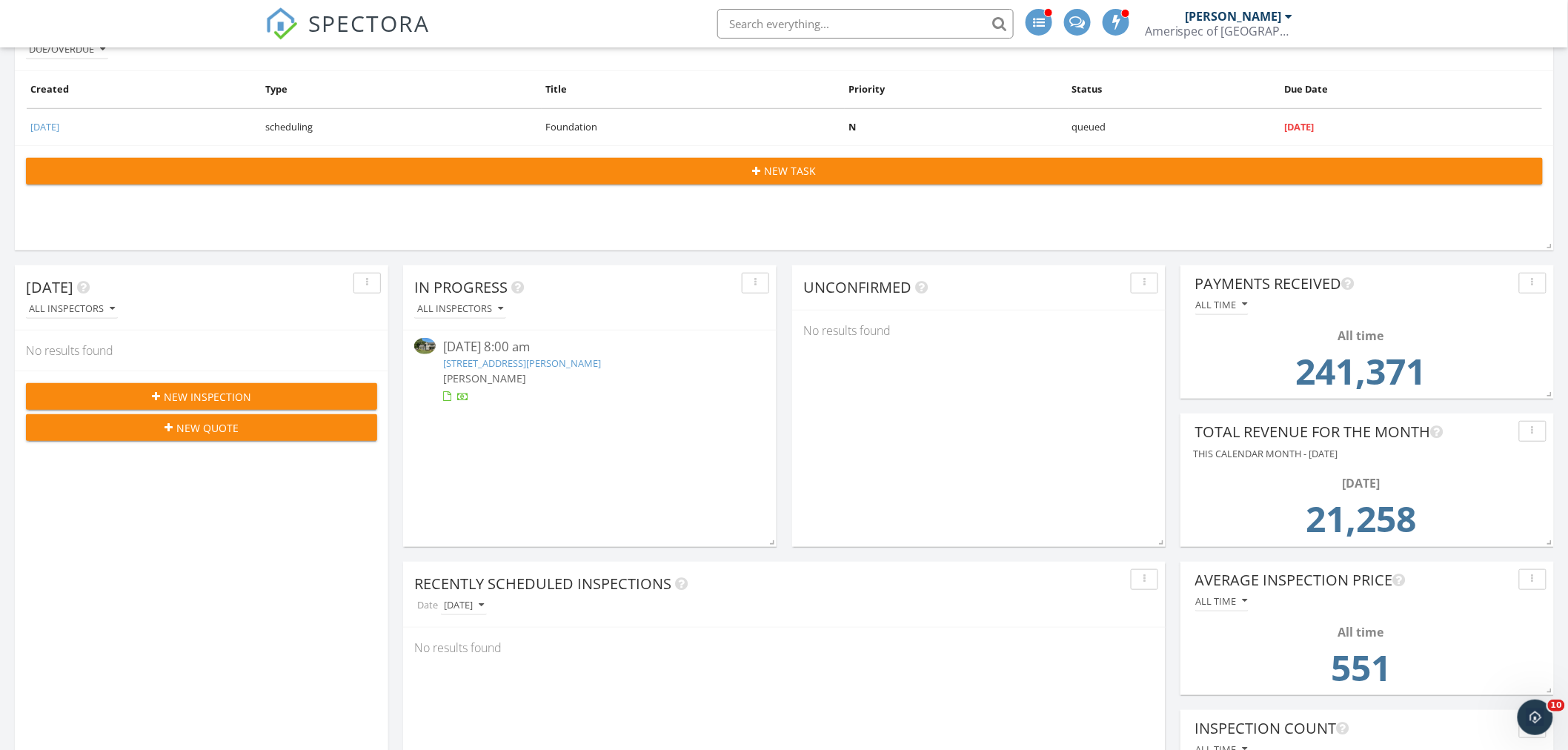
click at [535, 366] on link "[STREET_ADDRESS][PERSON_NAME]" at bounding box center [522, 363] width 158 height 13
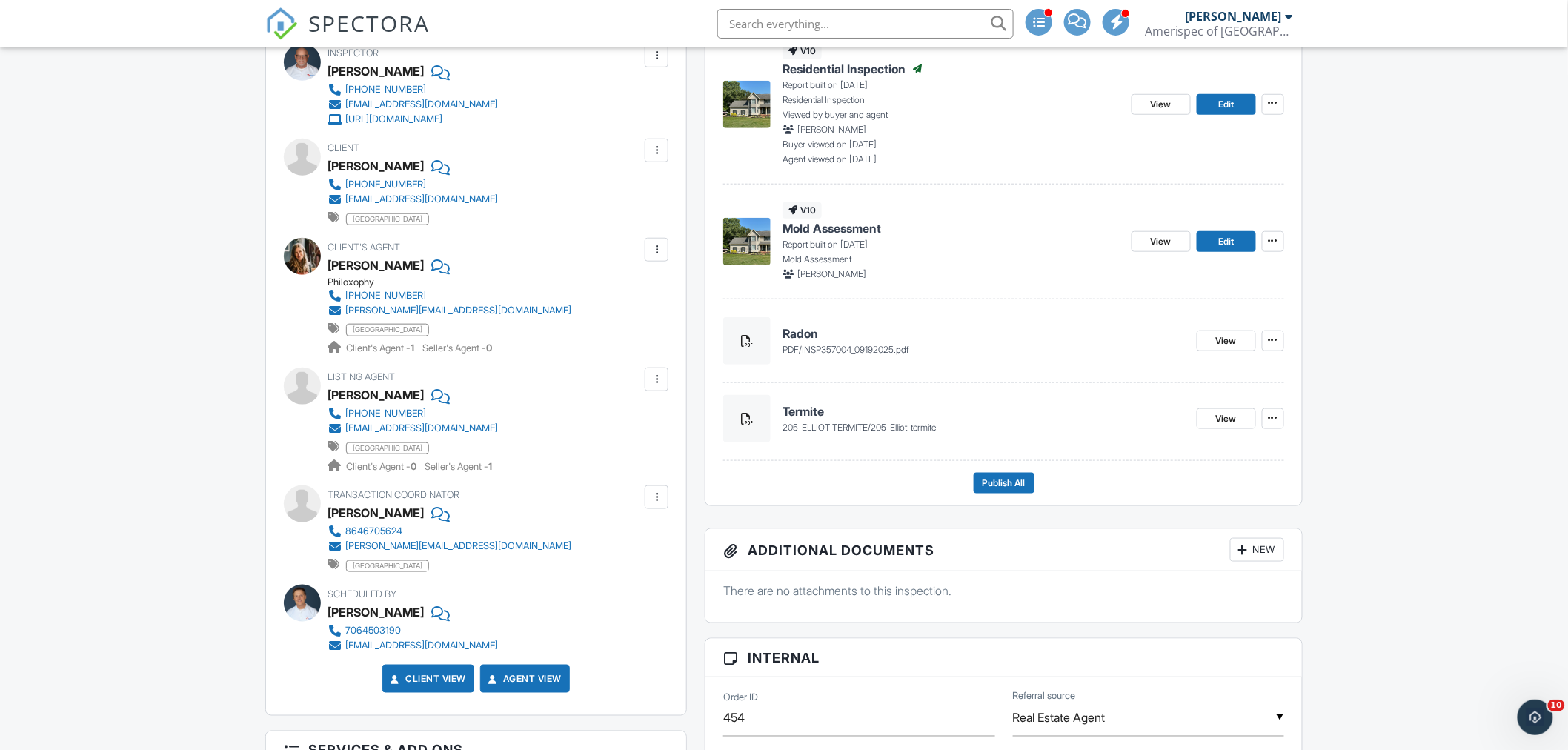
scroll to position [493, 0]
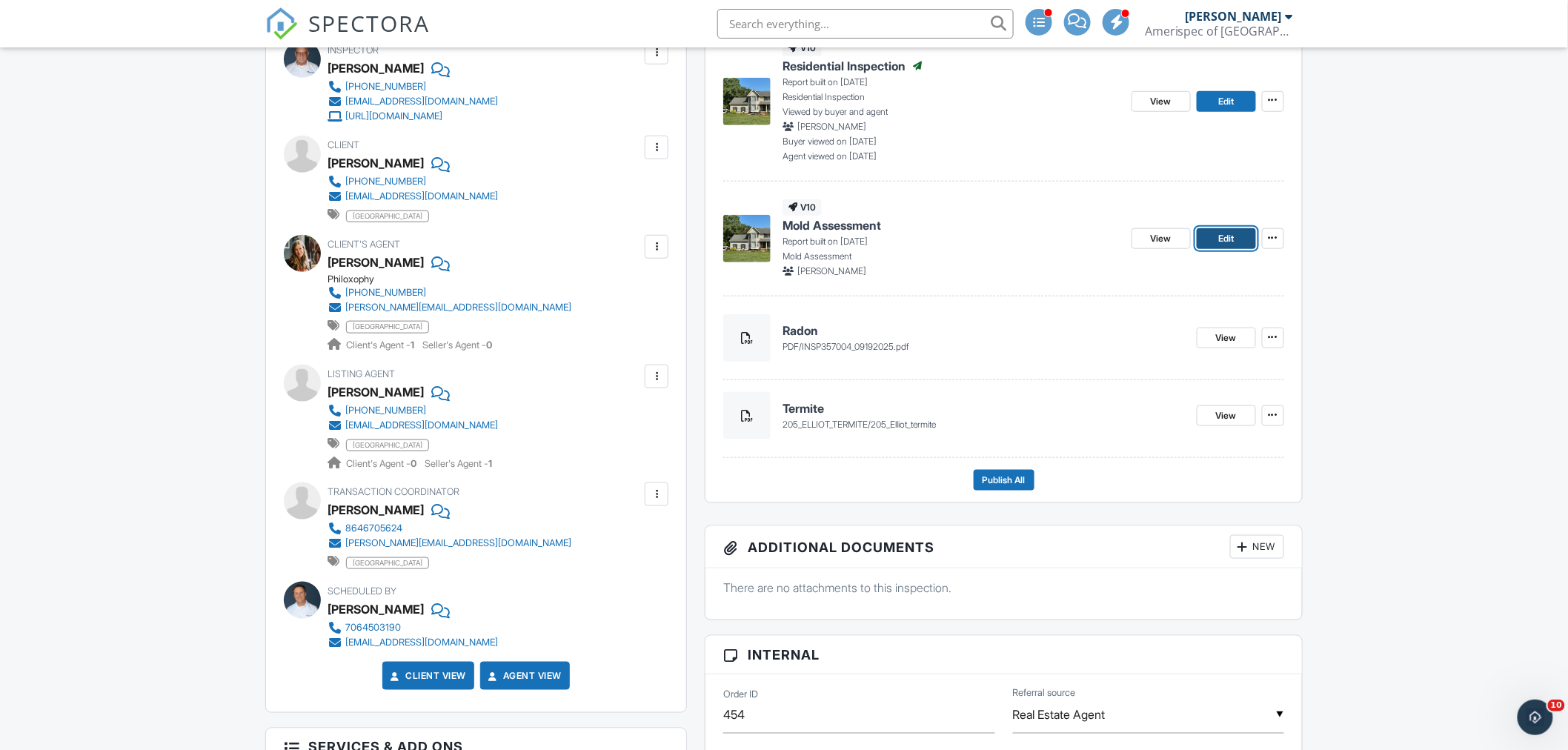
click at [1221, 238] on span "Edit" at bounding box center [1226, 238] width 15 height 15
